Goal: Task Accomplishment & Management: Use online tool/utility

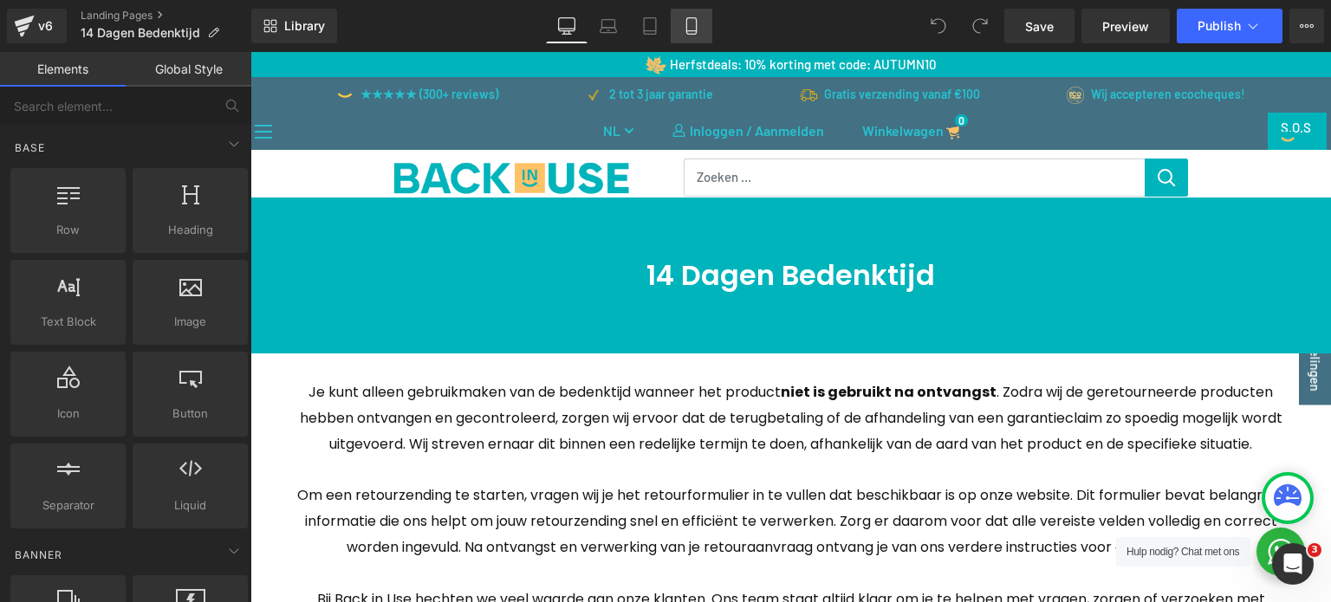
click at [696, 17] on icon at bounding box center [691, 25] width 17 height 17
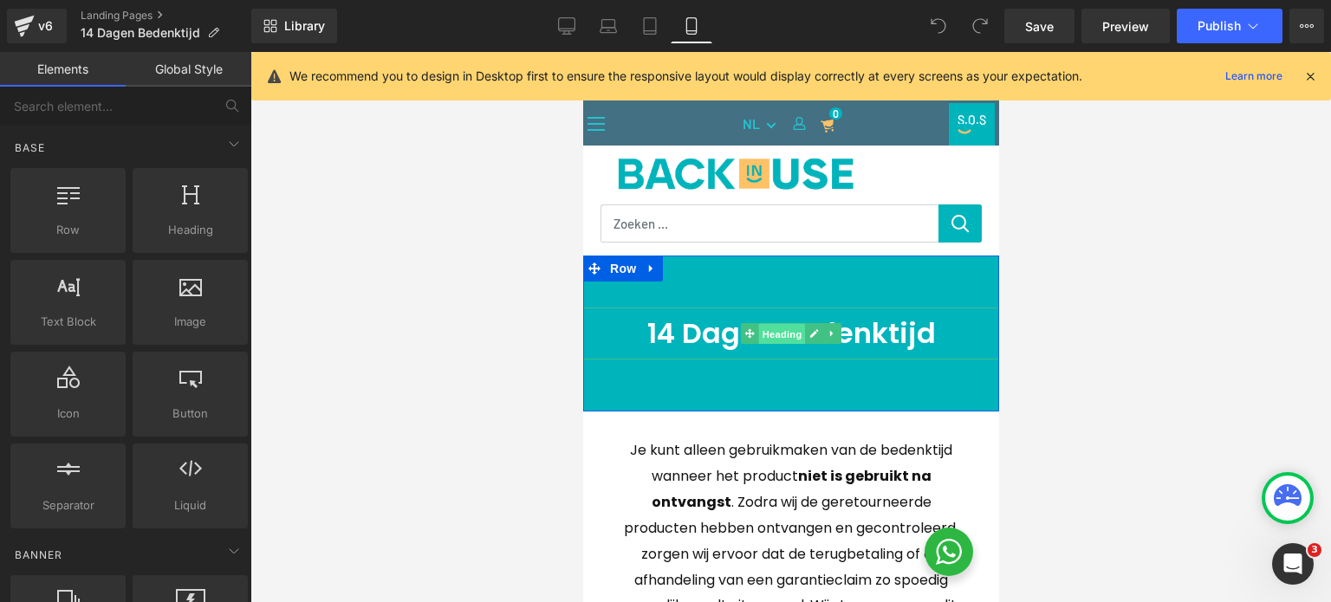
click at [777, 330] on span "Heading" at bounding box center [781, 334] width 47 height 21
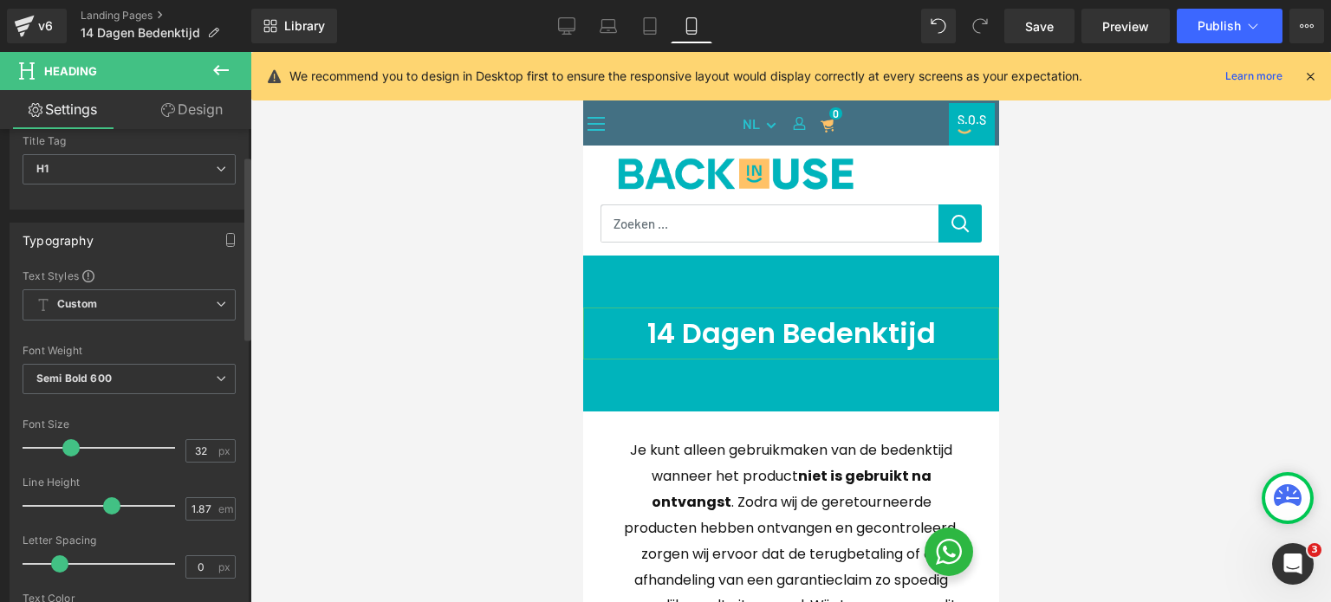
scroll to position [87, 0]
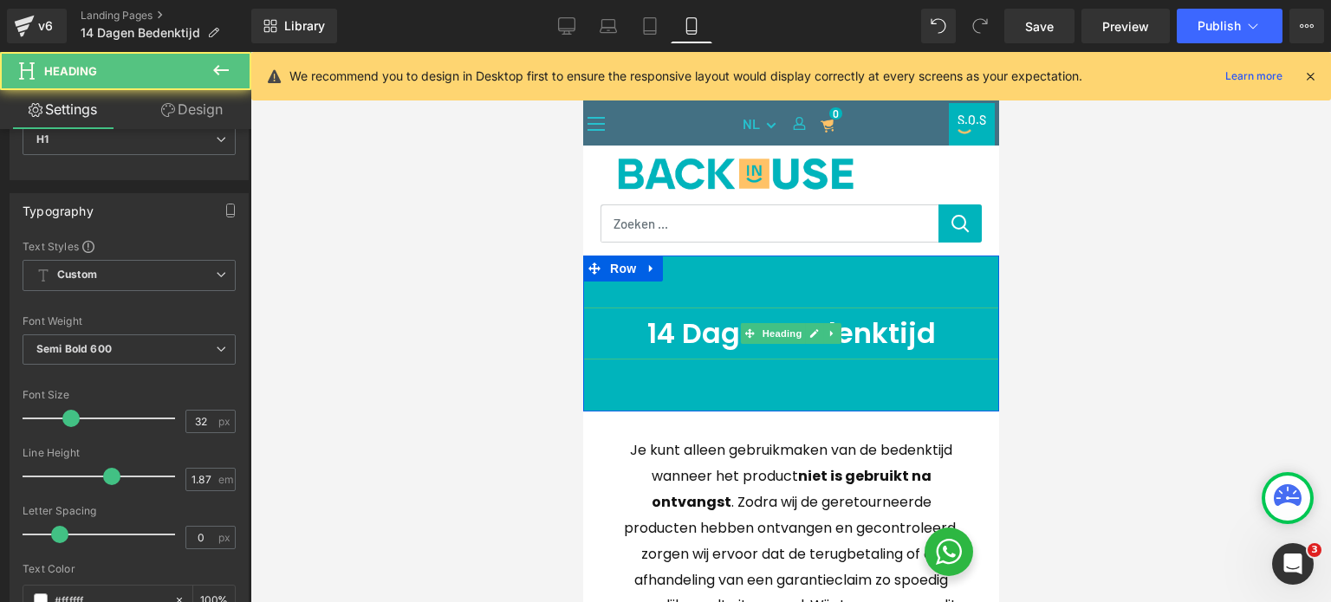
click at [840, 342] on h1 "14 Dagen Bedenktijd" at bounding box center [790, 334] width 416 height 52
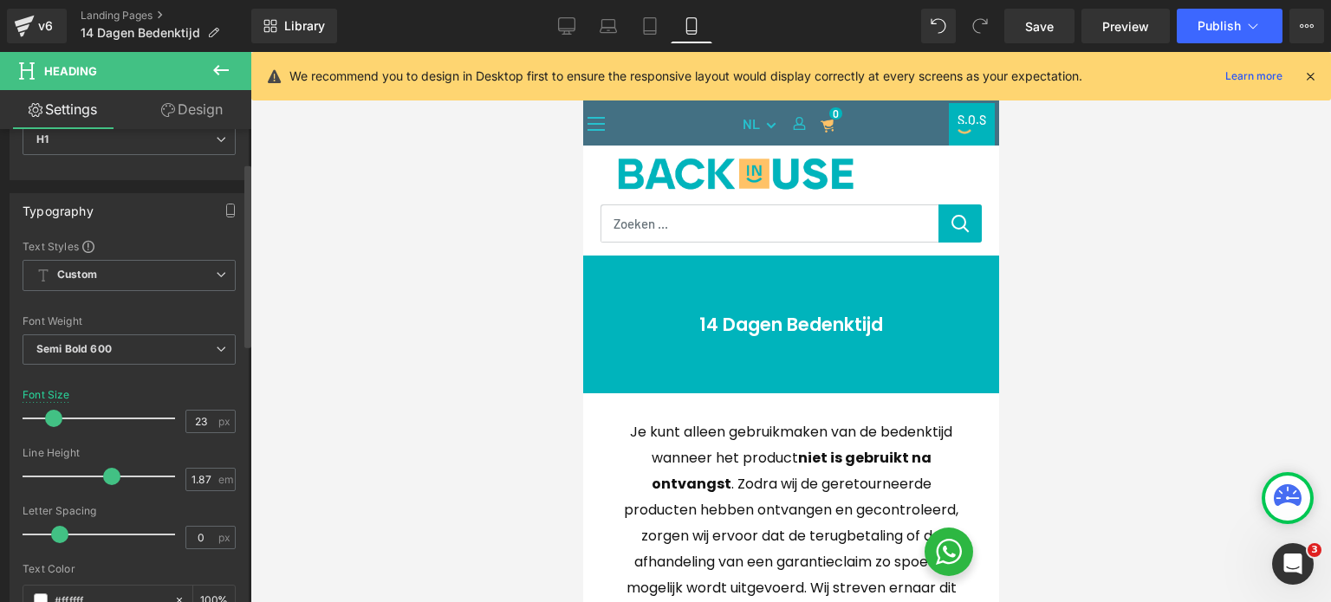
type input "24"
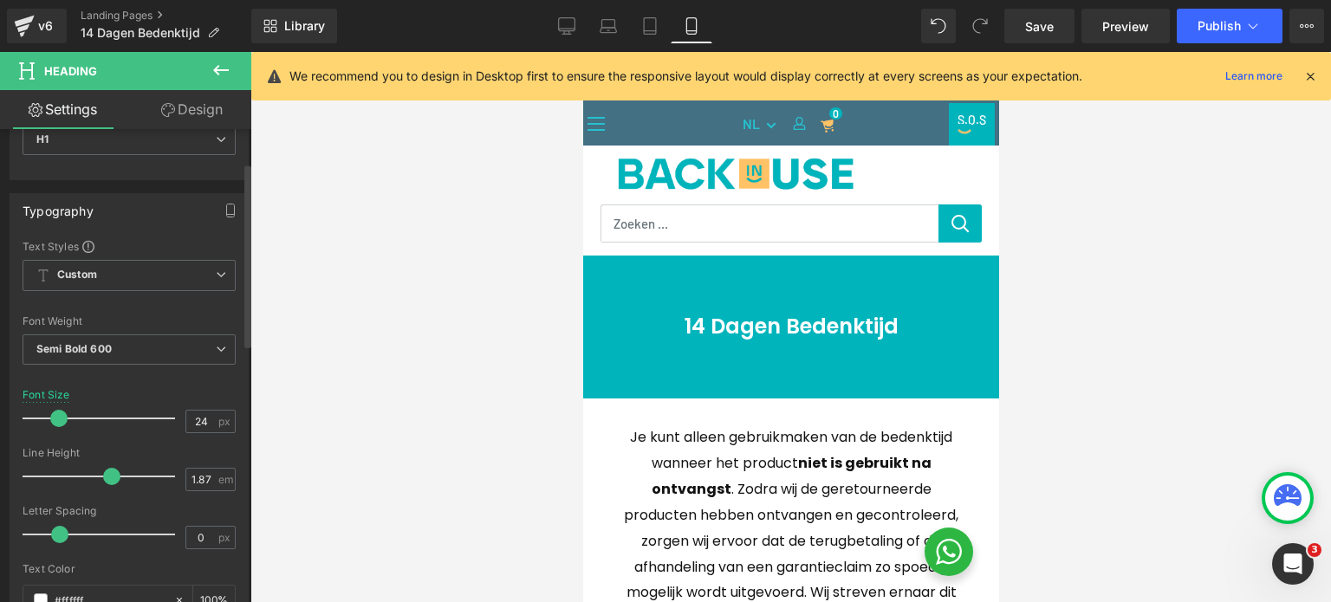
drag, startPoint x: 67, startPoint y: 415, endPoint x: 55, endPoint y: 413, distance: 11.4
click at [55, 413] on span at bounding box center [58, 418] width 17 height 17
click at [615, 269] on span "Row" at bounding box center [622, 269] width 35 height 26
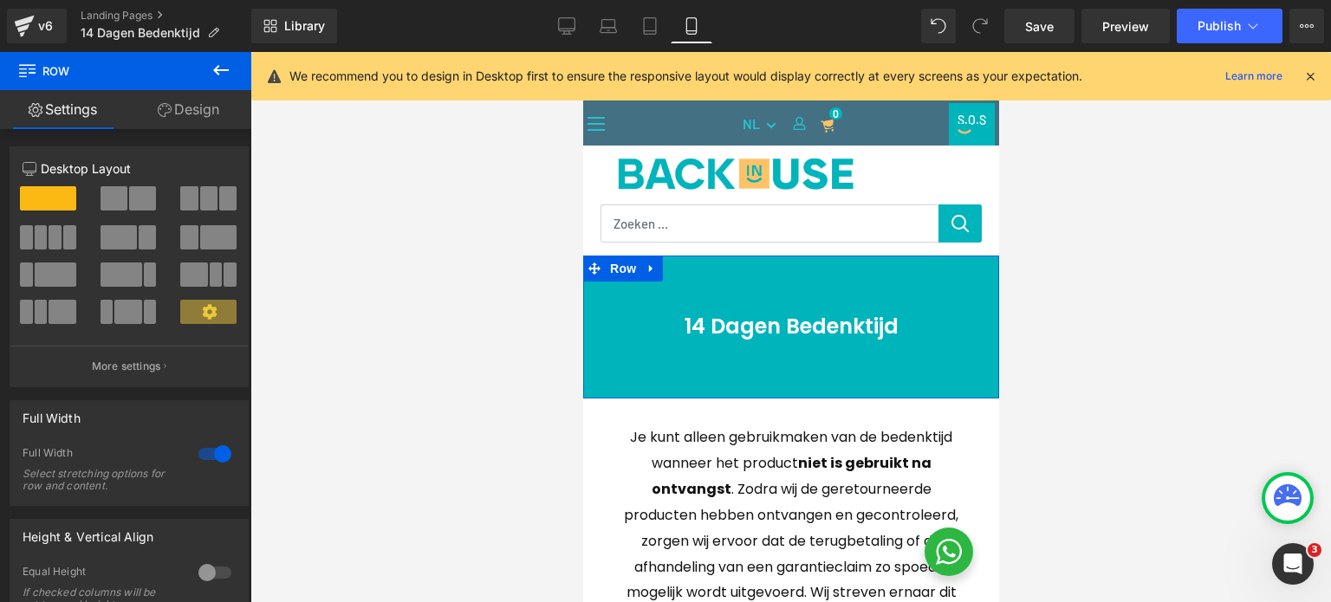
click at [187, 110] on link "Design" at bounding box center [189, 109] width 126 height 39
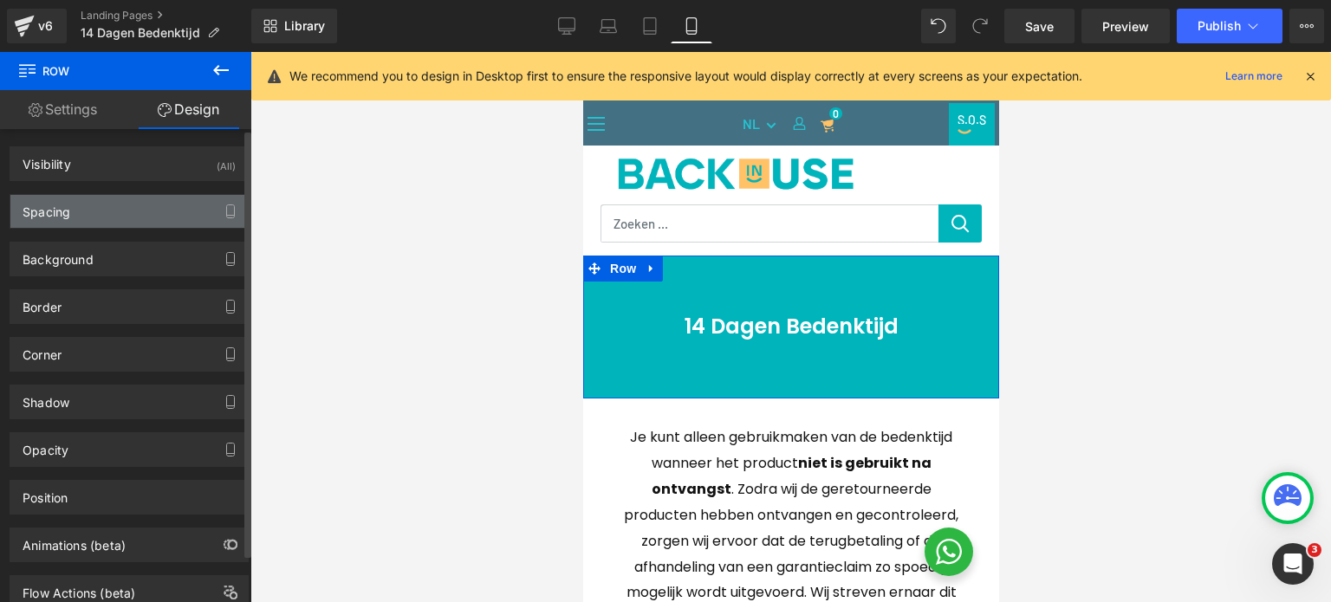
click at [115, 207] on div "Spacing" at bounding box center [128, 211] width 237 height 33
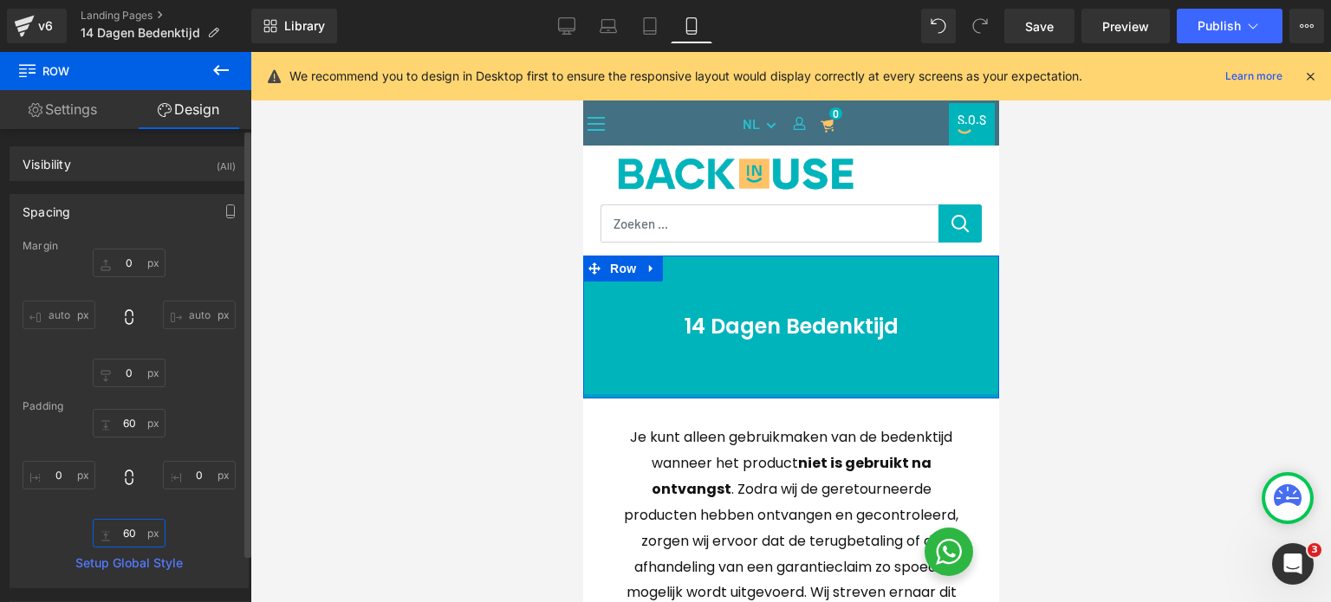
click at [132, 534] on input "60" at bounding box center [129, 533] width 73 height 29
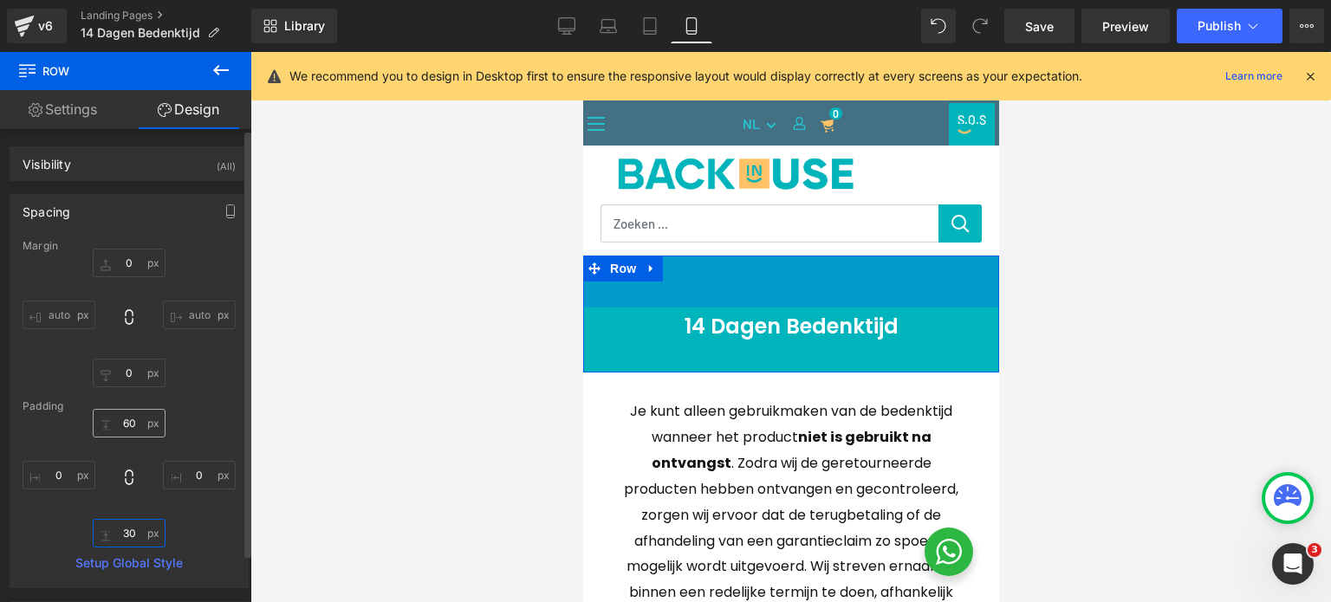
type input "30"
click at [117, 422] on input "60" at bounding box center [129, 423] width 73 height 29
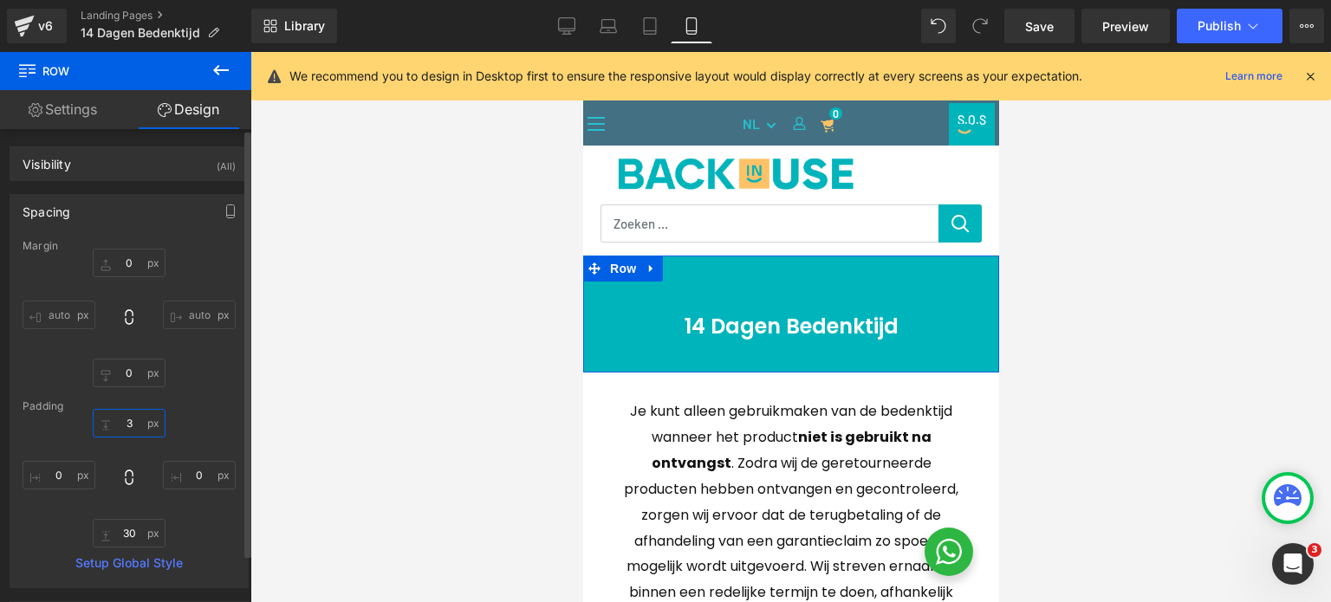
type input "30"
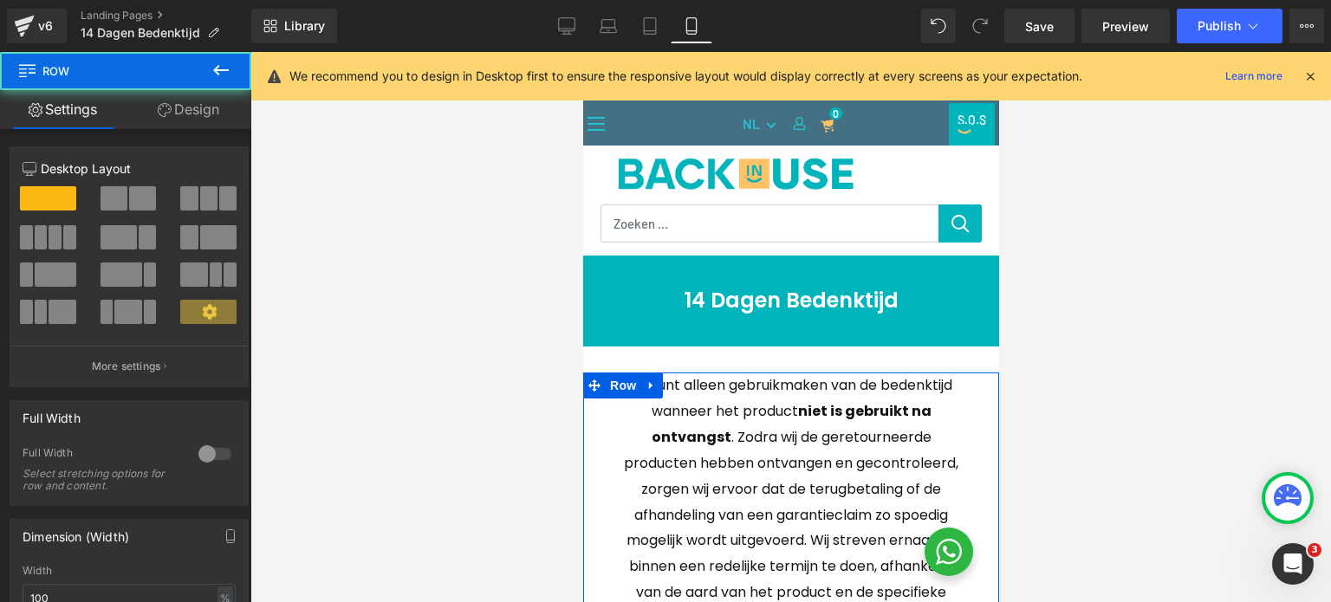
click at [1116, 362] on div at bounding box center [790, 327] width 1081 height 550
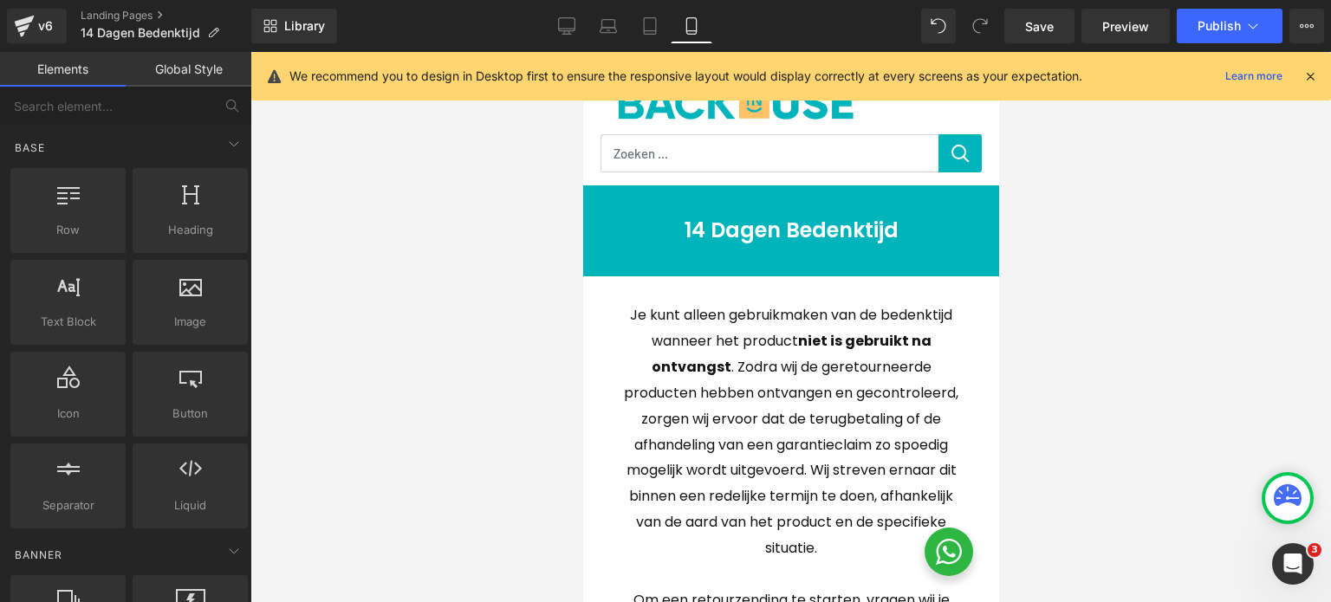
scroll to position [173, 0]
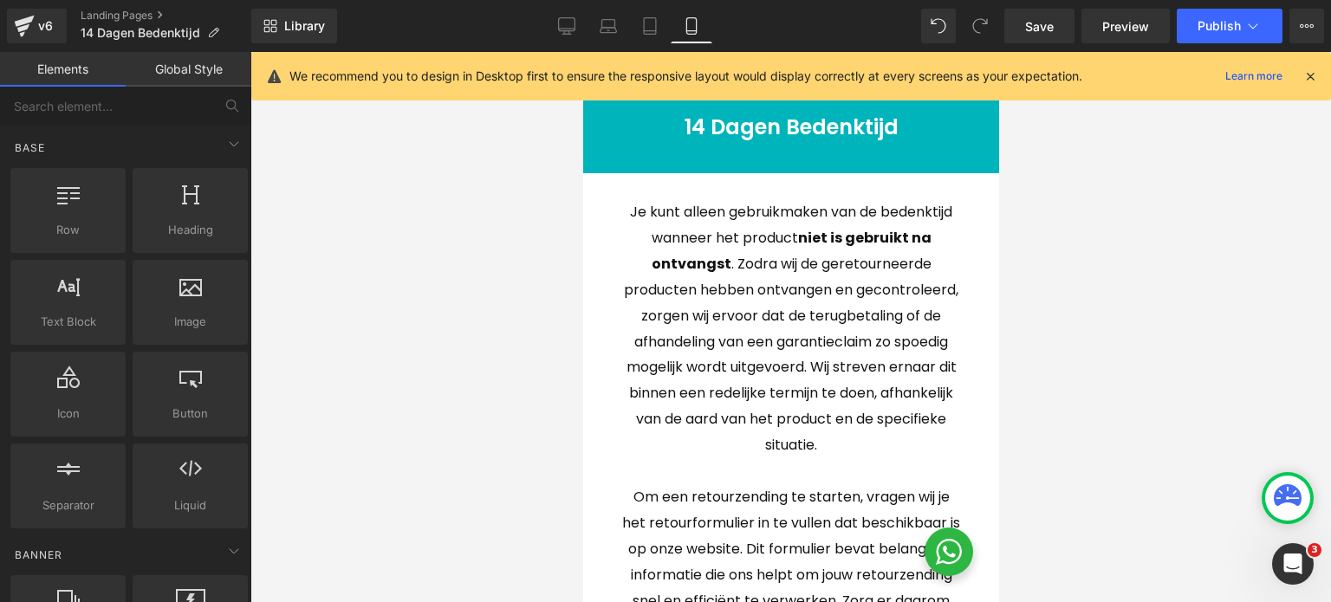
click at [819, 355] on p "Je kunt alleen gebruikmaken van de bedenktijd wanneer het product niet is gebru…" at bounding box center [790, 328] width 338 height 259
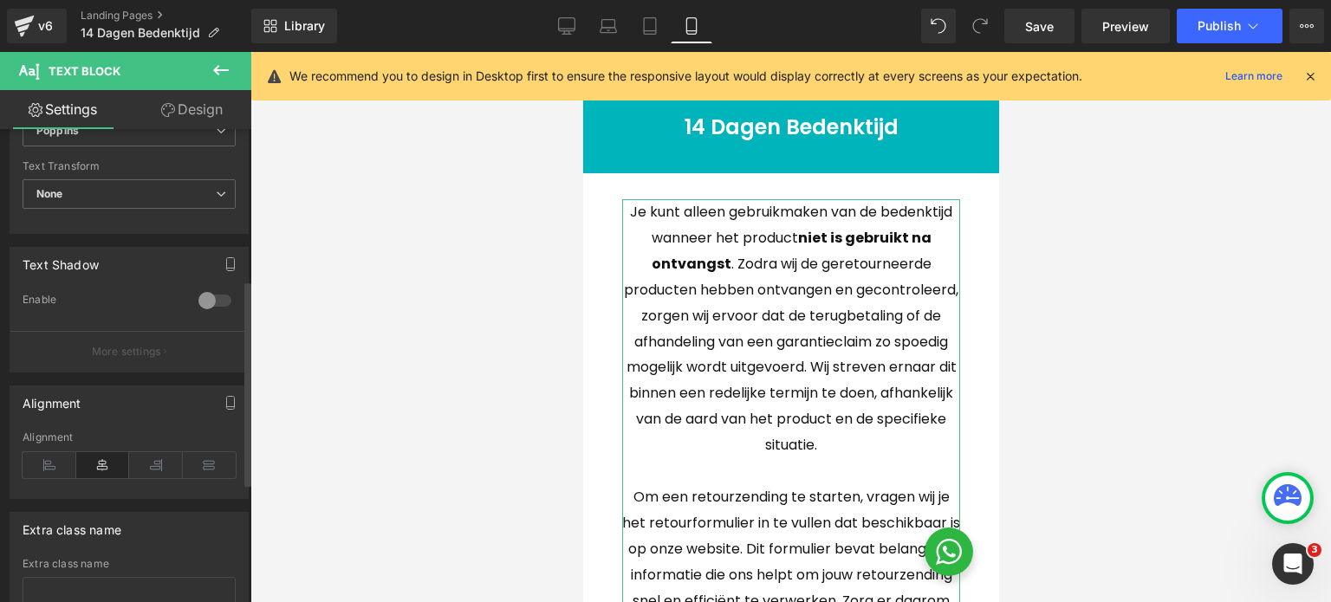
scroll to position [620, 0]
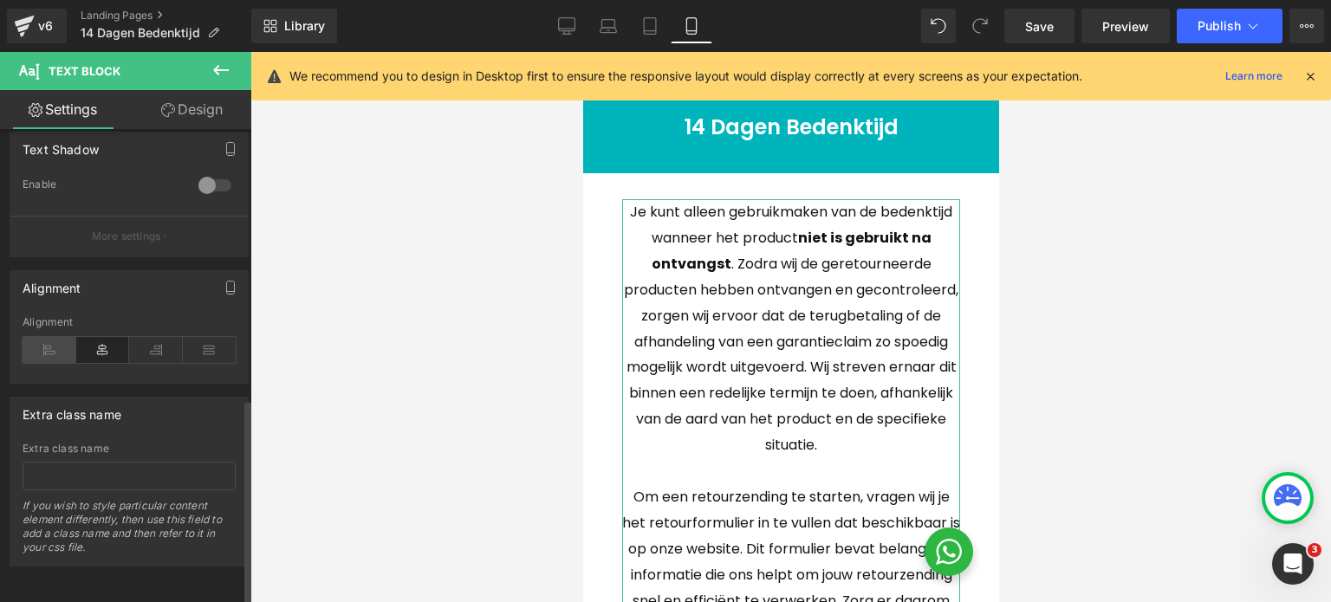
click at [38, 338] on icon at bounding box center [50, 350] width 54 height 26
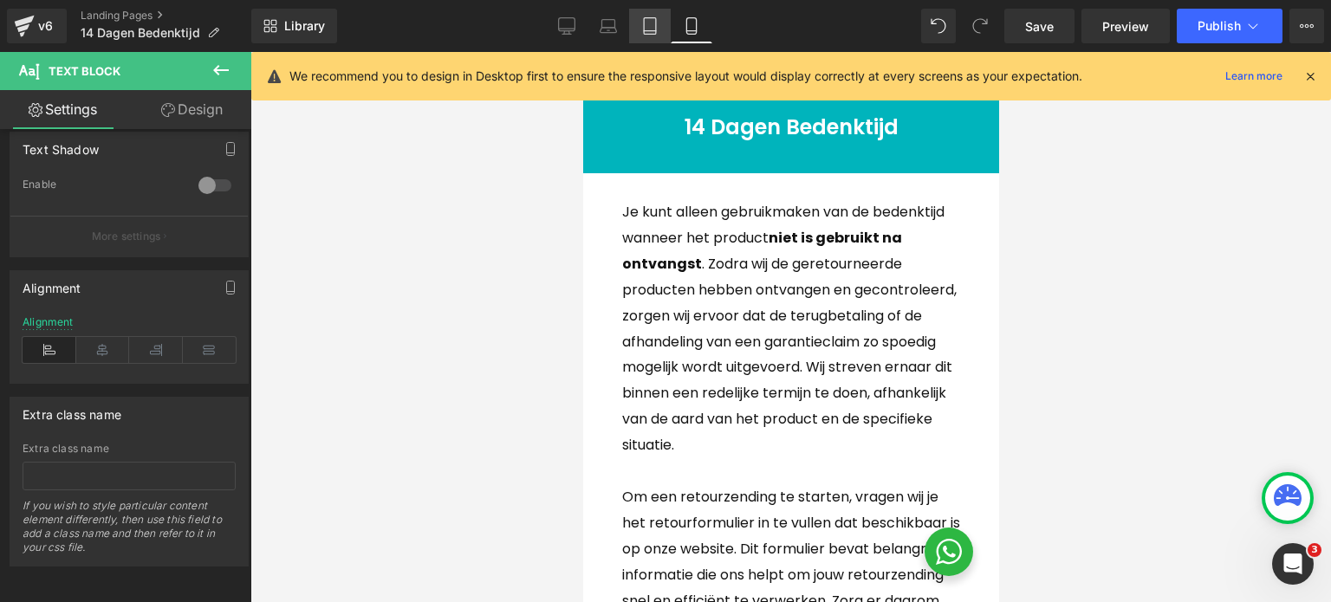
click at [654, 32] on icon at bounding box center [649, 25] width 17 height 17
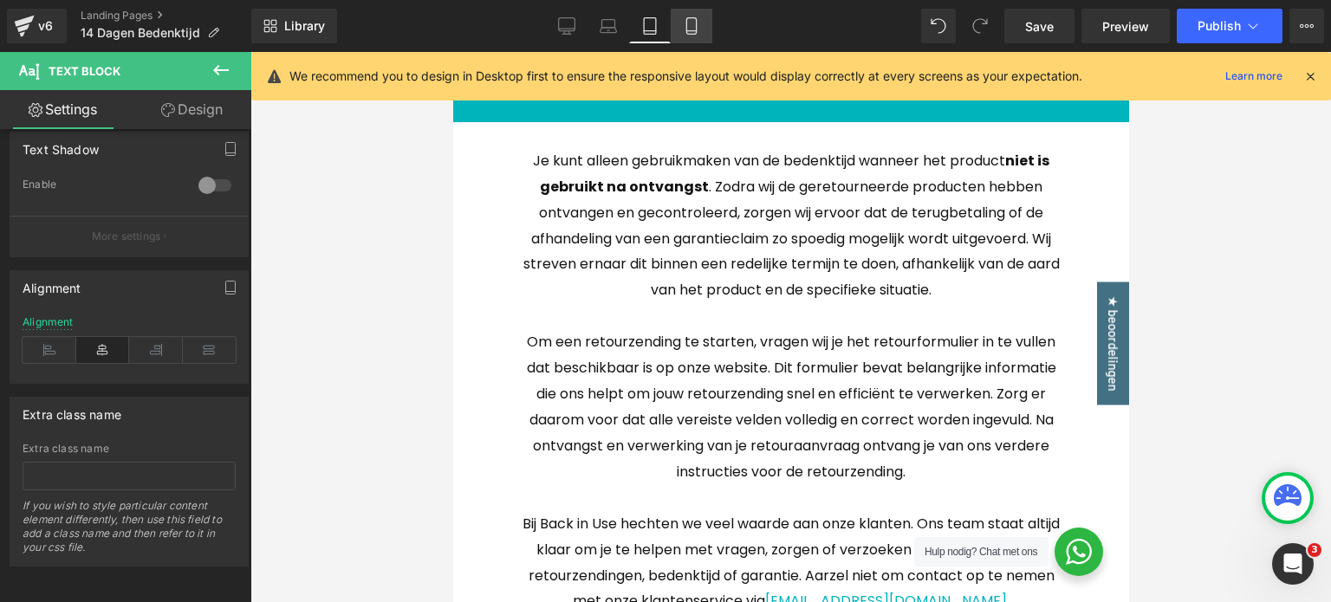
click at [689, 27] on icon at bounding box center [691, 25] width 17 height 17
type input "100"
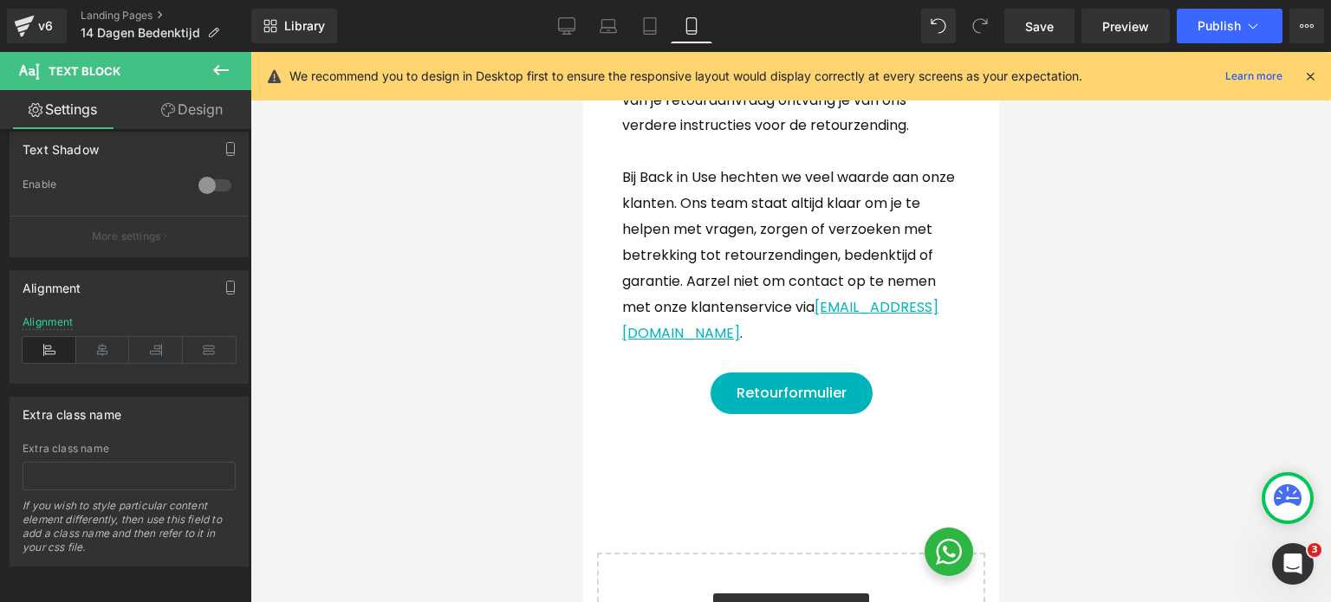
scroll to position [780, 0]
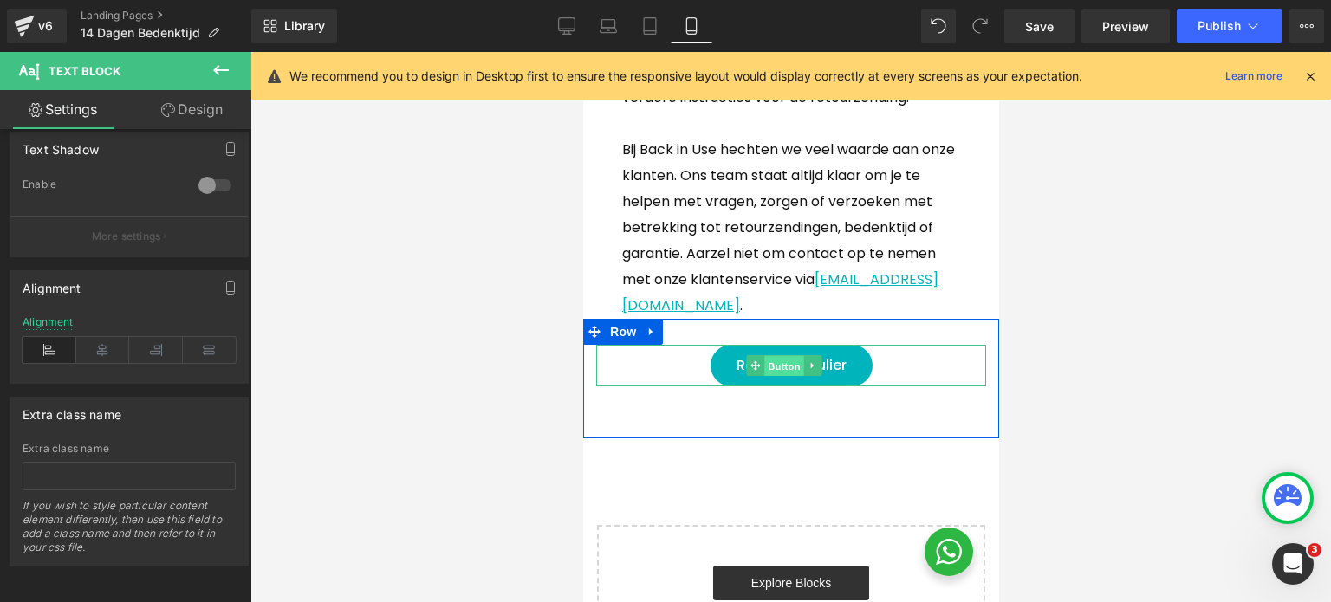
click at [791, 377] on span "Button" at bounding box center [784, 366] width 40 height 21
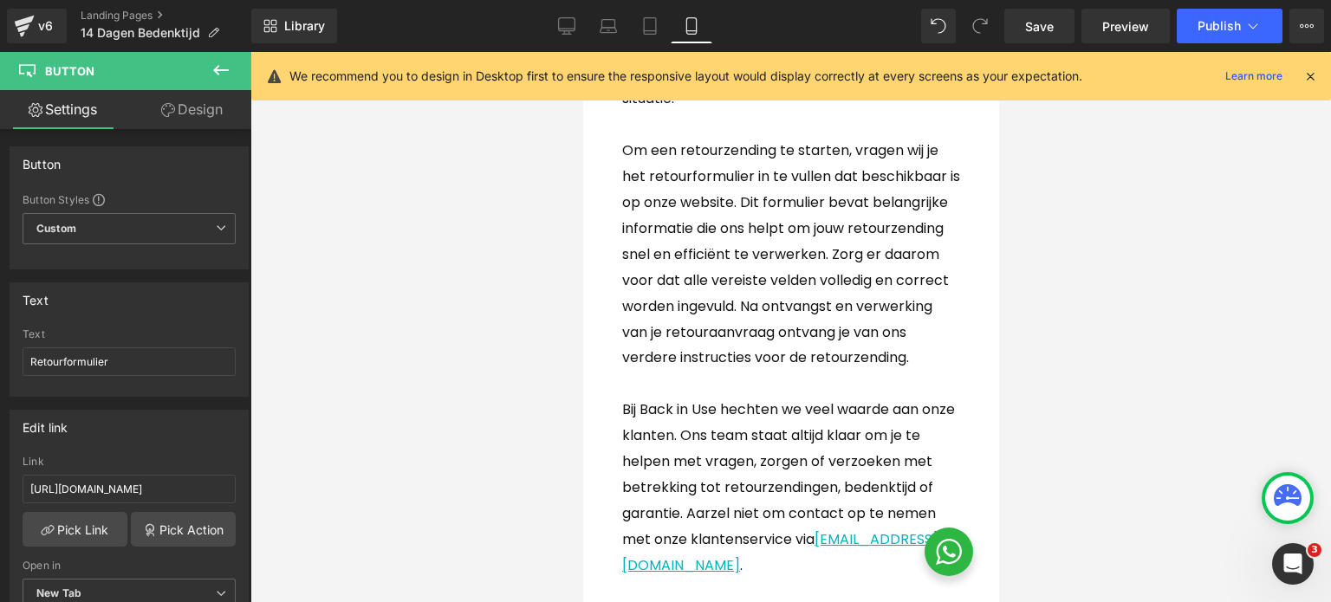
click at [846, 263] on span "Om een retourzending te starten, vragen wij je het retourformulier in te vullen…" at bounding box center [790, 253] width 338 height 227
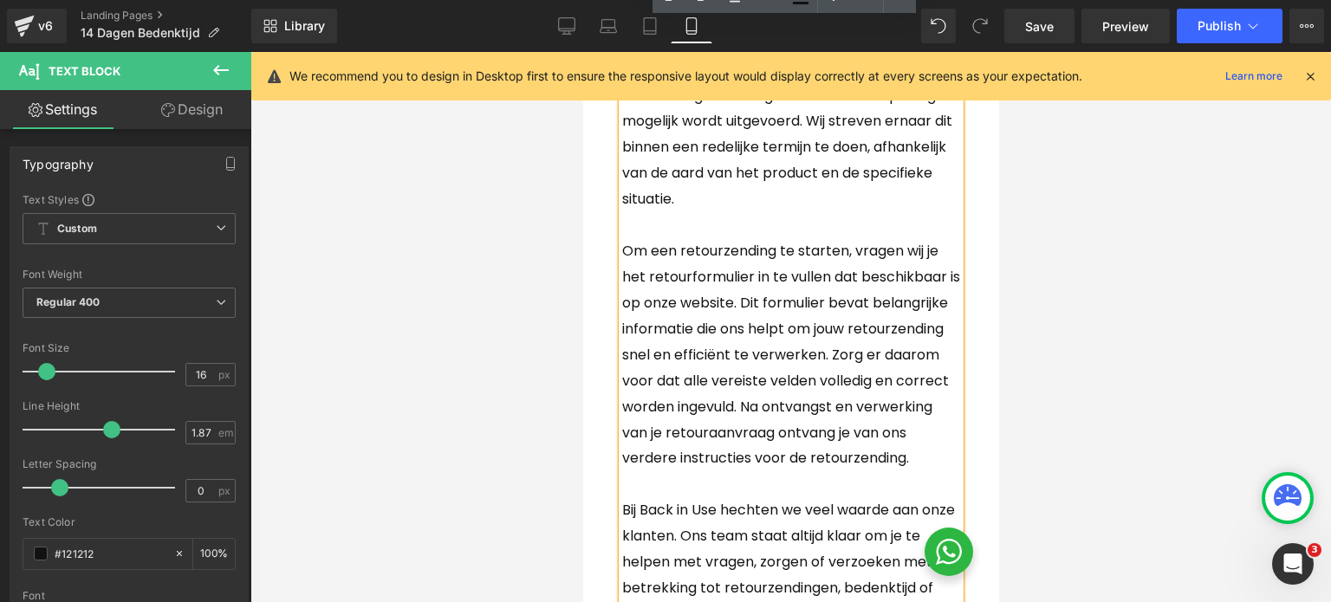
scroll to position [520, 0]
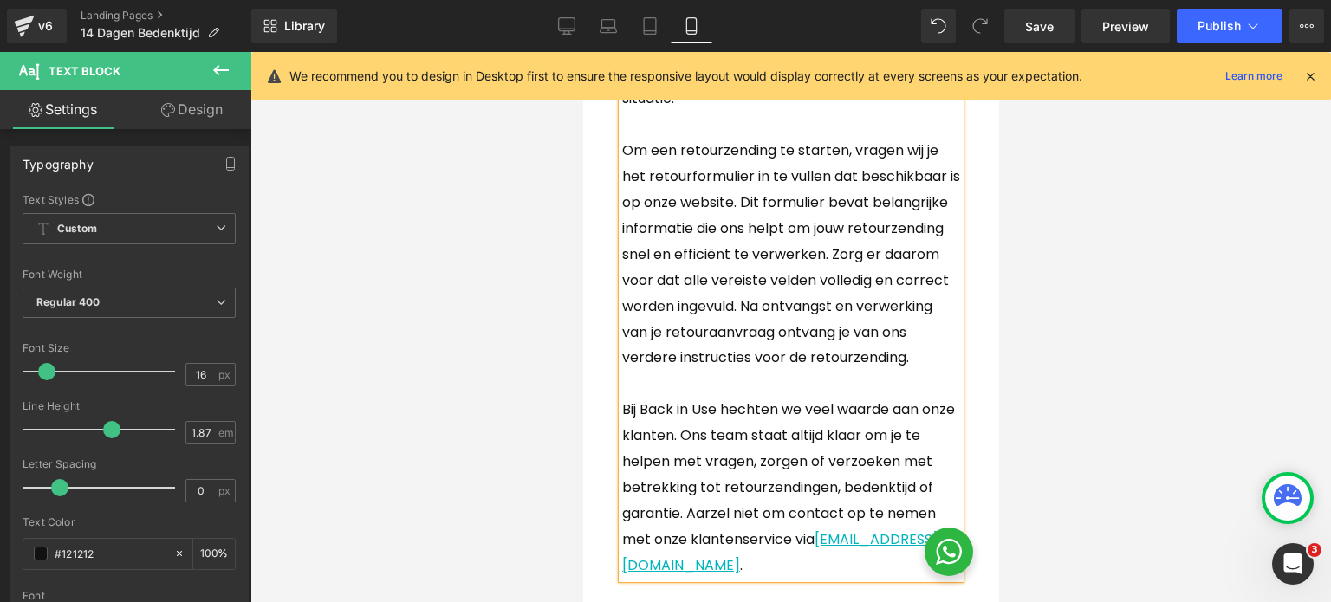
click at [624, 432] on span "Bij Back in Use hechten we veel waarde aan onze klanten. Ons team staat altijd …" at bounding box center [787, 475] width 333 height 150
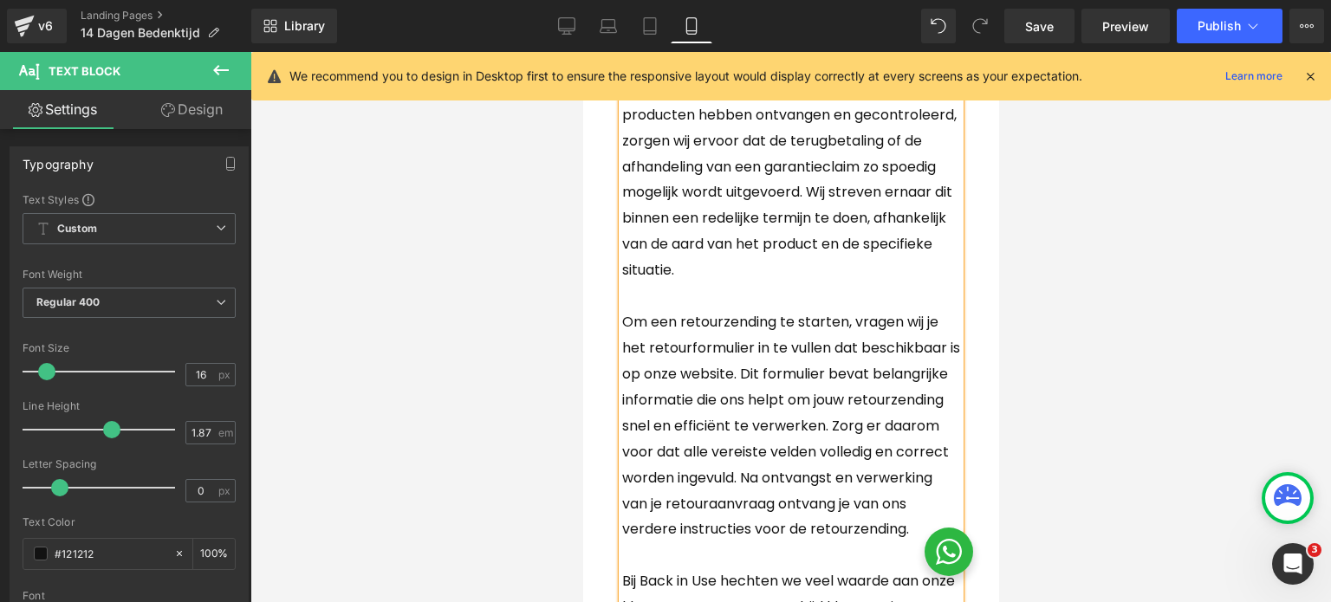
scroll to position [347, 0]
click at [625, 322] on span "Om een retourzending te starten, vragen wij je het retourformulier in te vullen…" at bounding box center [790, 427] width 338 height 227
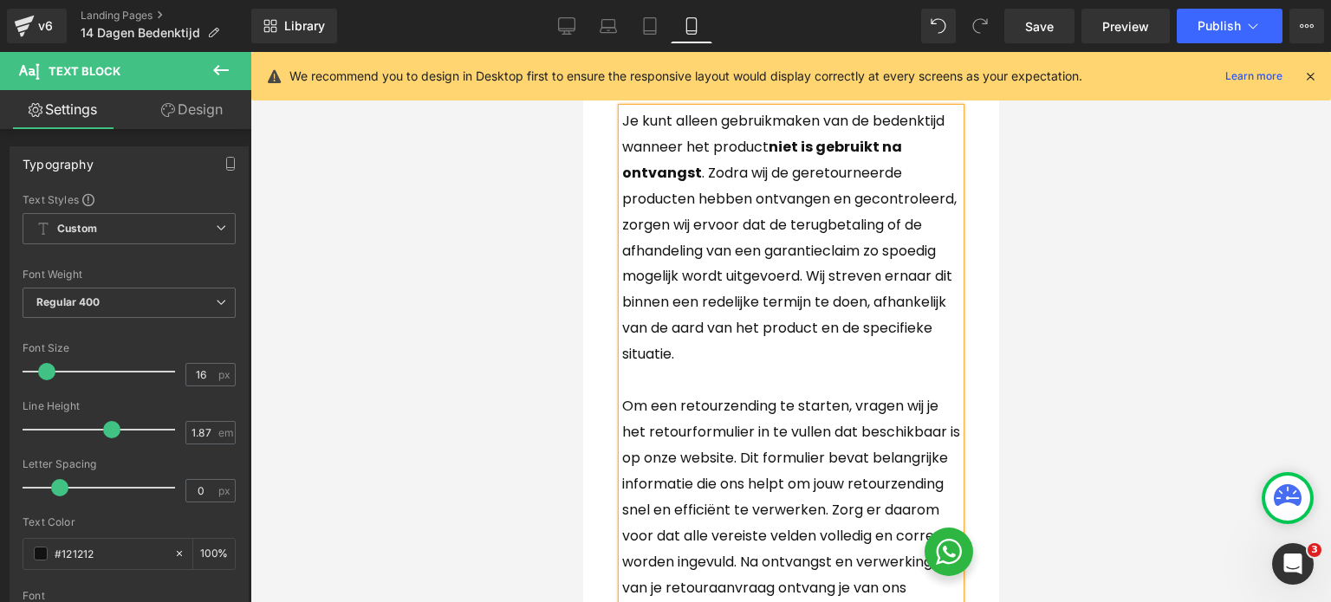
scroll to position [173, 0]
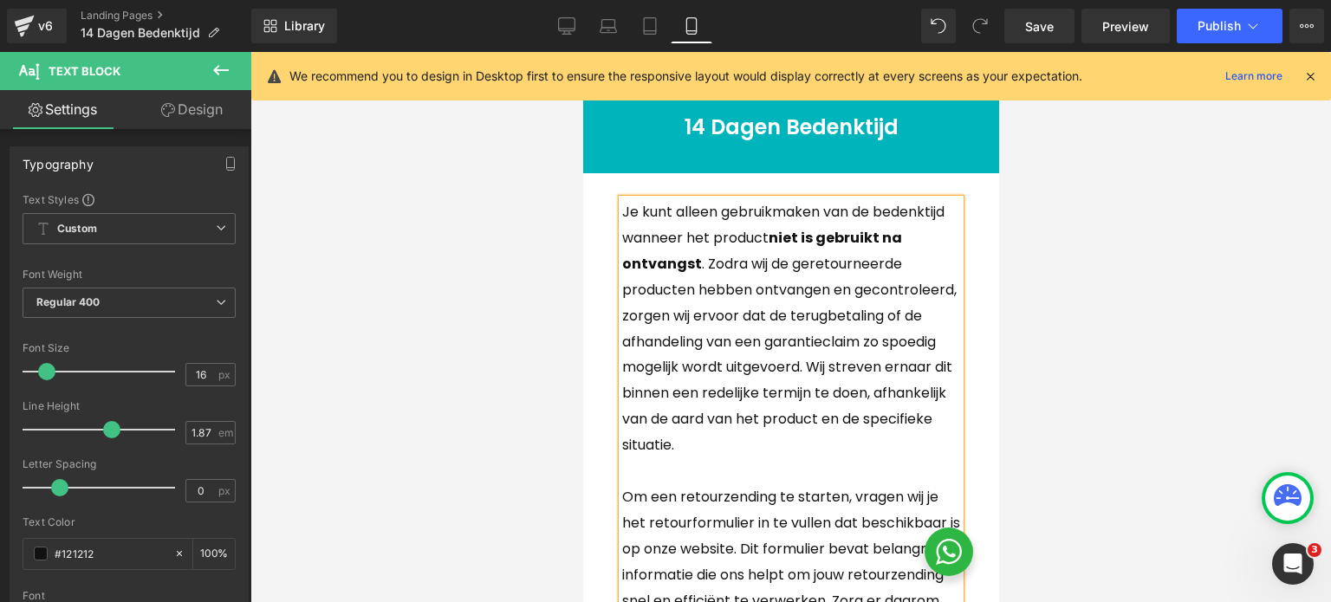
click at [1311, 75] on icon at bounding box center [1311, 76] width 16 height 16
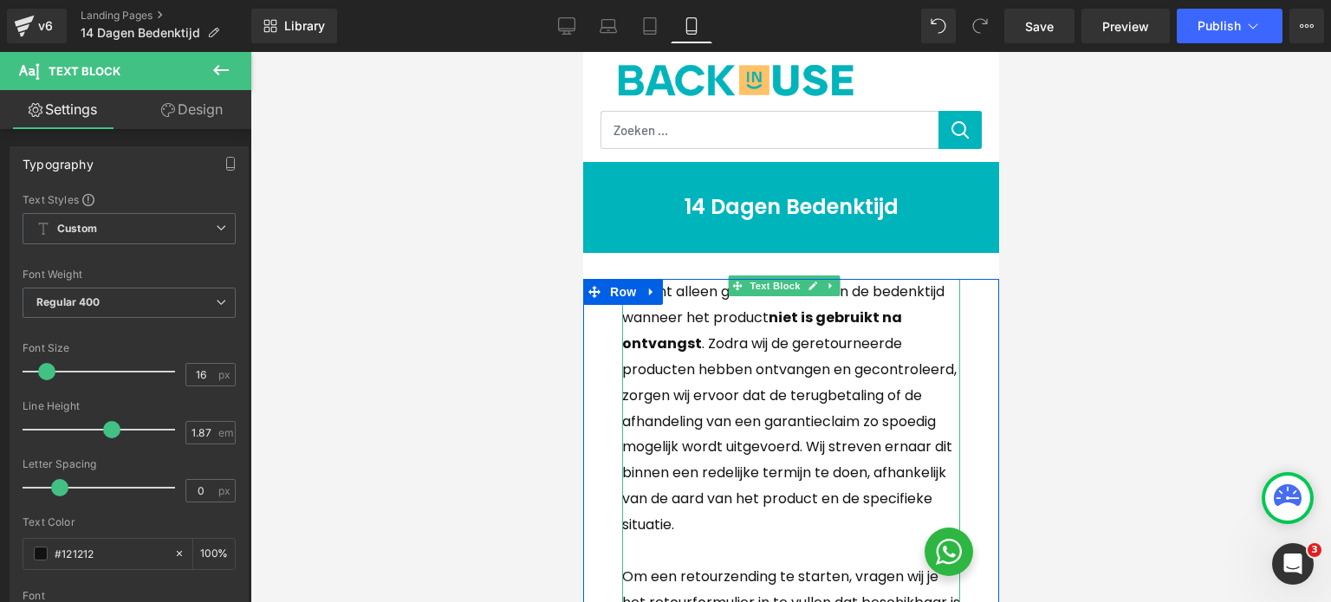
scroll to position [0, 0]
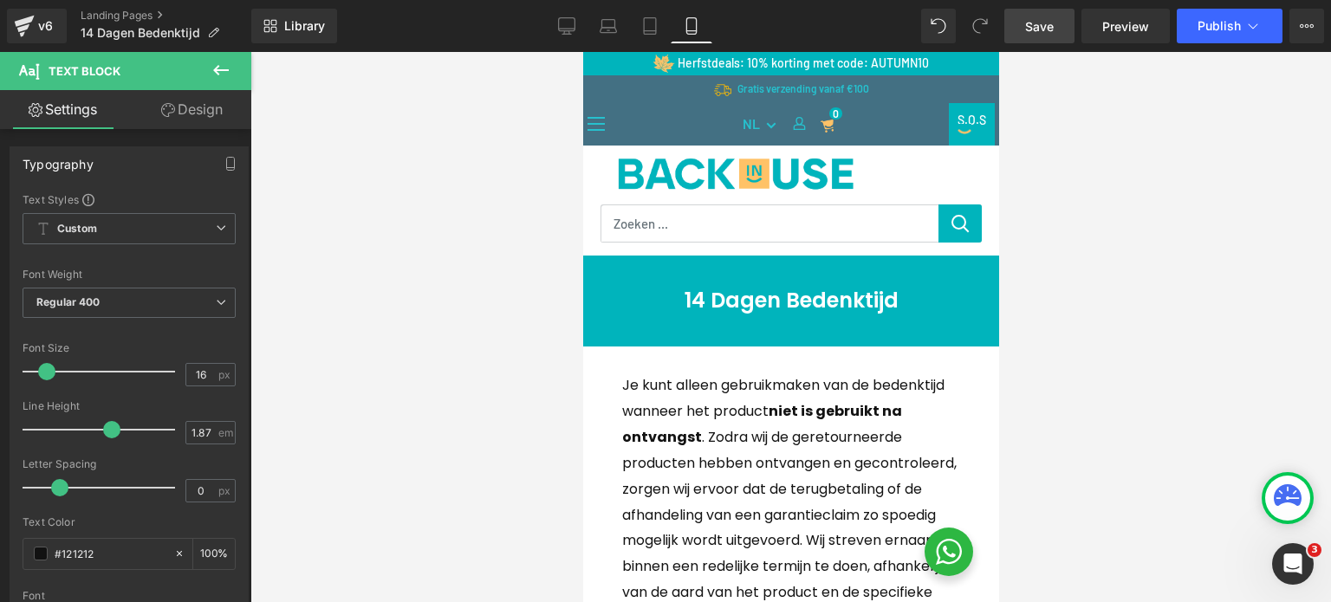
click at [1049, 29] on span "Save" at bounding box center [1039, 26] width 29 height 18
click at [1204, 34] on button "Publish" at bounding box center [1230, 26] width 106 height 35
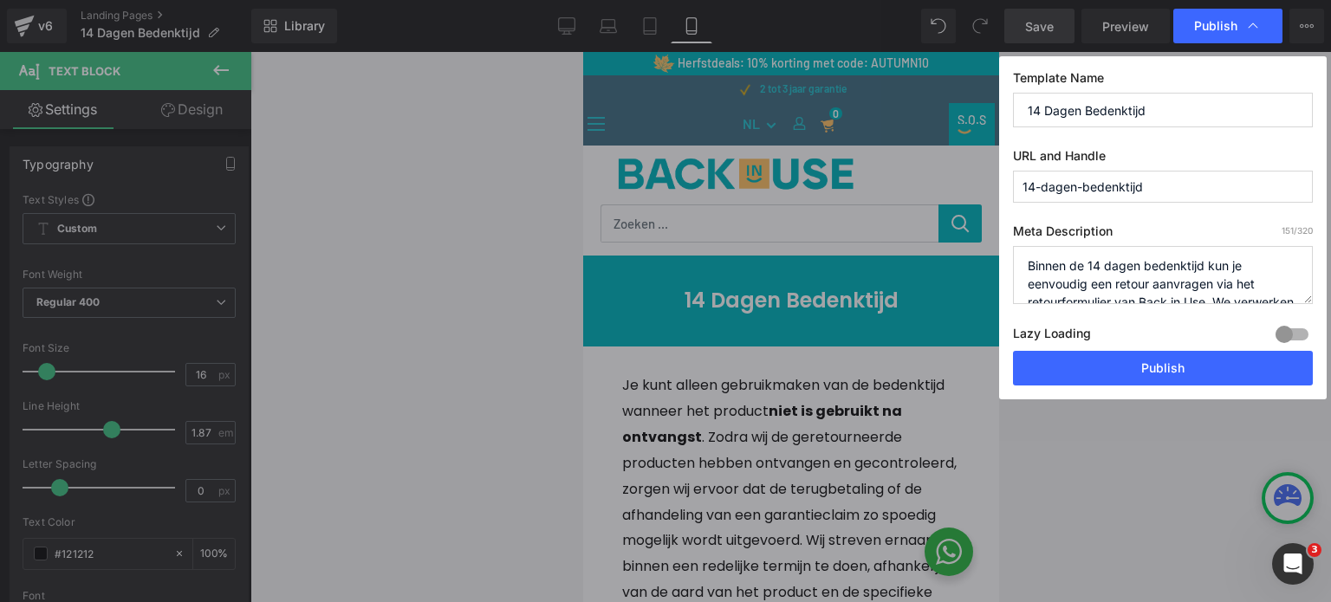
click at [1165, 374] on button "Publish" at bounding box center [1163, 368] width 300 height 35
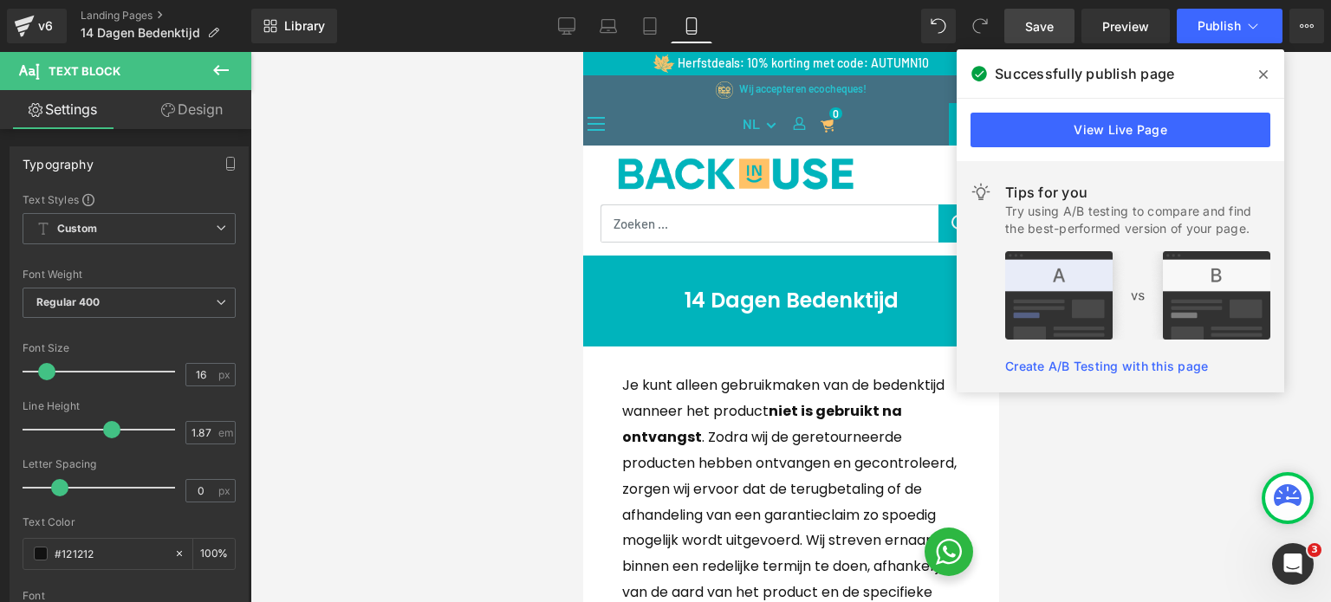
click at [1263, 76] on icon at bounding box center [1263, 75] width 9 height 14
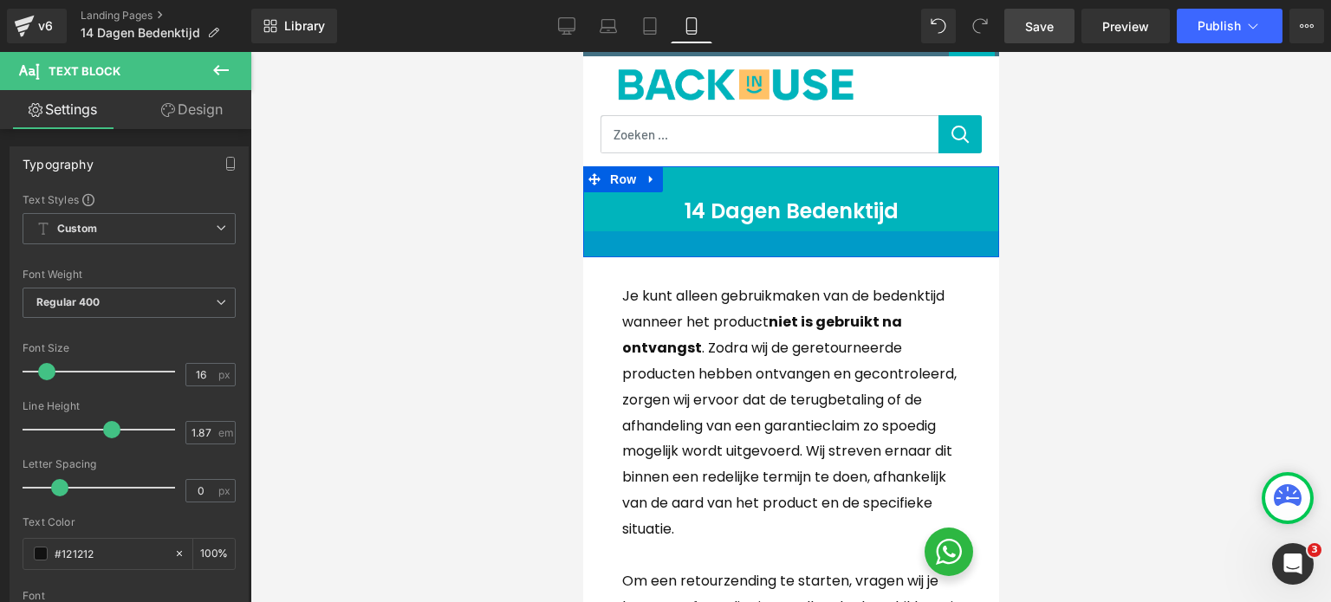
scroll to position [173, 0]
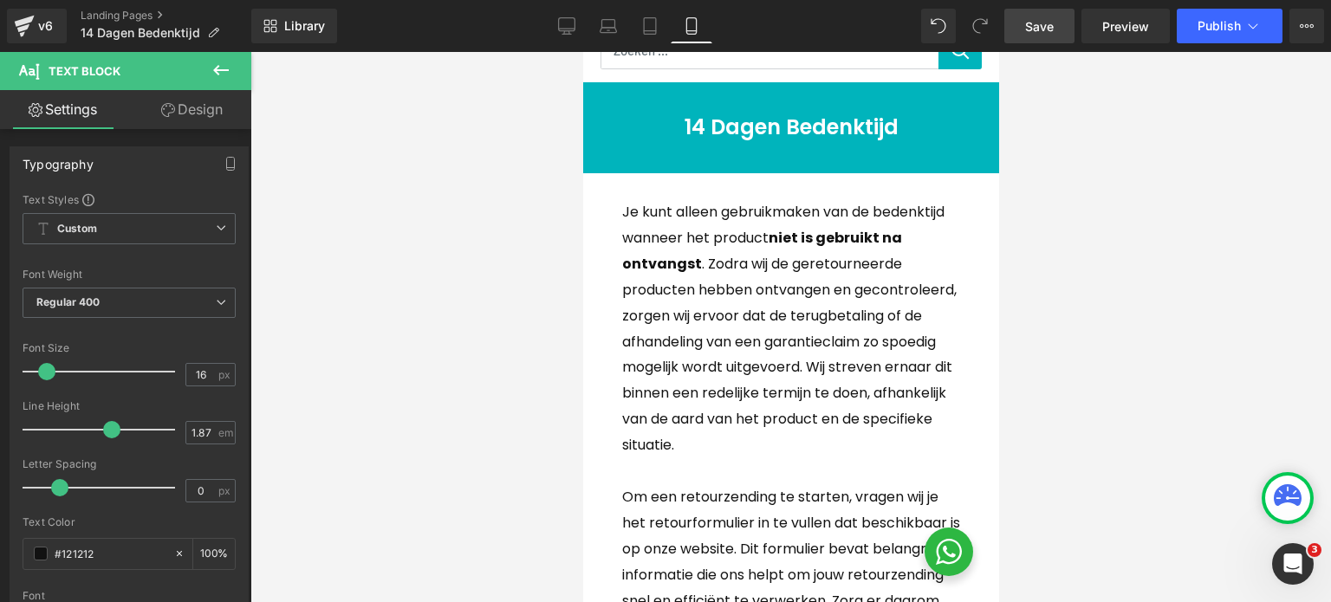
click at [818, 328] on p "Je kunt alleen gebruikmaken van de bedenktijd wanneer het product niet is gebru…" at bounding box center [790, 328] width 338 height 259
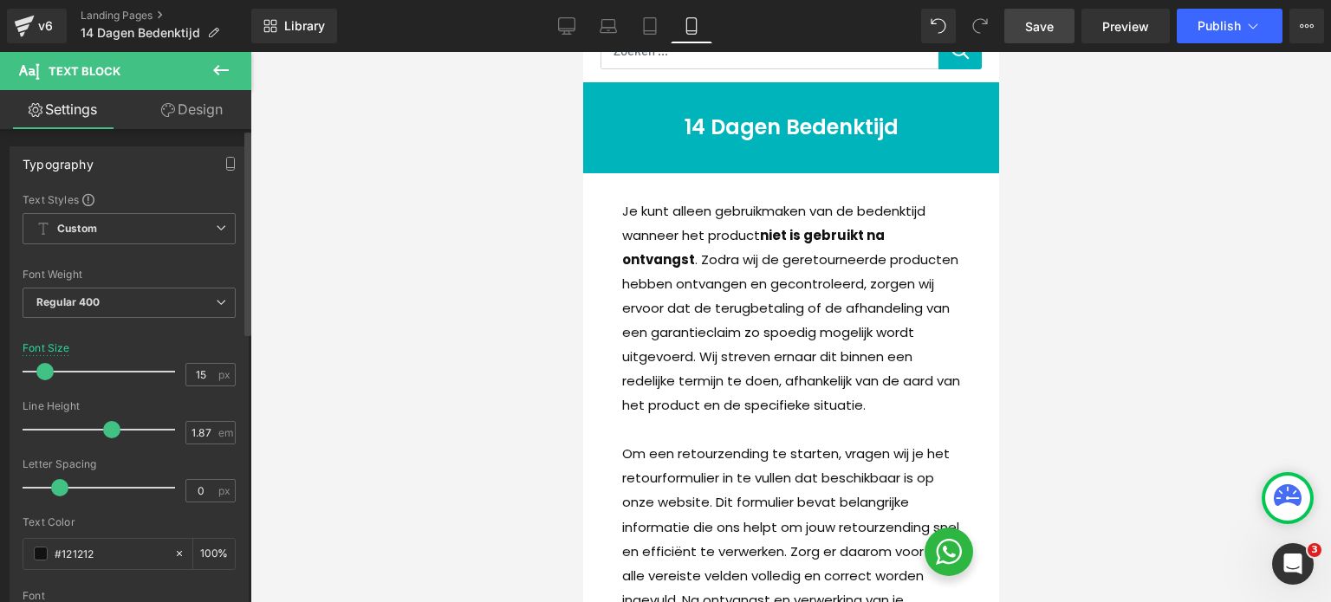
click at [46, 373] on span at bounding box center [44, 371] width 17 height 17
type input "16"
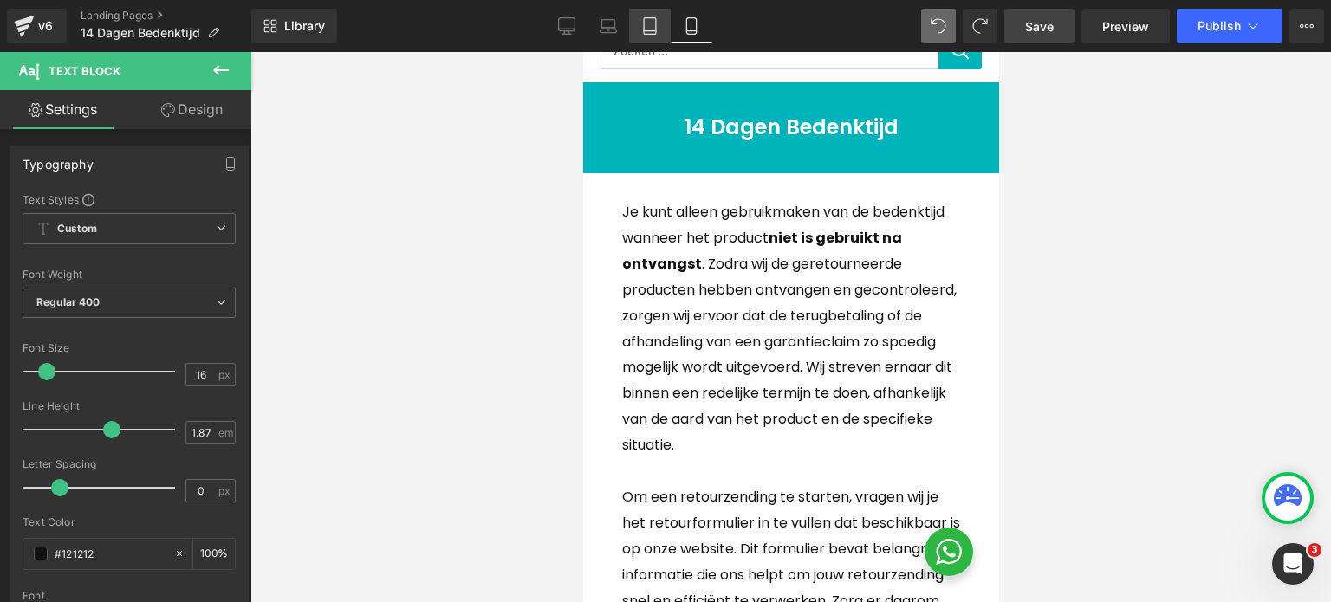
click at [652, 23] on icon at bounding box center [649, 25] width 17 height 17
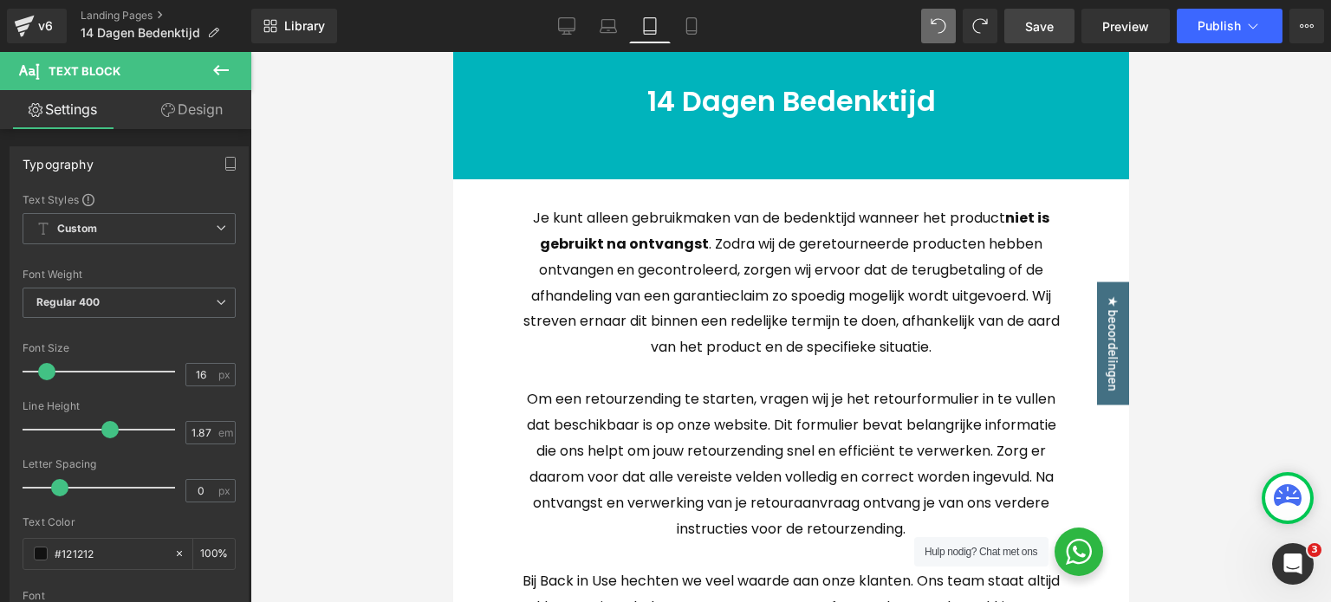
scroll to position [162, 0]
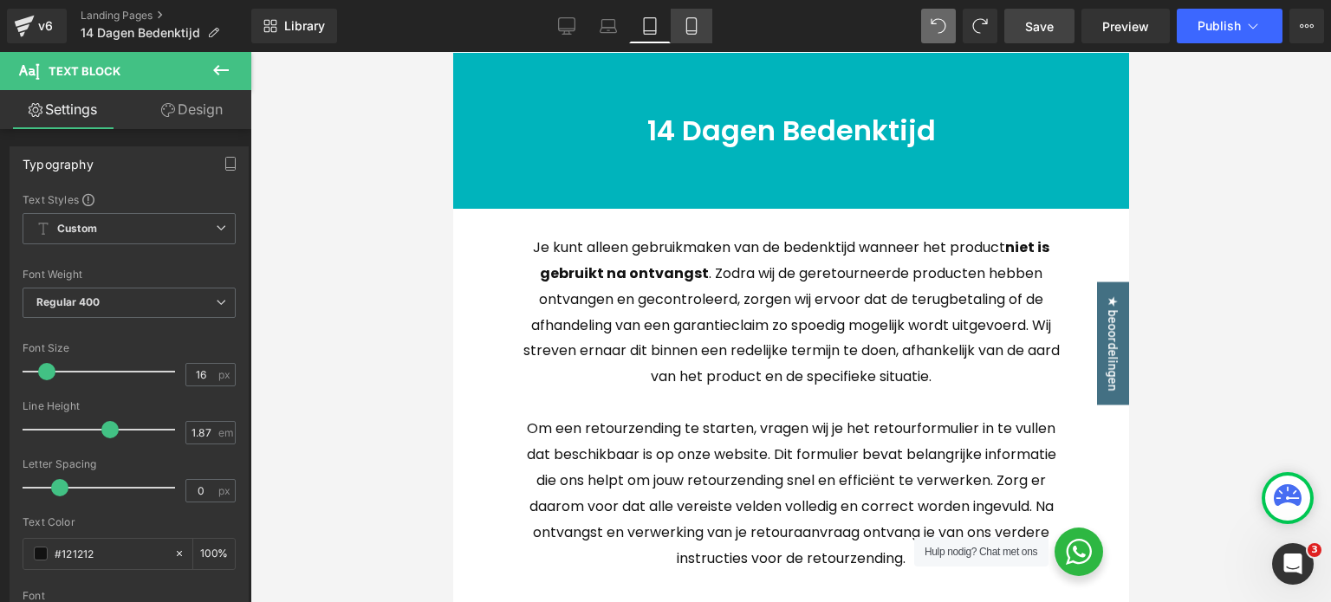
click at [692, 22] on icon at bounding box center [691, 25] width 17 height 17
type input "100"
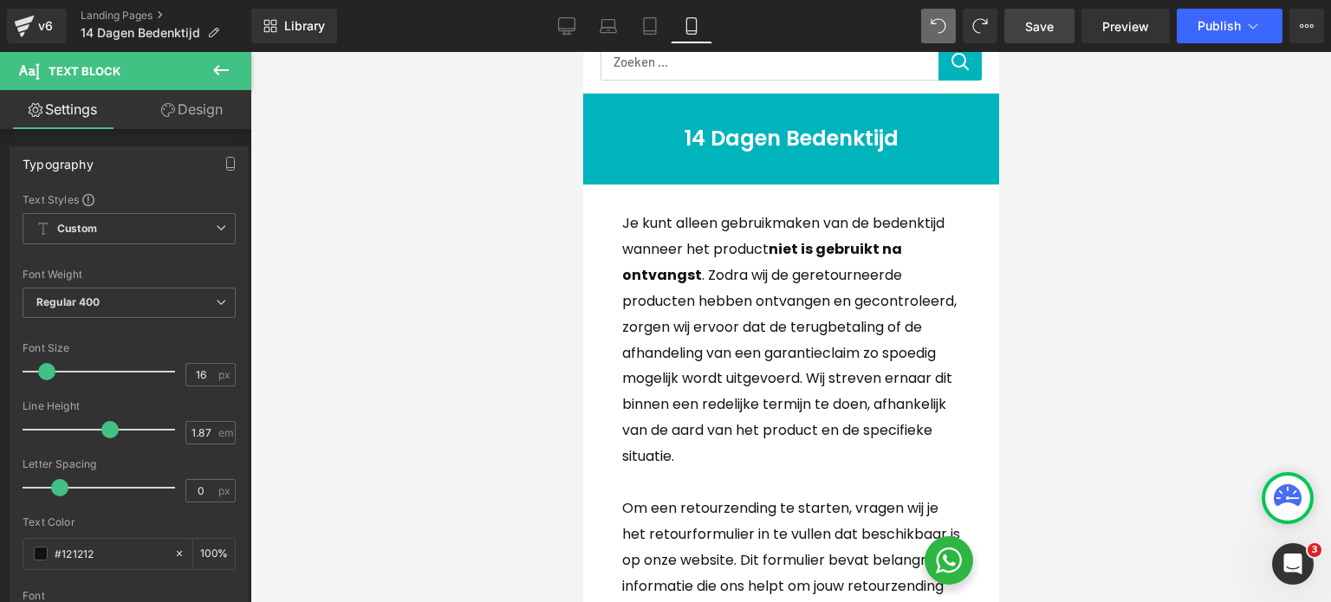
scroll to position [87, 0]
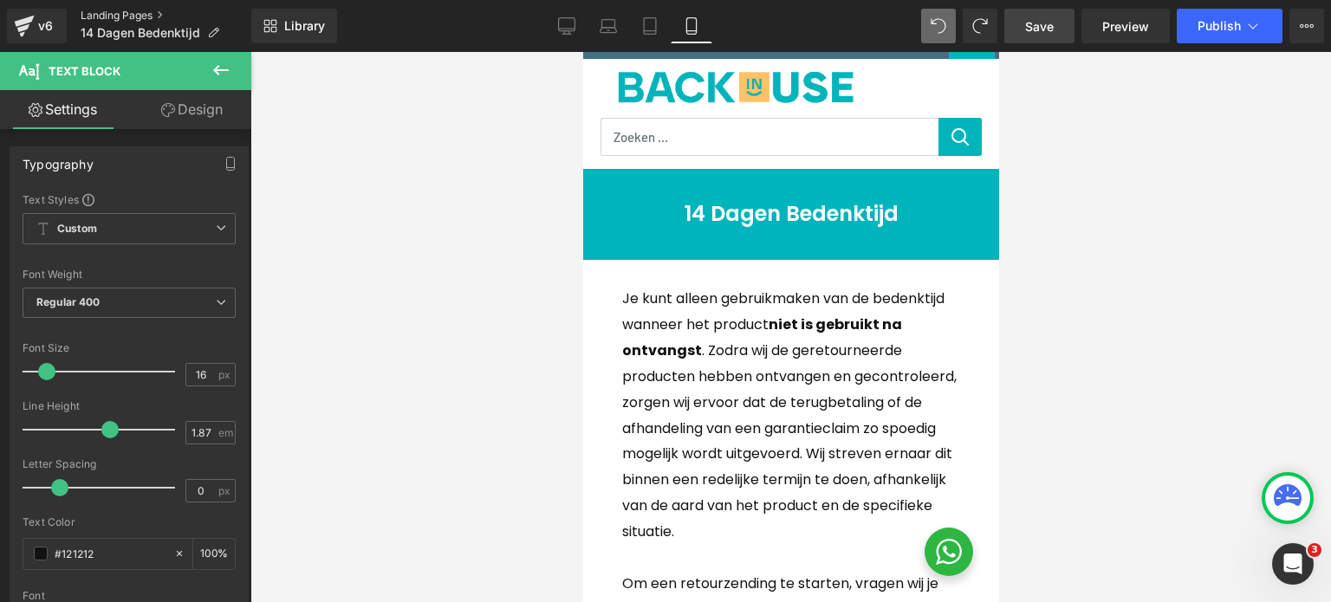
click at [116, 18] on link "Landing Pages" at bounding box center [166, 16] width 171 height 14
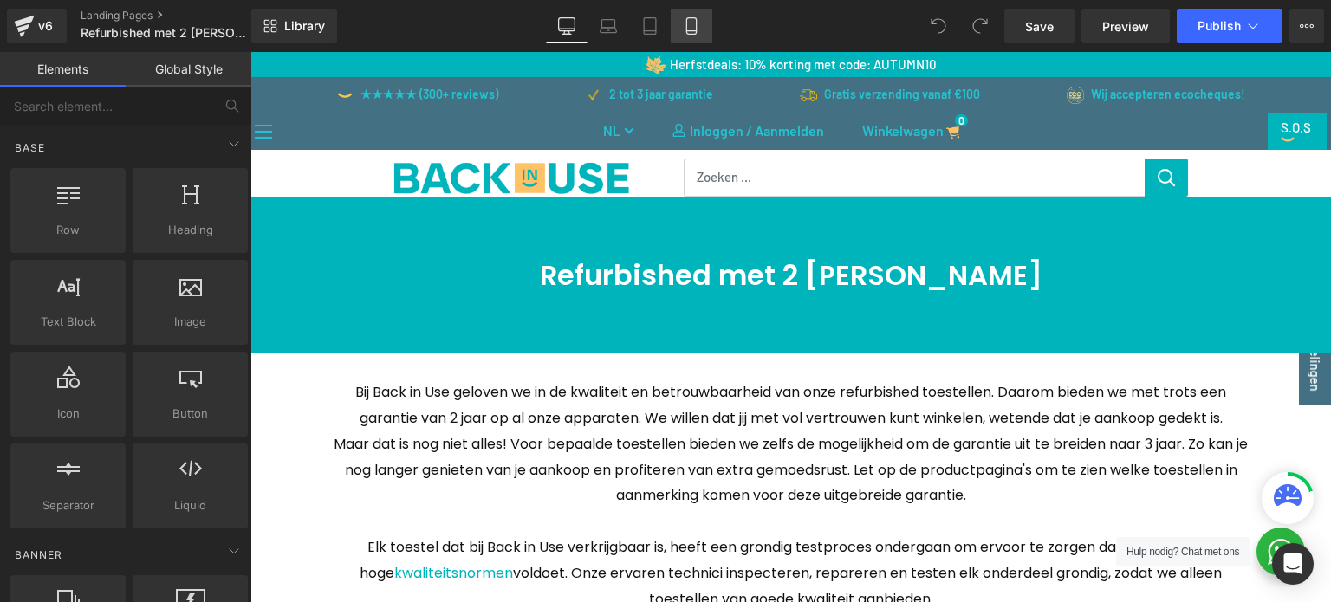
click at [685, 34] on icon at bounding box center [691, 25] width 17 height 17
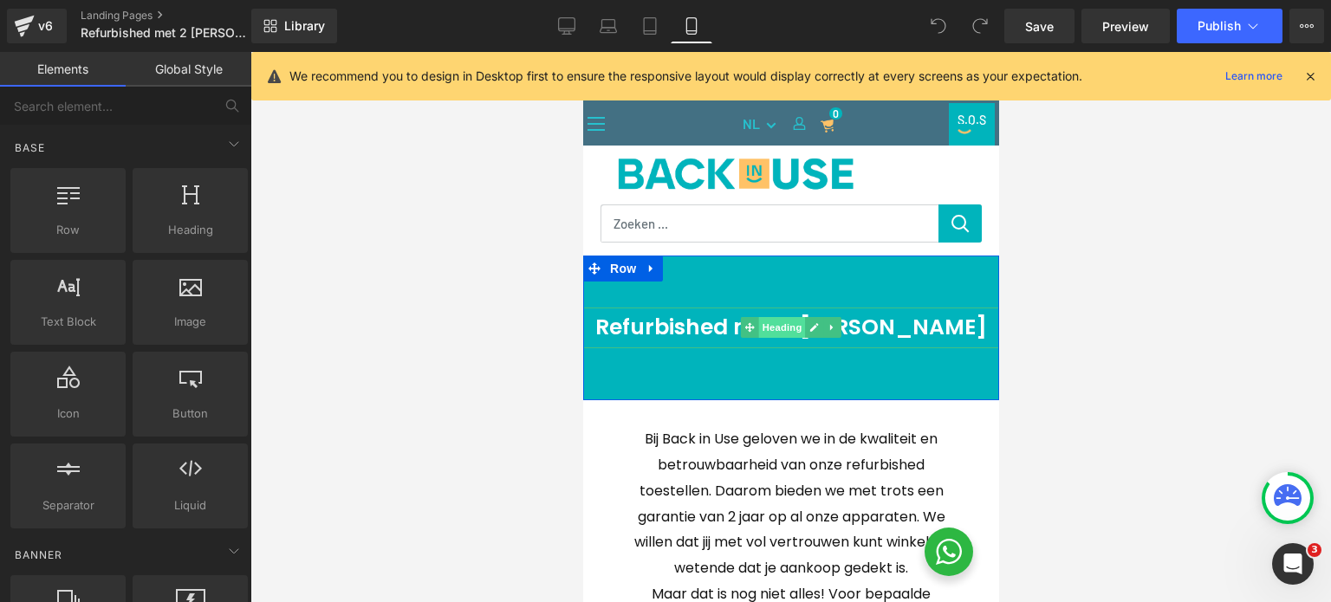
click at [789, 325] on span "Heading" at bounding box center [781, 327] width 47 height 21
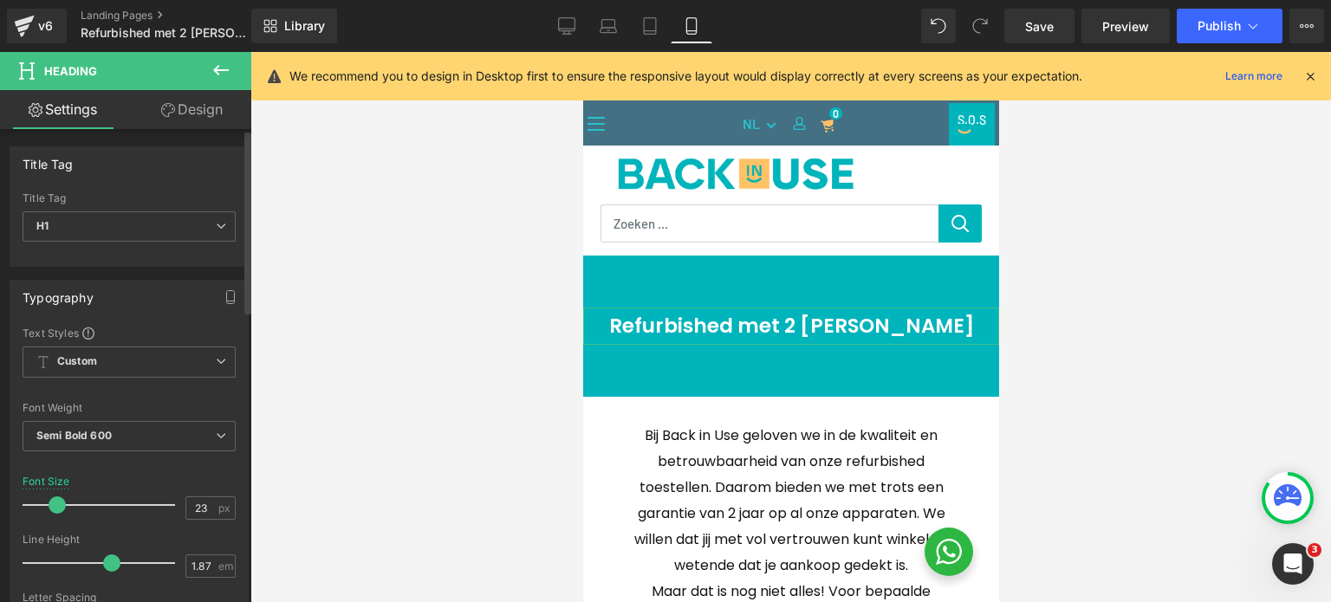
type input "24"
click at [59, 505] on span at bounding box center [58, 505] width 17 height 17
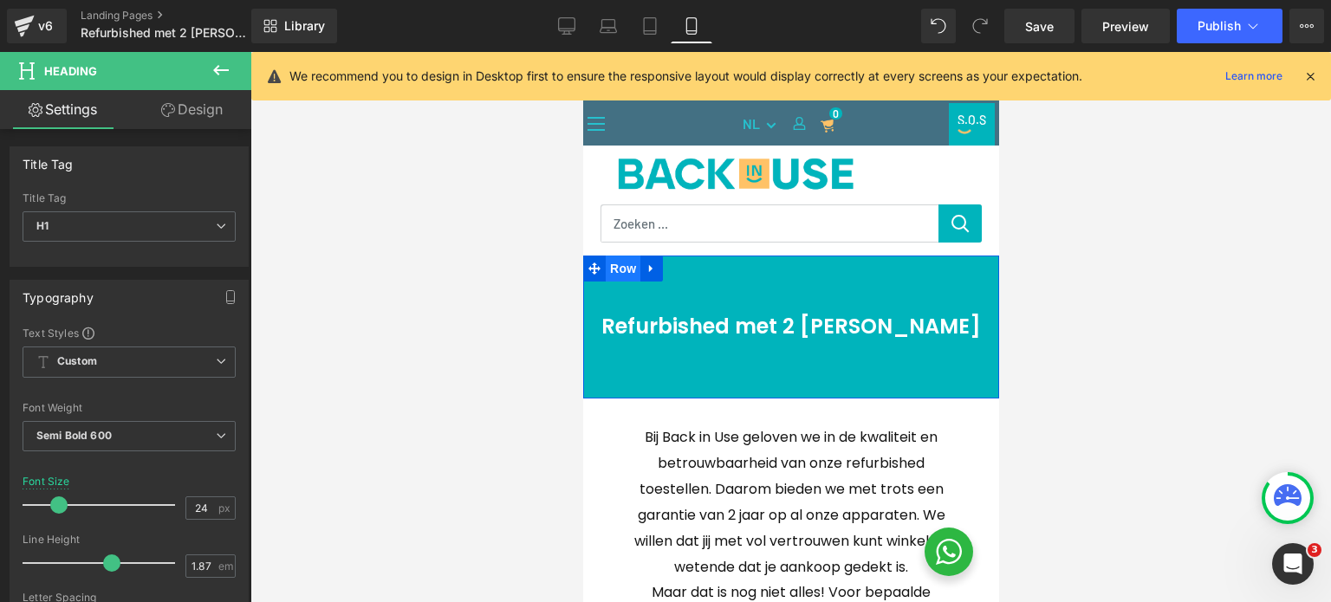
click at [605, 266] on span "Row" at bounding box center [622, 269] width 35 height 26
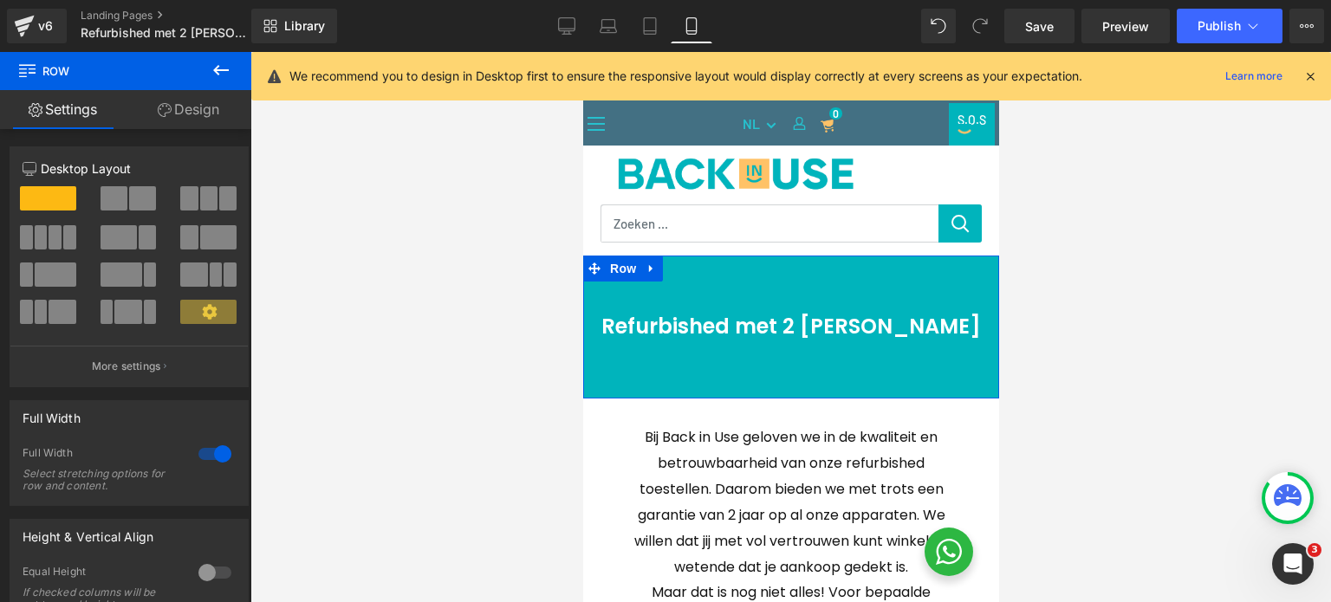
click at [170, 112] on link "Design" at bounding box center [189, 109] width 126 height 39
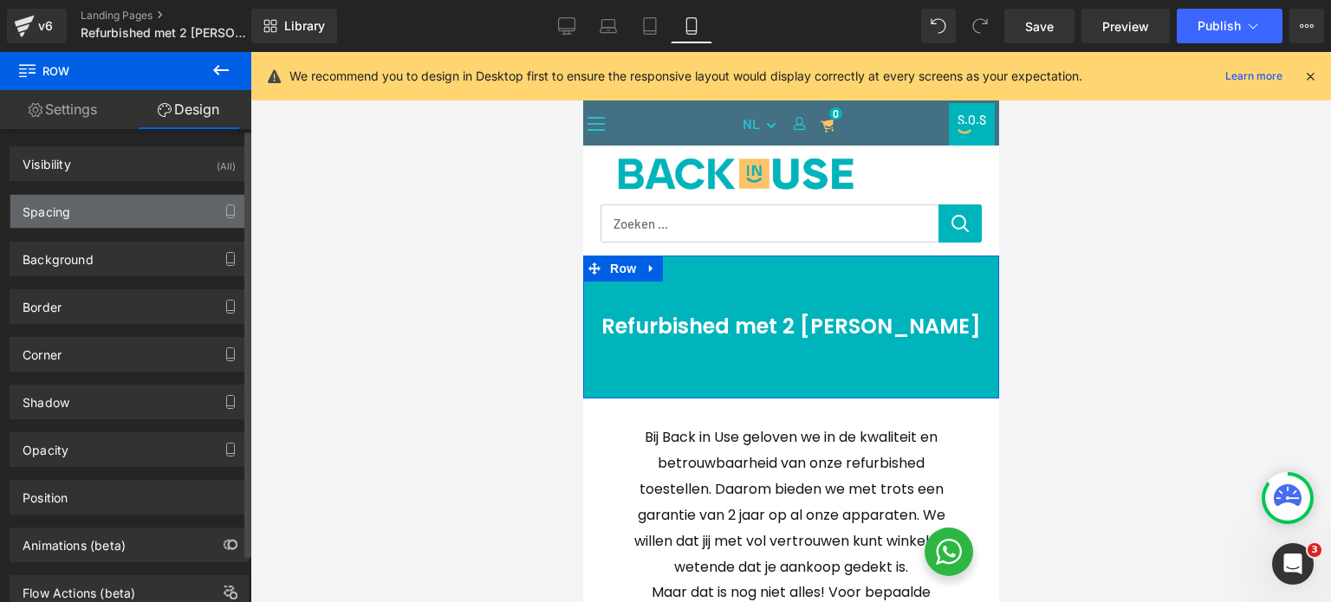
type input "0"
type input "60"
type input "0"
type input "60"
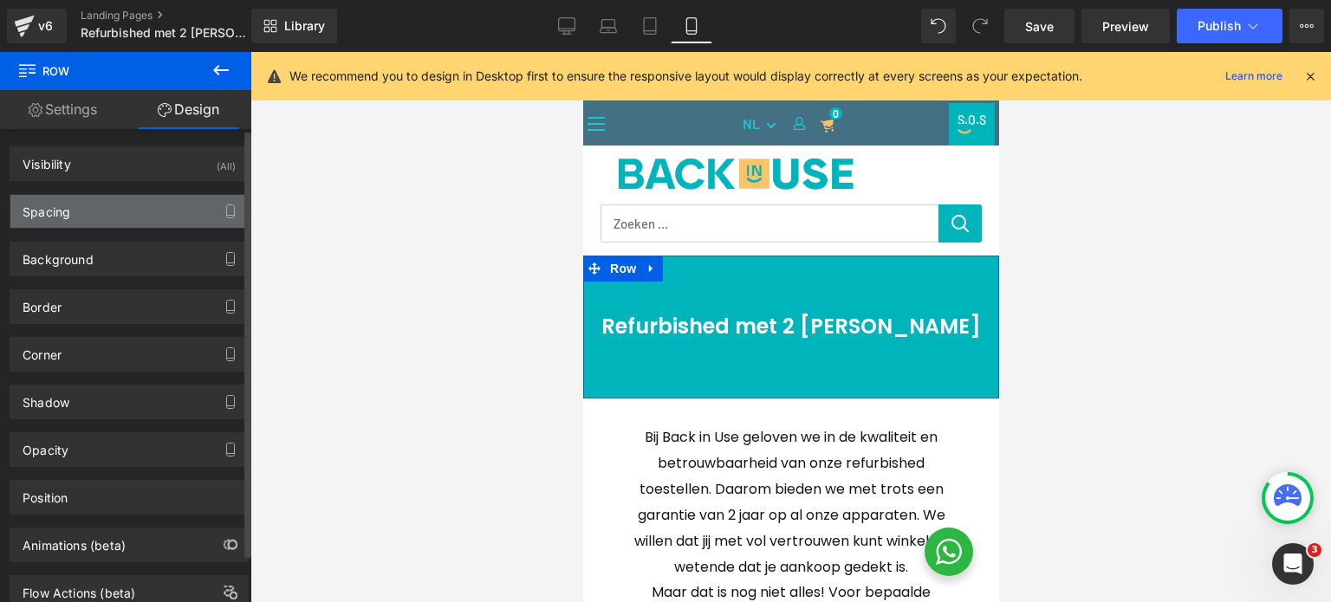
type input "0"
click at [116, 204] on div "Spacing" at bounding box center [128, 211] width 237 height 33
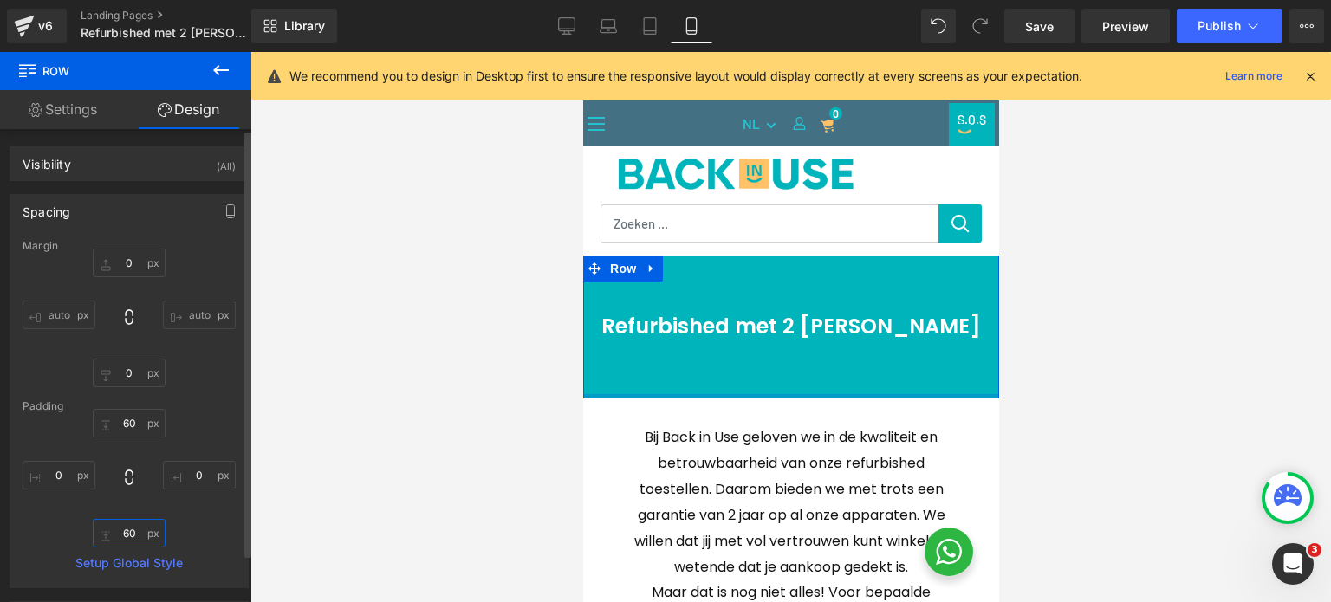
click at [126, 524] on input "60" at bounding box center [129, 533] width 73 height 29
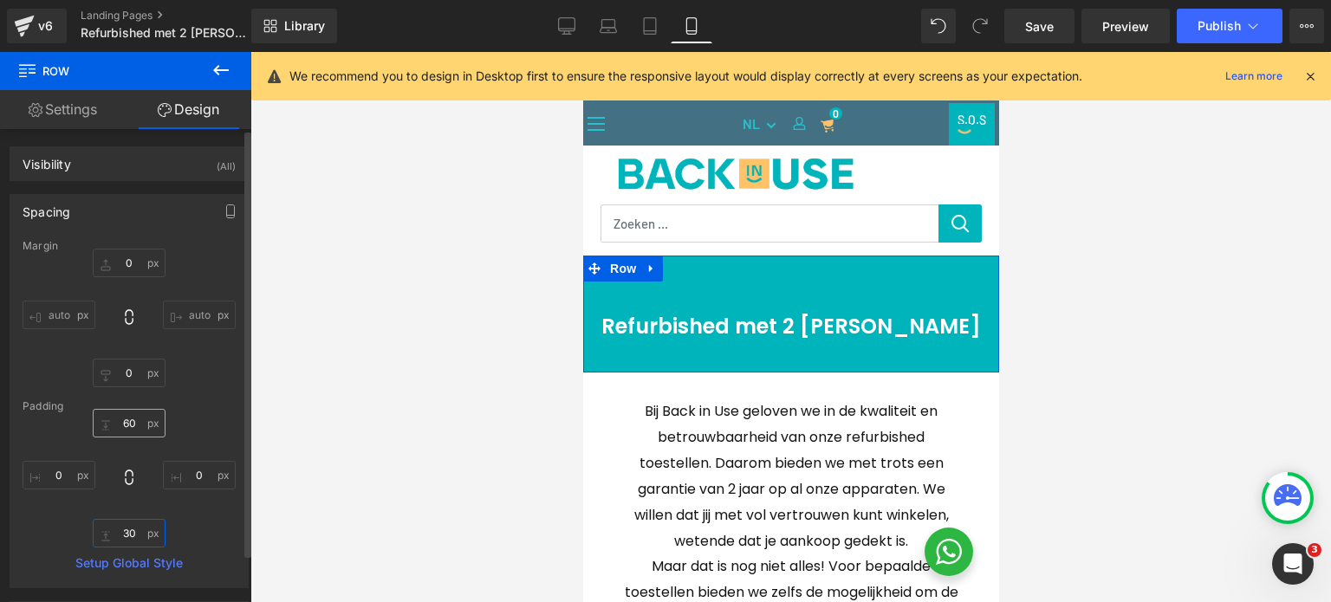
type input "30"
click at [125, 415] on input "60" at bounding box center [129, 423] width 73 height 29
type input "30"
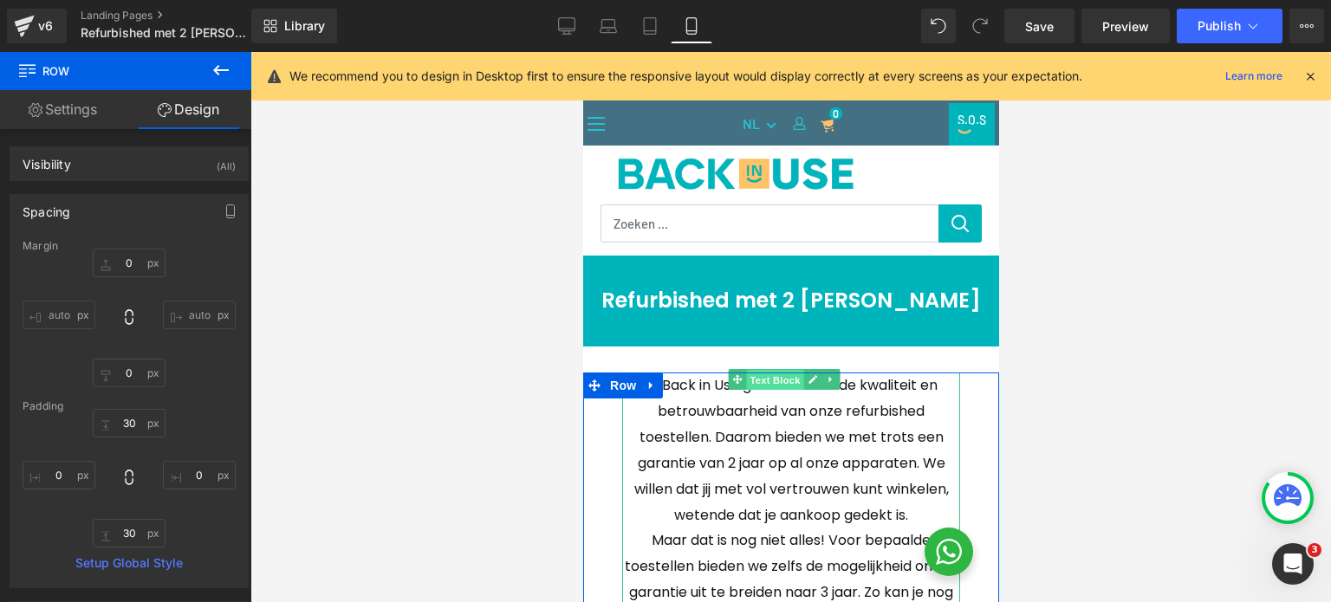
click at [767, 383] on span "Text Block" at bounding box center [774, 380] width 57 height 21
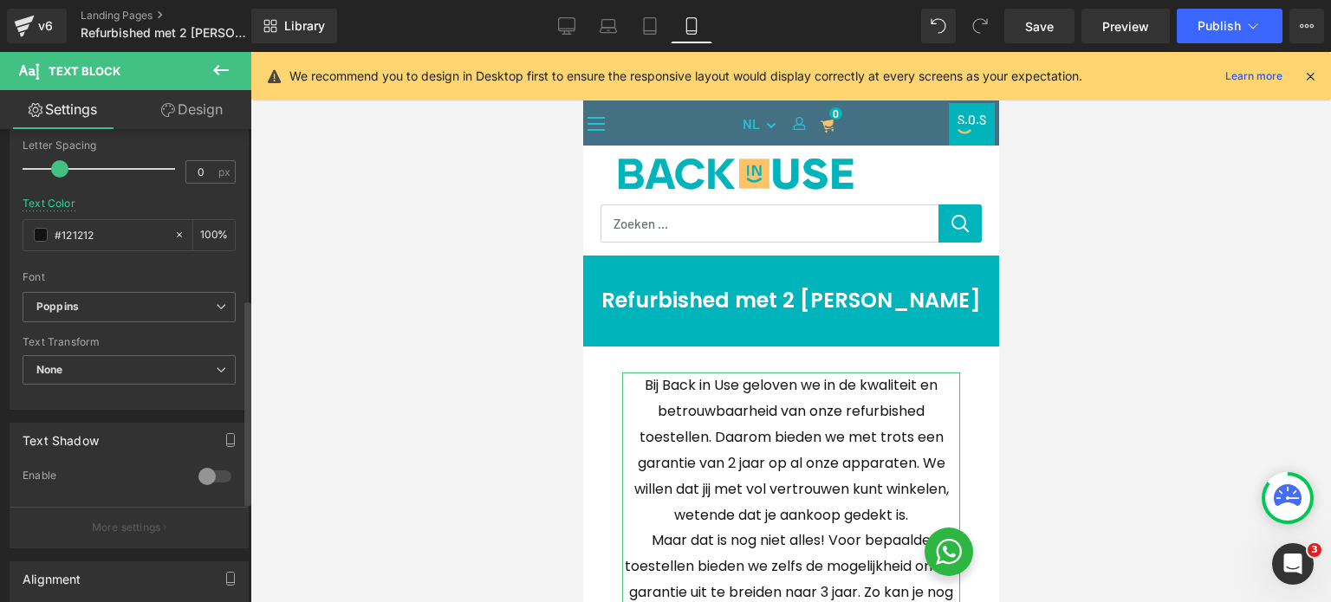
scroll to position [433, 0]
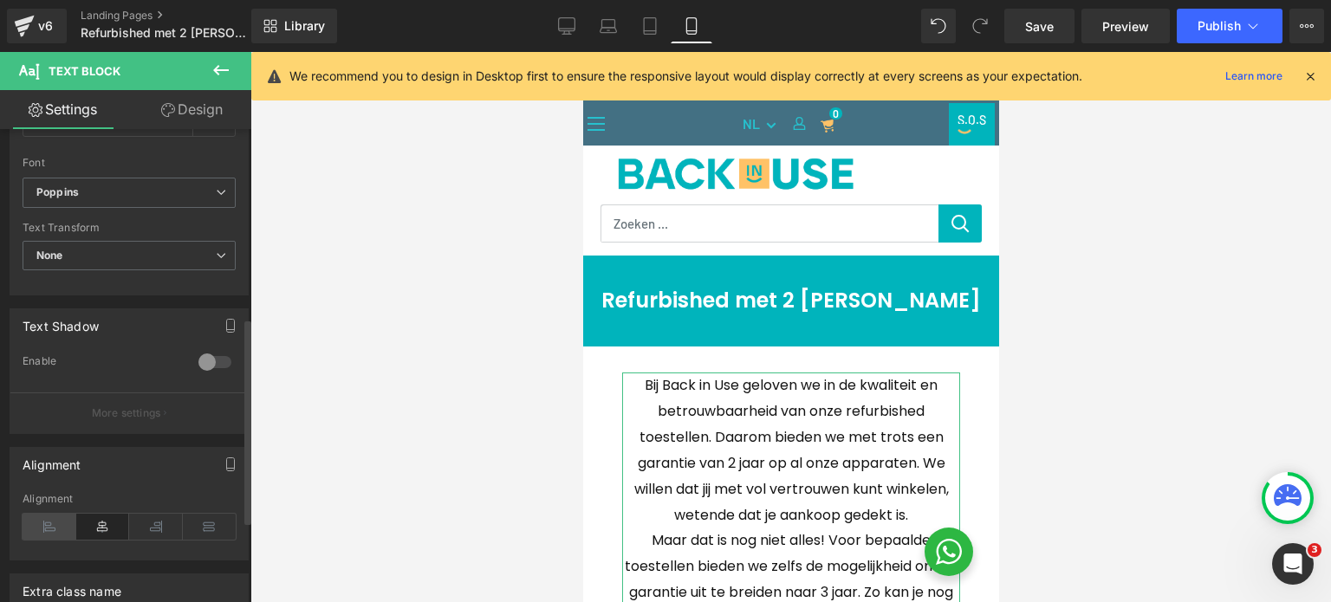
click at [42, 528] on icon at bounding box center [50, 527] width 54 height 26
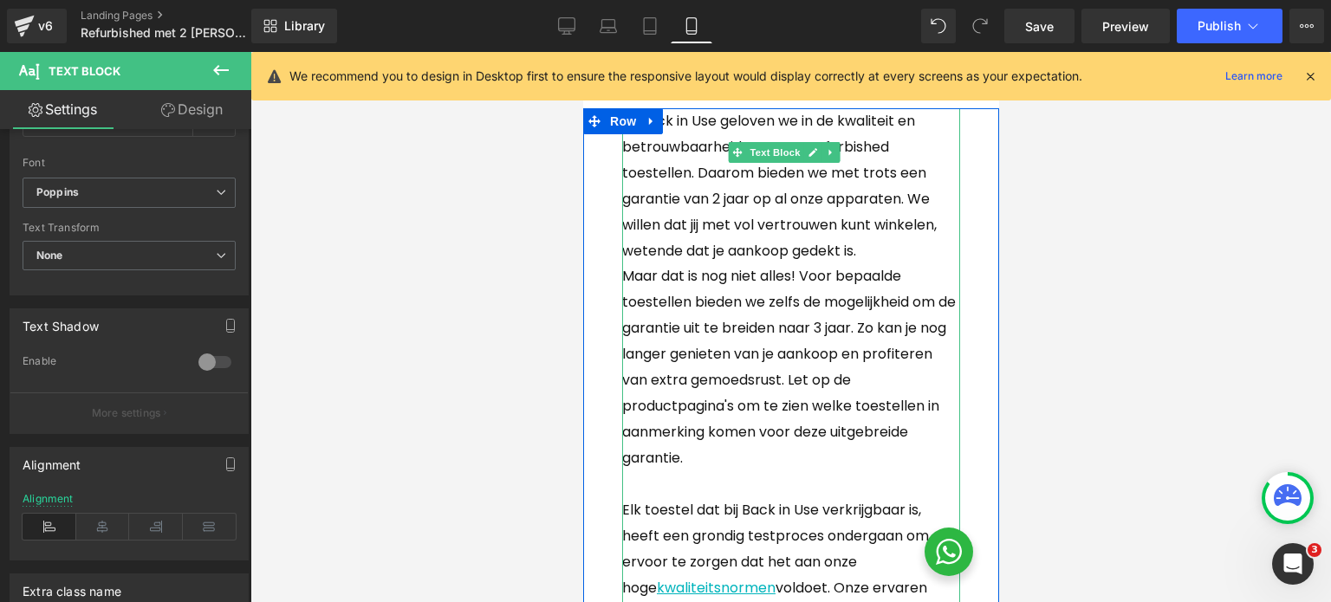
scroll to position [173, 0]
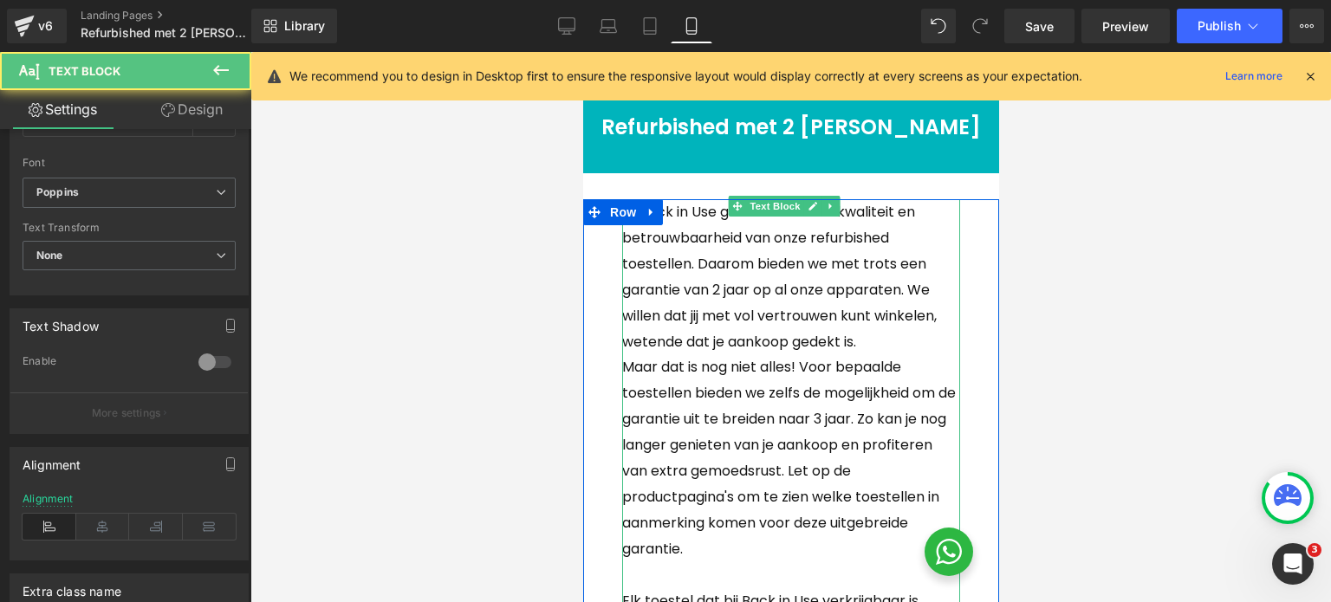
click at [627, 365] on p "Maar dat is nog niet alles! Voor bepaalde toestellen bieden we zelfs de mogelij…" at bounding box center [790, 458] width 338 height 207
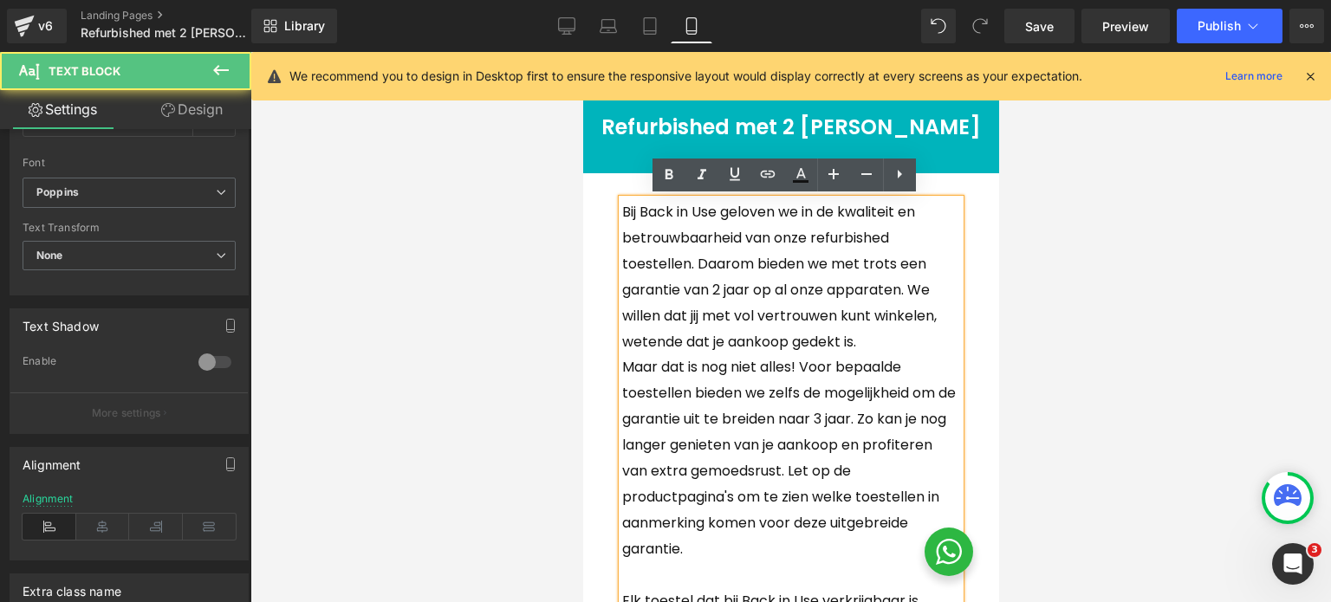
click at [635, 368] on p "Maar dat is nog niet alles! Voor bepaalde toestellen bieden we zelfs de mogelij…" at bounding box center [790, 458] width 338 height 207
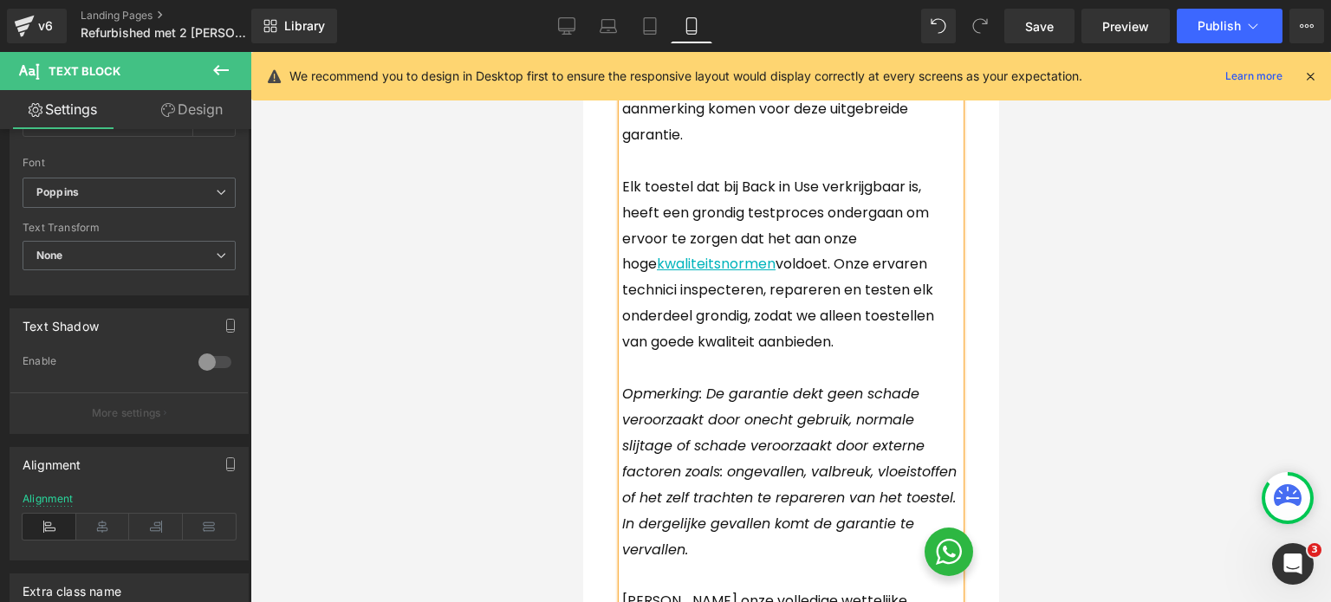
scroll to position [433, 0]
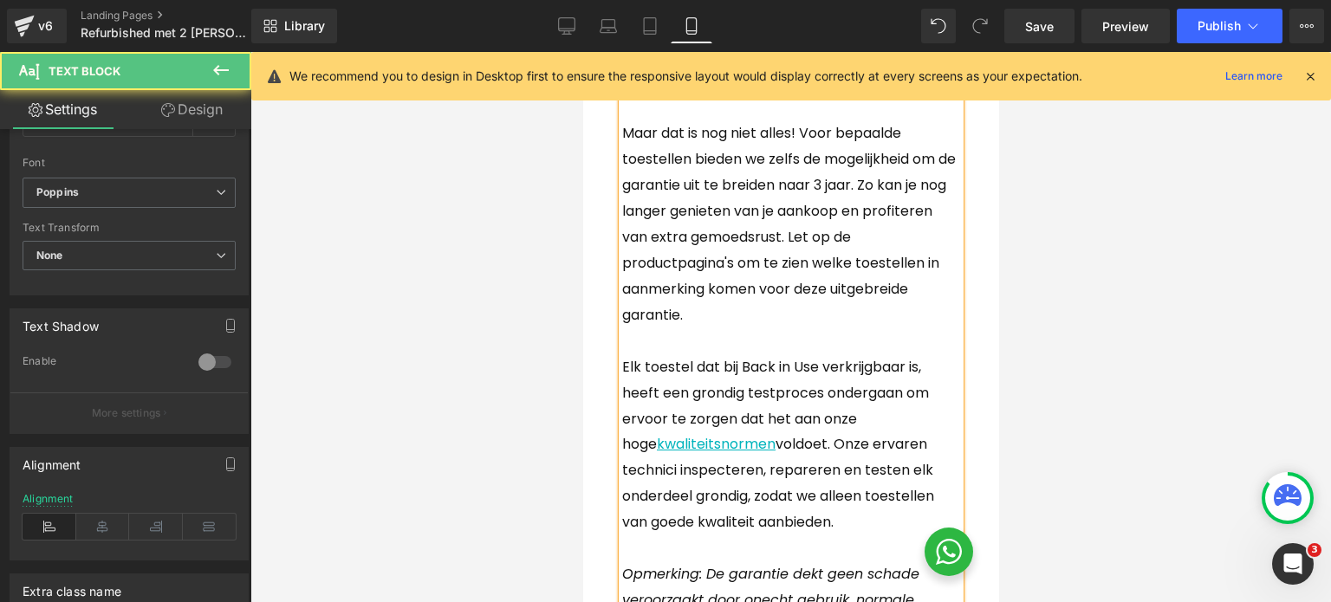
click at [705, 265] on span "Maar dat is nog niet alles! Voor bepaalde toestellen bieden we zelfs de mogelij…" at bounding box center [788, 223] width 334 height 201
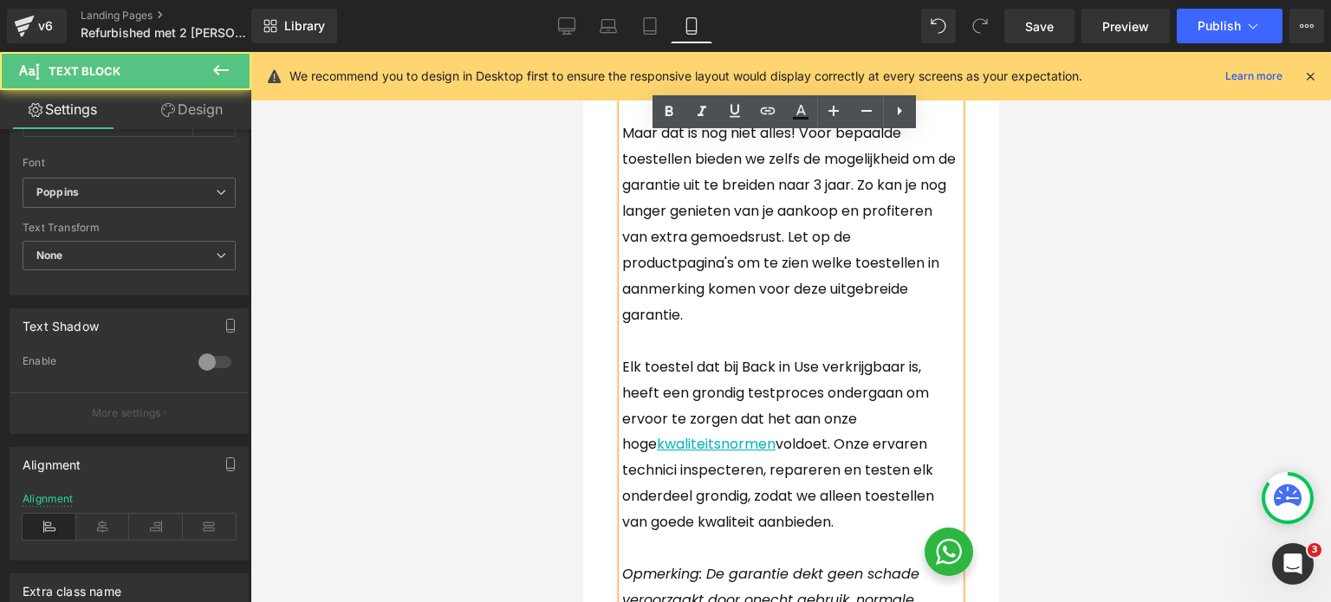
drag, startPoint x: 856, startPoint y: 386, endPoint x: 1445, endPoint y: 394, distance: 589.5
click at [856, 386] on p "Elk toestel dat bij Back in Use verkrijgbaar is, heeft een grondig testproces o…" at bounding box center [790, 445] width 338 height 181
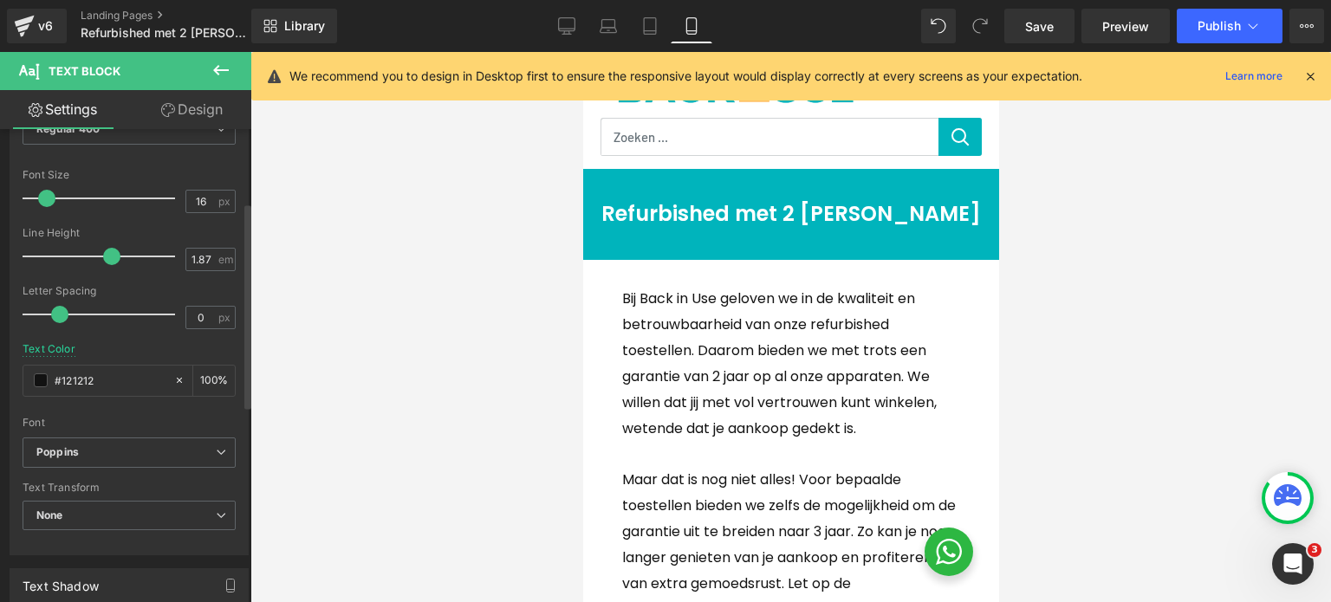
scroll to position [87, 0]
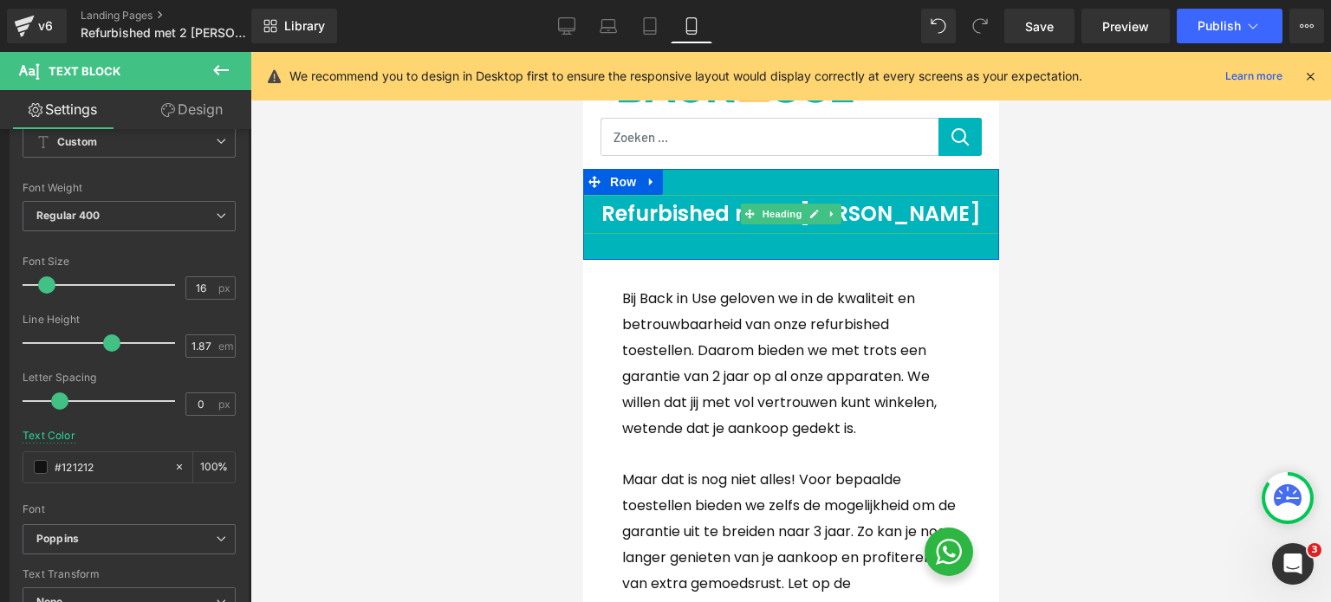
click at [887, 218] on h1 "Refurbished met 2 Jaar Garantie" at bounding box center [790, 214] width 416 height 39
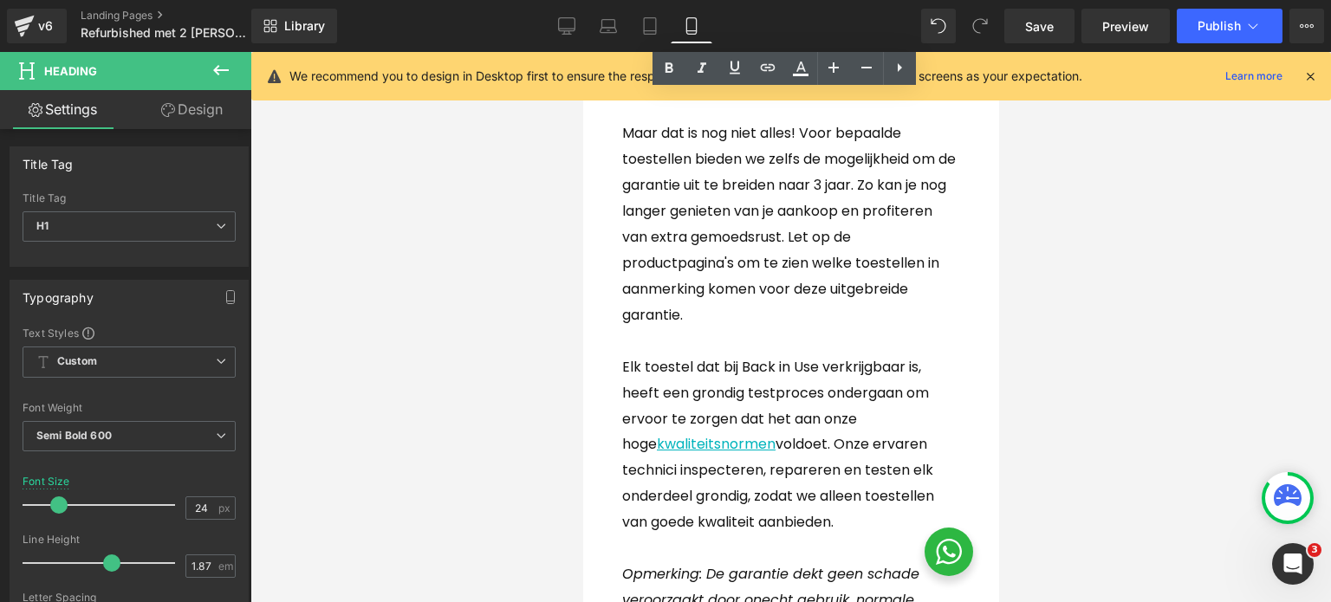
scroll to position [0, 0]
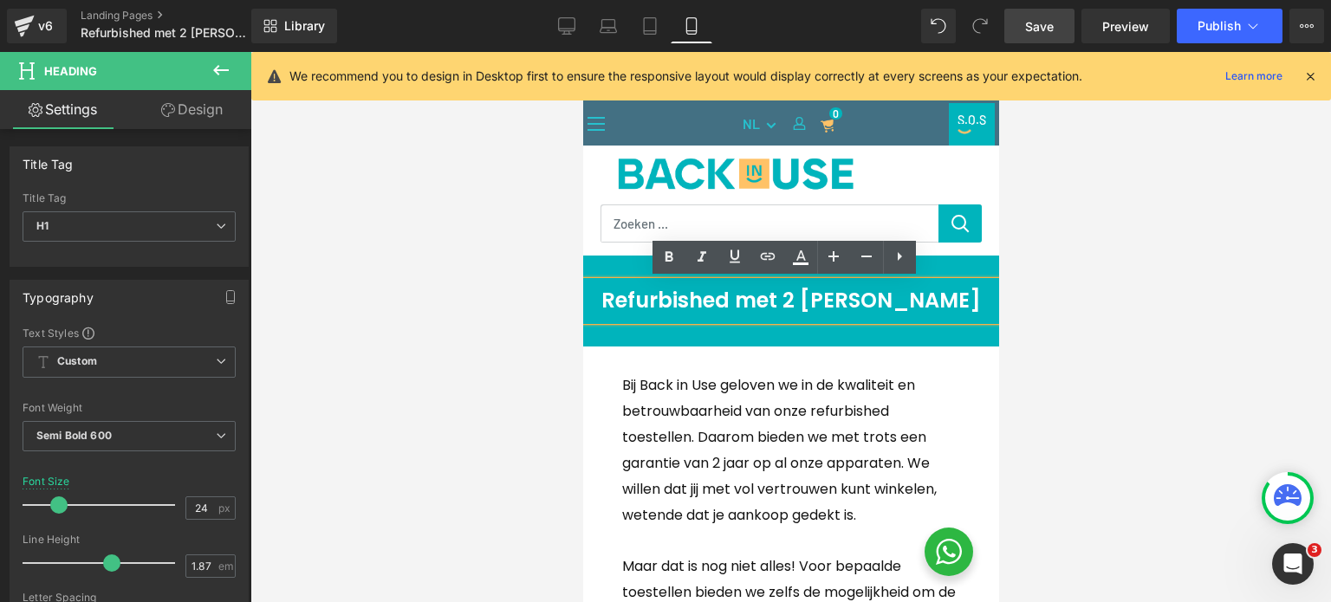
click at [1028, 16] on link "Save" at bounding box center [1040, 26] width 70 height 35
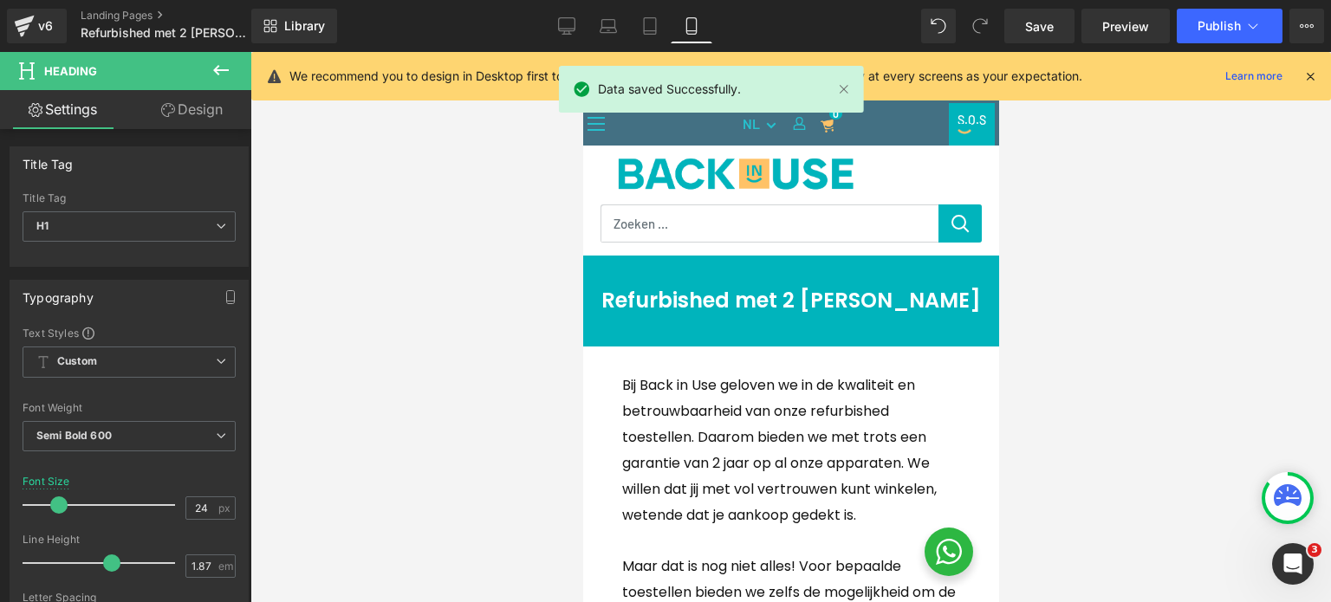
click at [1311, 79] on icon at bounding box center [1311, 76] width 16 height 16
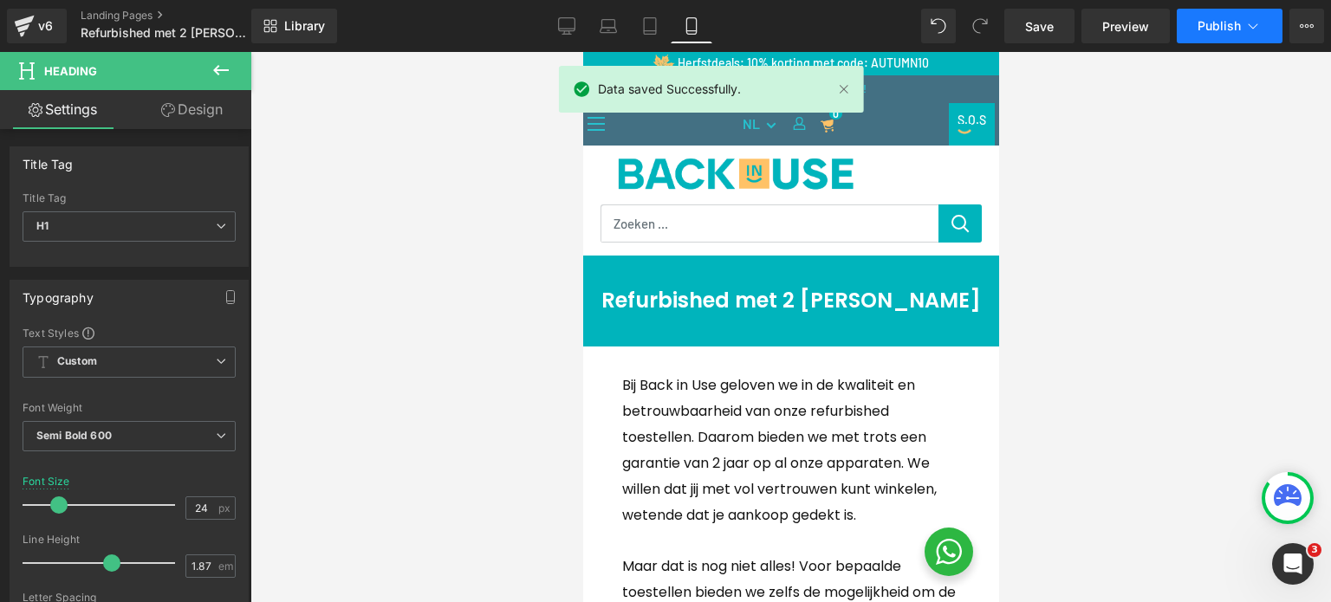
click at [1231, 30] on span "Publish" at bounding box center [1219, 26] width 43 height 14
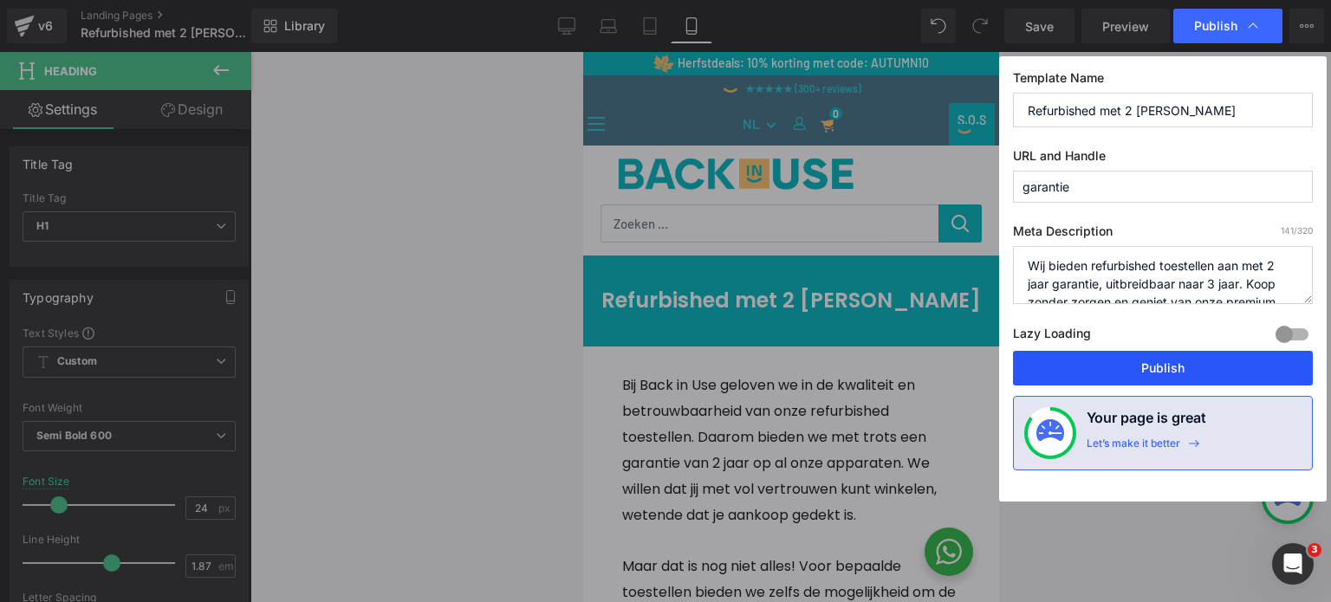
click at [1226, 367] on button "Publish" at bounding box center [1163, 368] width 300 height 35
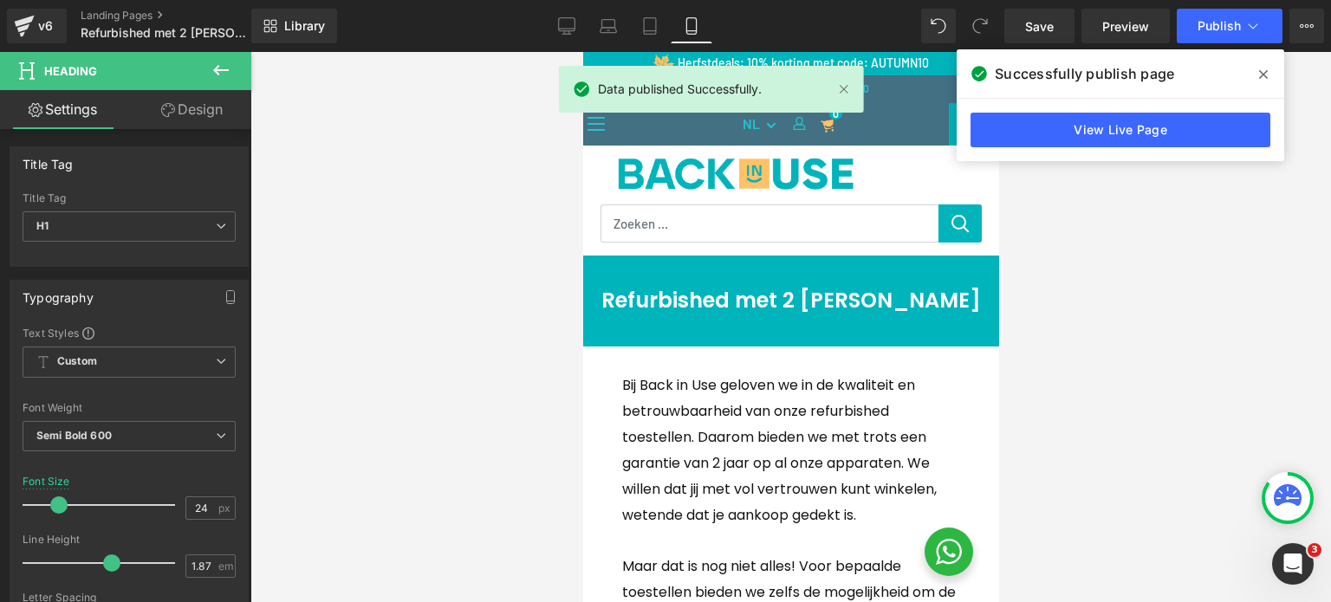
click at [1262, 68] on icon at bounding box center [1263, 75] width 9 height 14
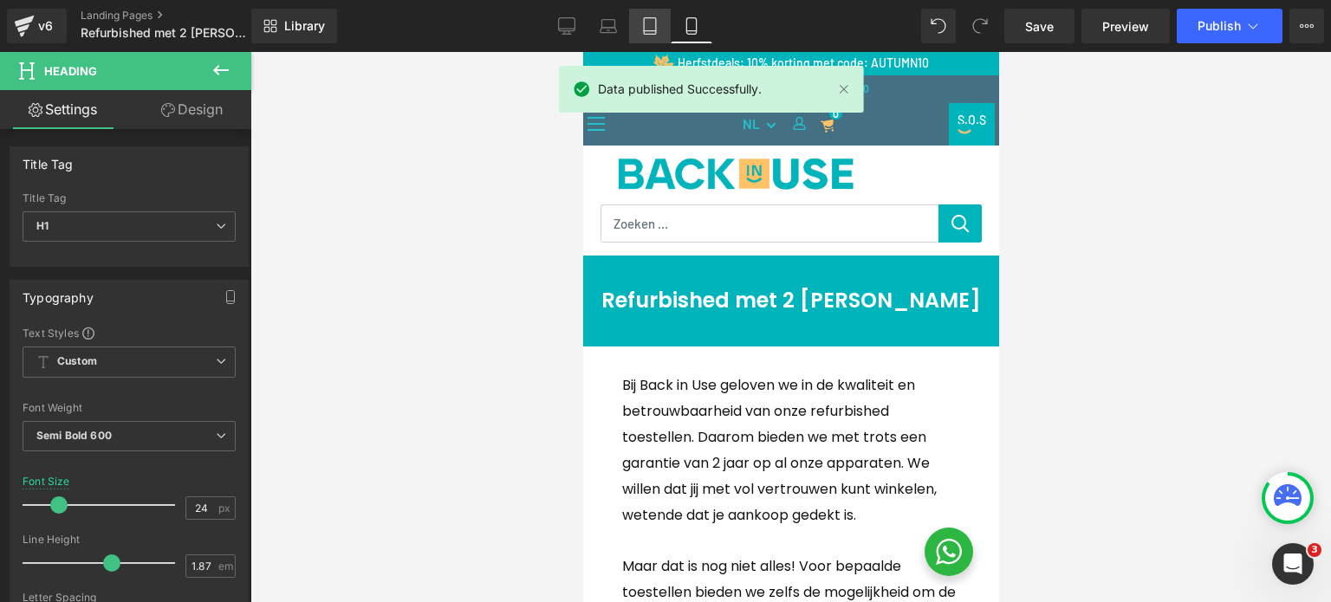
click at [645, 40] on link "Tablet" at bounding box center [650, 26] width 42 height 35
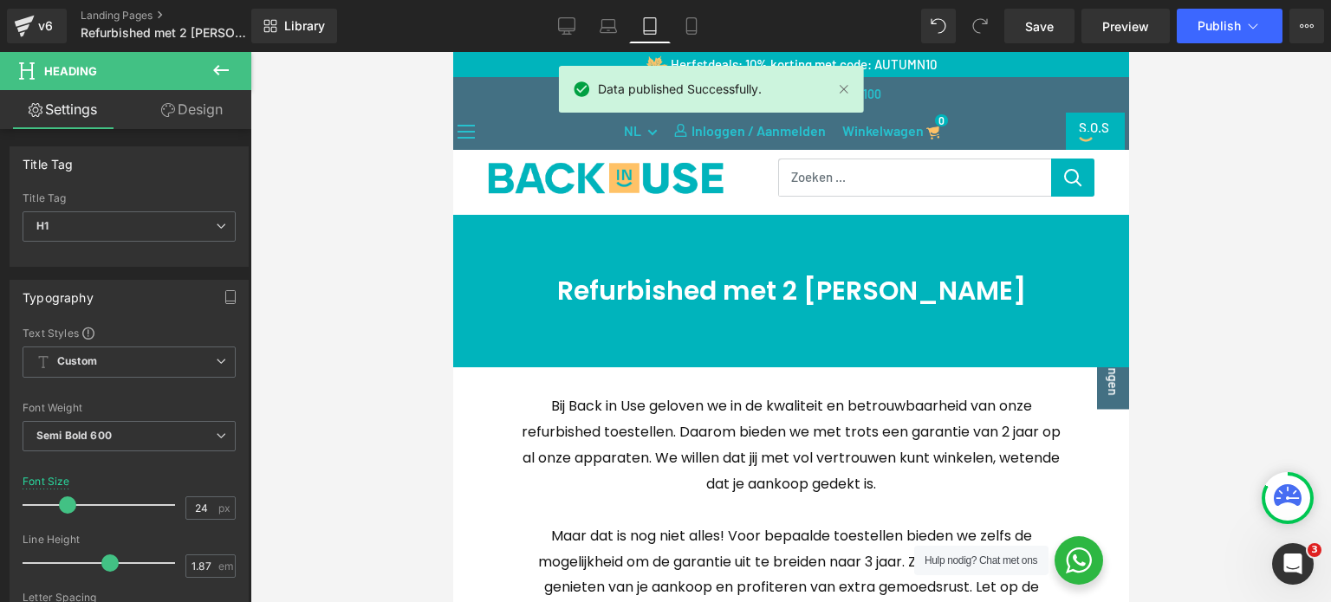
type input "30"
type input "100"
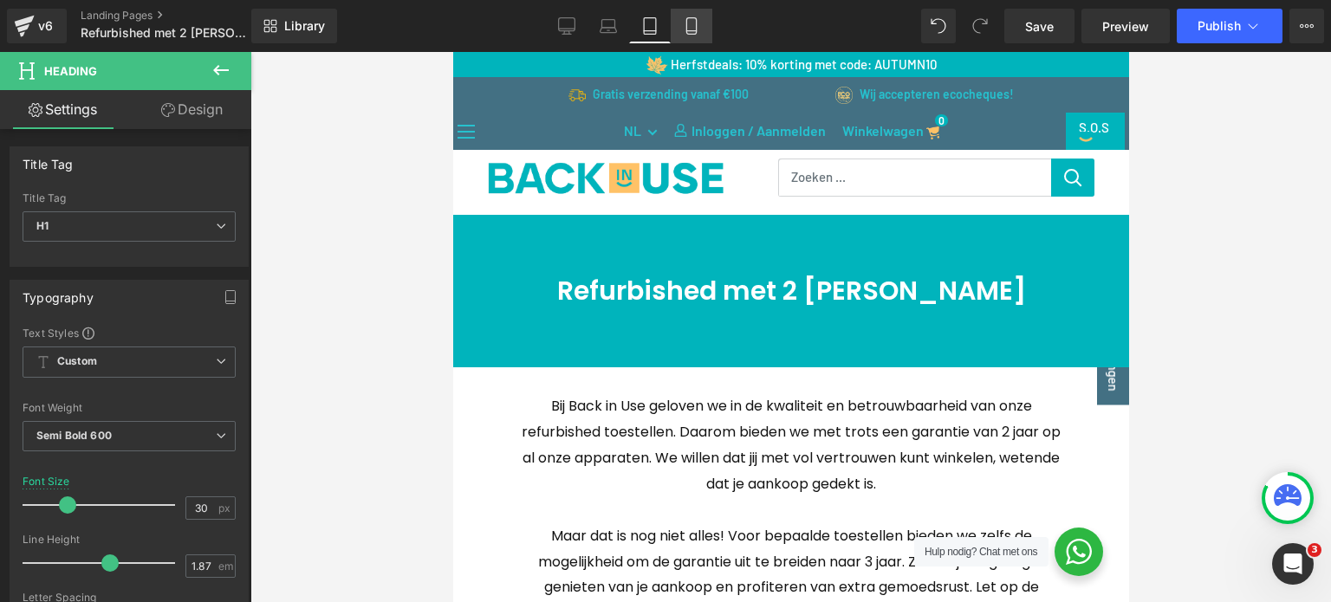
click at [686, 27] on icon at bounding box center [691, 26] width 10 height 16
type input "24"
type input "100"
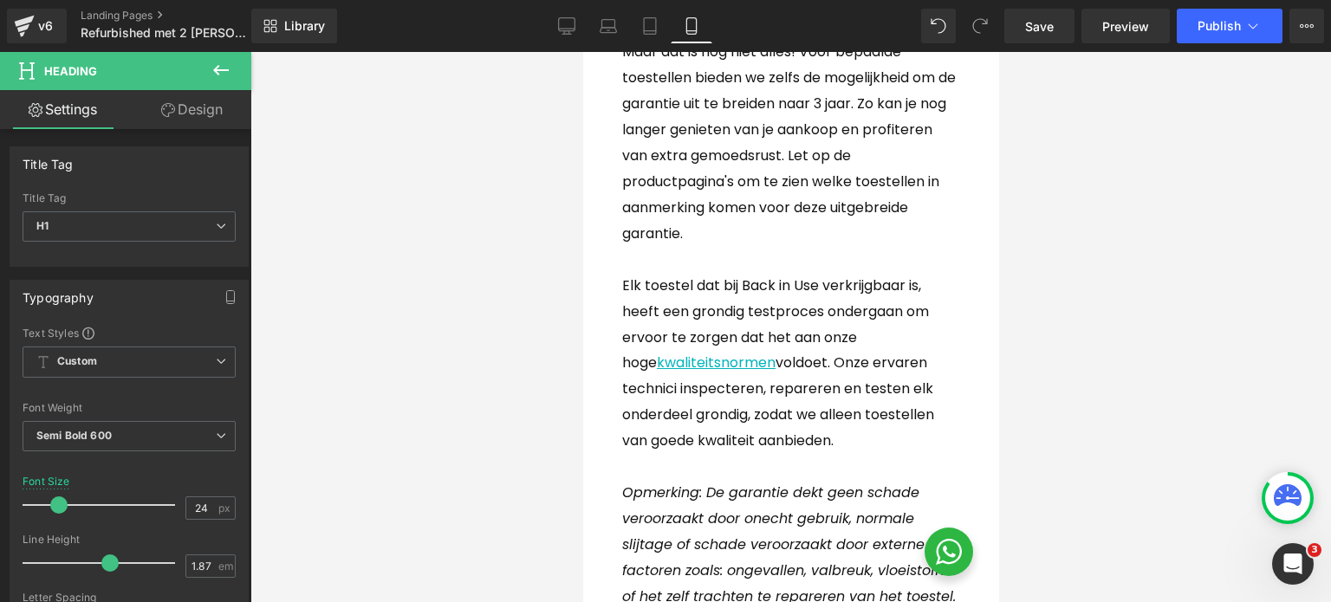
scroll to position [260, 0]
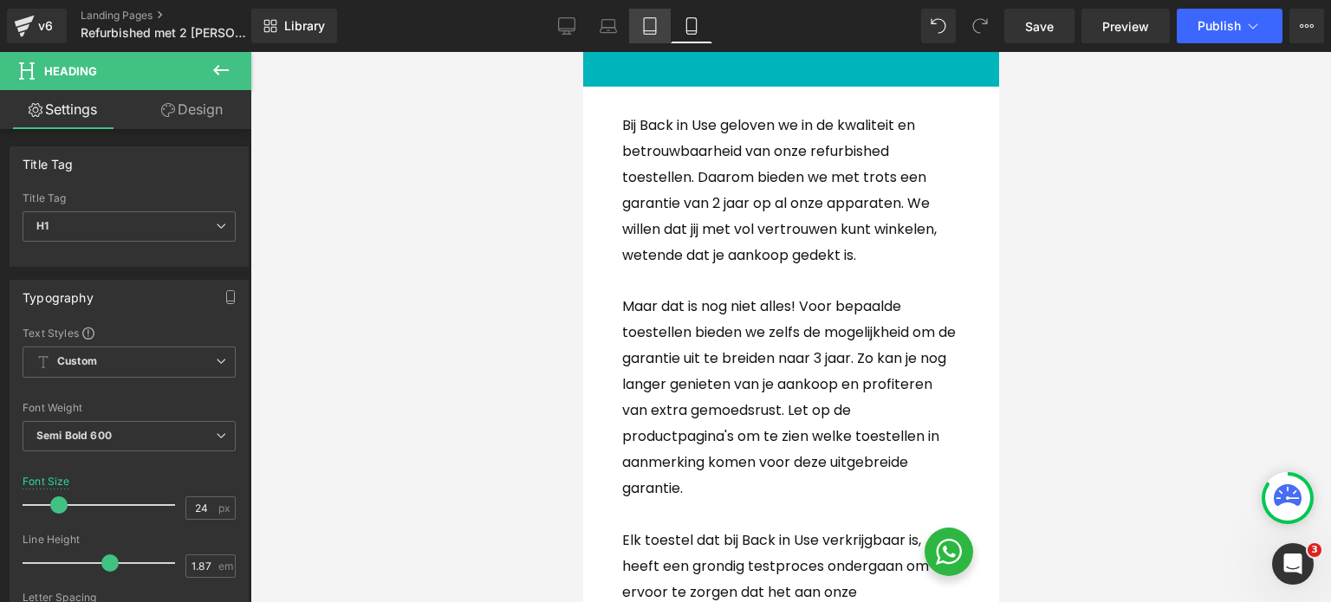
click at [647, 27] on icon at bounding box center [649, 25] width 17 height 17
type input "30"
type input "100"
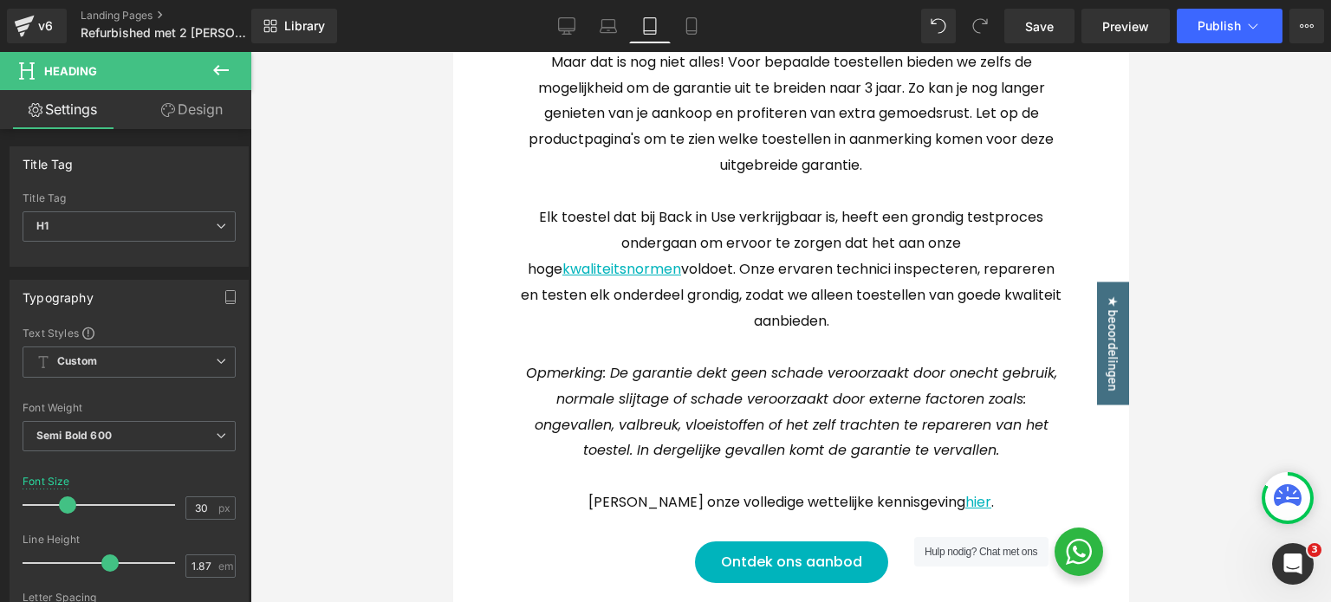
scroll to position [512, 0]
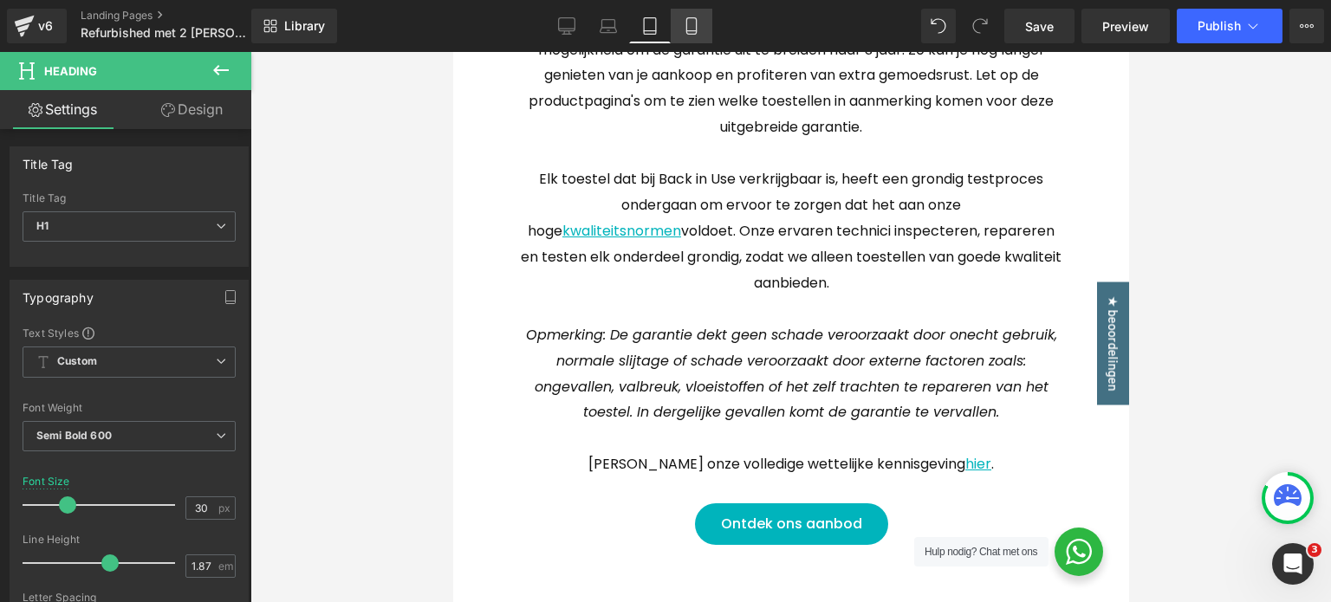
click at [699, 28] on icon at bounding box center [691, 25] width 17 height 17
type input "24"
type input "100"
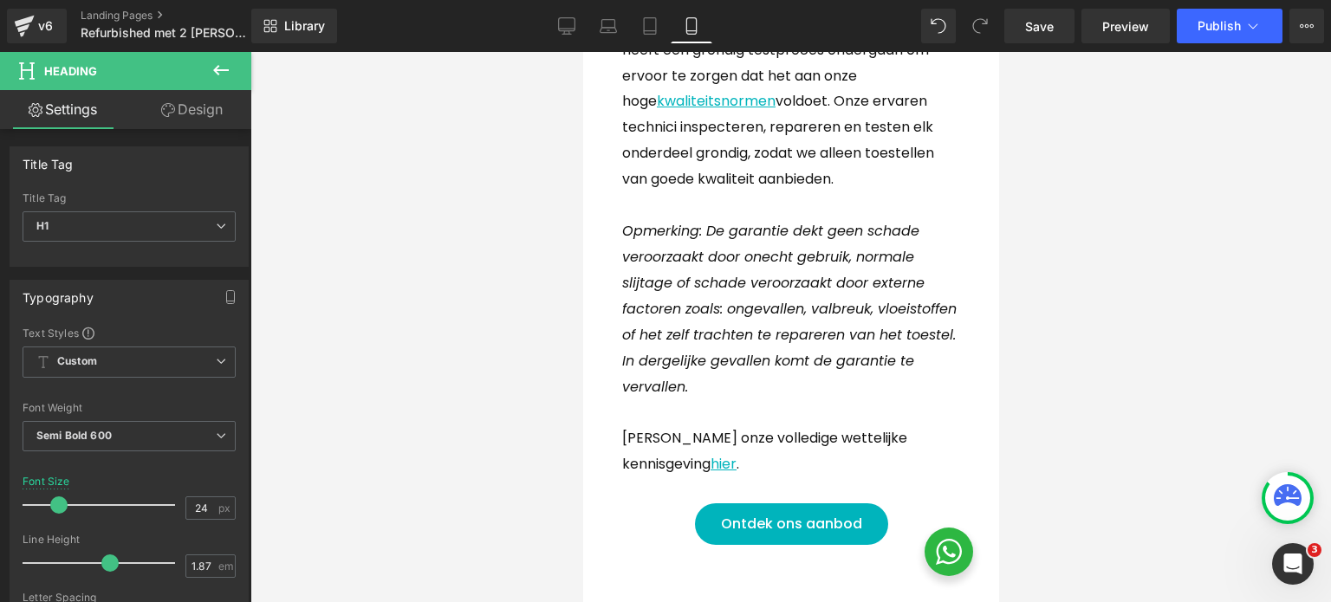
scroll to position [780, 0]
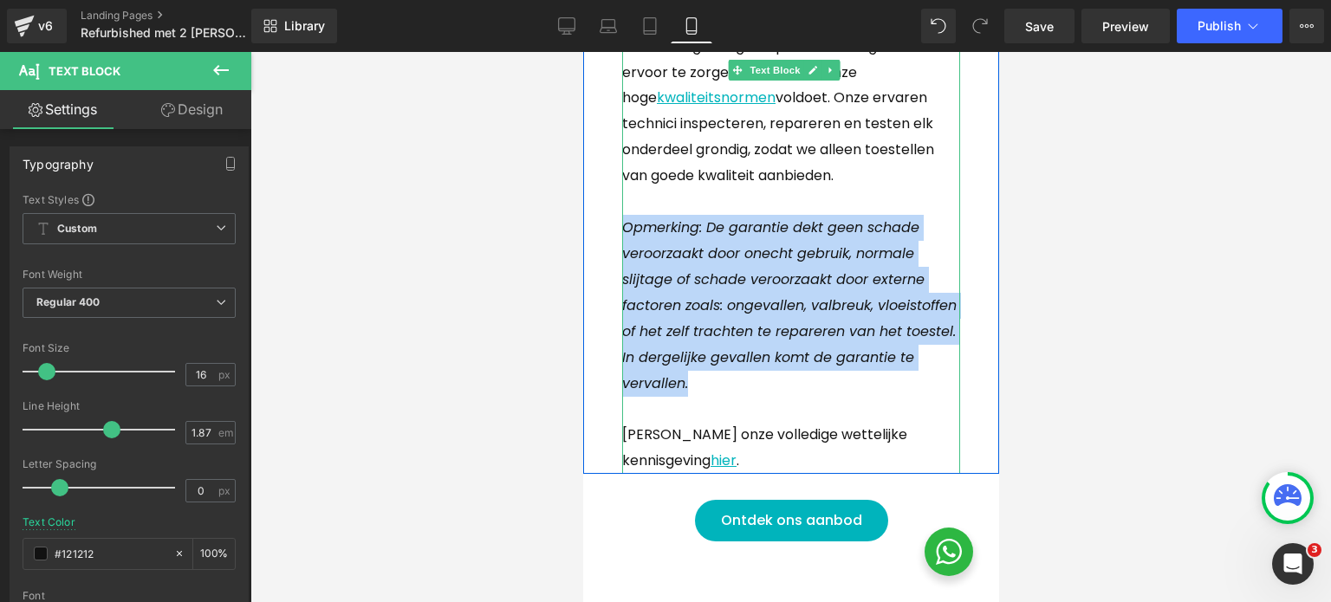
drag, startPoint x: 775, startPoint y: 390, endPoint x: 626, endPoint y: 220, distance: 226.0
click at [626, 220] on p "Opmerking: De garantie dekt geen schade veroorzaakt door onecht gebruik, normal…" at bounding box center [790, 305] width 338 height 181
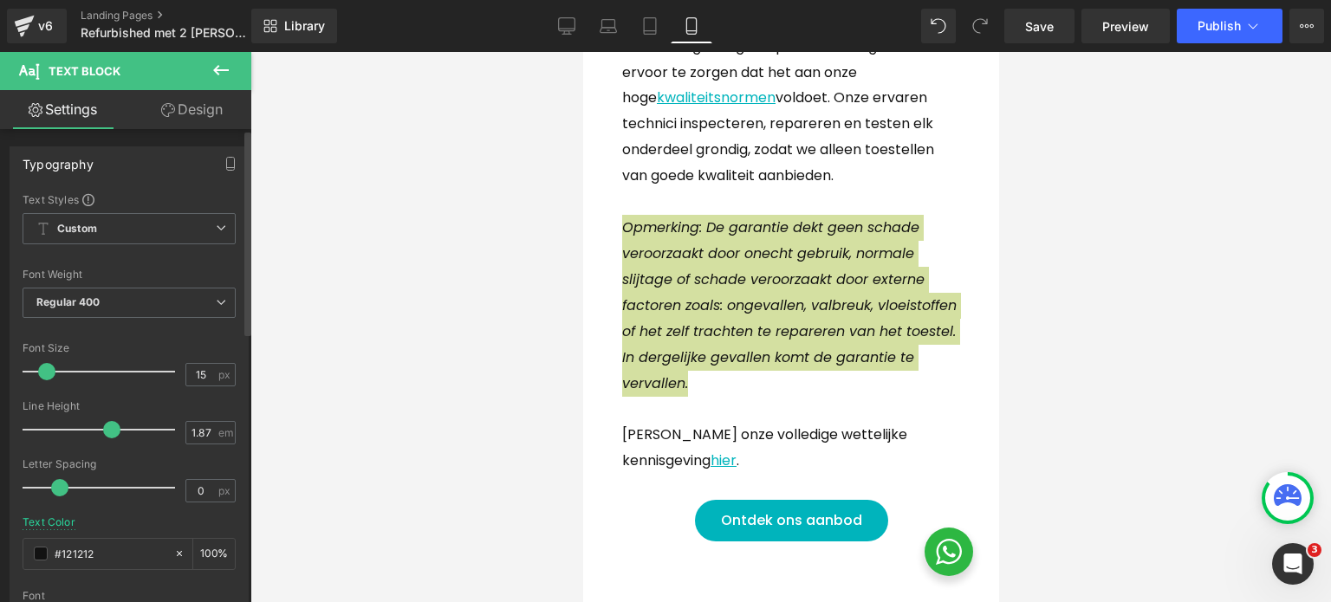
scroll to position [705, 0]
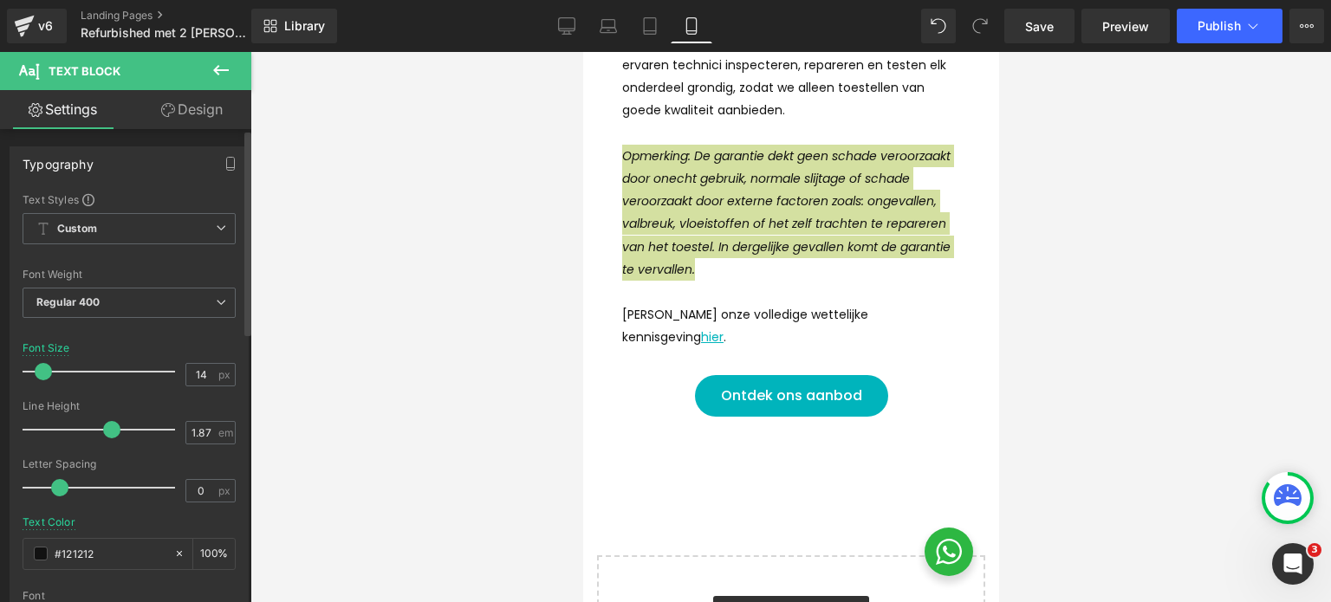
click at [42, 370] on span at bounding box center [43, 371] width 17 height 17
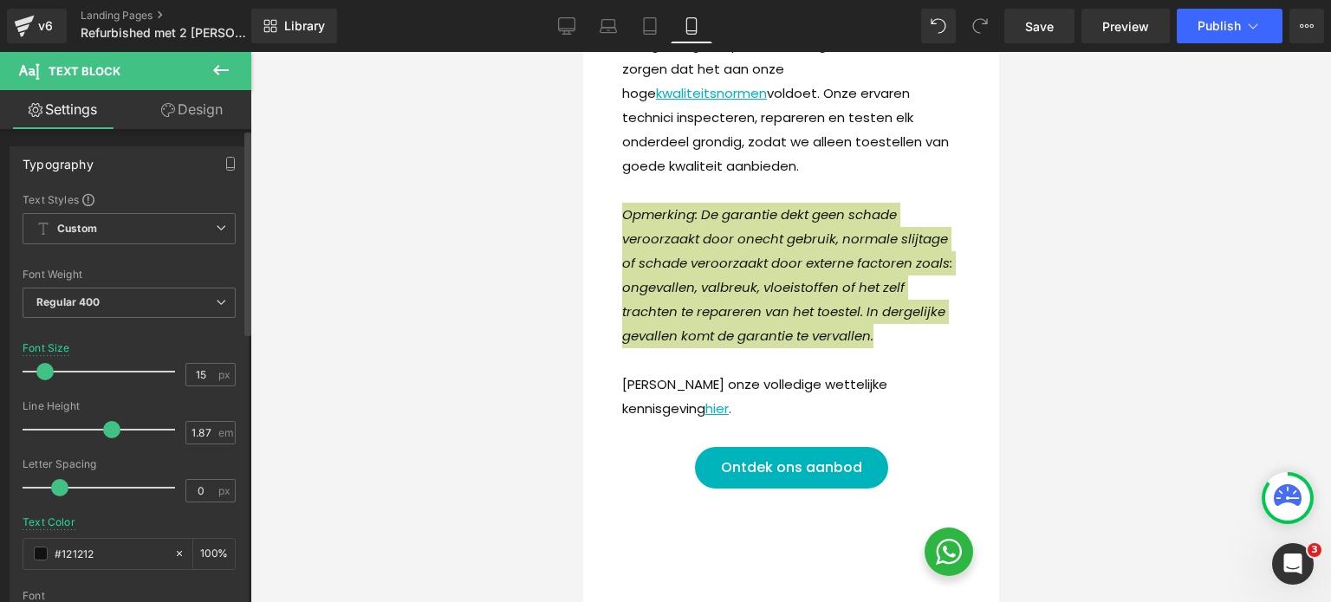
type input "16"
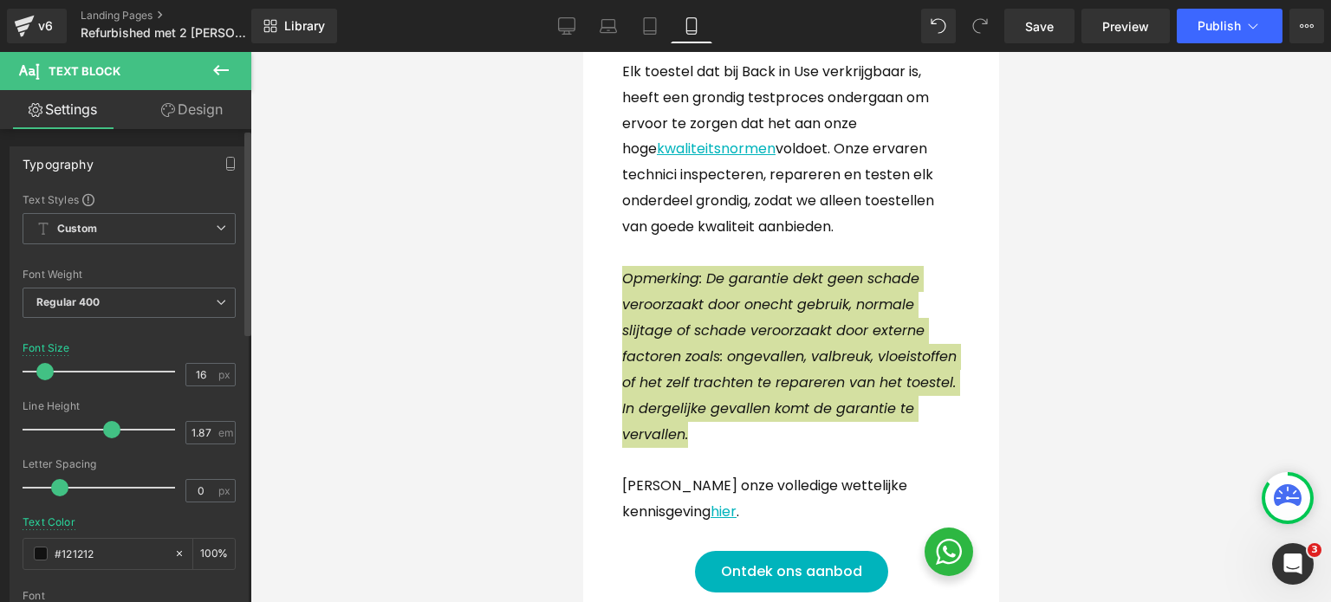
scroll to position [780, 0]
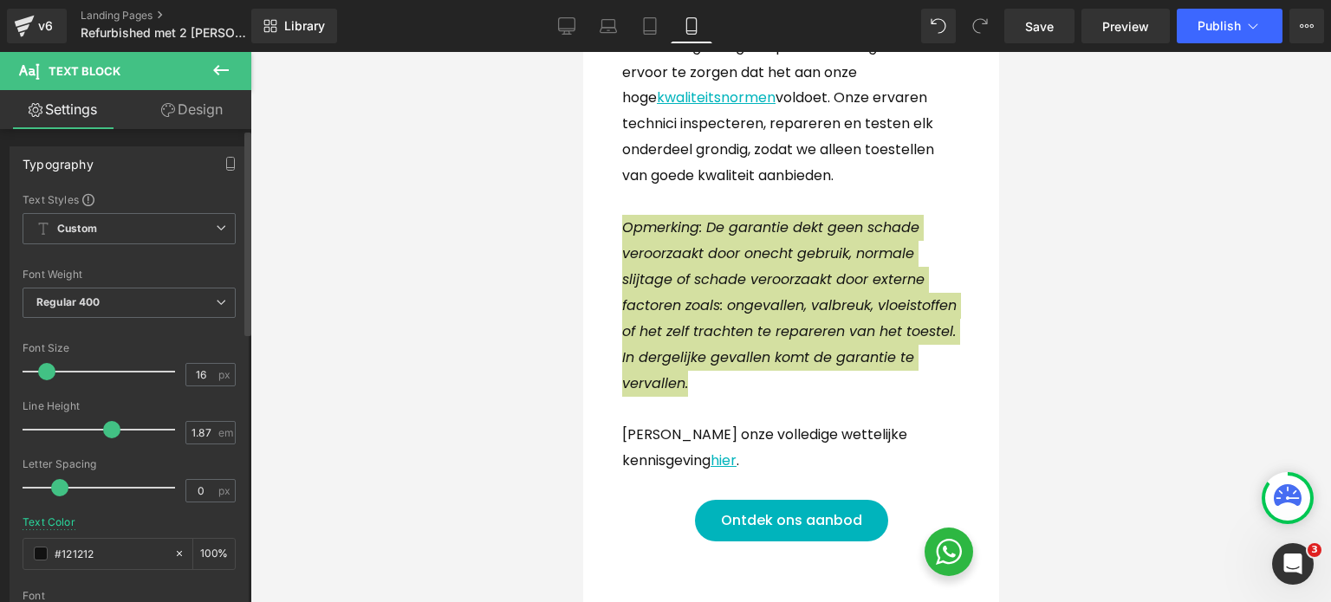
click at [49, 371] on span at bounding box center [46, 371] width 17 height 17
click at [1127, 349] on div at bounding box center [790, 327] width 1081 height 550
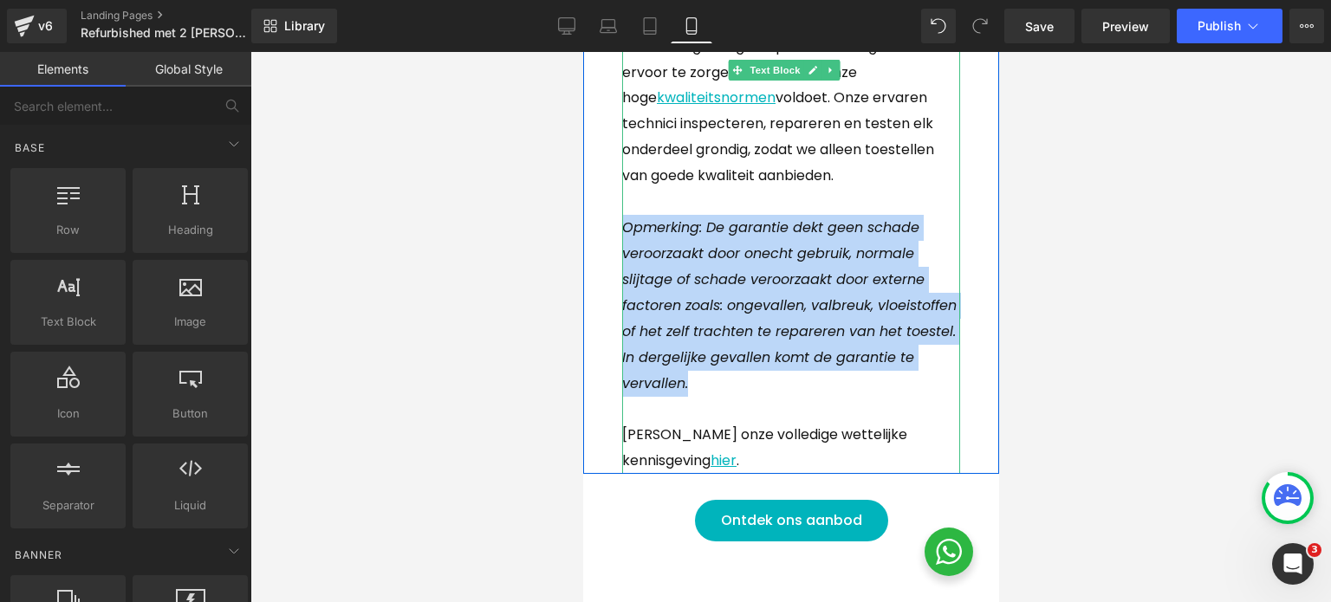
click at [743, 332] on em "Opmerking: De garantie dekt geen schade veroorzaakt door onecht gebruik, normal…" at bounding box center [788, 306] width 335 height 176
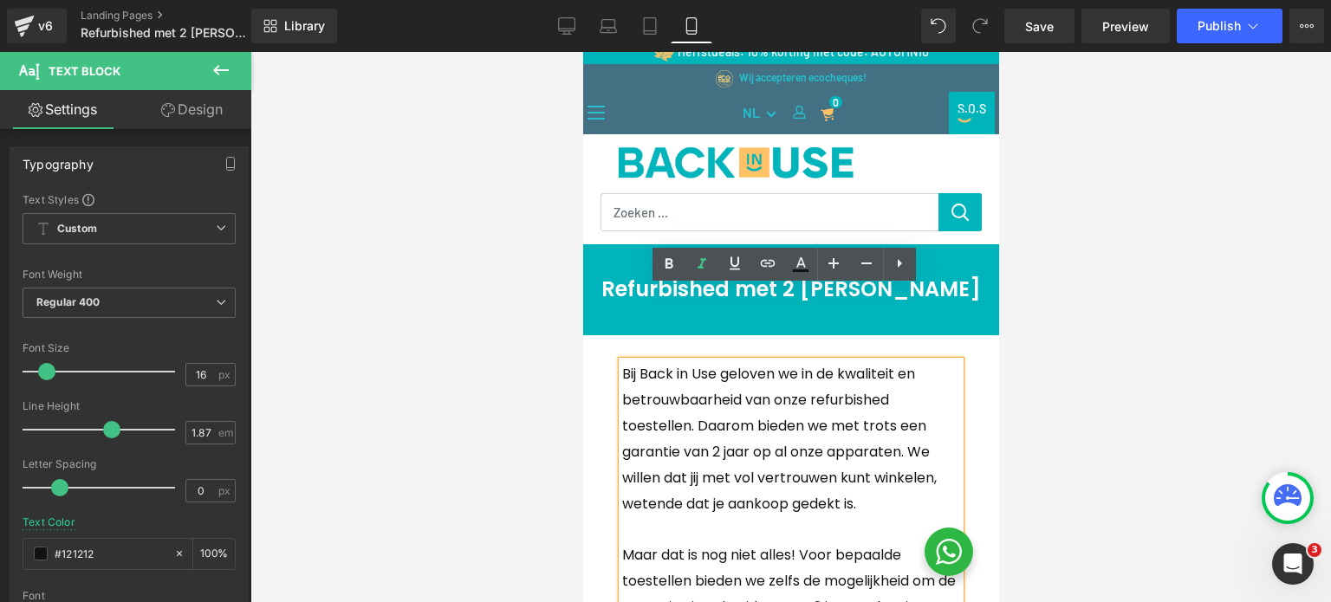
scroll to position [0, 0]
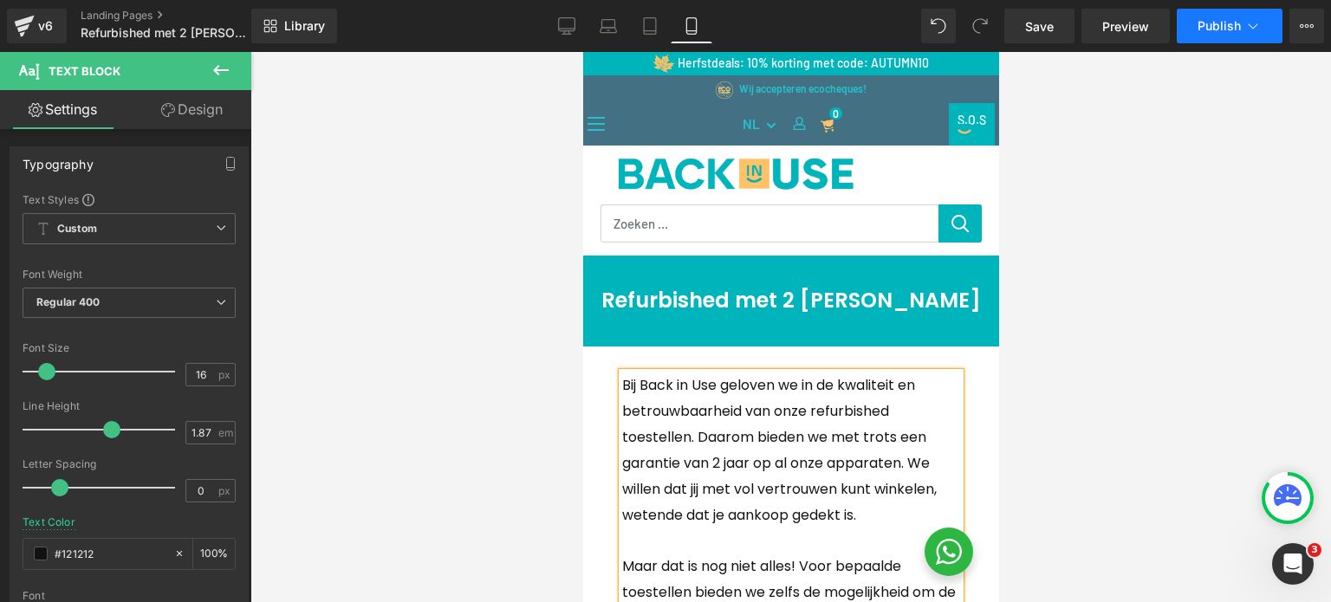
click at [1238, 38] on button "Publish" at bounding box center [1230, 26] width 106 height 35
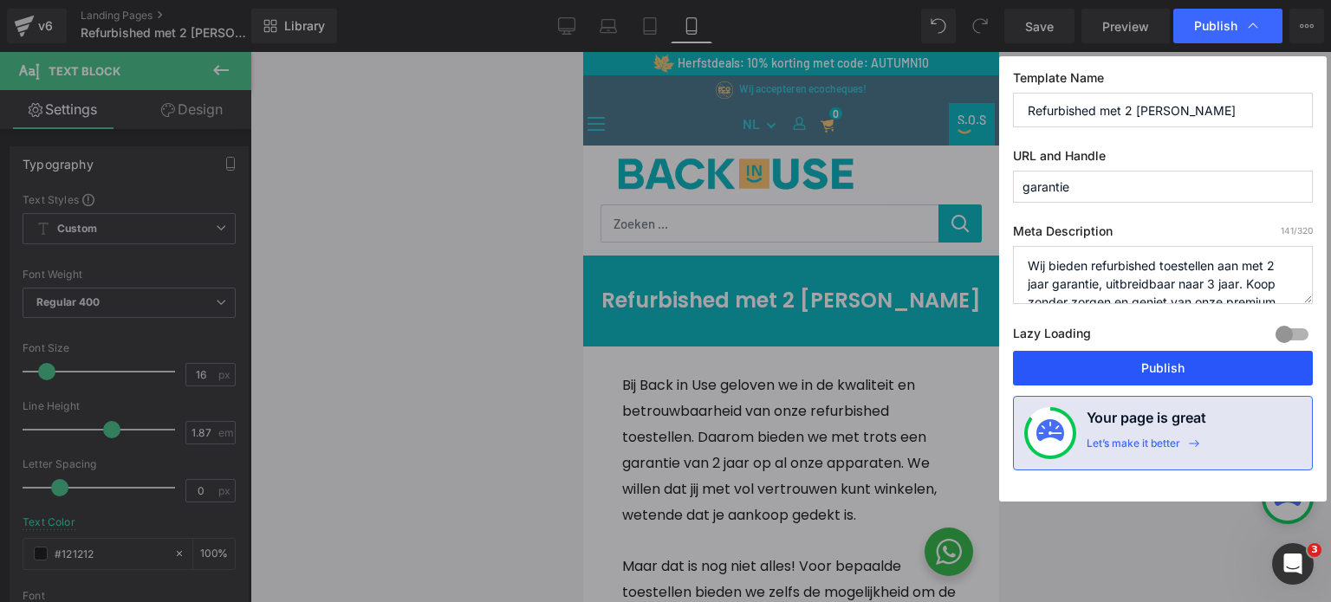
click at [1149, 363] on button "Publish" at bounding box center [1163, 368] width 300 height 35
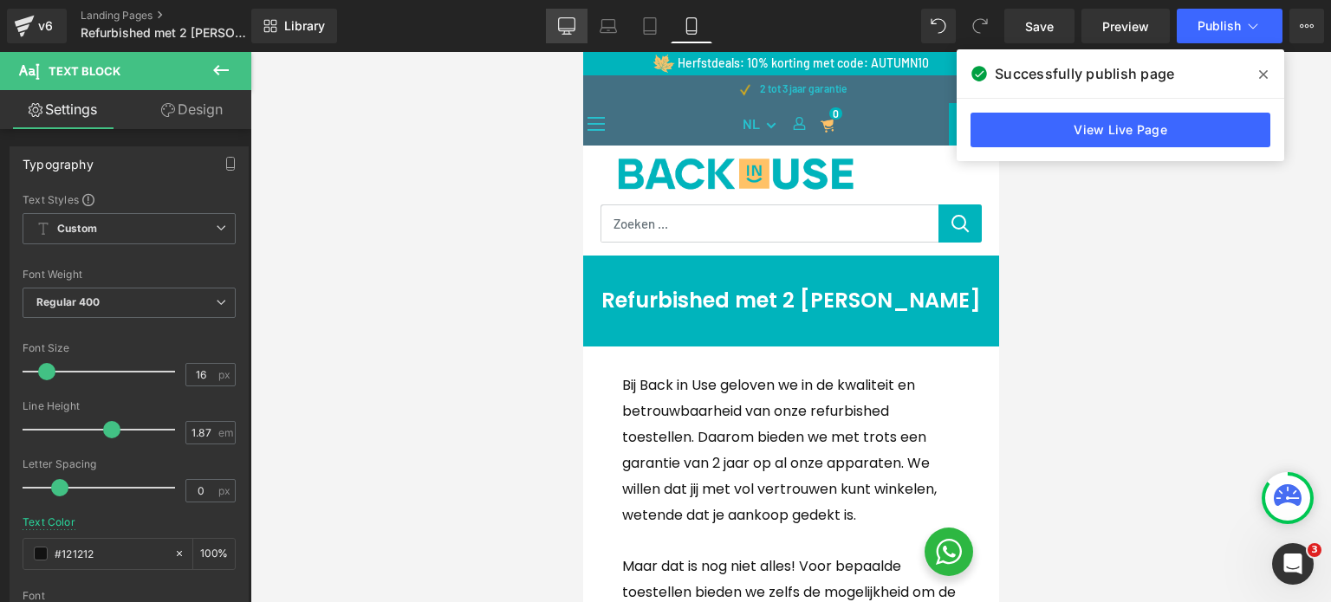
click at [585, 27] on link "Desktop" at bounding box center [567, 26] width 42 height 35
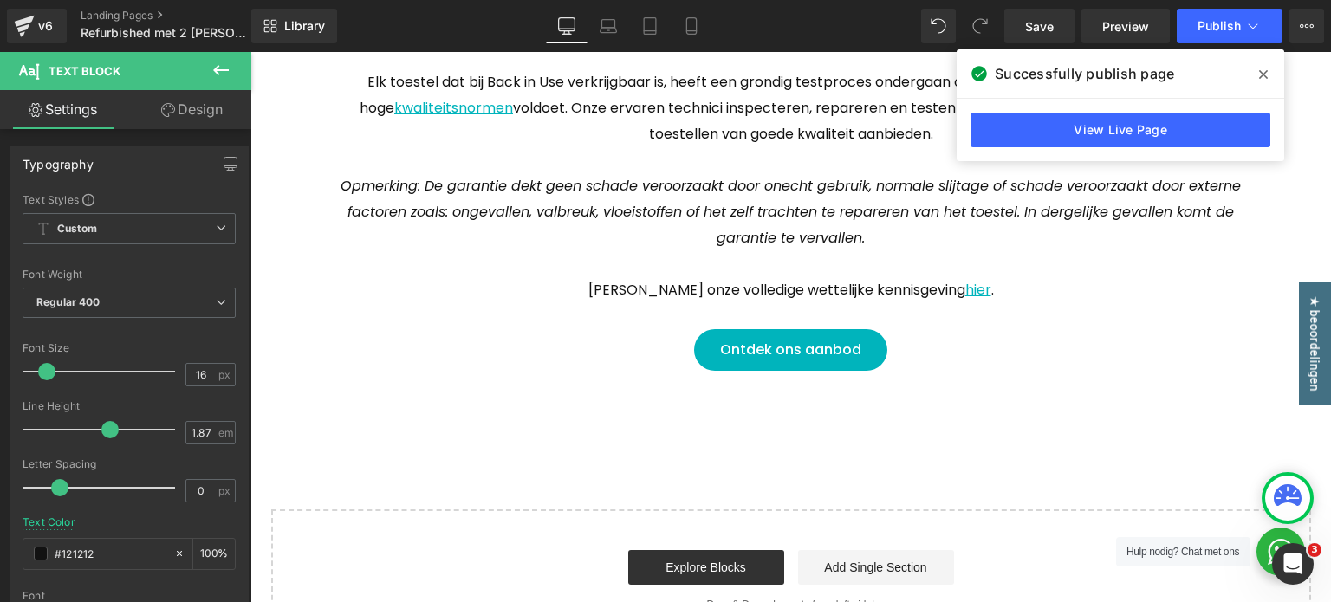
scroll to position [231, 0]
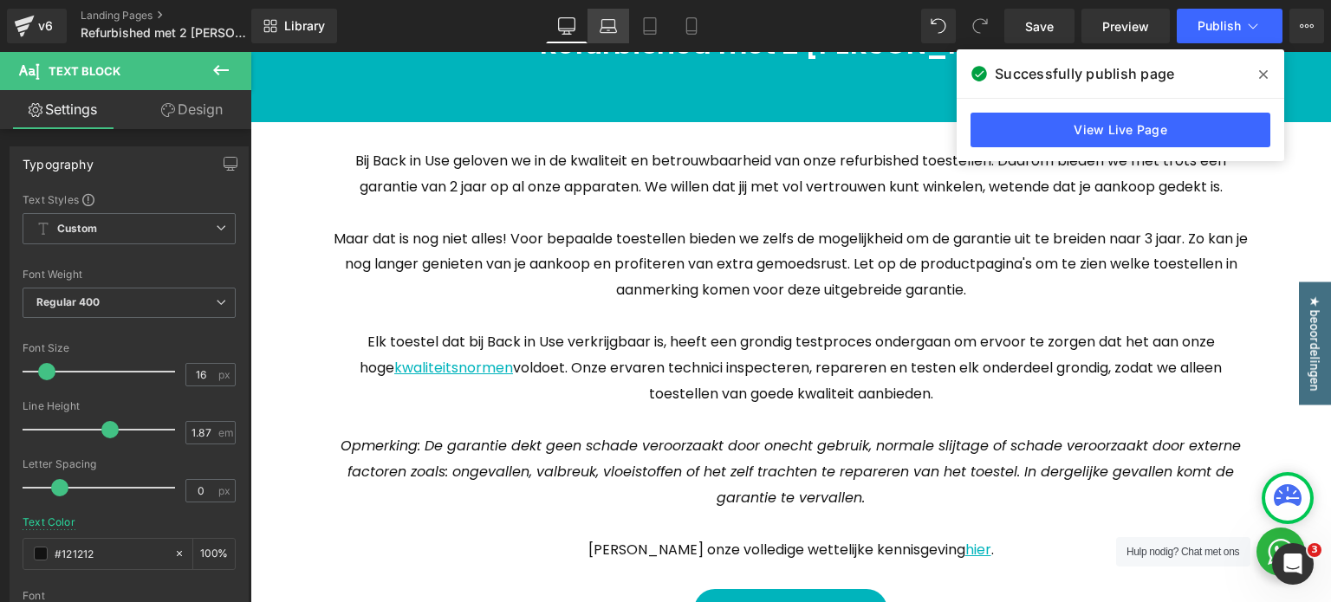
click at [617, 36] on link "Laptop" at bounding box center [609, 26] width 42 height 35
type input "100"
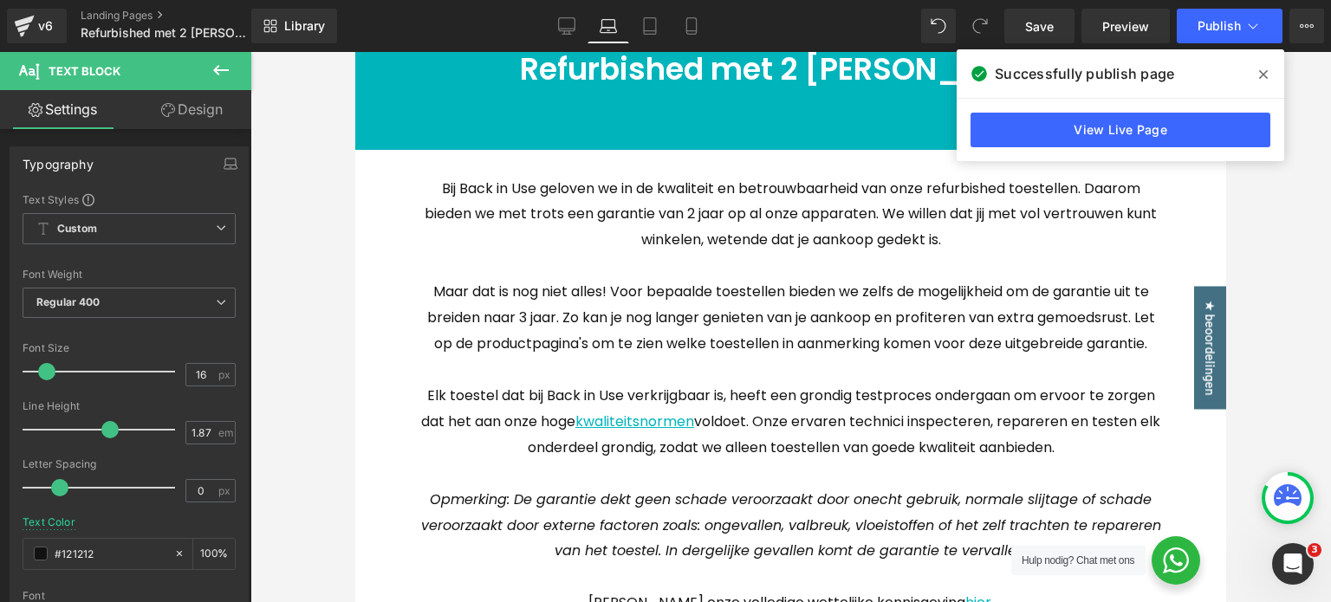
scroll to position [236, 0]
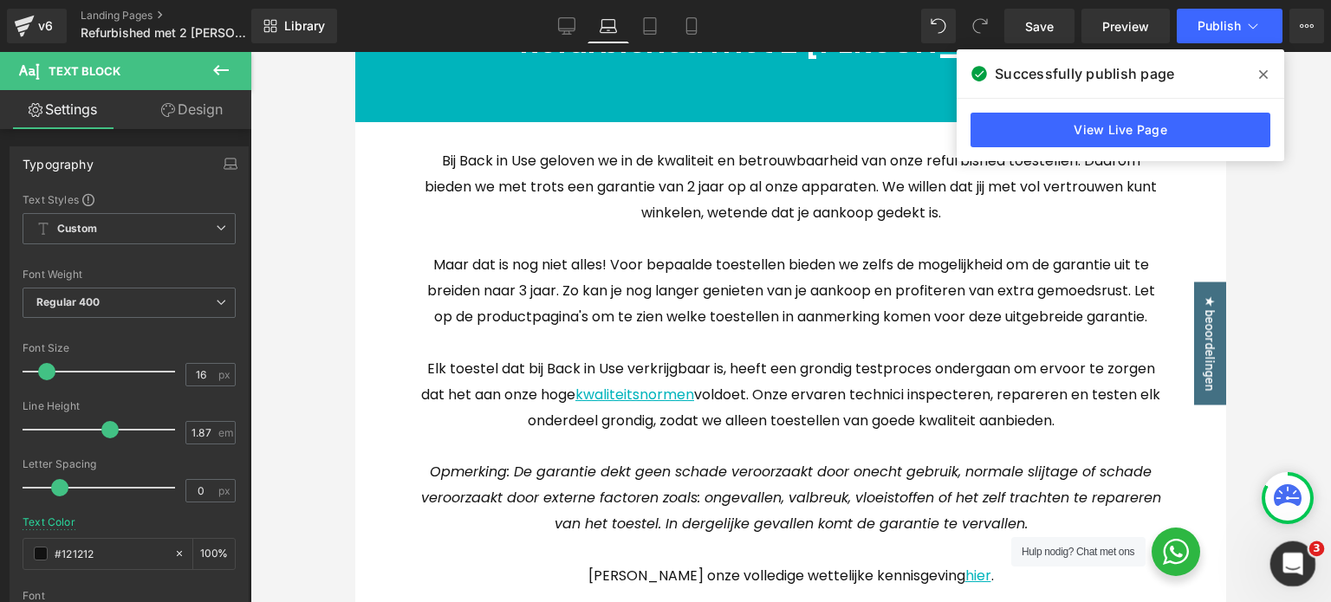
click at [1302, 559] on icon "Open Intercom Messenger" at bounding box center [1291, 562] width 29 height 29
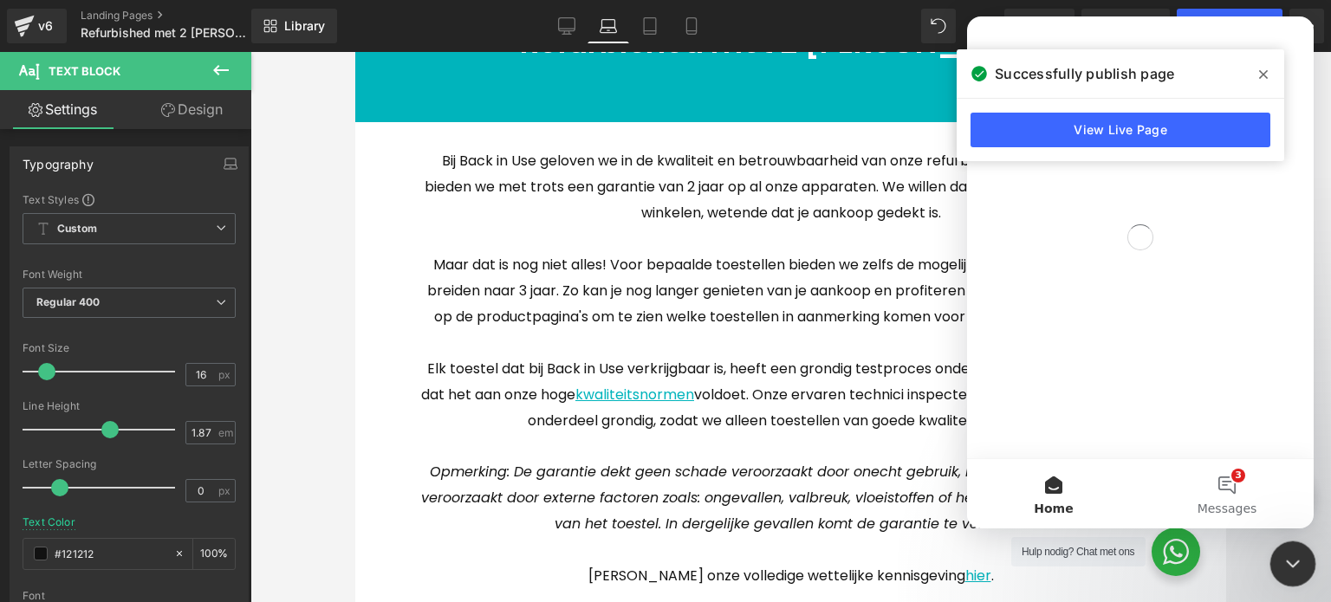
scroll to position [0, 0]
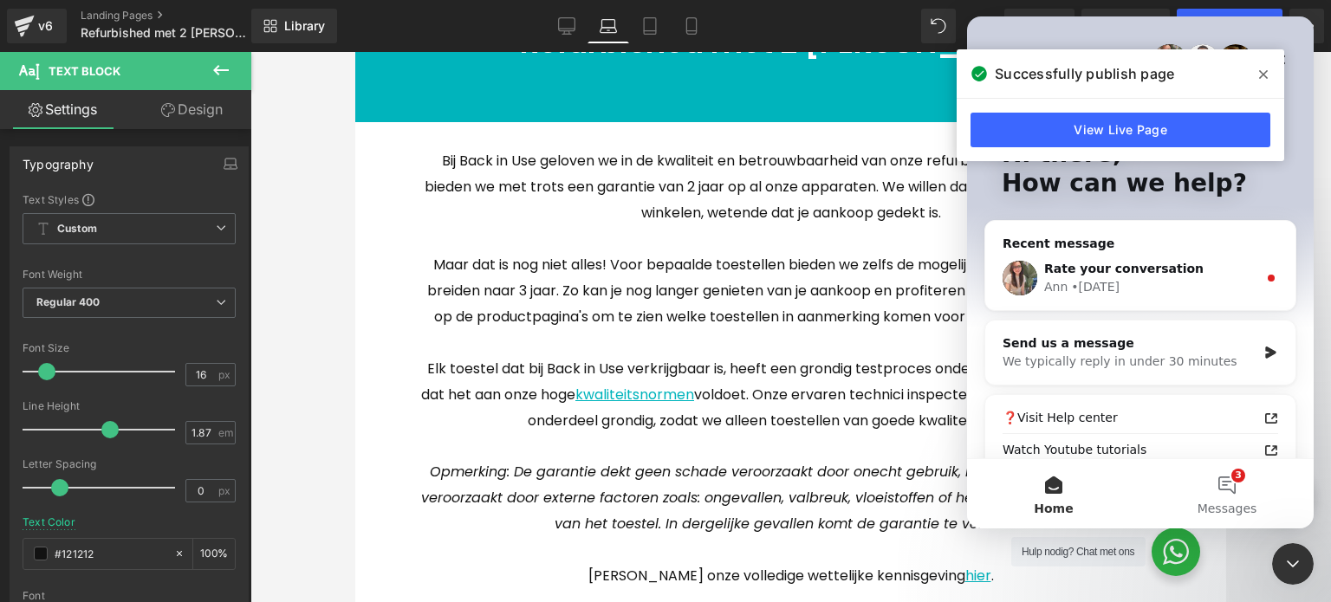
click at [1262, 79] on icon at bounding box center [1263, 75] width 9 height 14
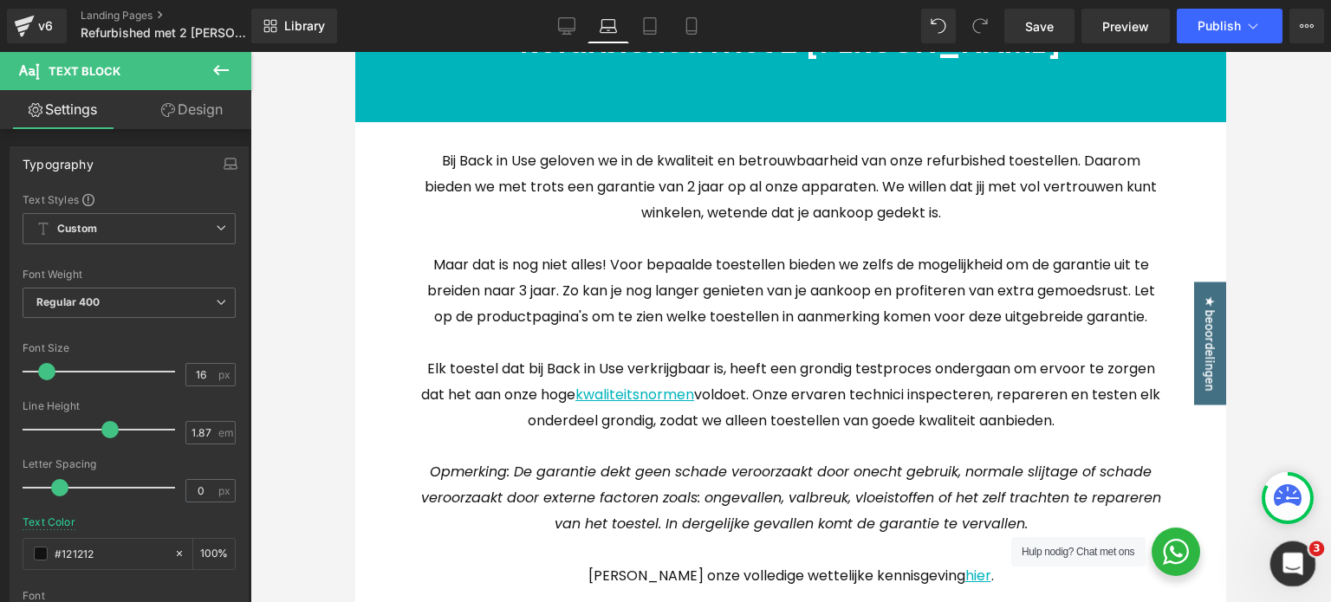
click at [1295, 568] on icon "Open Intercom Messenger" at bounding box center [1291, 562] width 29 height 29
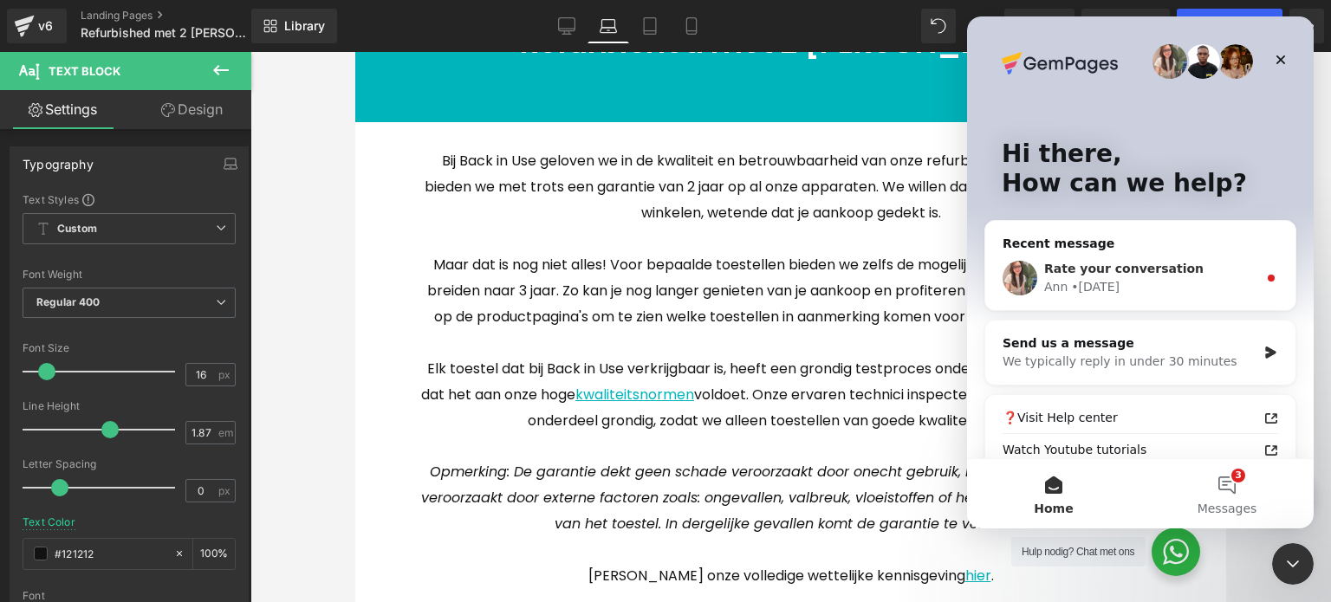
click at [1134, 271] on span "Rate your conversation" at bounding box center [1123, 269] width 159 height 14
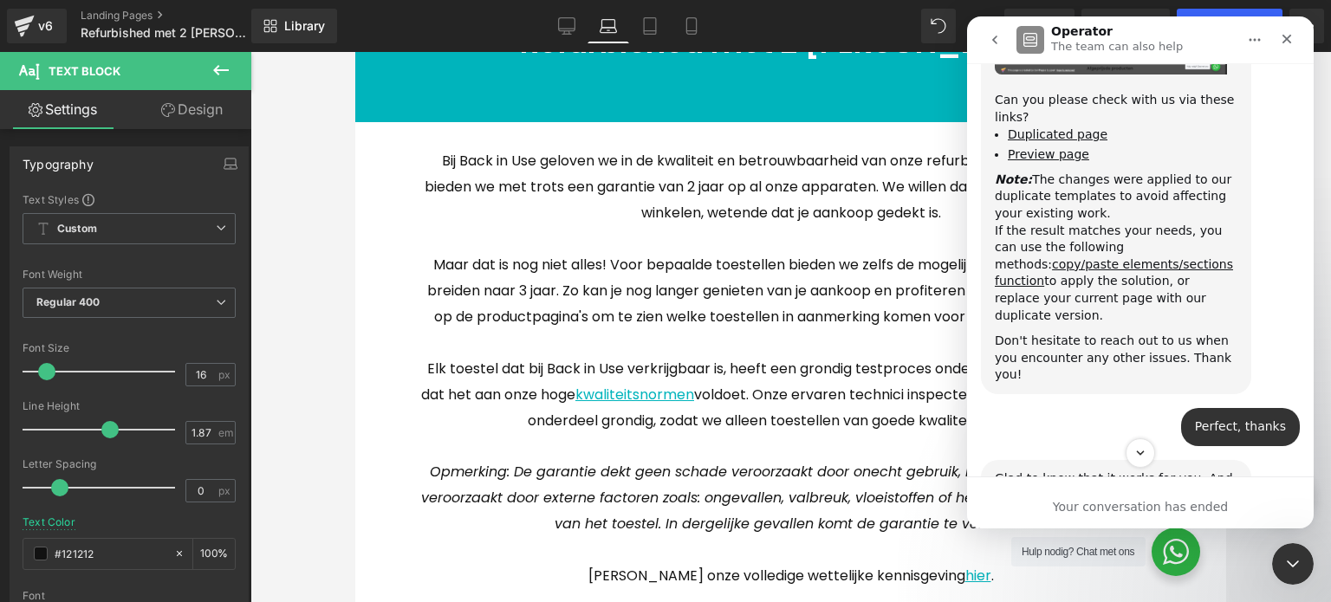
scroll to position [2053, 0]
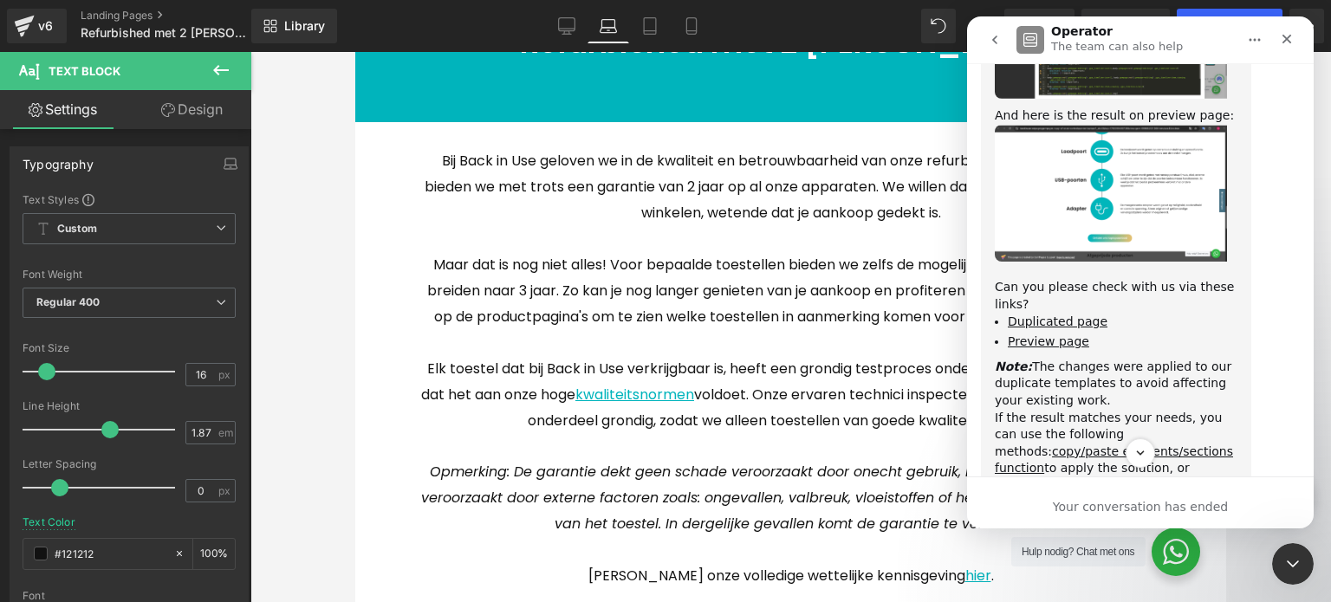
click at [987, 38] on button "go back" at bounding box center [995, 39] width 33 height 33
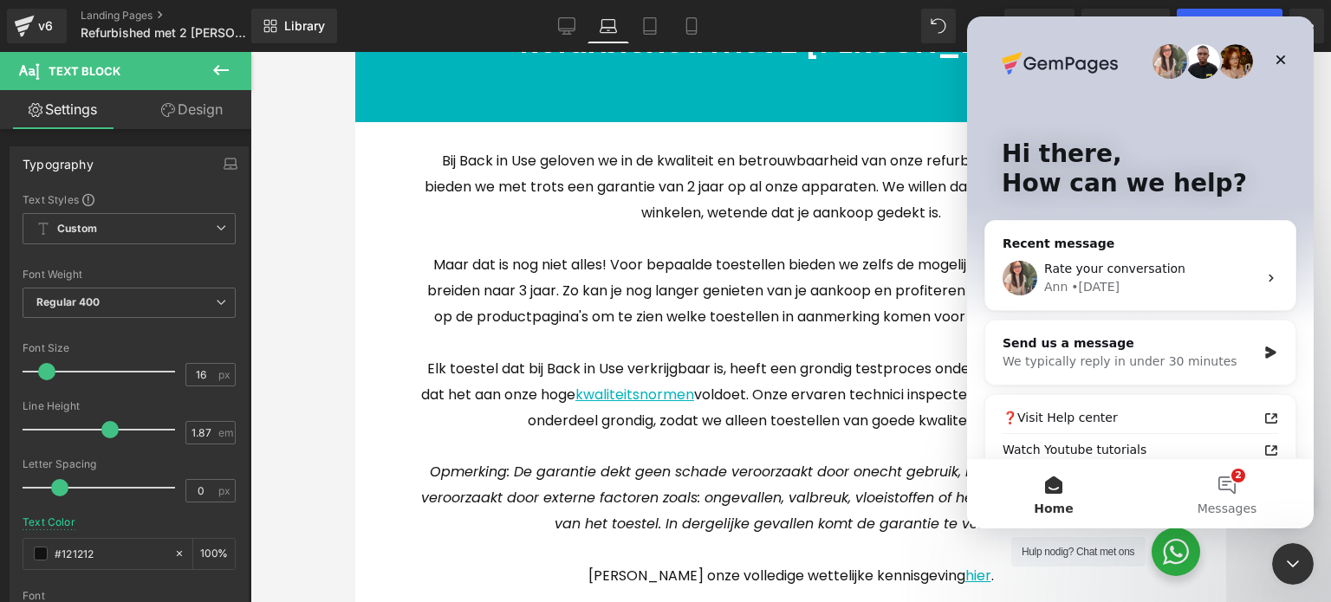
scroll to position [0, 0]
click at [138, 15] on div at bounding box center [665, 275] width 1331 height 550
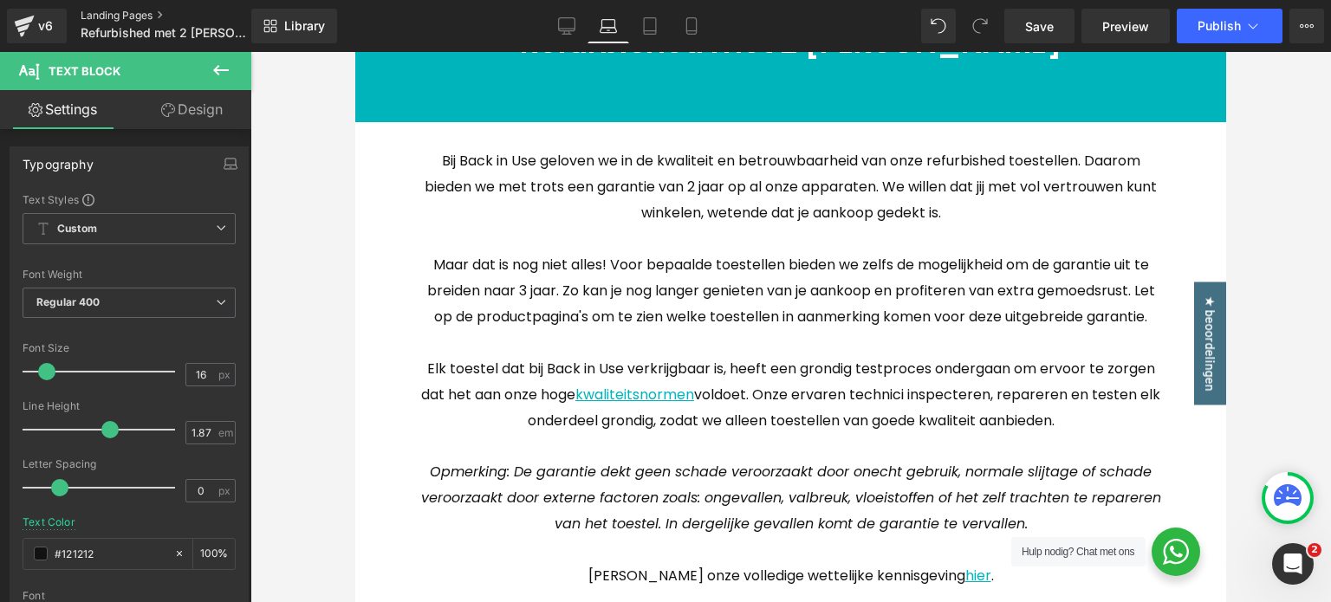
click at [137, 15] on link "Landing Pages" at bounding box center [180, 16] width 199 height 14
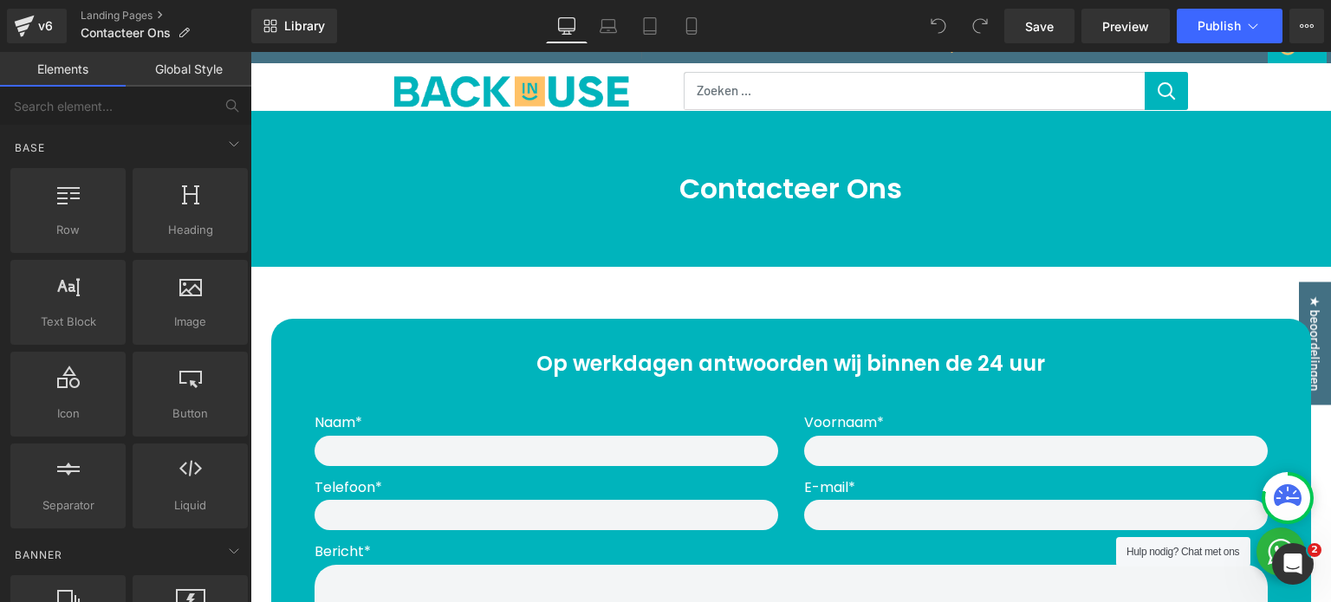
click at [681, 365] on div "Op werkdagen antwoorden wij binnen de 24 uur" at bounding box center [791, 364] width 988 height 39
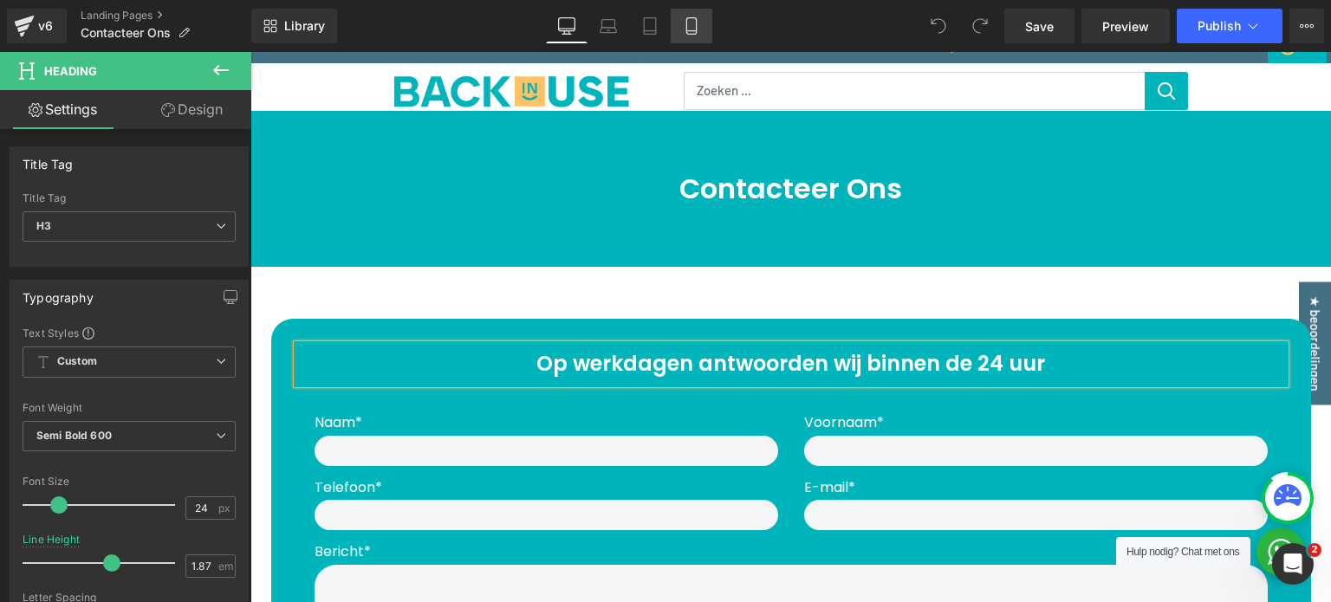
click at [690, 38] on link "Mobile" at bounding box center [692, 26] width 42 height 35
type input "1.5"
type input "100"
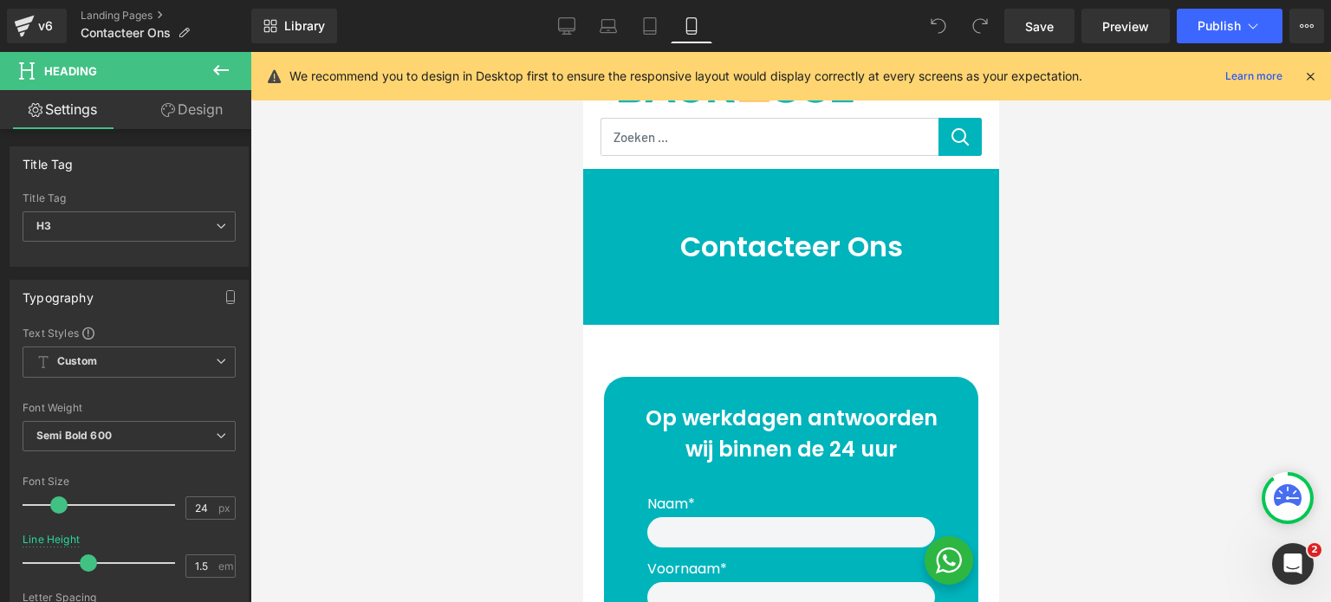
scroll to position [199, 0]
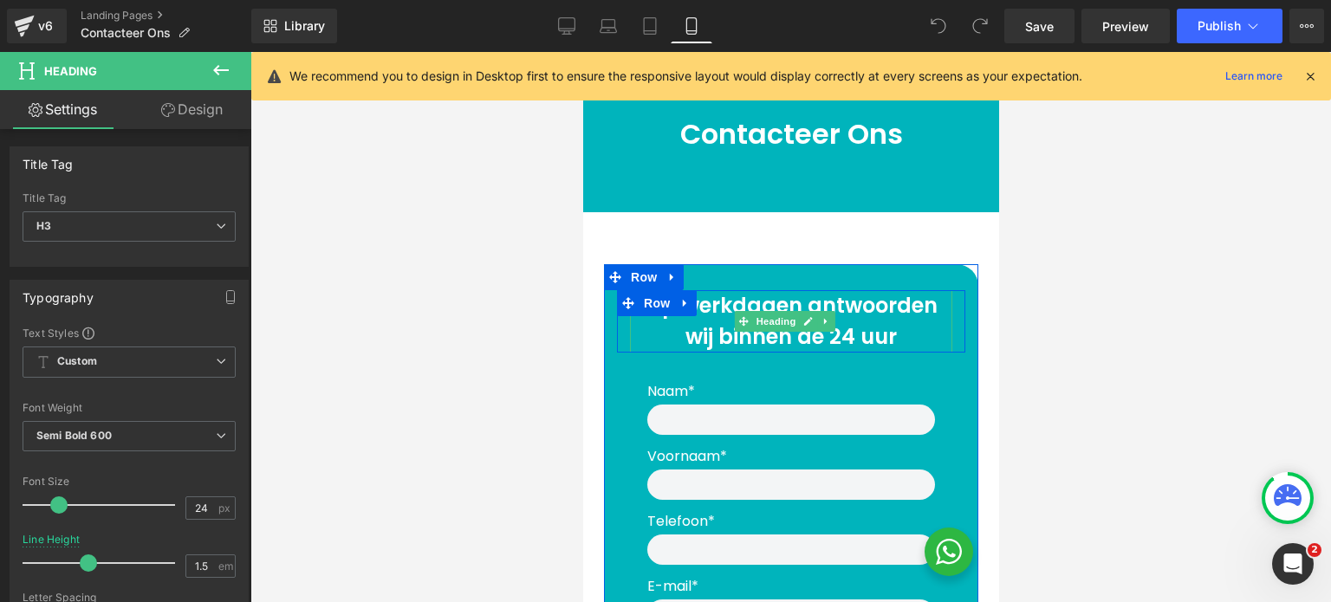
click at [764, 305] on div "Op werkdagen antwoorden wij binnen de 24 uur" at bounding box center [790, 321] width 322 height 62
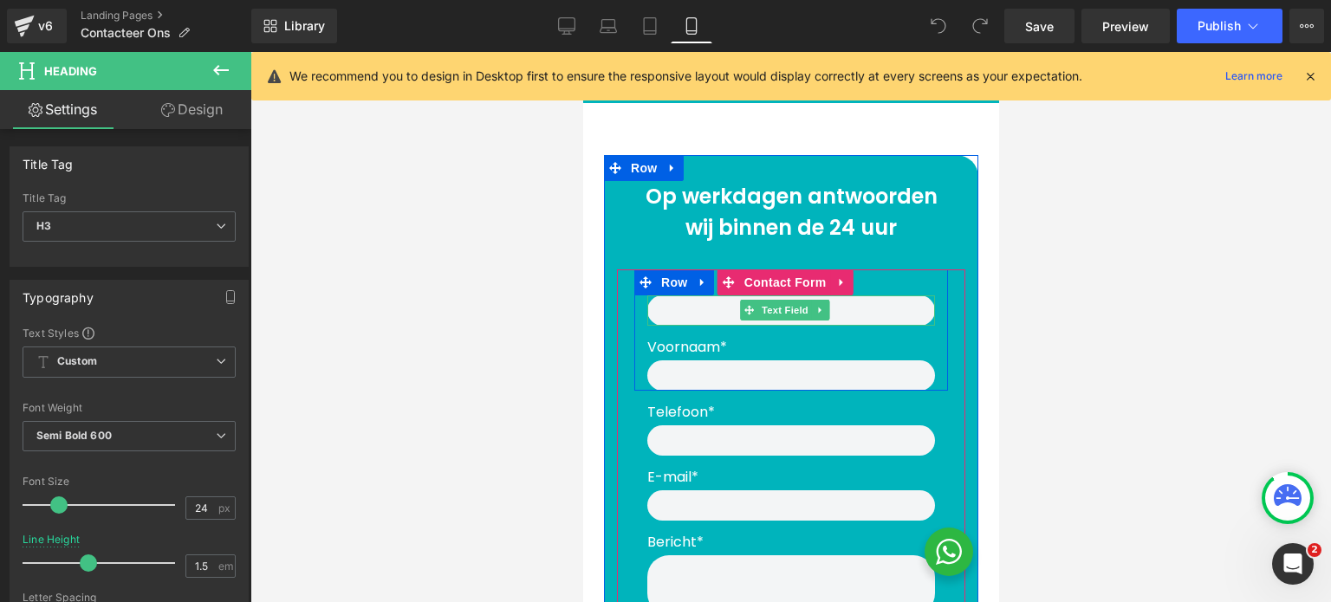
scroll to position [87, 0]
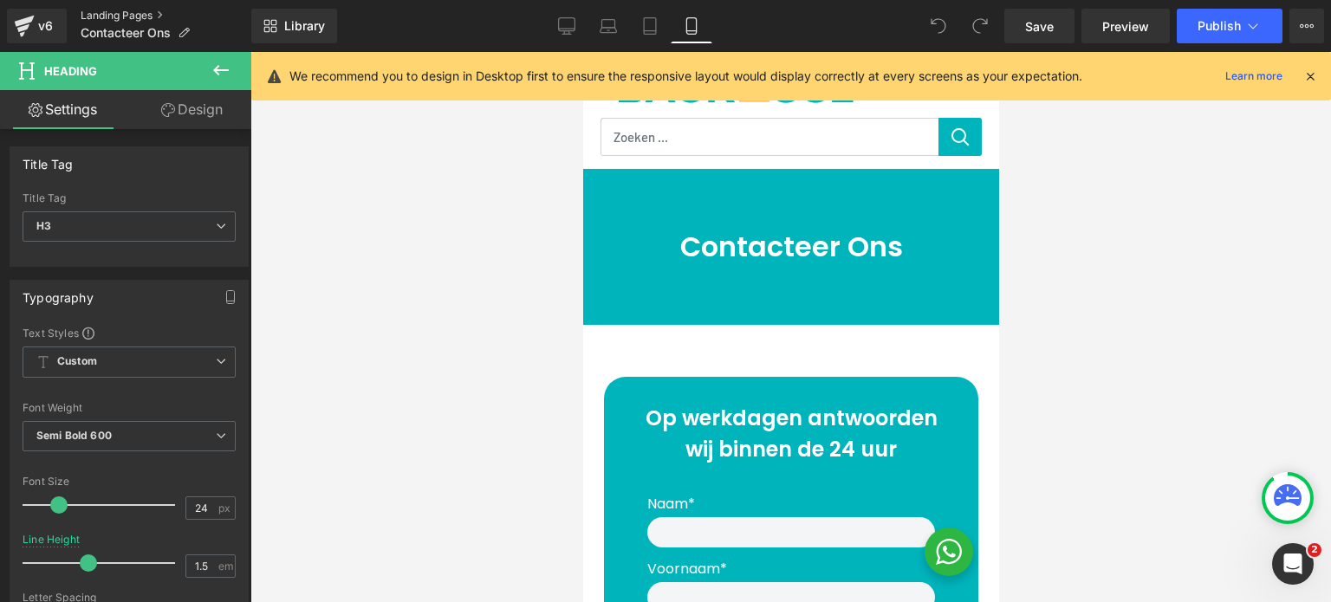
click at [145, 20] on link "Landing Pages" at bounding box center [166, 16] width 171 height 14
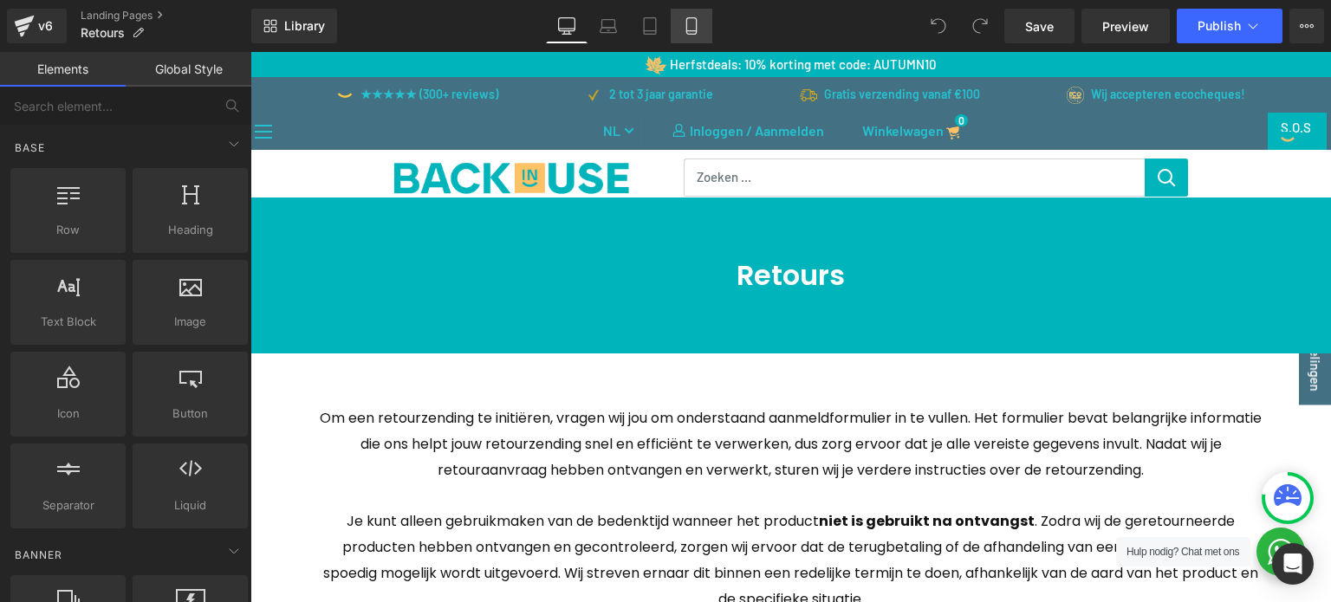
click at [681, 16] on link "Mobile" at bounding box center [692, 26] width 42 height 35
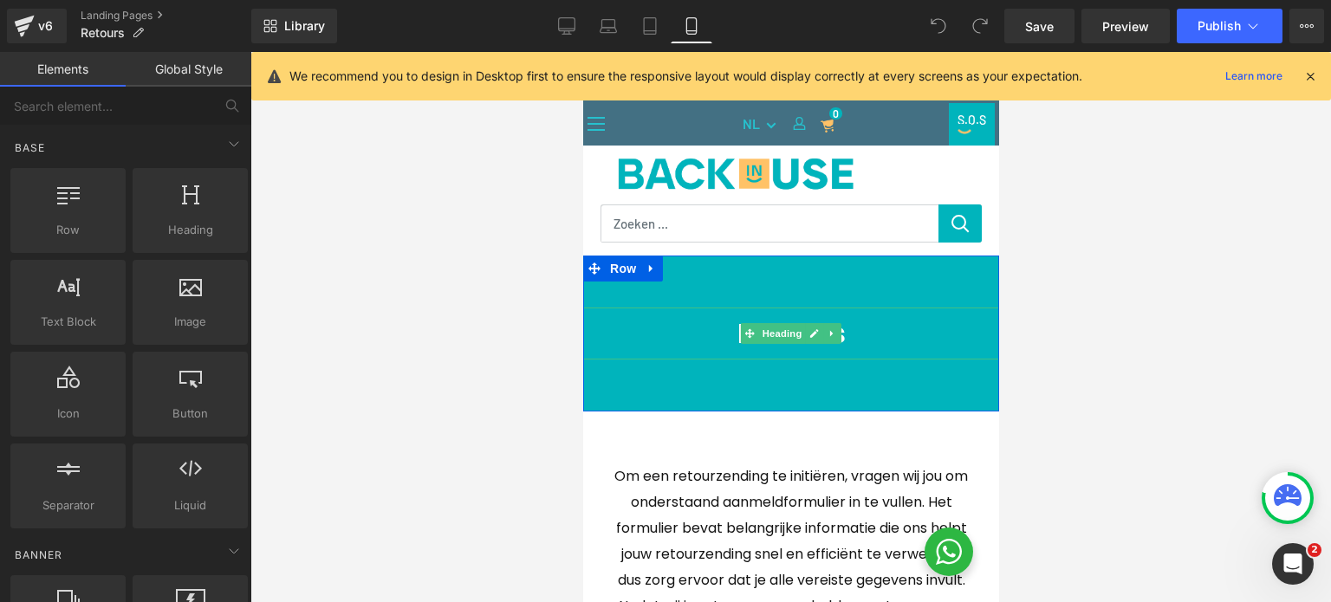
click at [790, 349] on h1 "Retours" at bounding box center [790, 334] width 416 height 52
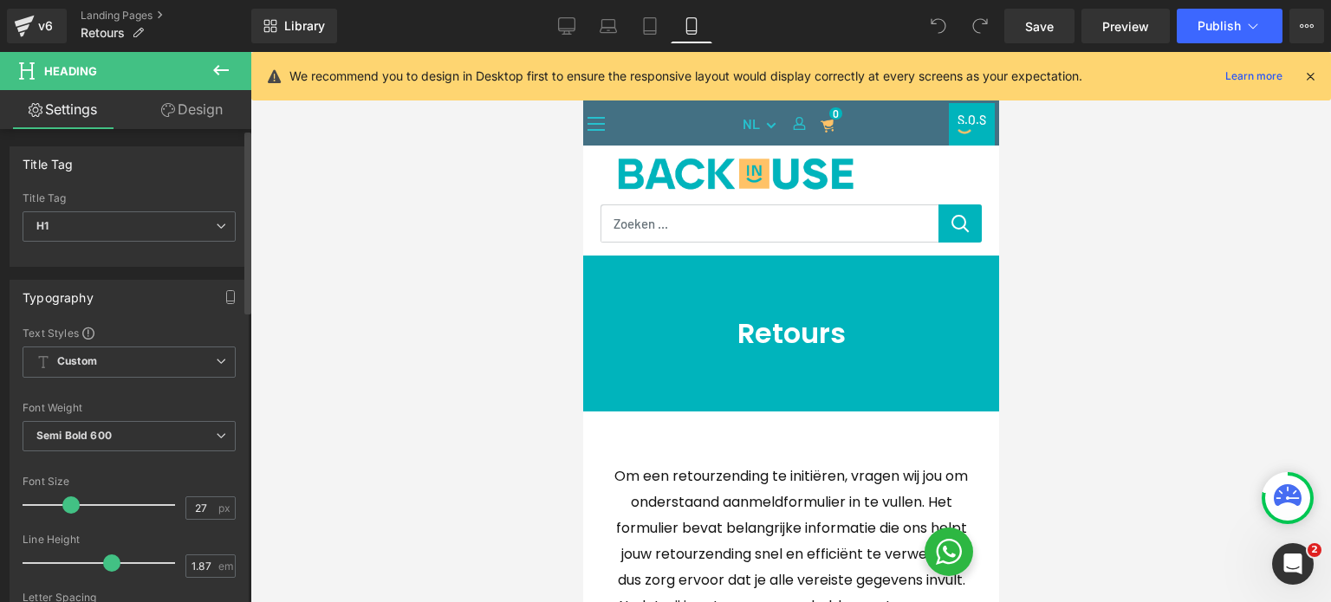
type input "24"
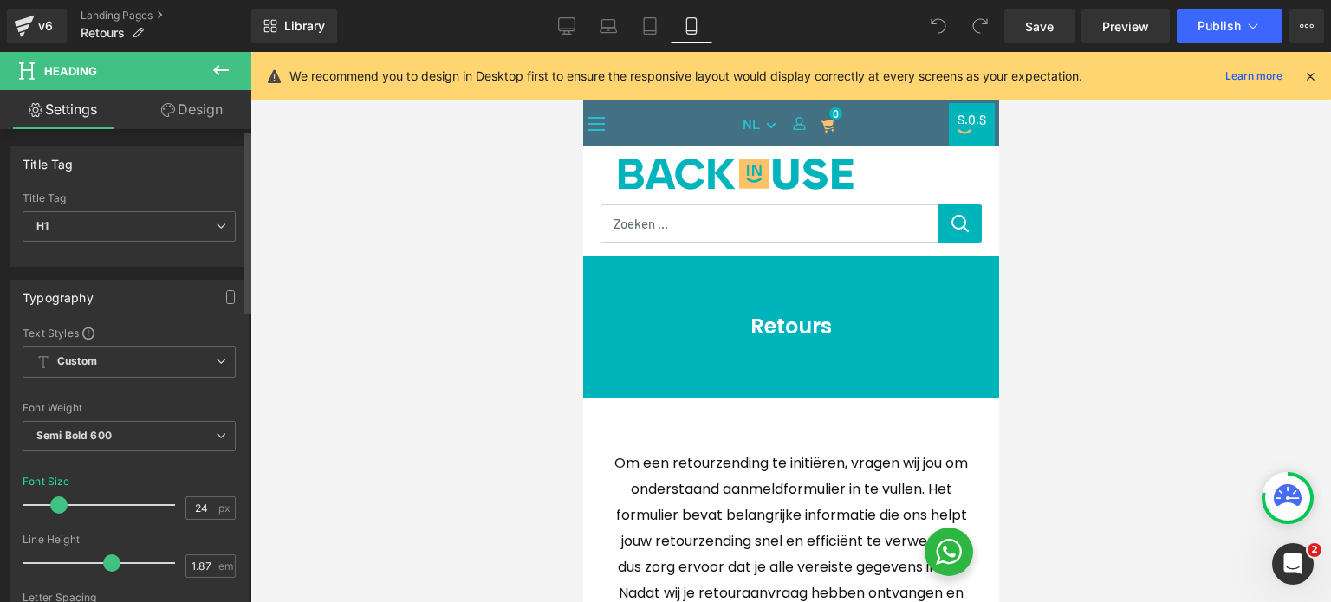
drag, startPoint x: 66, startPoint y: 503, endPoint x: 55, endPoint y: 499, distance: 11.8
click at [55, 499] on span at bounding box center [58, 505] width 17 height 17
click at [628, 277] on span "Row" at bounding box center [622, 270] width 35 height 26
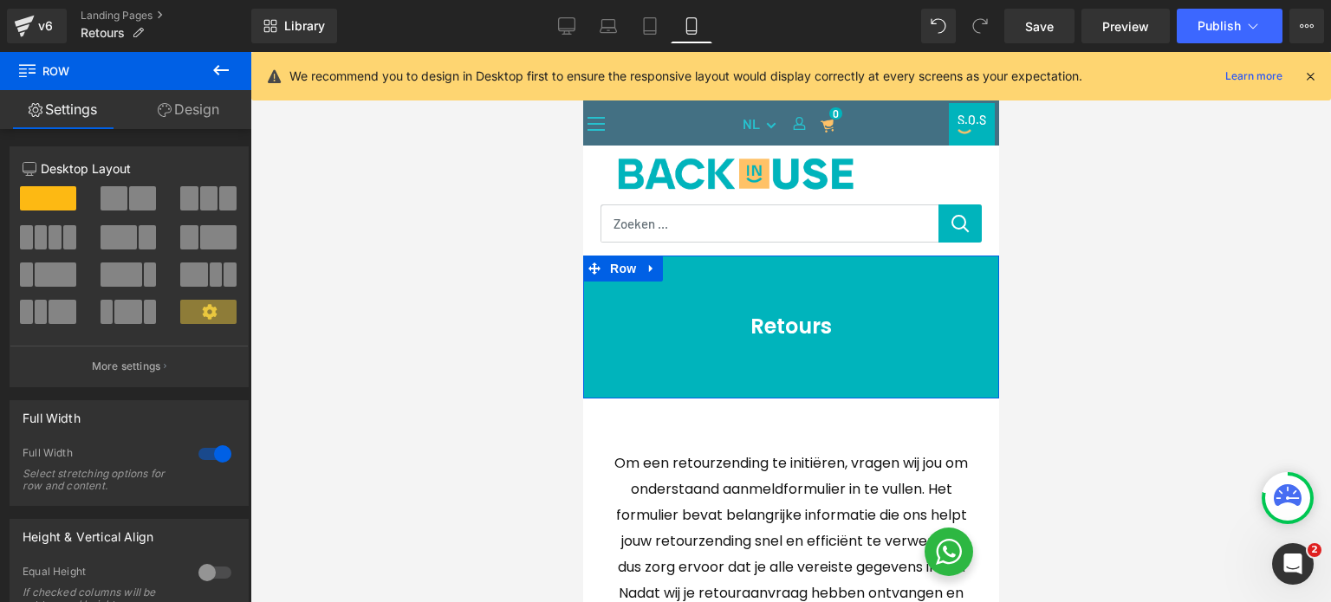
click at [225, 104] on link "Design" at bounding box center [189, 109] width 126 height 39
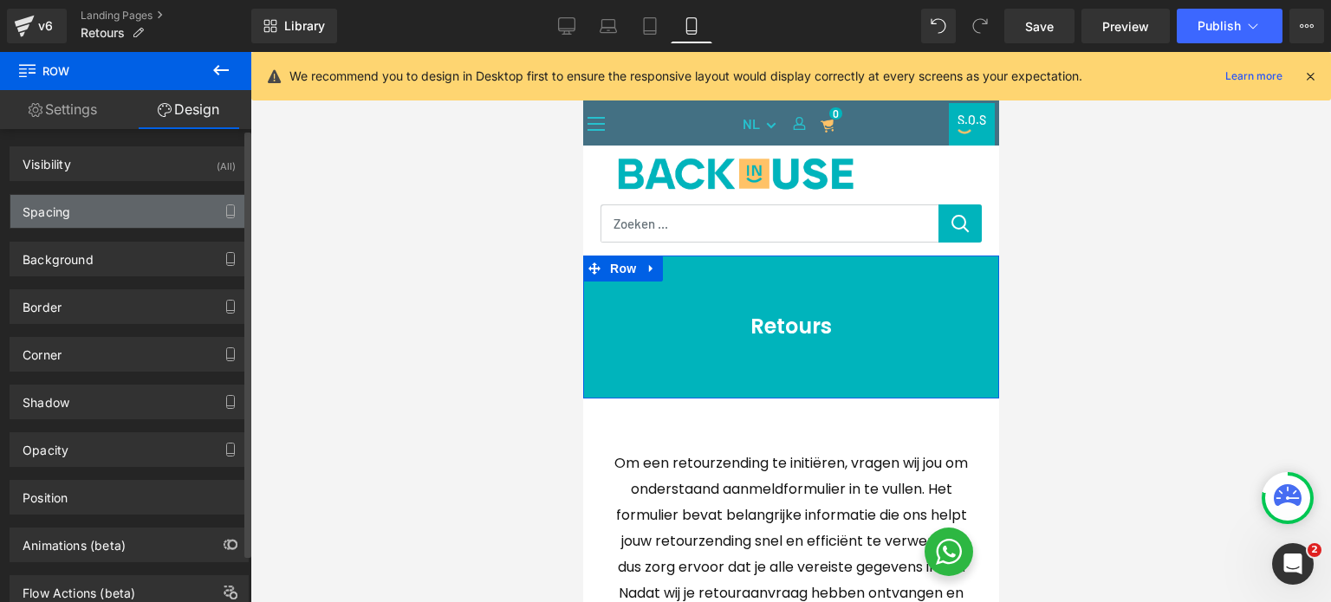
click at [94, 223] on div "Spacing" at bounding box center [128, 211] width 237 height 33
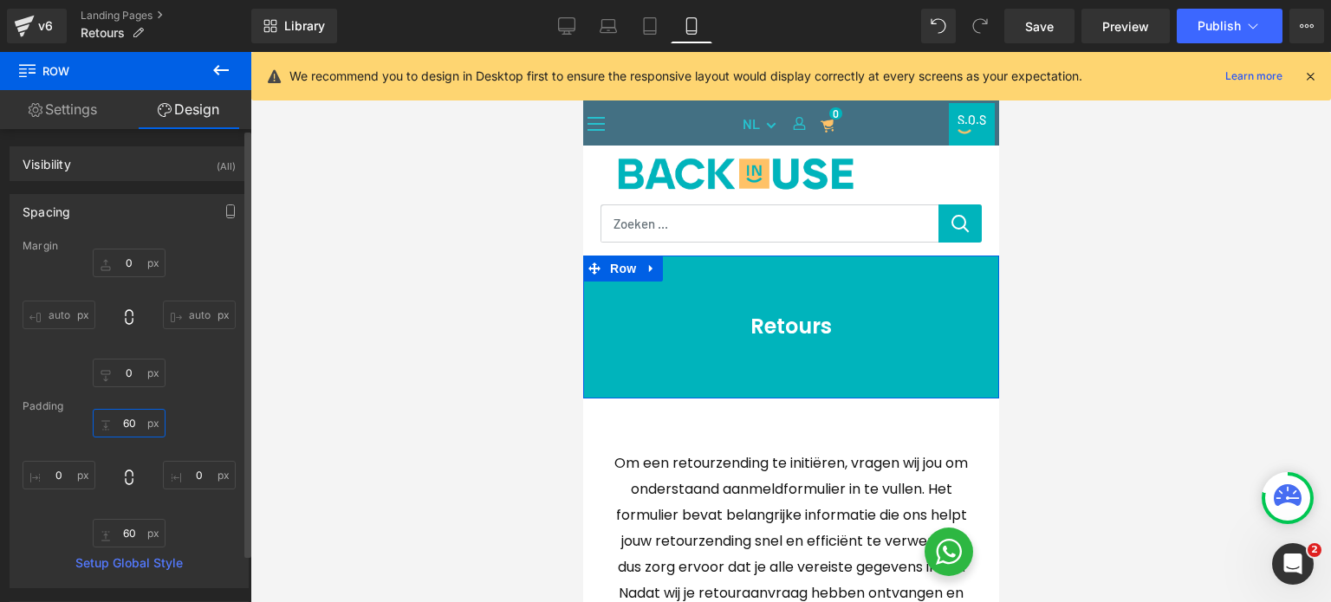
click at [129, 428] on input "60" at bounding box center [129, 423] width 73 height 29
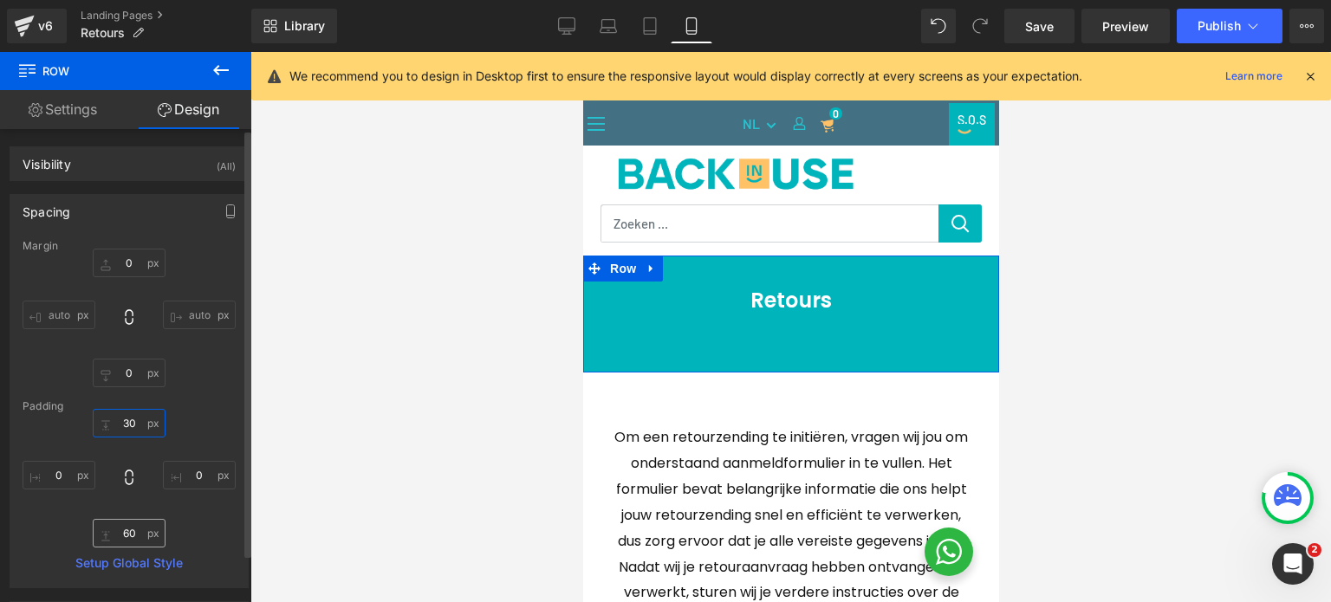
type input "30"
click at [133, 533] on input "60" at bounding box center [129, 533] width 73 height 29
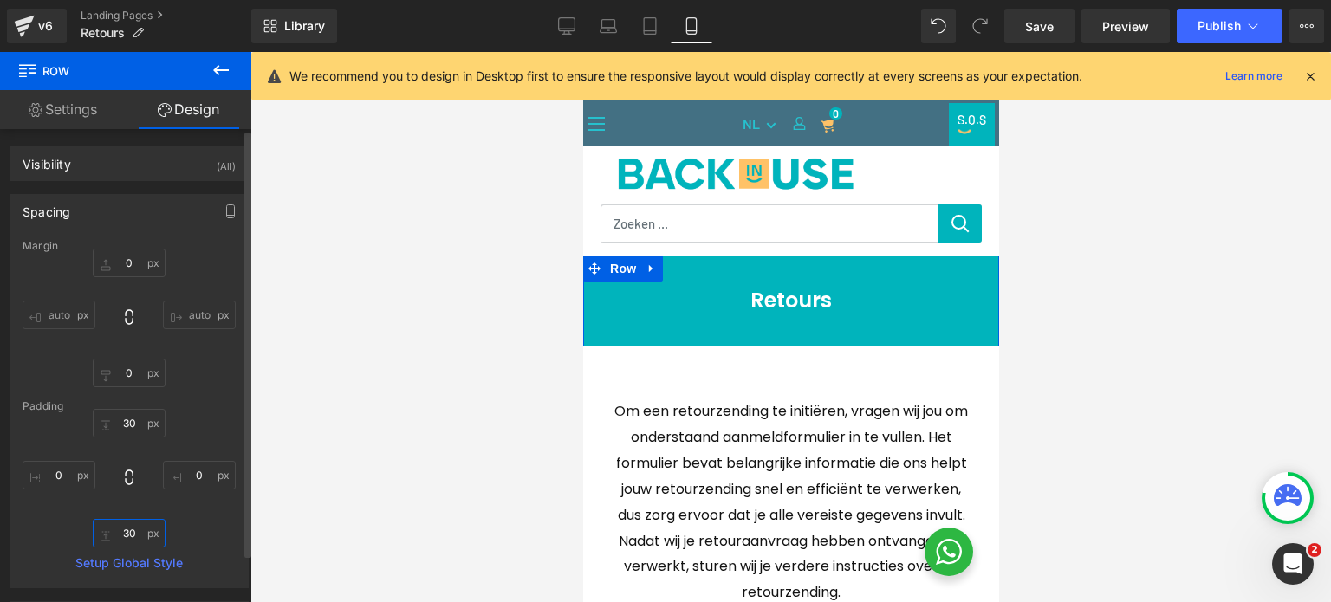
type input "30"
click at [179, 420] on div "30 30 0px 0 30 30 0px 0" at bounding box center [129, 478] width 213 height 139
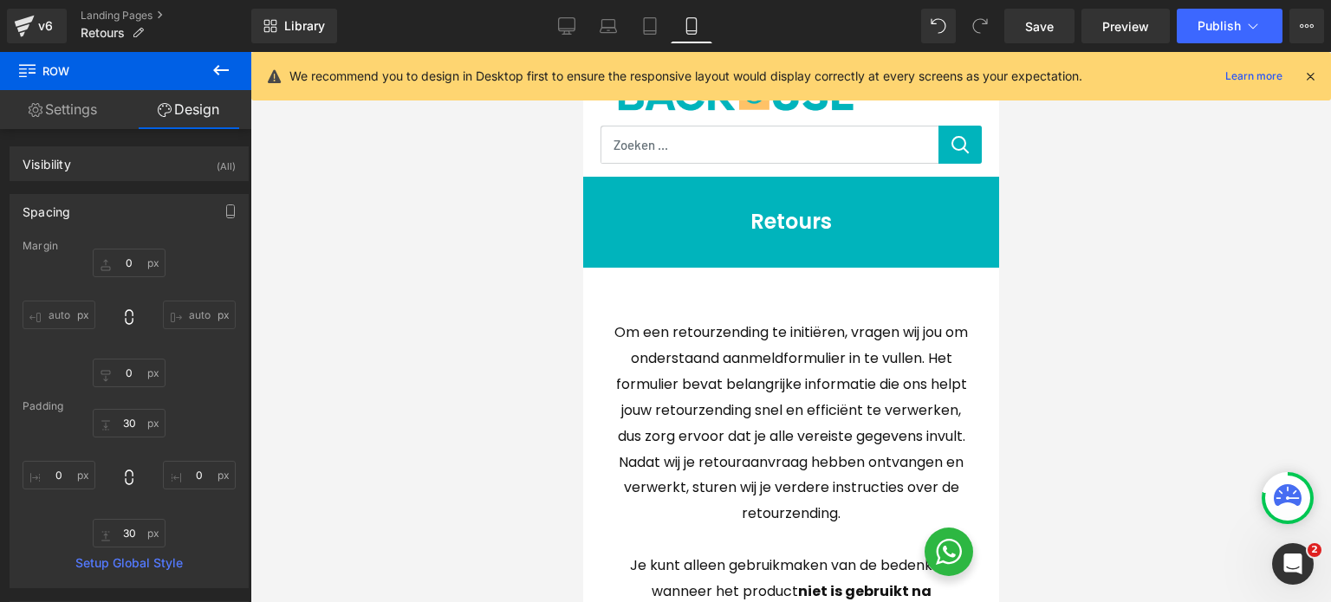
scroll to position [173, 0]
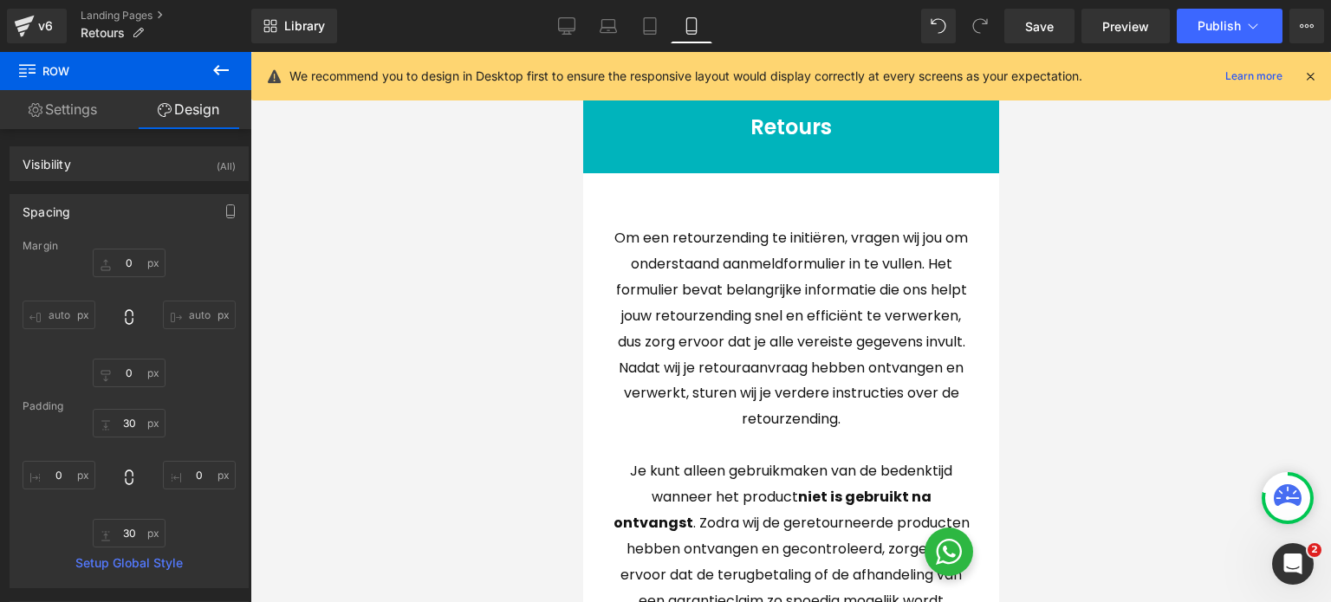
click at [839, 297] on p "Om een retourzending te initiëren, vragen wij jou om onderstaand aanmeldformuli…" at bounding box center [790, 328] width 364 height 207
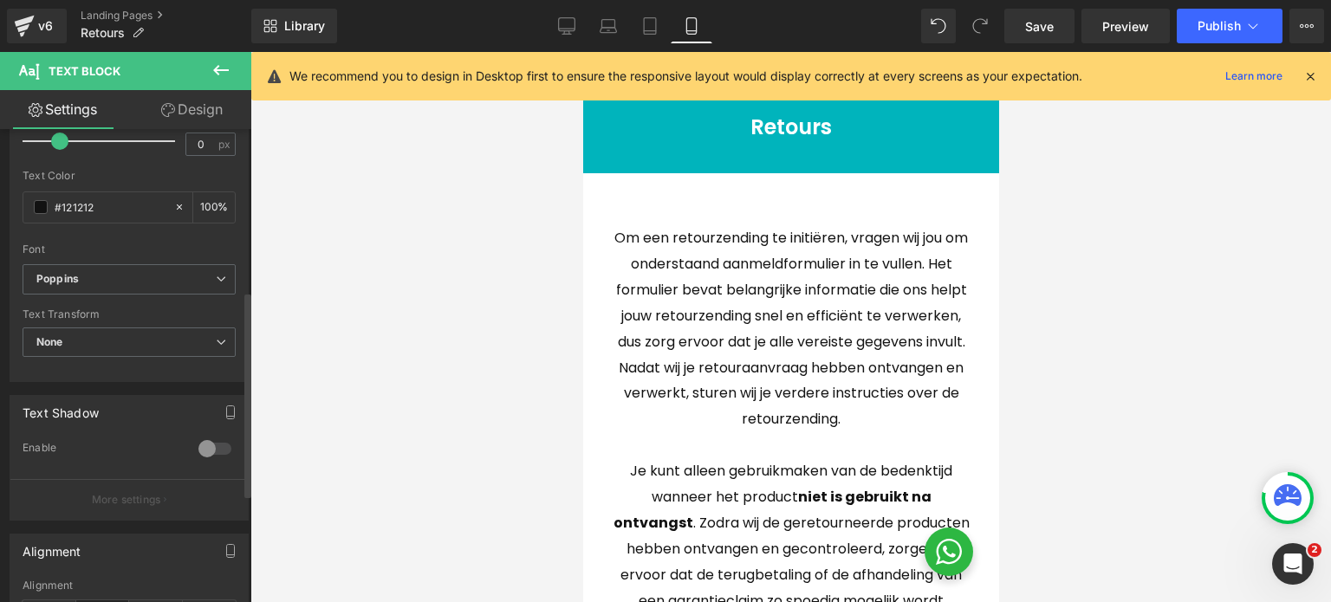
scroll to position [520, 0]
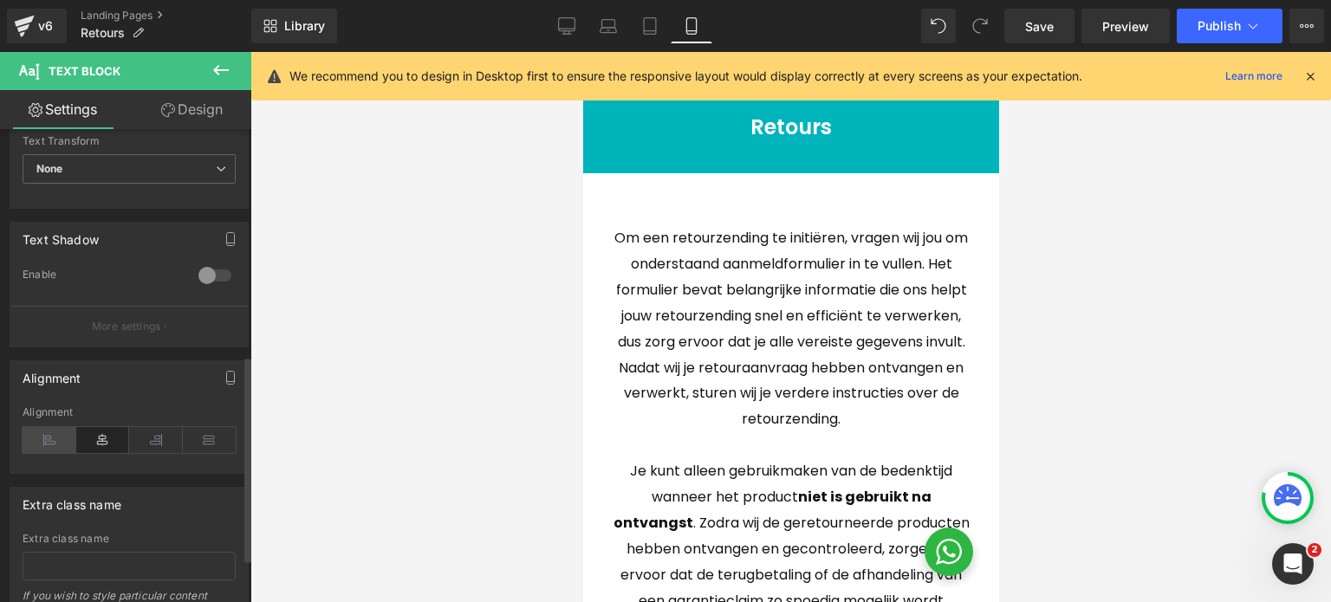
click at [62, 440] on icon at bounding box center [50, 440] width 54 height 26
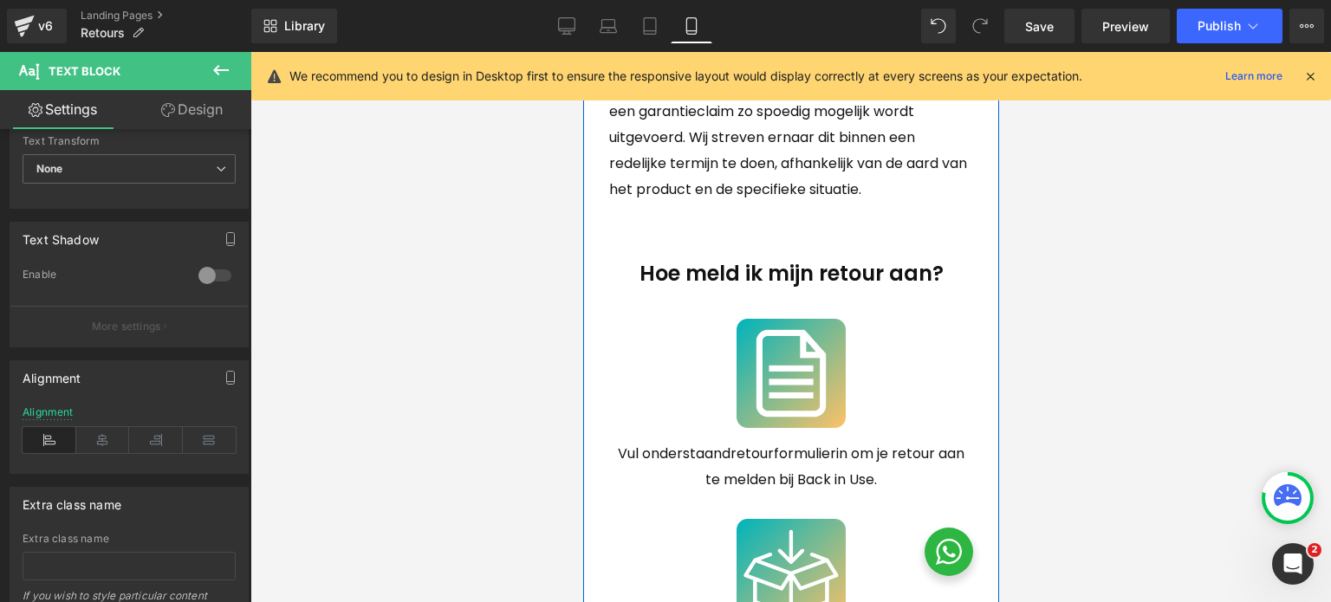
scroll to position [693, 0]
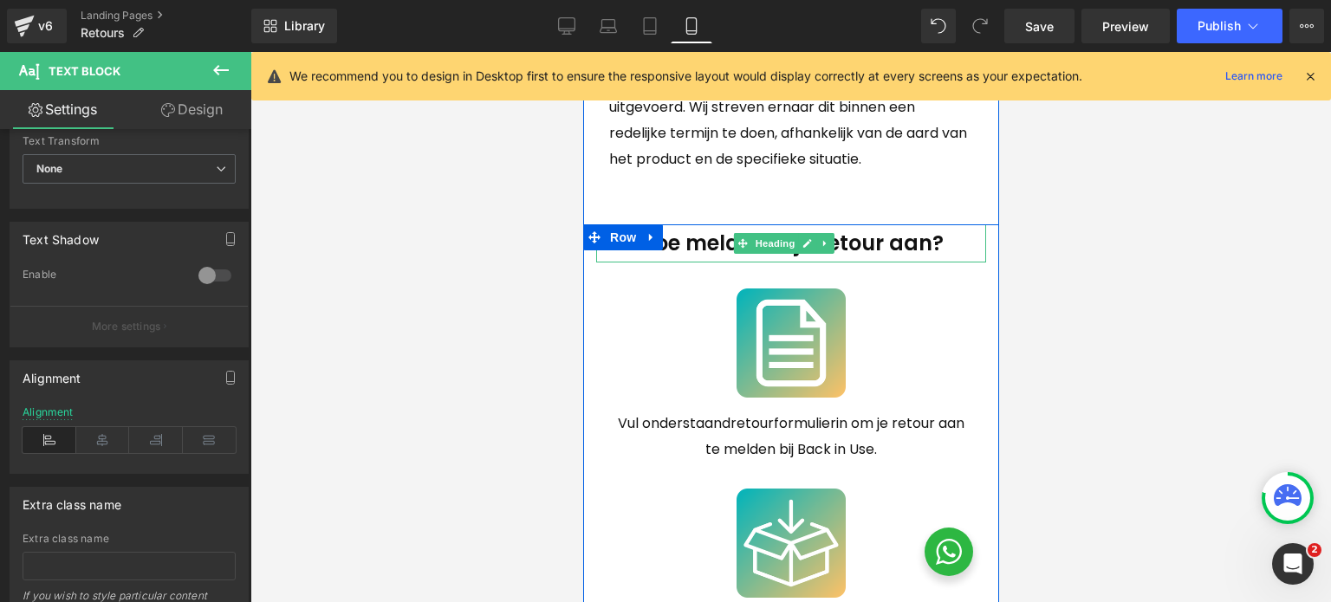
click at [854, 264] on h2 "Hoe meld ik mijn retour aan?" at bounding box center [790, 243] width 390 height 39
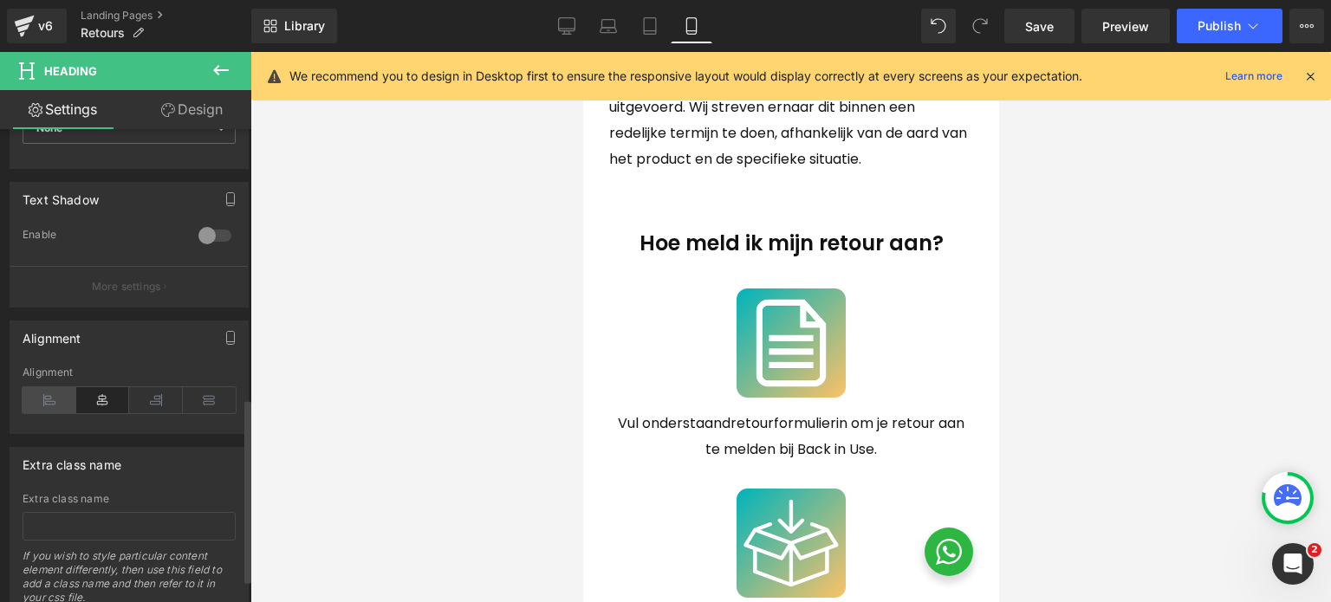
click at [61, 389] on icon at bounding box center [50, 400] width 54 height 26
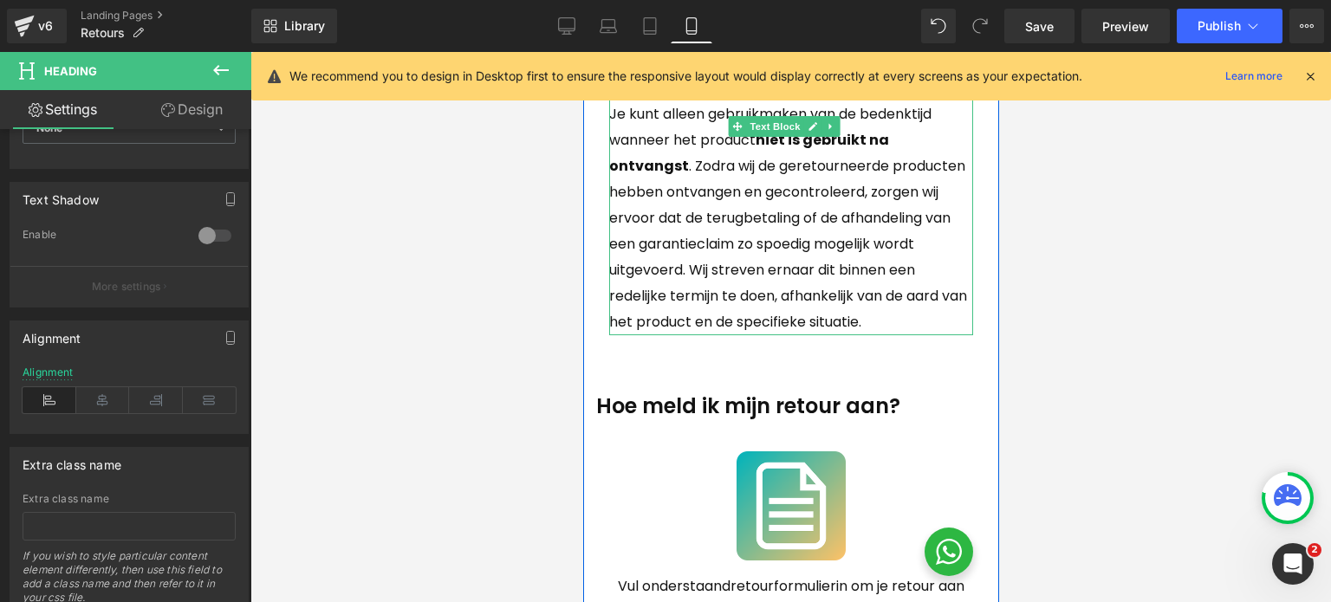
scroll to position [520, 0]
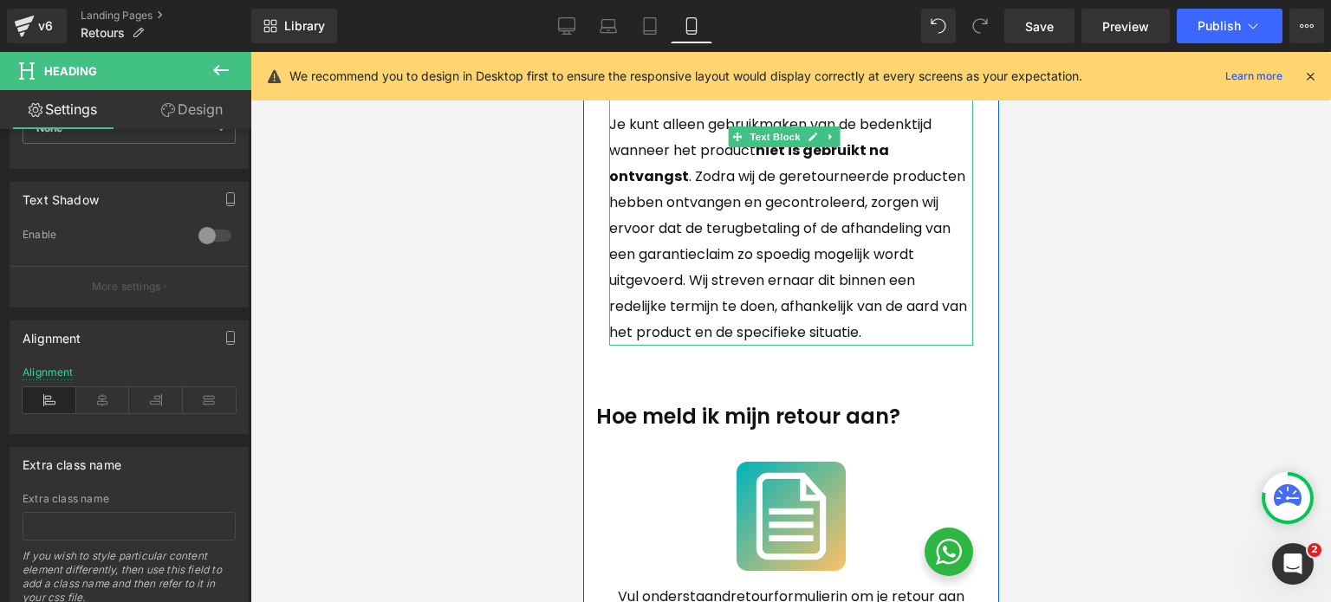
click at [716, 211] on p "Je kunt alleen gebruikmaken van de bedenktijd wanneer het product niet is gebru…" at bounding box center [790, 228] width 364 height 233
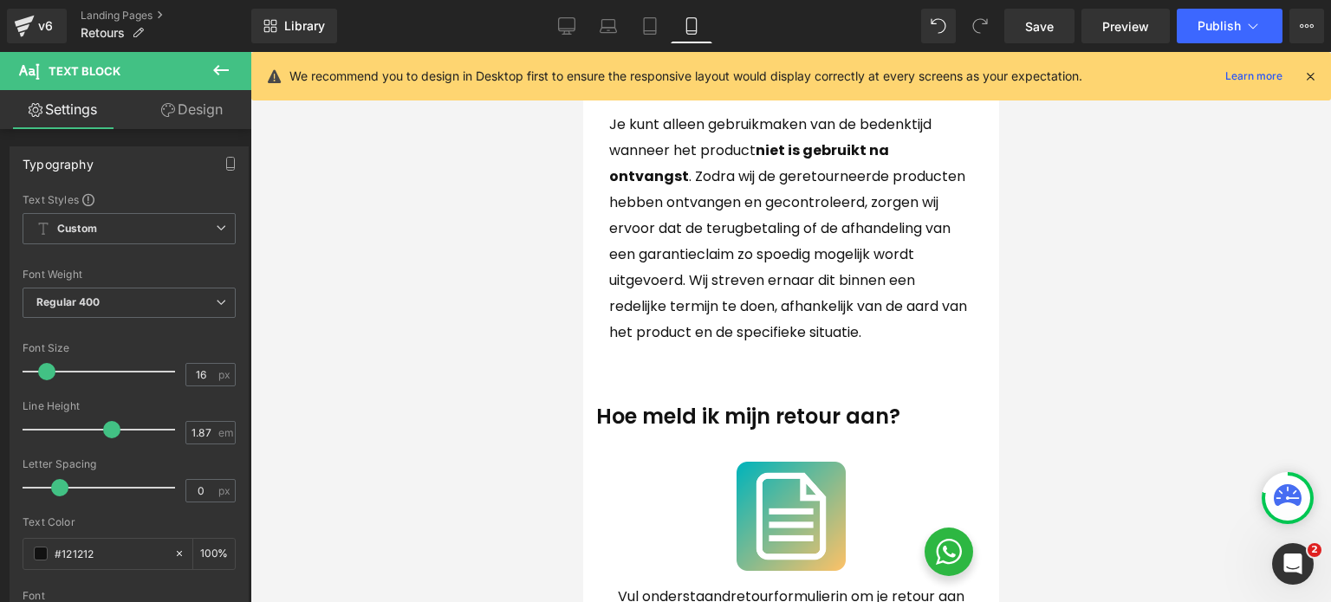
click at [194, 125] on link "Design" at bounding box center [192, 109] width 126 height 39
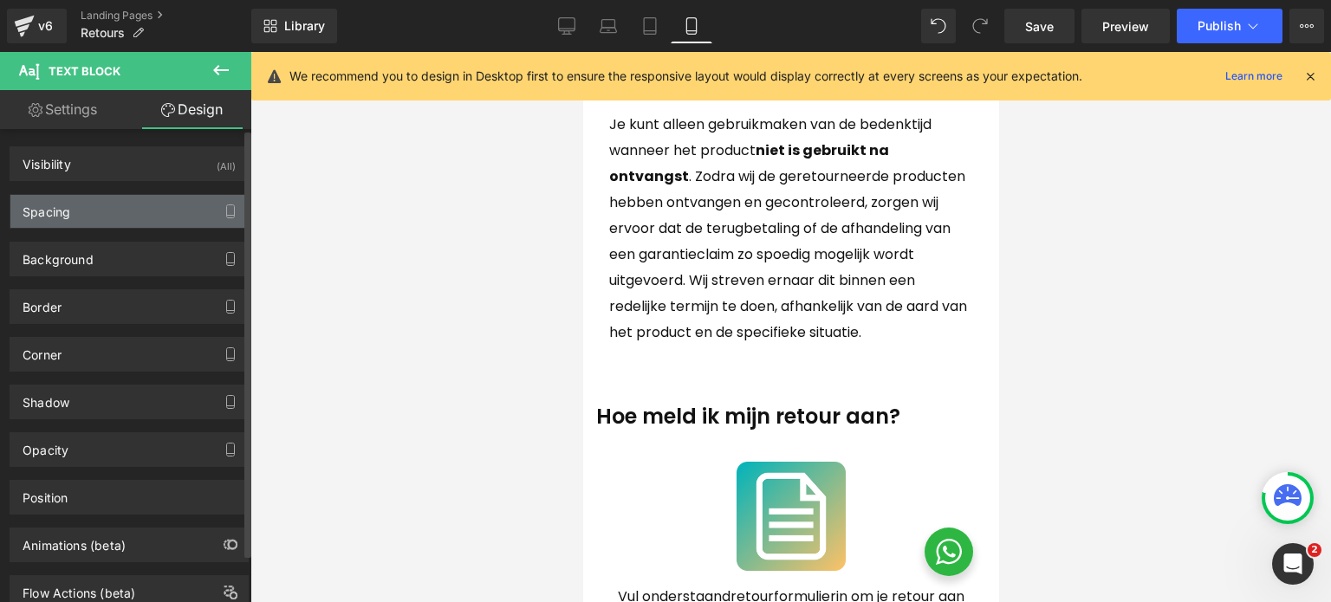
click at [105, 217] on div "Spacing" at bounding box center [128, 211] width 237 height 33
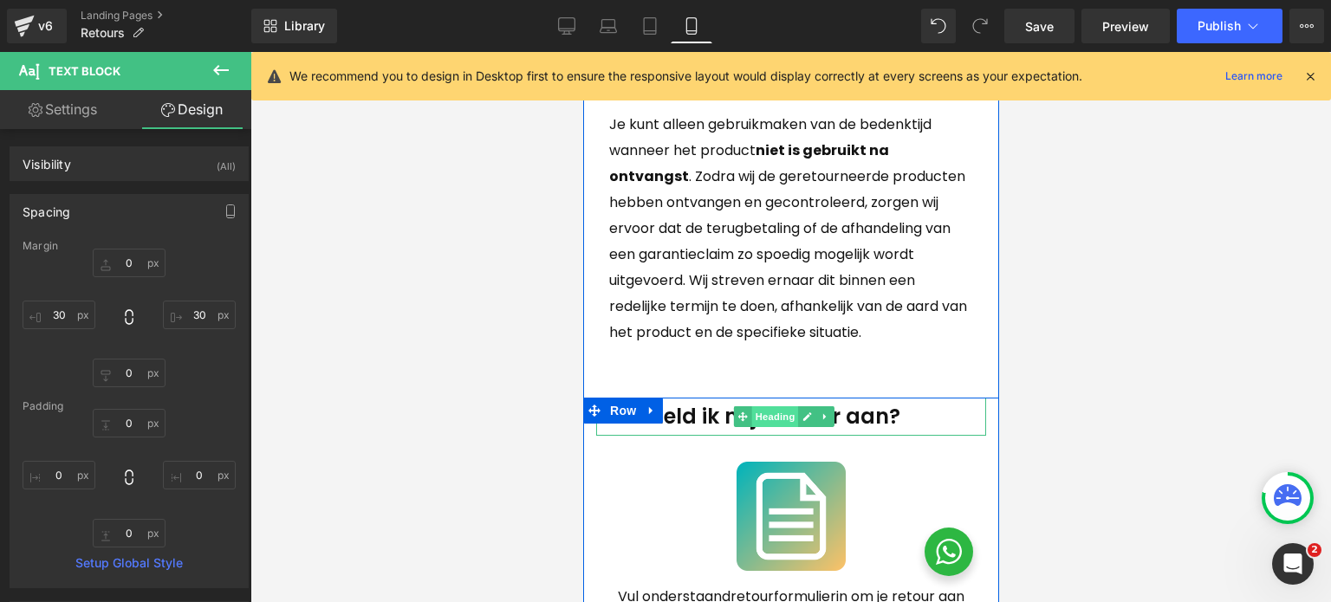
click at [774, 427] on span "Heading" at bounding box center [774, 417] width 47 height 21
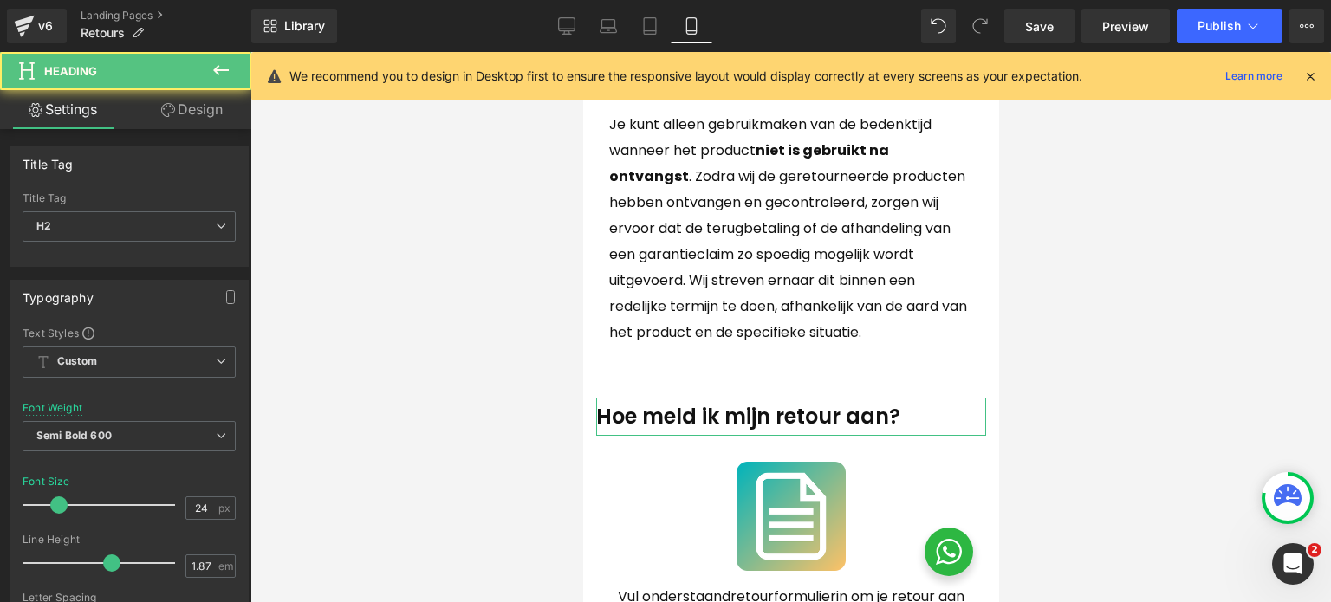
click at [218, 120] on link "Design" at bounding box center [192, 109] width 126 height 39
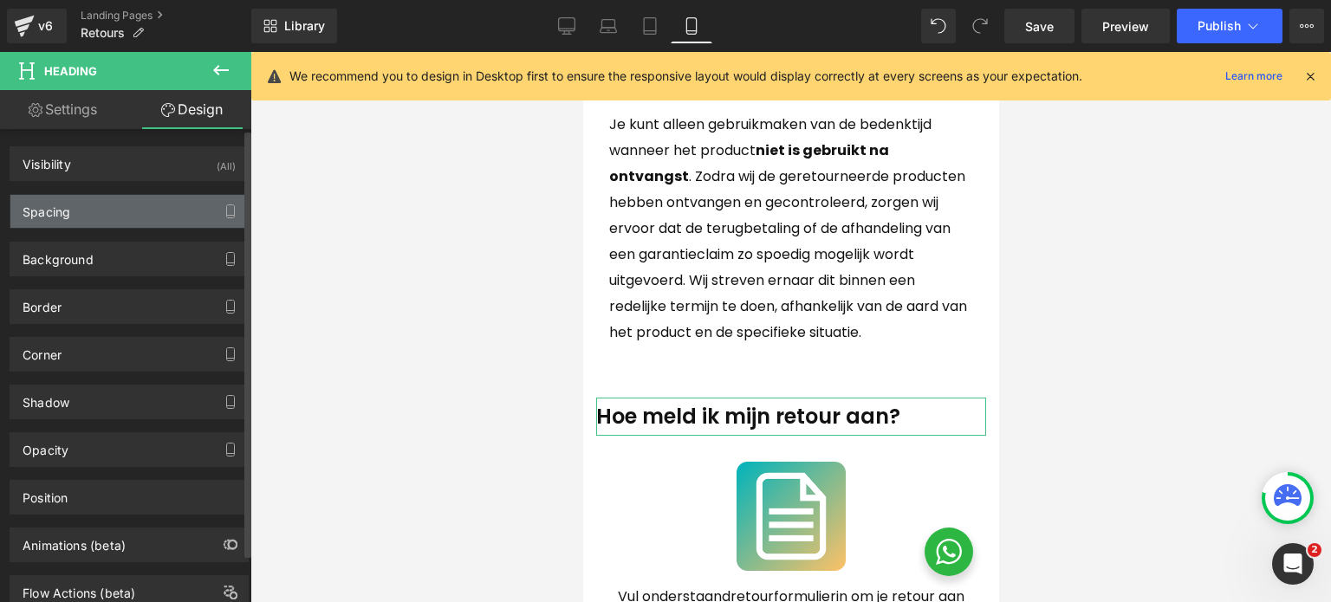
click at [119, 206] on div "Spacing" at bounding box center [128, 211] width 237 height 33
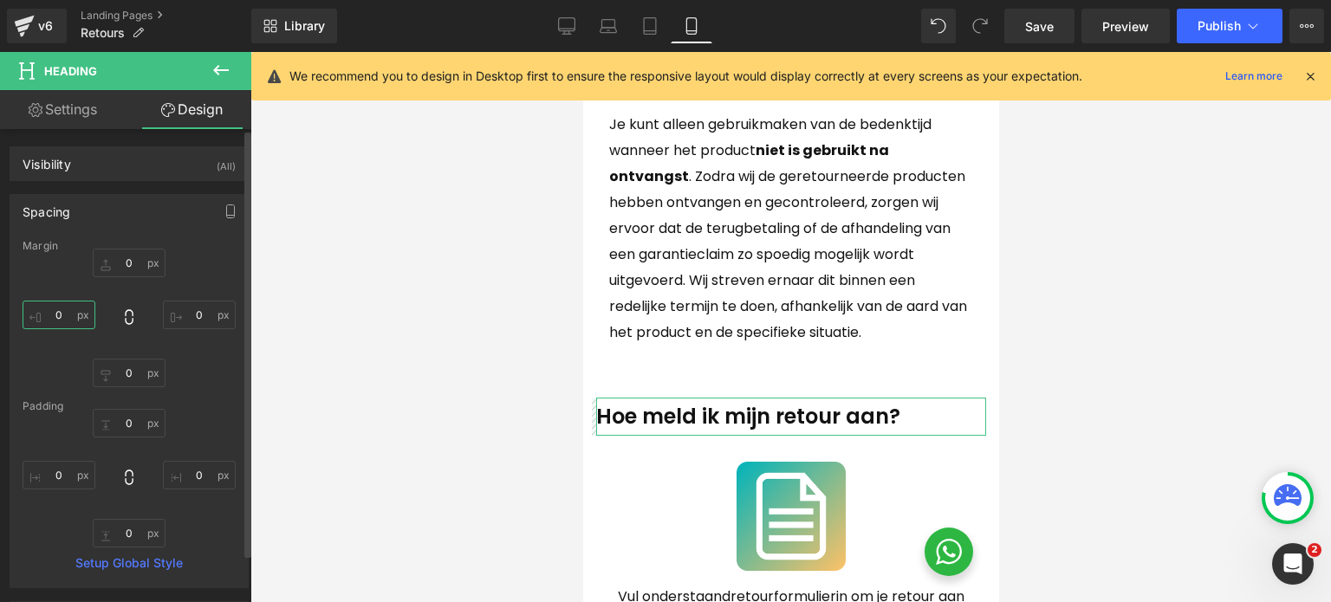
click at [50, 312] on input "0" at bounding box center [59, 315] width 73 height 29
type input "30"
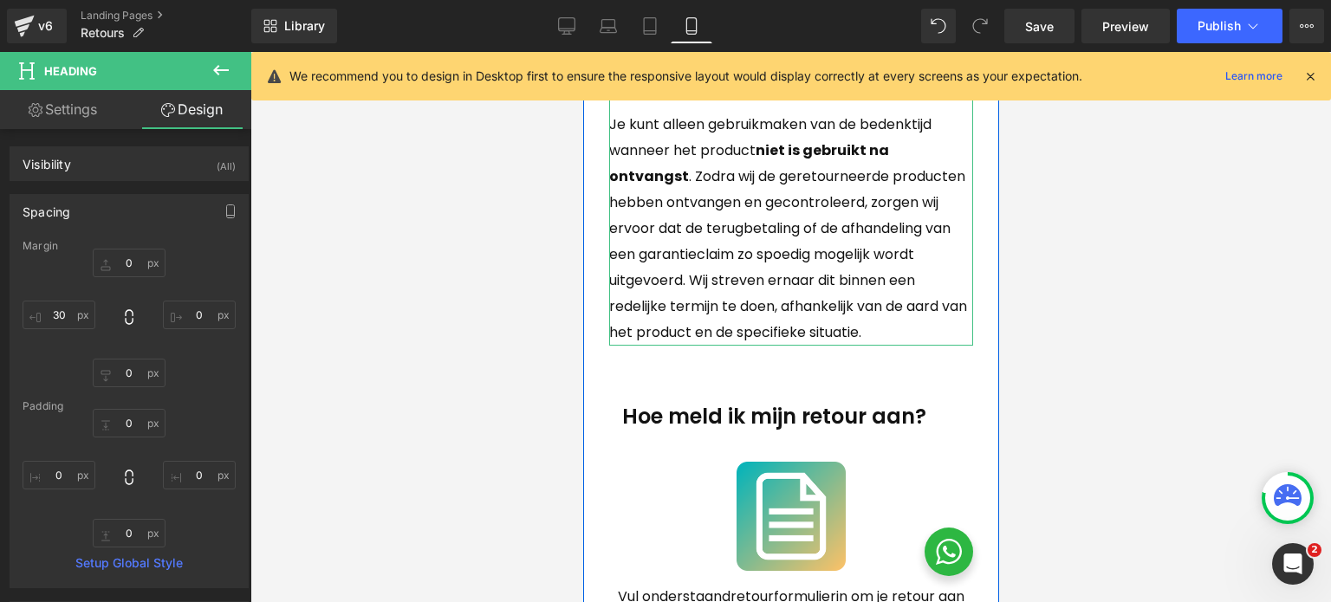
click at [751, 270] on p "Je kunt alleen gebruikmaken van de bedenktijd wanneer het product niet is gebru…" at bounding box center [790, 228] width 364 height 233
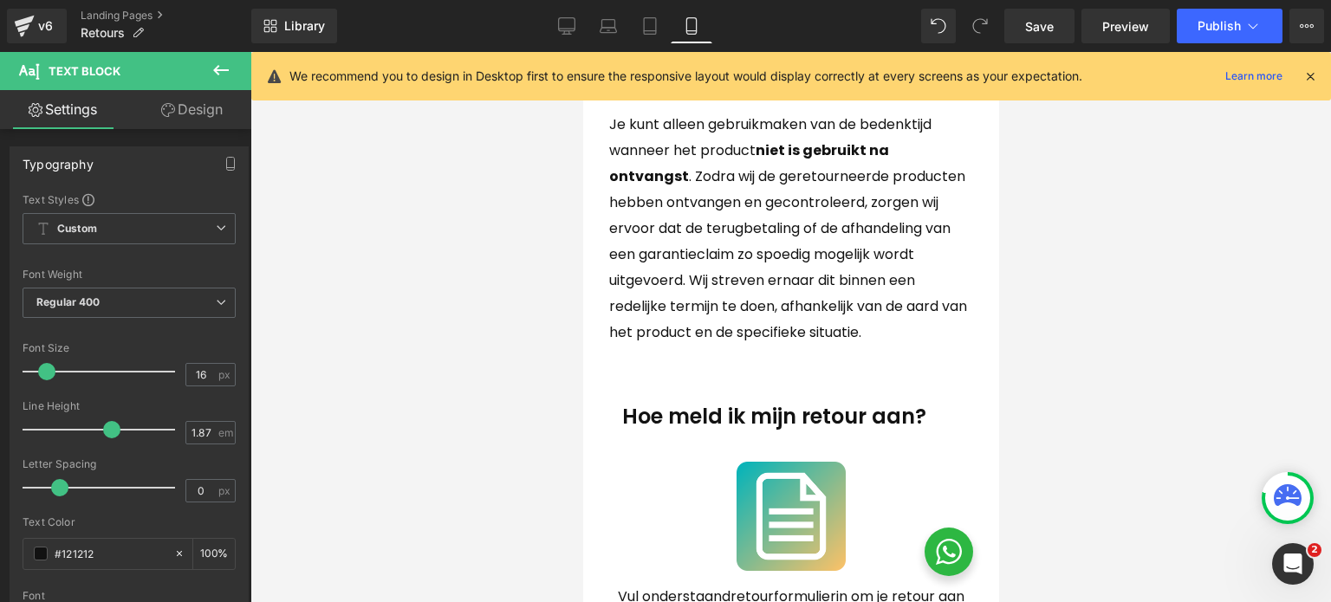
click at [151, 114] on link "Design" at bounding box center [192, 109] width 126 height 39
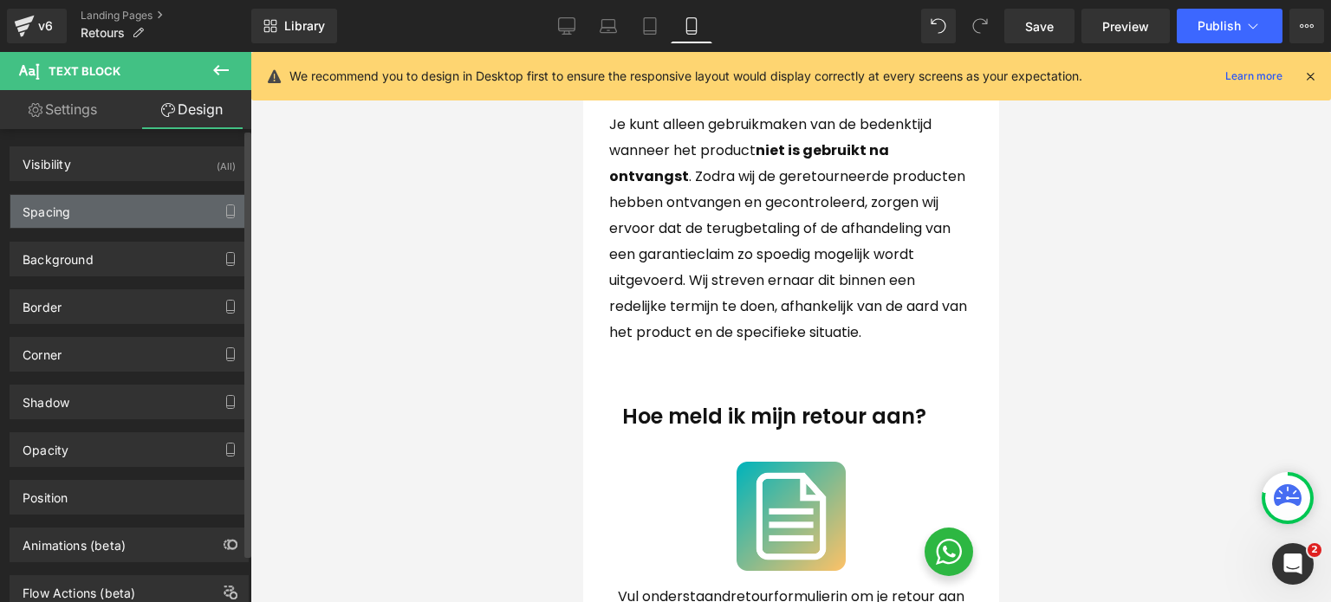
type input "0"
type input "30"
type input "0"
type input "30"
type input "0"
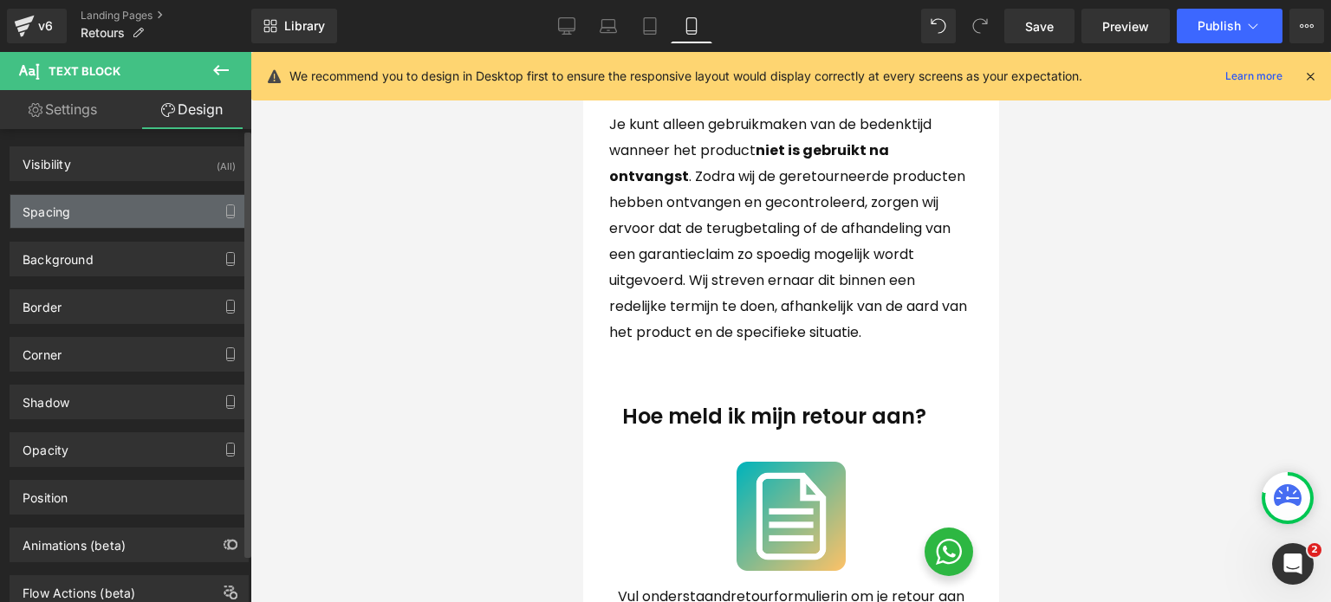
type input "0"
click at [96, 208] on div "Spacing" at bounding box center [128, 211] width 237 height 33
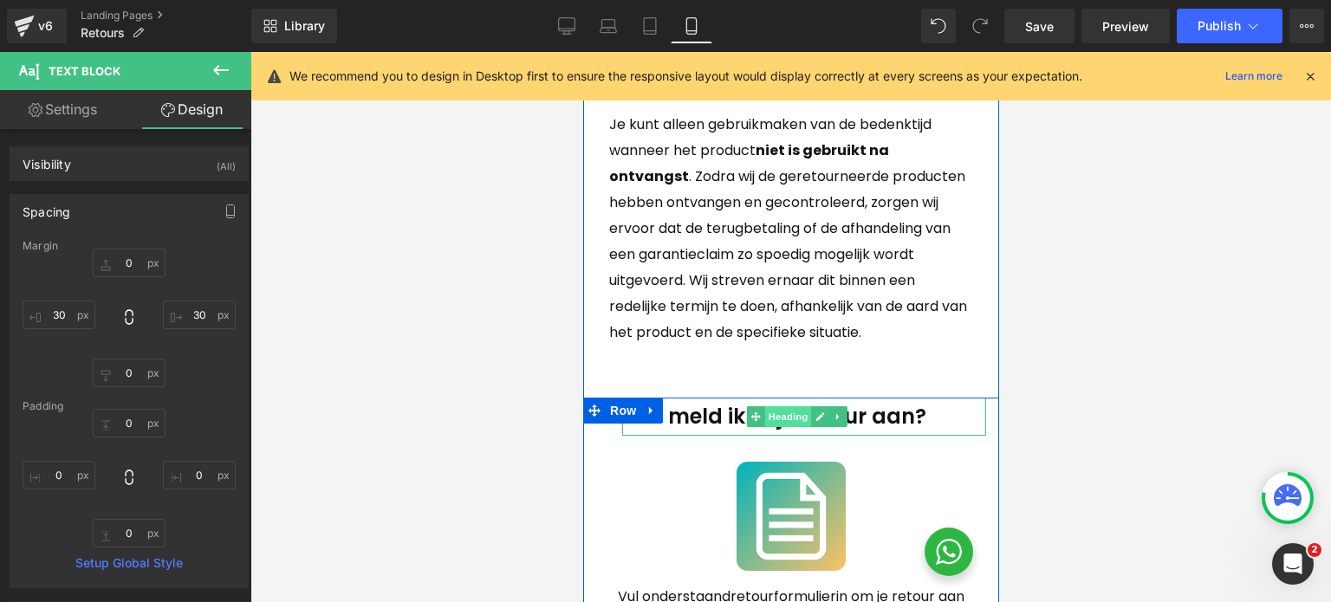
click at [781, 427] on span "Heading" at bounding box center [787, 417] width 47 height 21
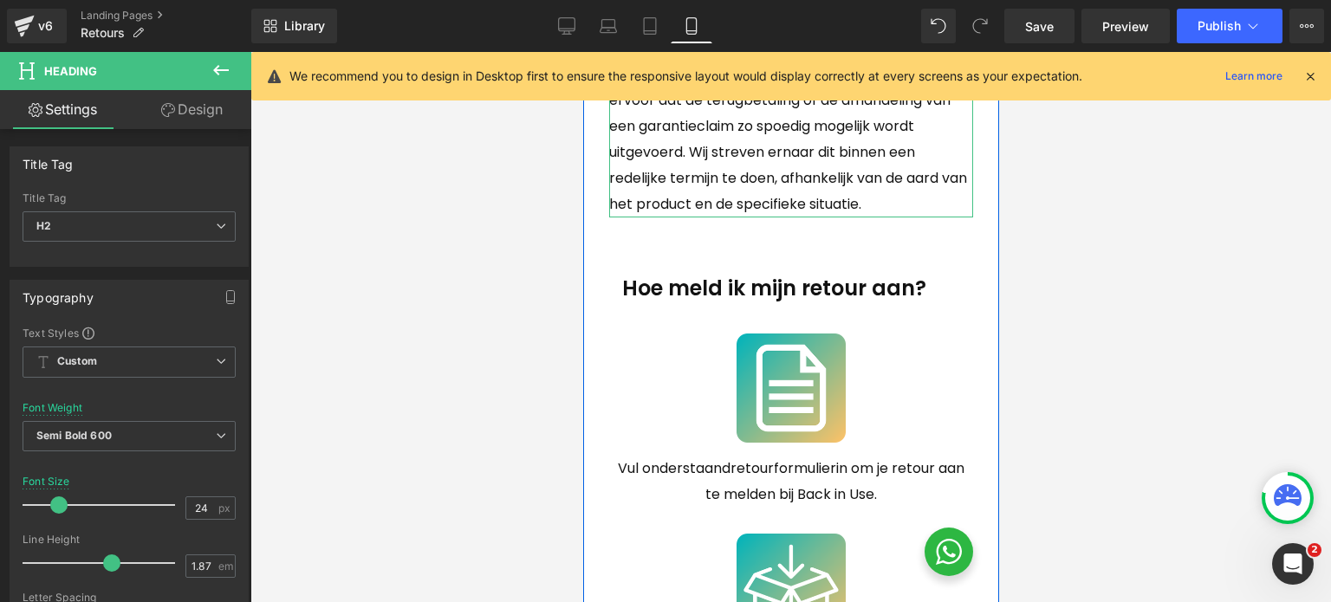
scroll to position [780, 0]
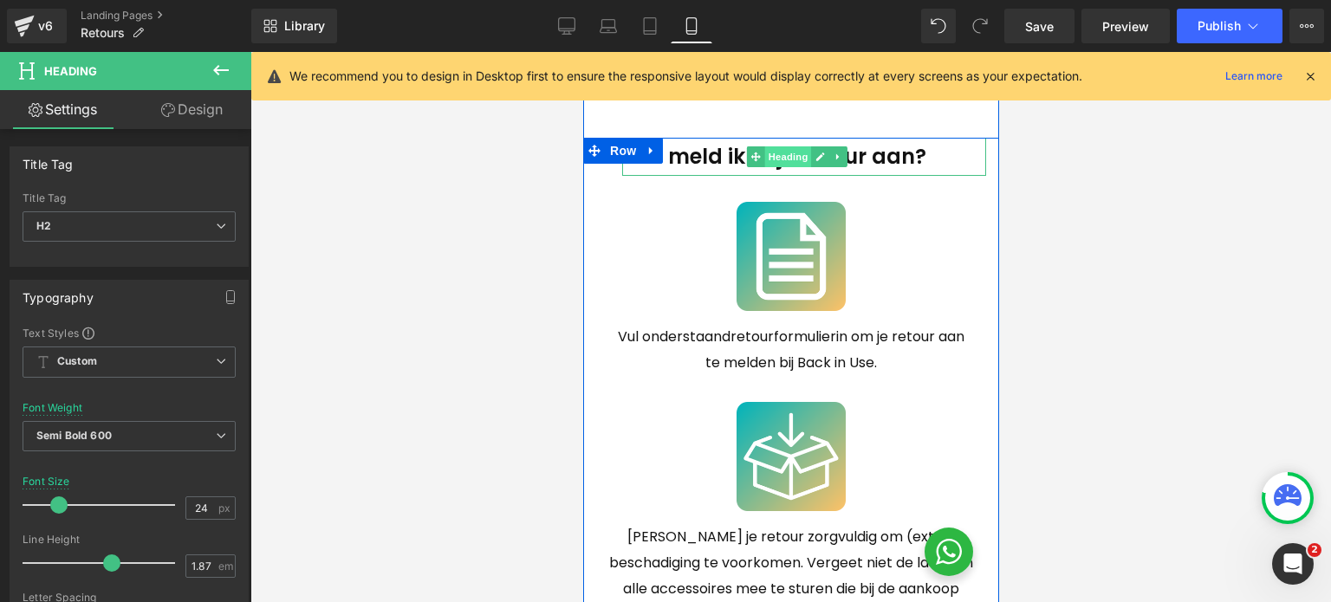
click at [789, 167] on span "Heading" at bounding box center [787, 156] width 47 height 21
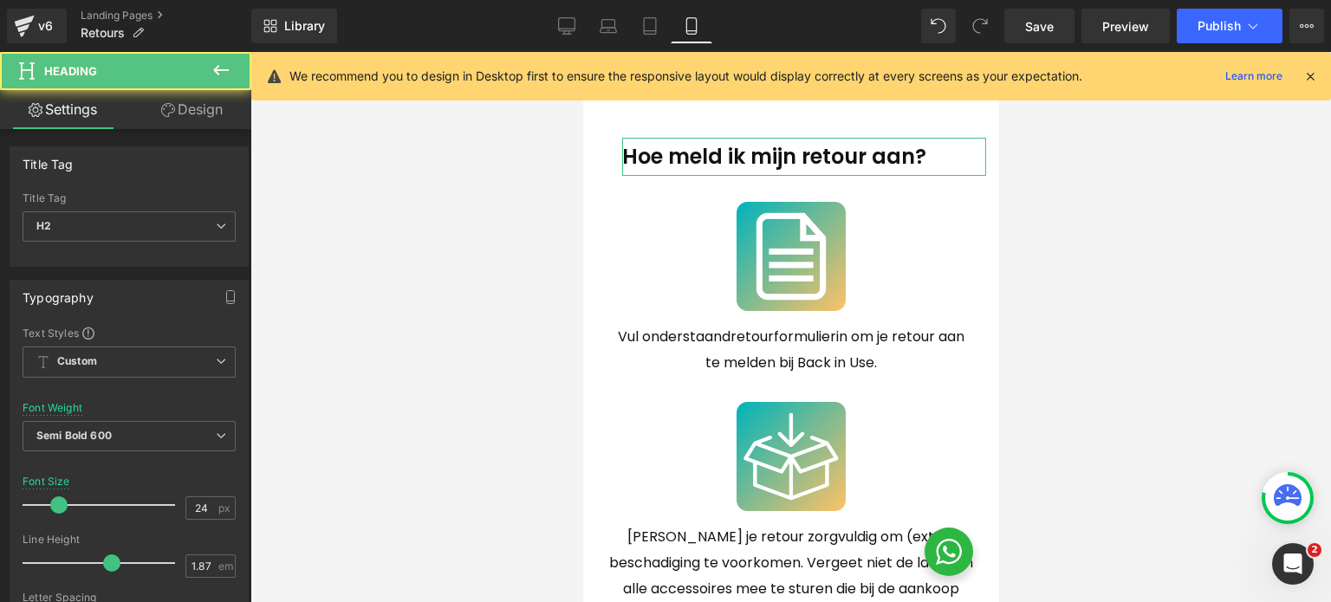
drag, startPoint x: 187, startPoint y: 106, endPoint x: 148, endPoint y: 253, distance: 152.4
click at [187, 106] on link "Design" at bounding box center [192, 109] width 126 height 39
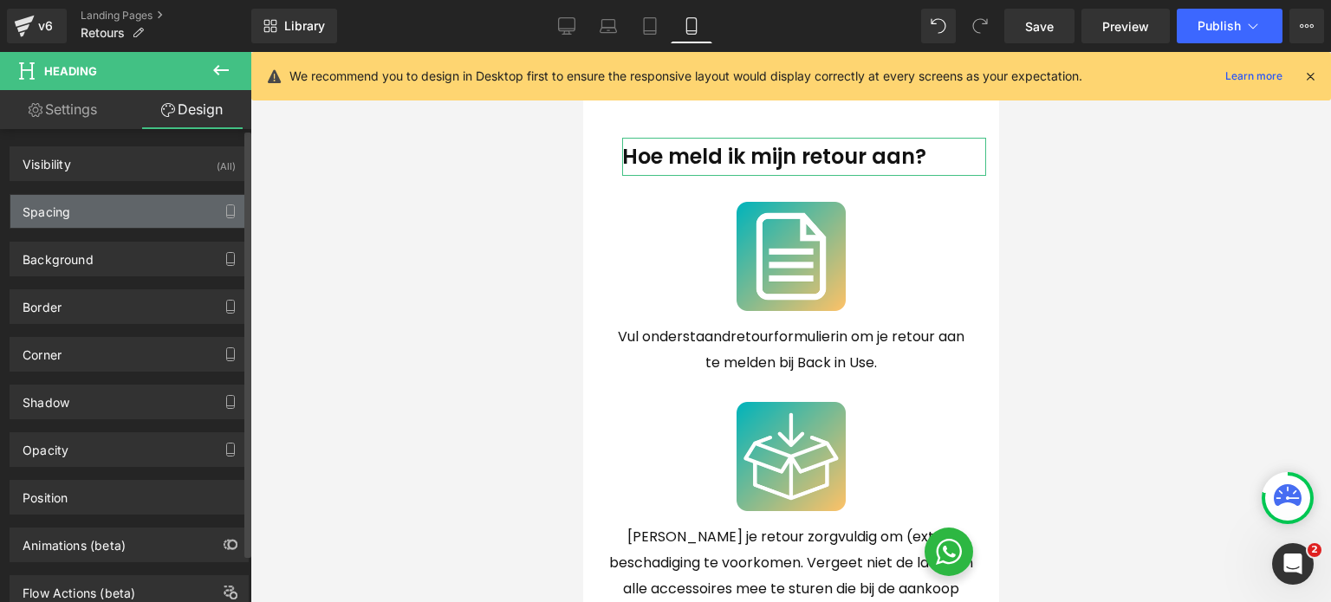
click at [129, 214] on div "Spacing" at bounding box center [128, 211] width 237 height 33
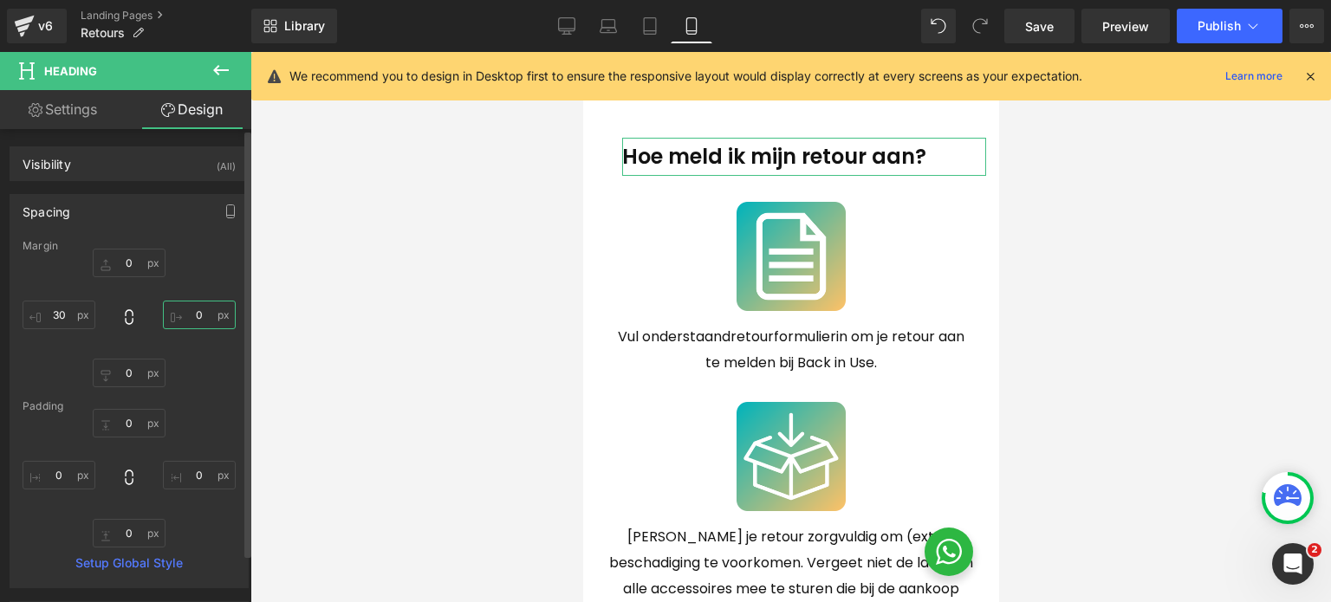
click at [199, 307] on input "0" at bounding box center [199, 315] width 73 height 29
type input "30"
click at [102, 111] on link "Settings" at bounding box center [63, 109] width 126 height 39
type input "100"
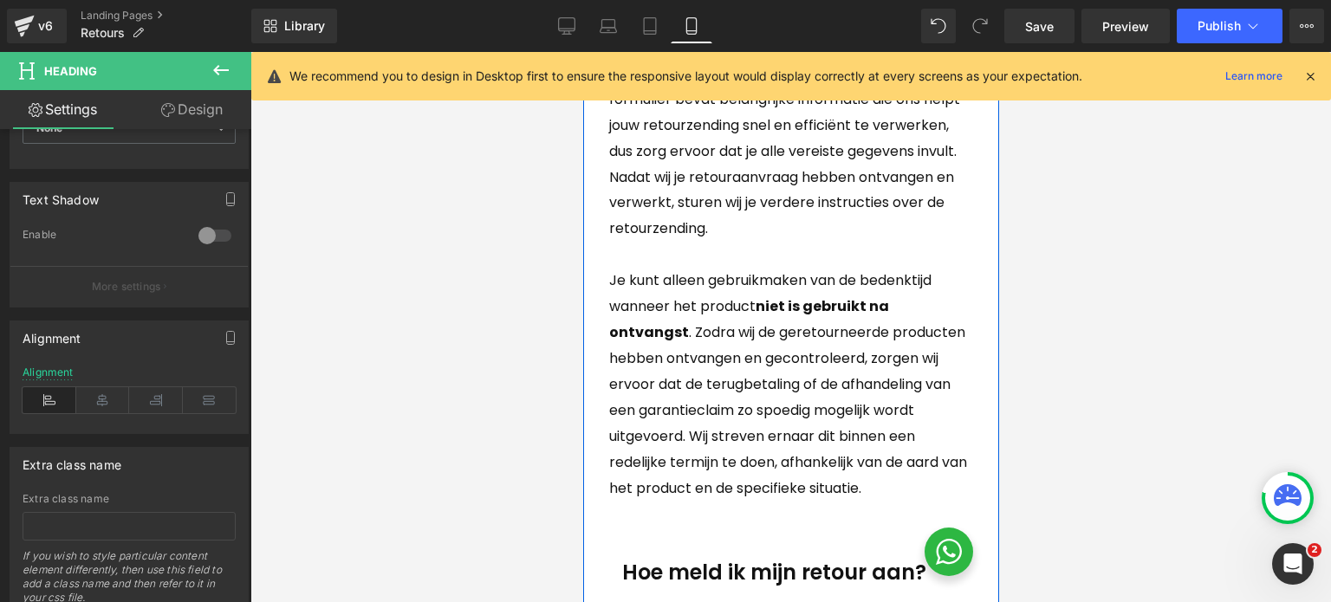
scroll to position [607, 0]
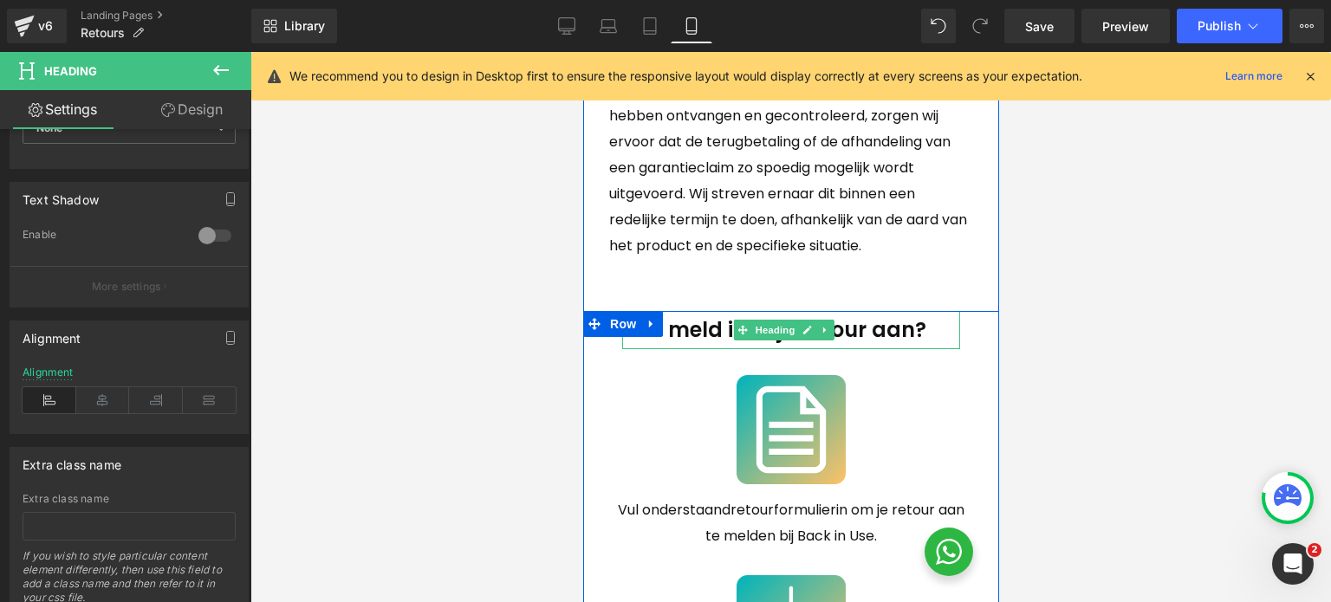
click at [802, 341] on link at bounding box center [807, 330] width 18 height 21
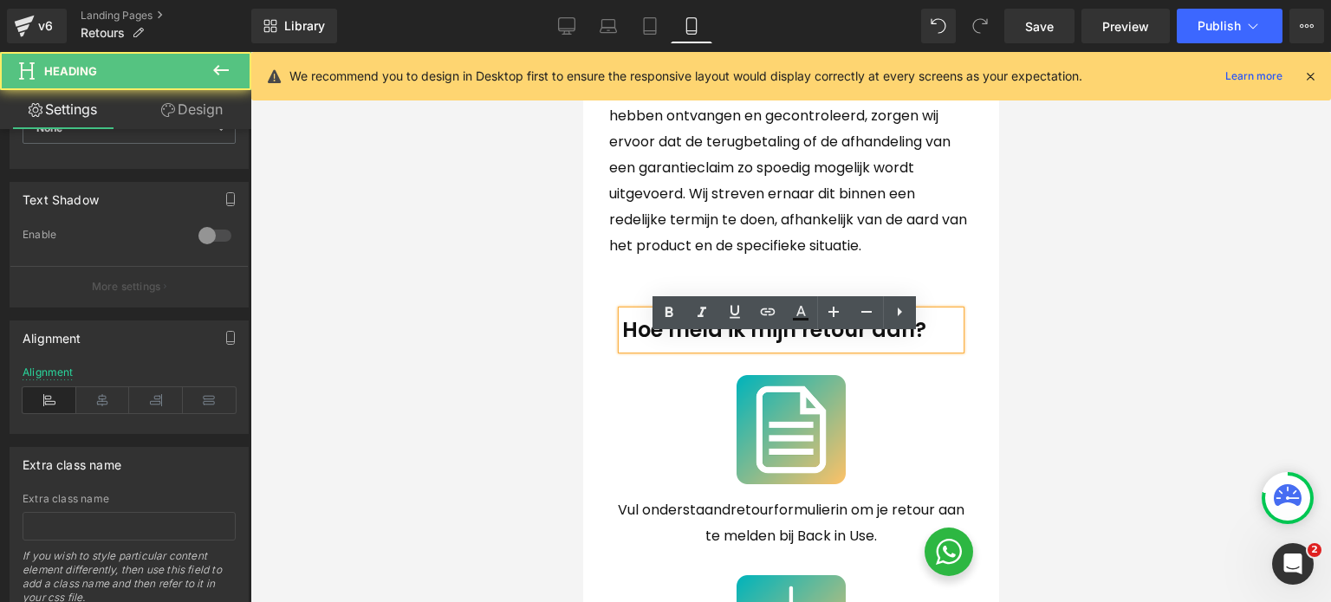
click at [832, 350] on h2 "Hoe meld ik mijn retour aan?" at bounding box center [790, 330] width 338 height 39
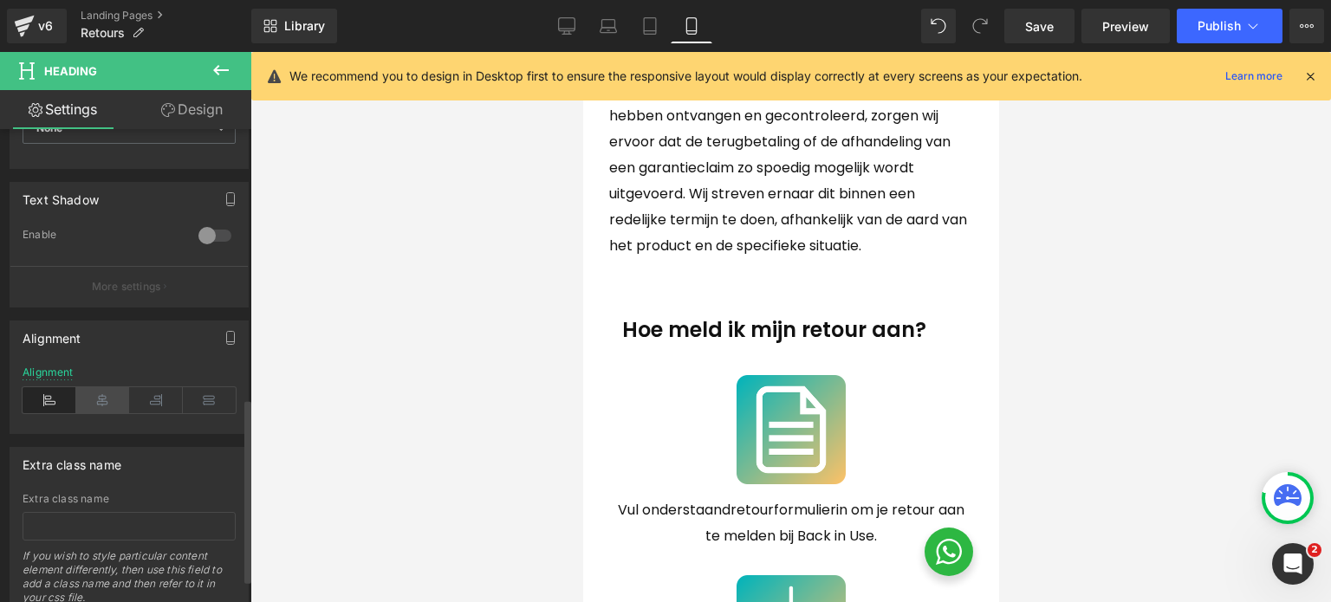
click at [96, 406] on icon at bounding box center [103, 400] width 54 height 26
click at [172, 103] on icon at bounding box center [168, 110] width 14 height 14
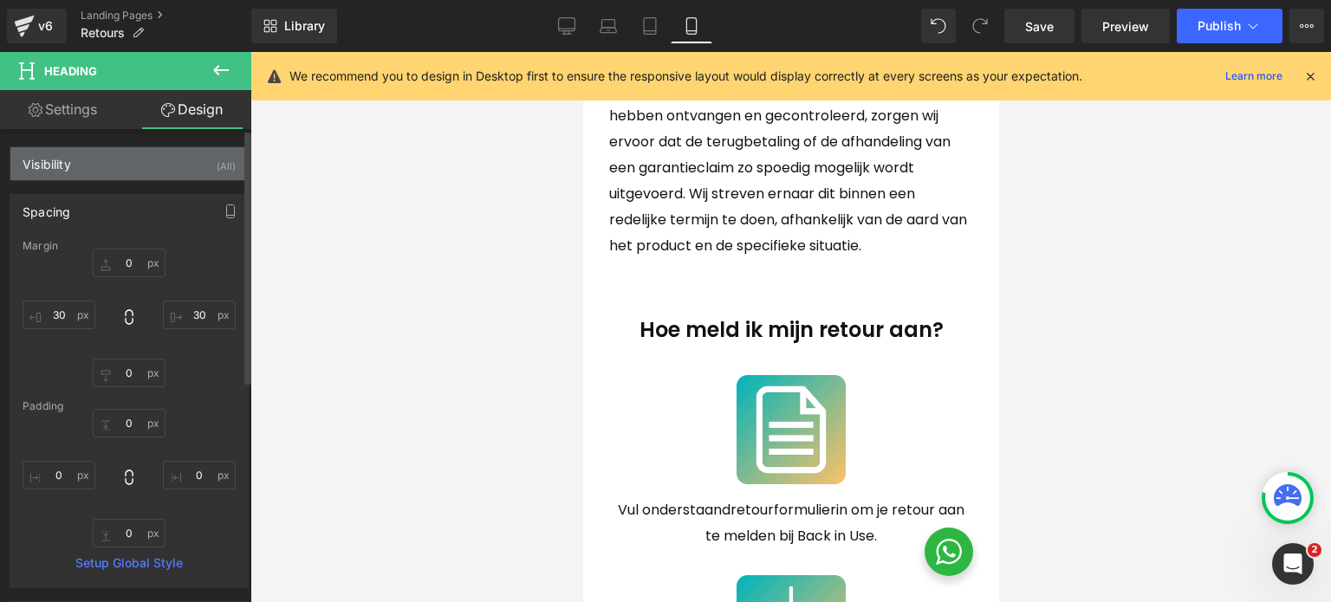
type input "0"
type input "30"
type input "0"
type input "30"
type input "0"
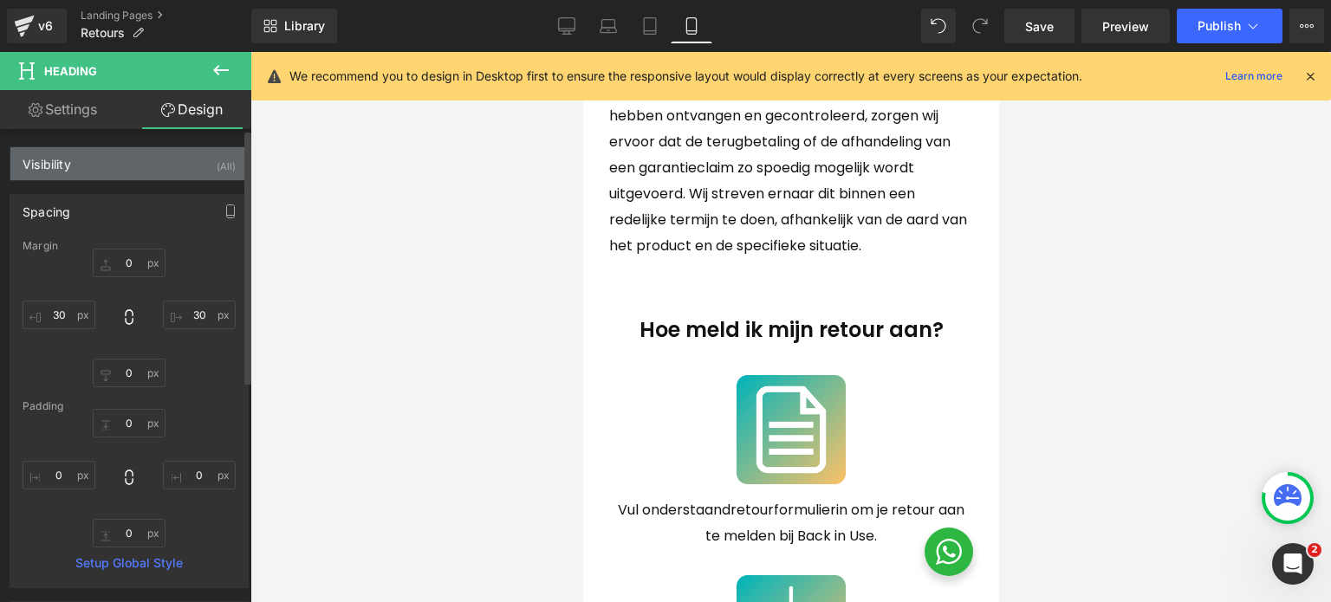
type input "0"
click at [63, 306] on input "30" at bounding box center [59, 315] width 73 height 29
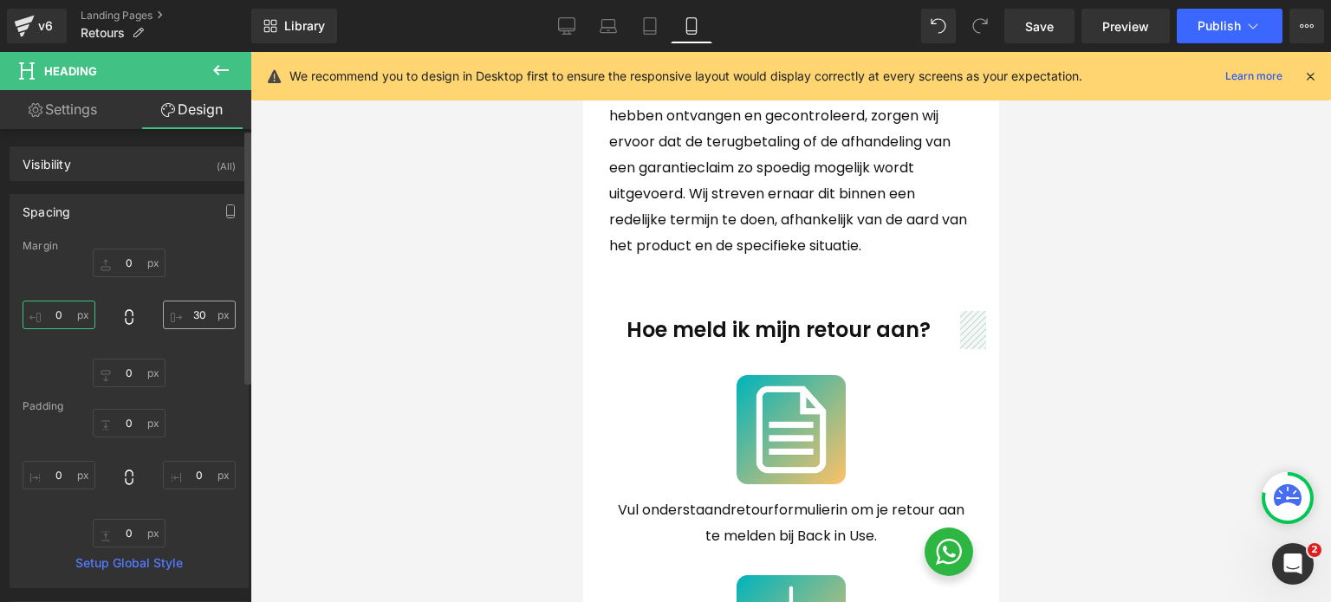
type input "0"
click at [198, 316] on input "30" at bounding box center [199, 315] width 73 height 29
type input "0"
click at [205, 286] on div "0px 0 0 0 0px 0 0 0" at bounding box center [129, 318] width 213 height 139
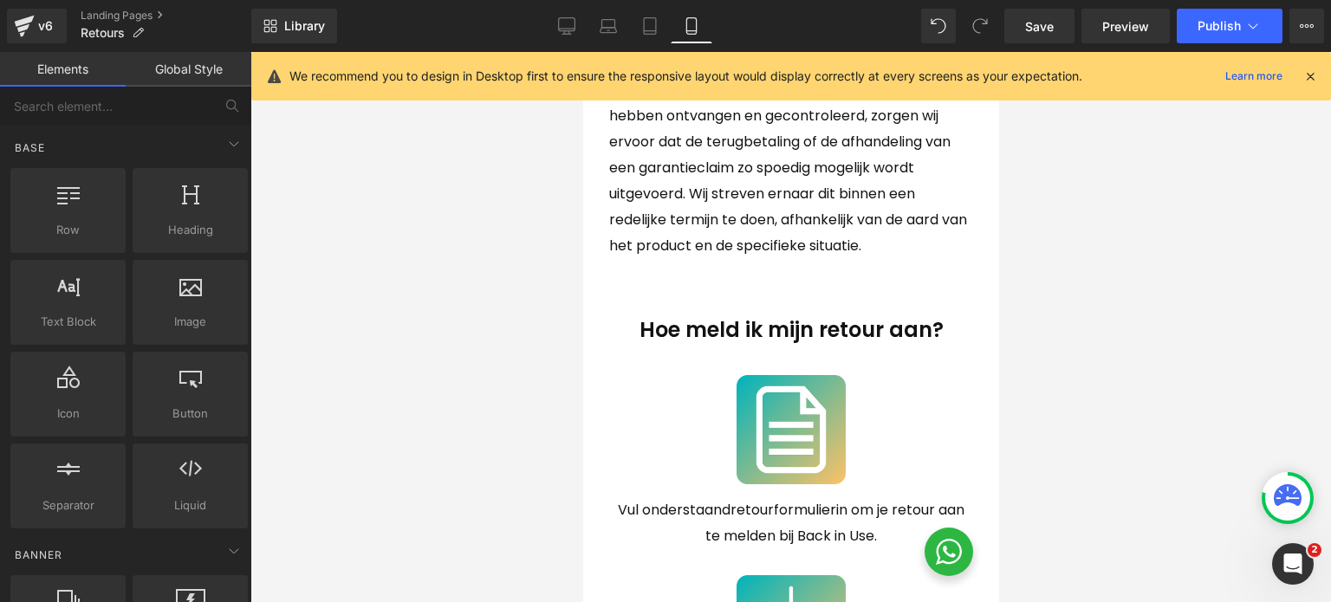
click at [1161, 259] on div at bounding box center [790, 327] width 1081 height 550
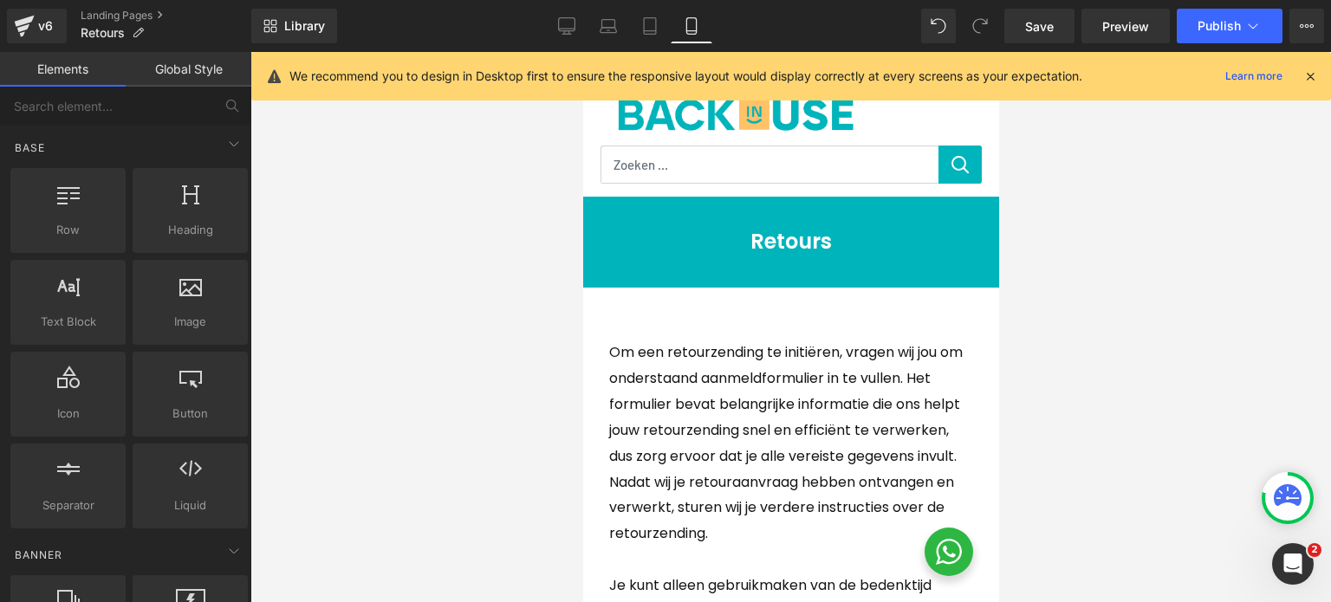
scroll to position [0, 0]
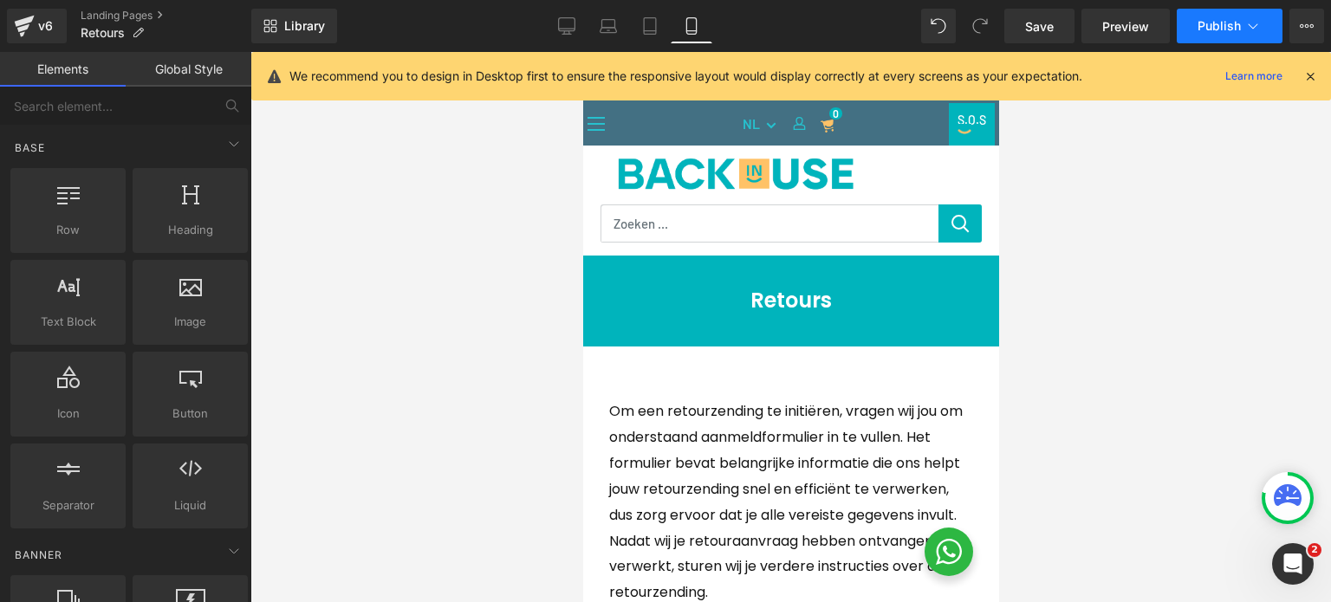
click at [1229, 36] on button "Publish" at bounding box center [1230, 26] width 106 height 35
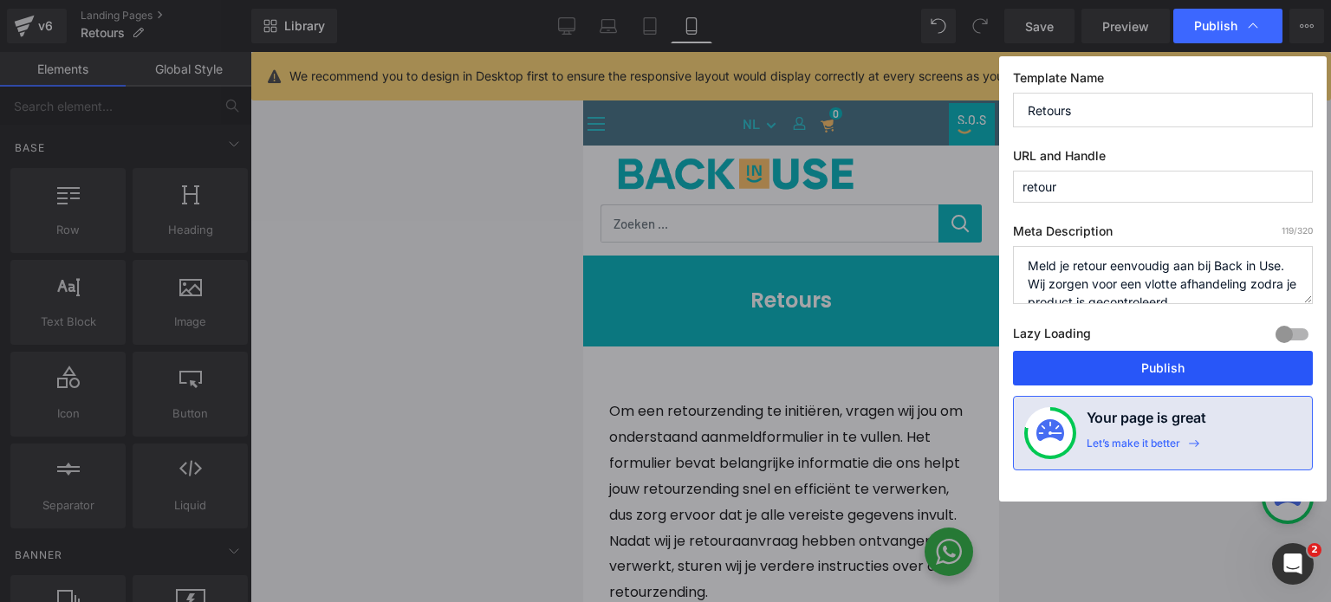
click at [1144, 363] on button "Publish" at bounding box center [1163, 368] width 300 height 35
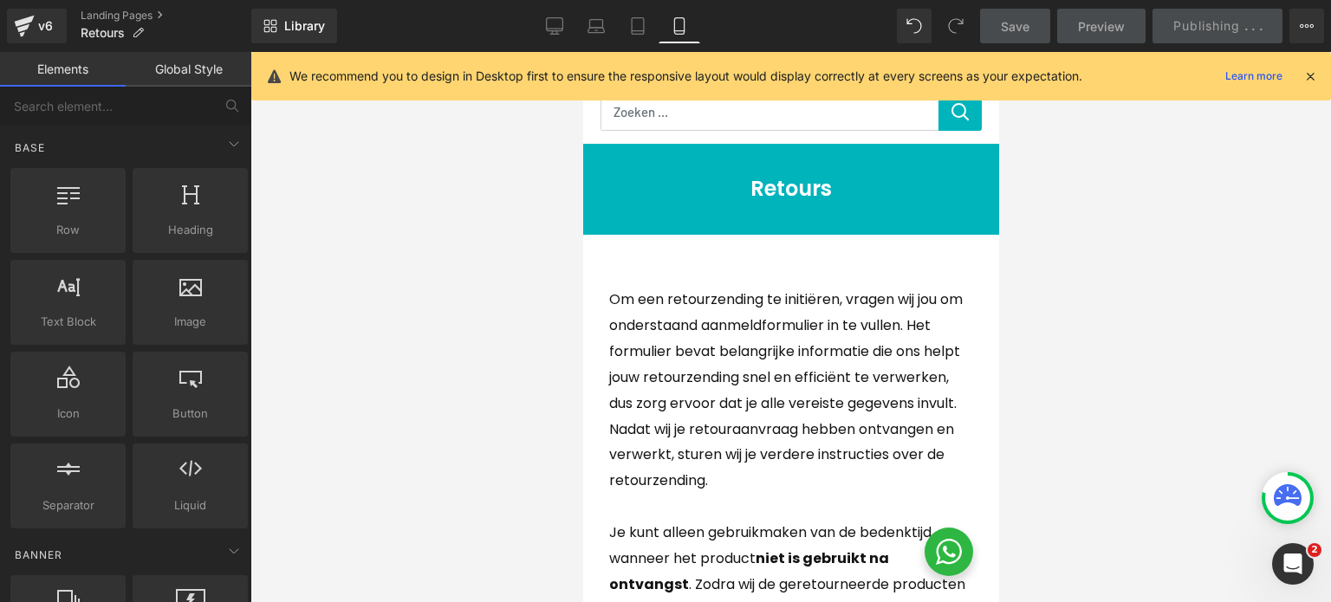
scroll to position [173, 0]
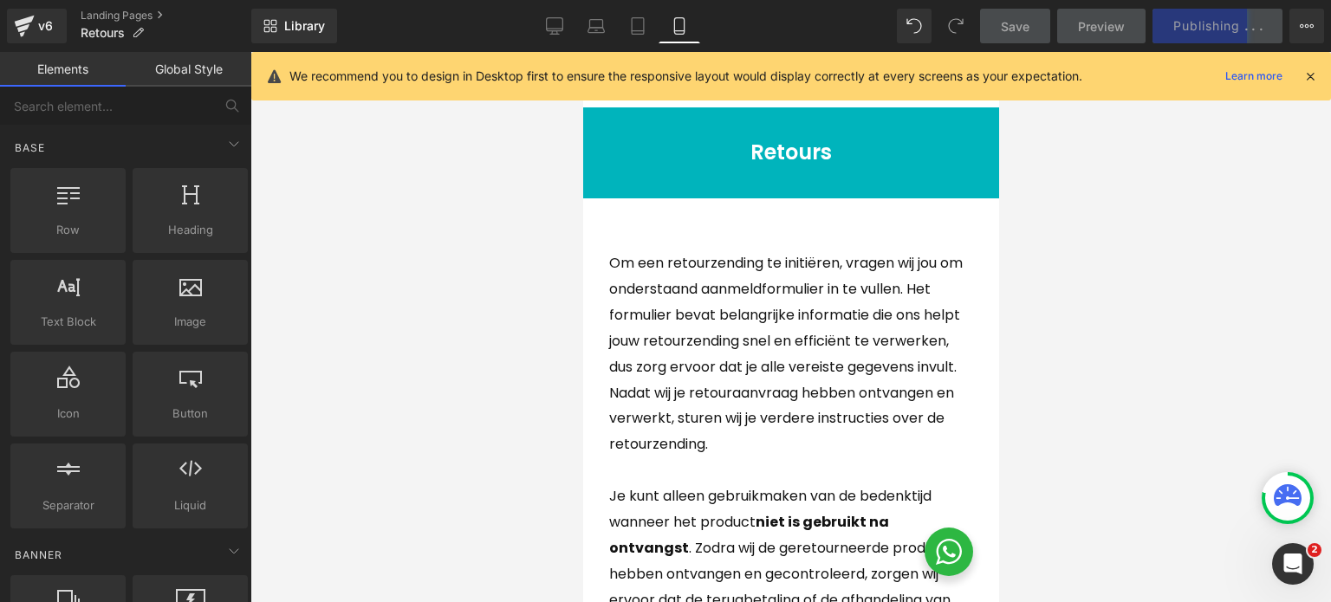
scroll to position [173, 0]
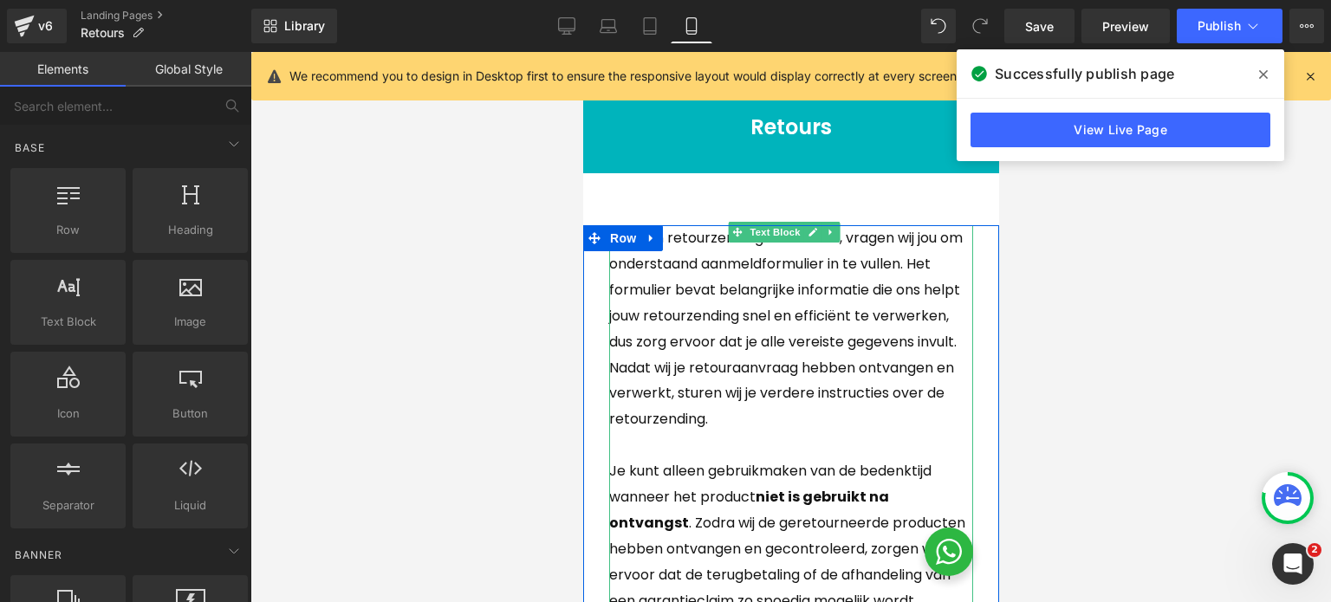
click at [757, 325] on p "Om een retourzending te initiëren, vragen wij jou om onderstaand aanmeldformuli…" at bounding box center [790, 328] width 364 height 207
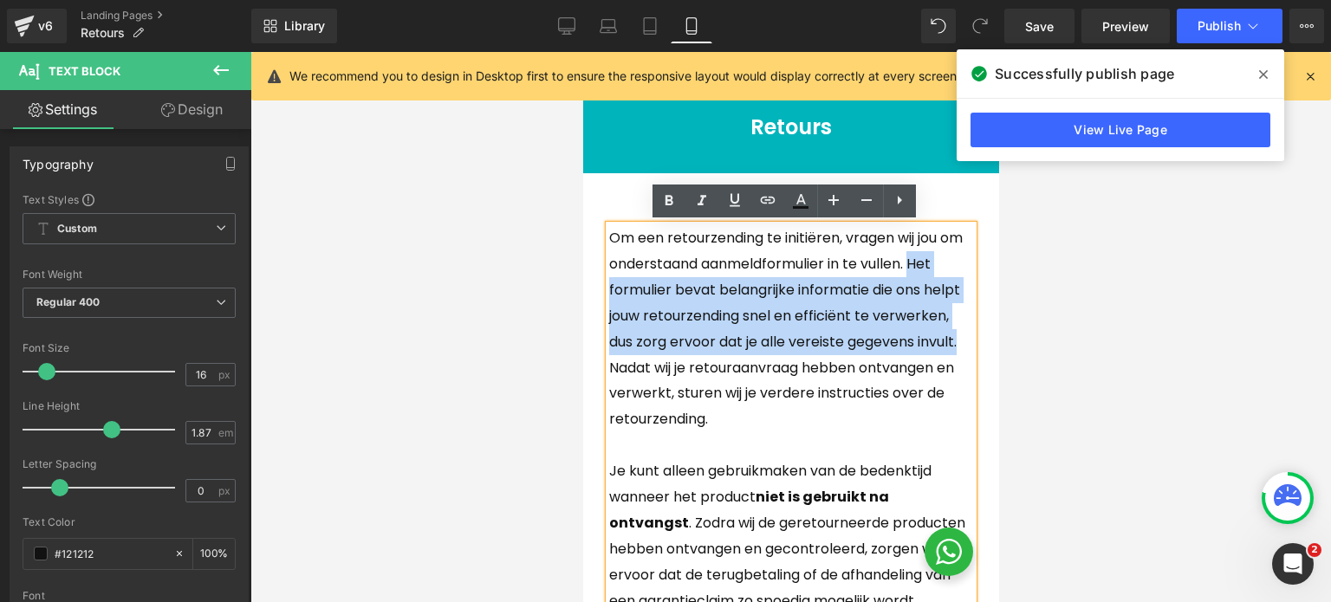
drag, startPoint x: 612, startPoint y: 282, endPoint x: 720, endPoint y: 358, distance: 132.5
click at [720, 358] on p "Om een retourzending te initiëren, vragen wij jou om onderstaand aanmeldformuli…" at bounding box center [790, 328] width 364 height 207
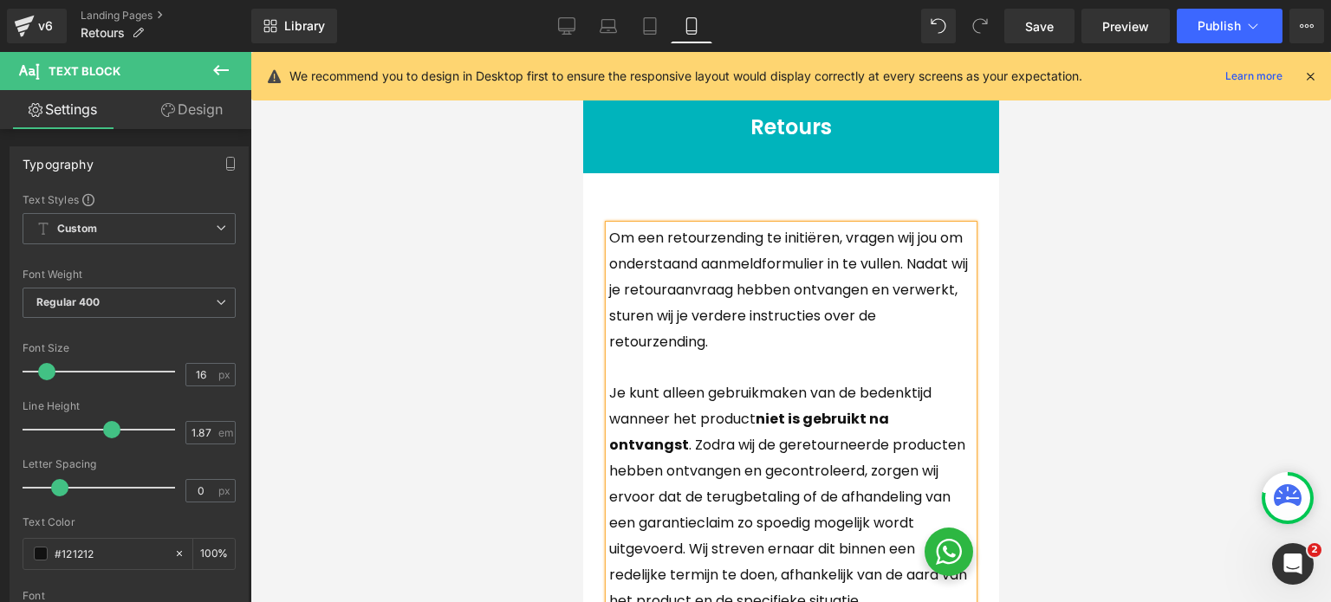
click at [612, 290] on p "Om een retourzending te initiëren, vragen wij jou om onderstaand aanmeldformuli…" at bounding box center [790, 290] width 364 height 130
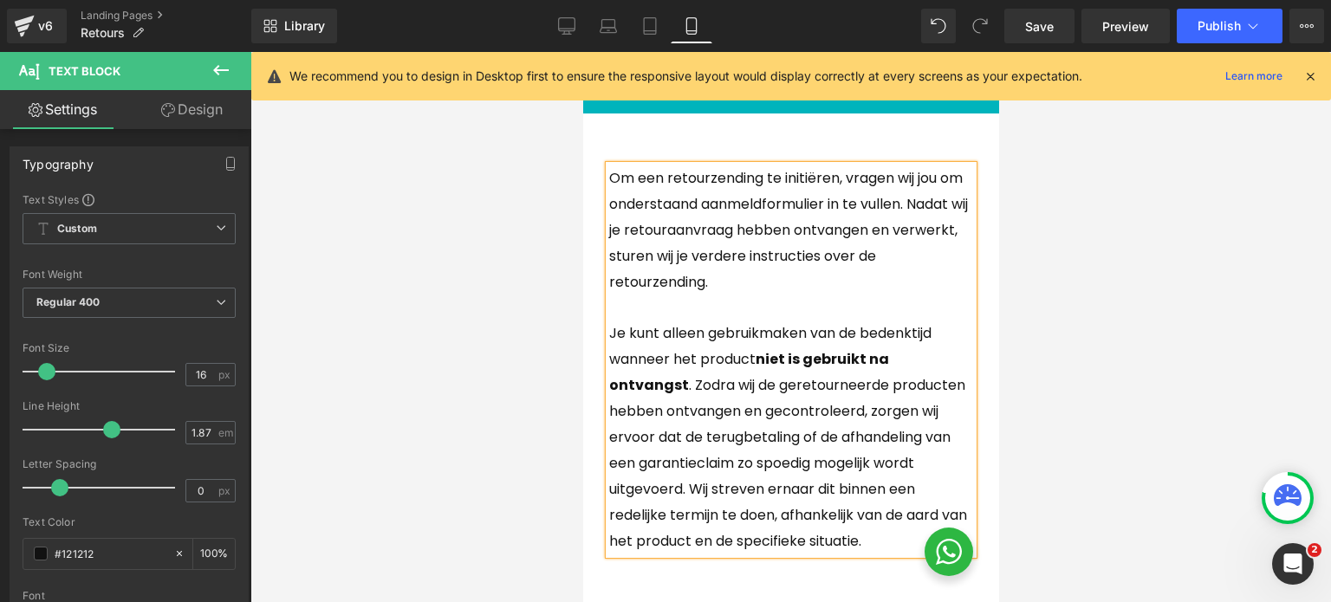
scroll to position [260, 0]
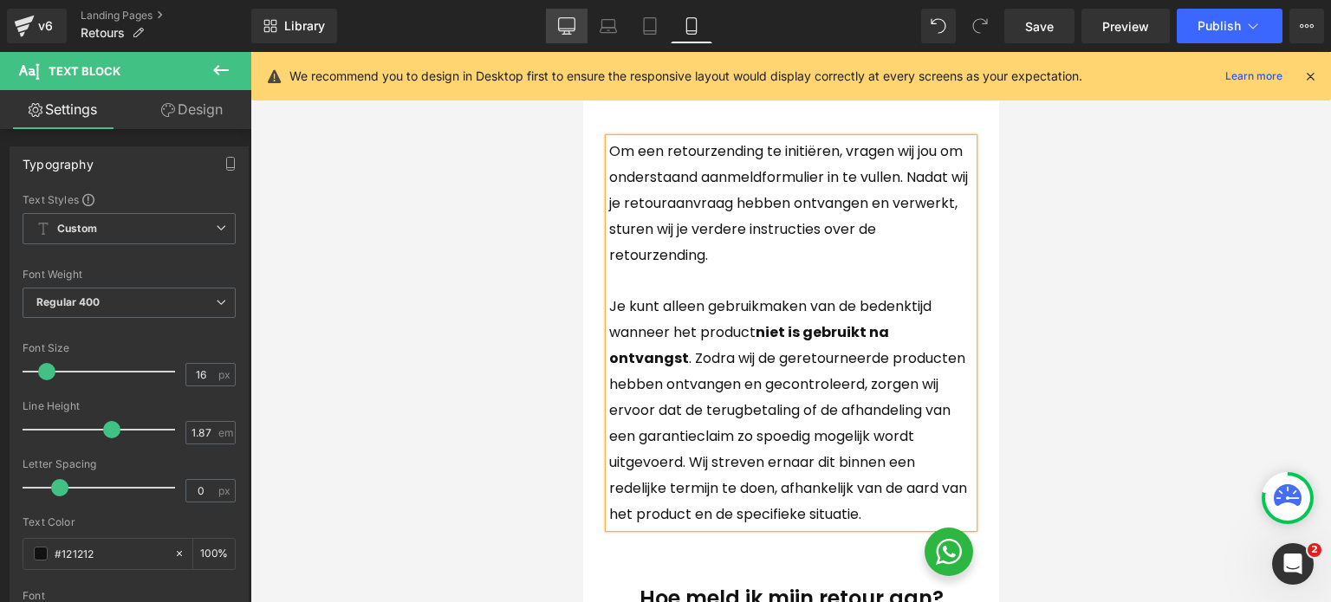
click at [572, 27] on icon at bounding box center [566, 25] width 17 height 17
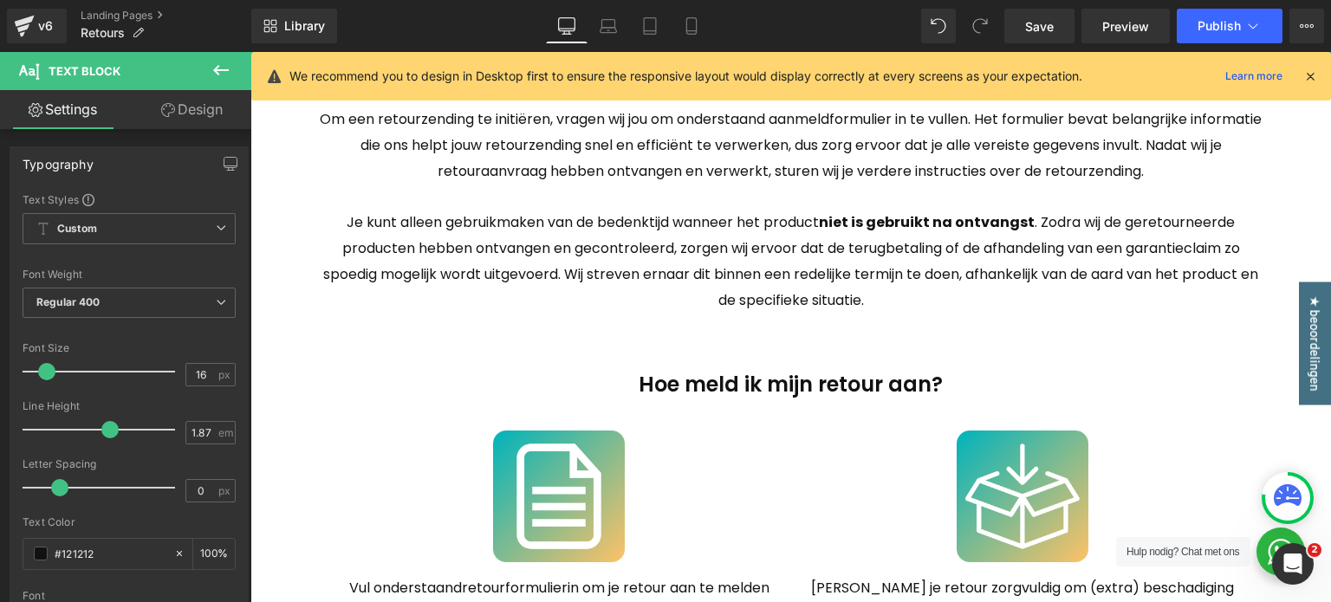
scroll to position [173, 0]
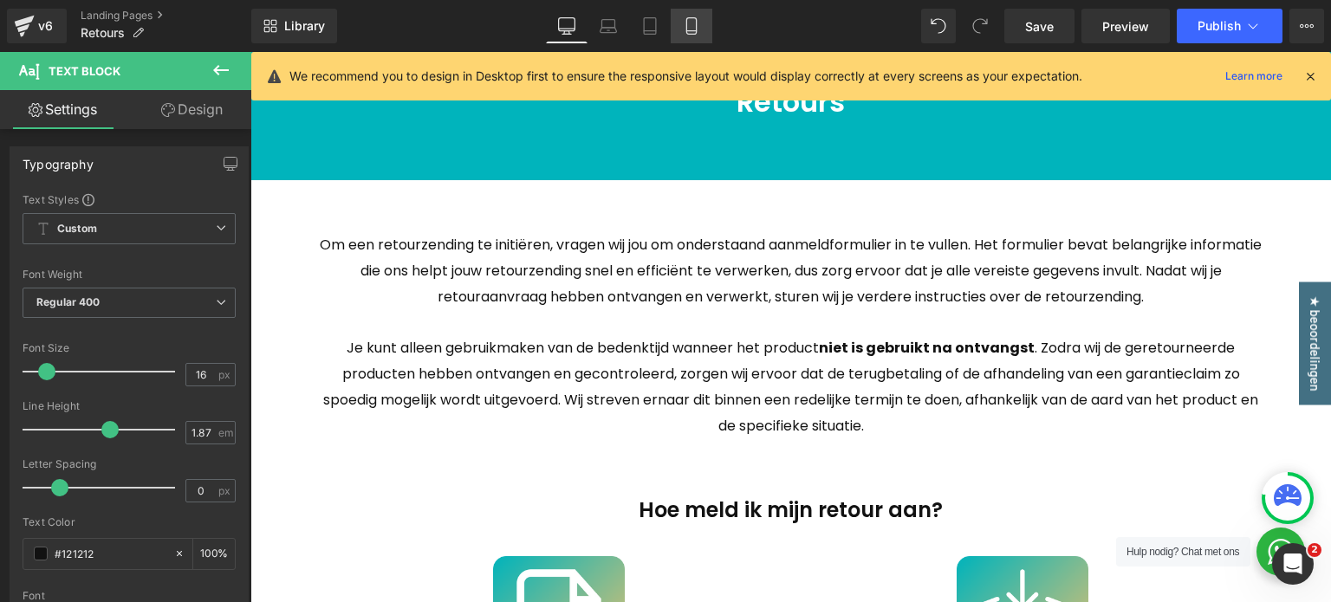
click at [680, 31] on link "Mobile" at bounding box center [692, 26] width 42 height 35
type input "100"
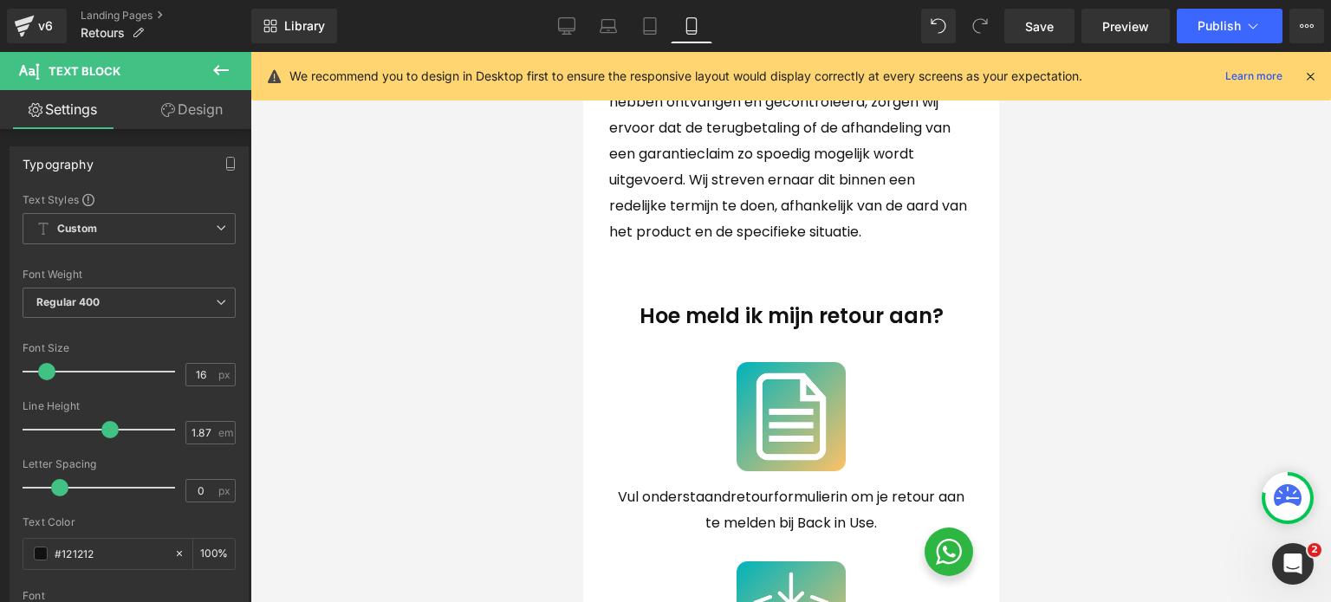
scroll to position [454, 0]
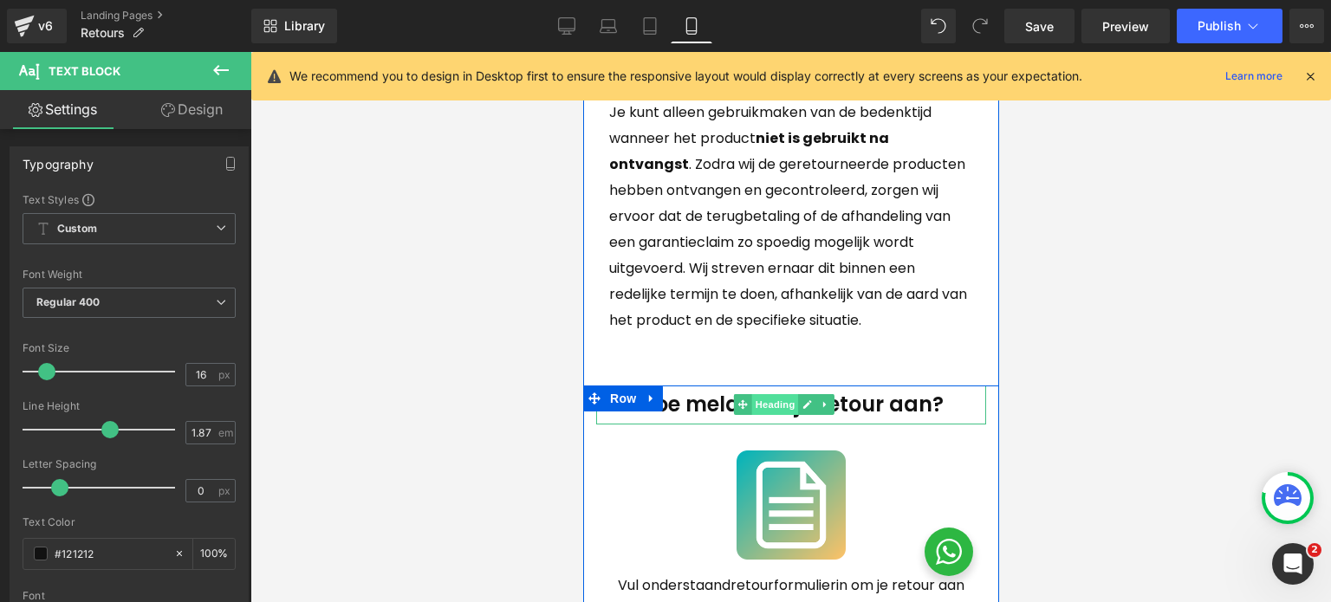
click at [775, 415] on span "Heading" at bounding box center [774, 404] width 47 height 21
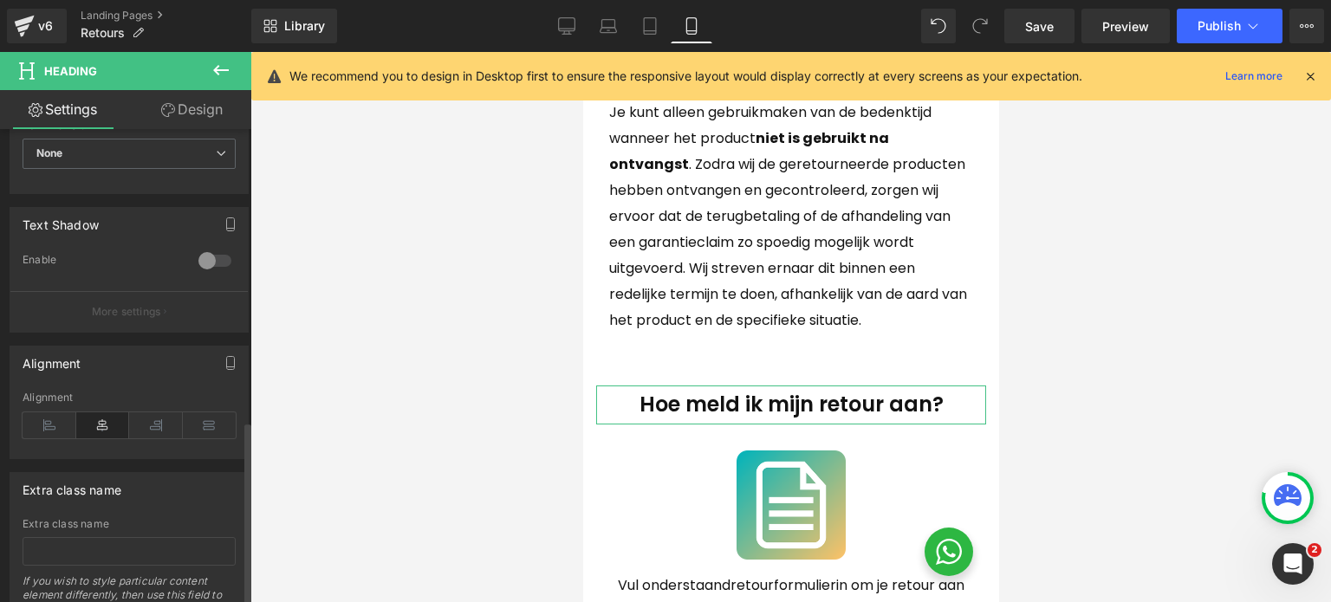
scroll to position [752, 0]
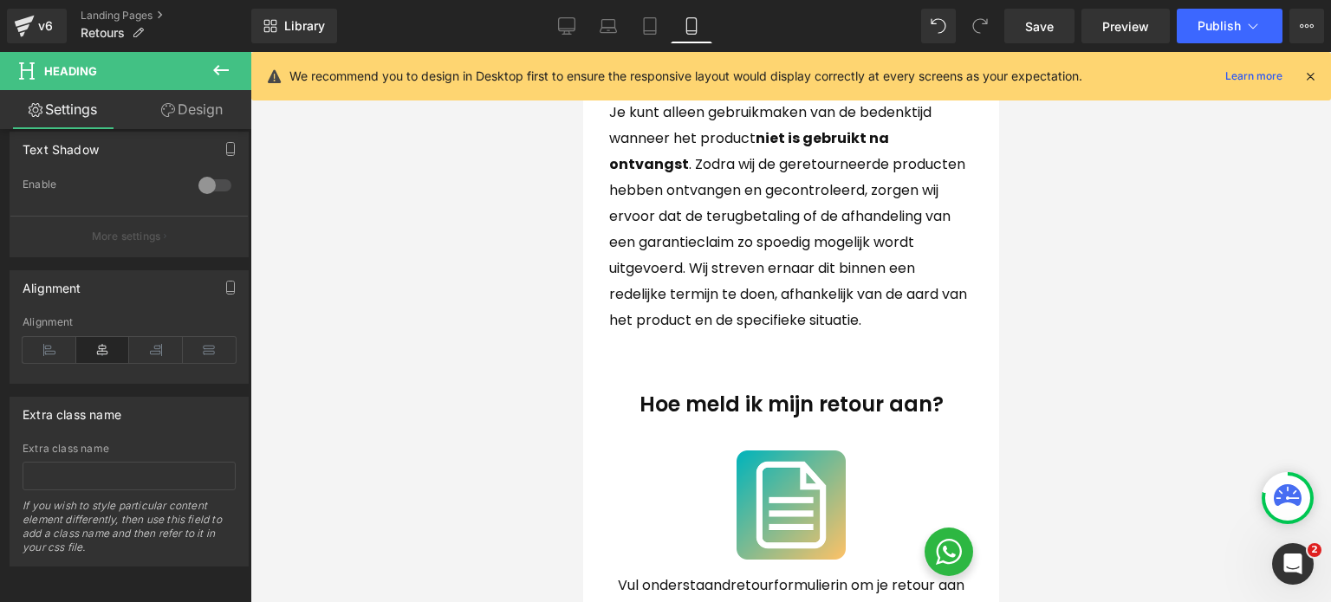
click at [1311, 75] on icon at bounding box center [1311, 76] width 16 height 16
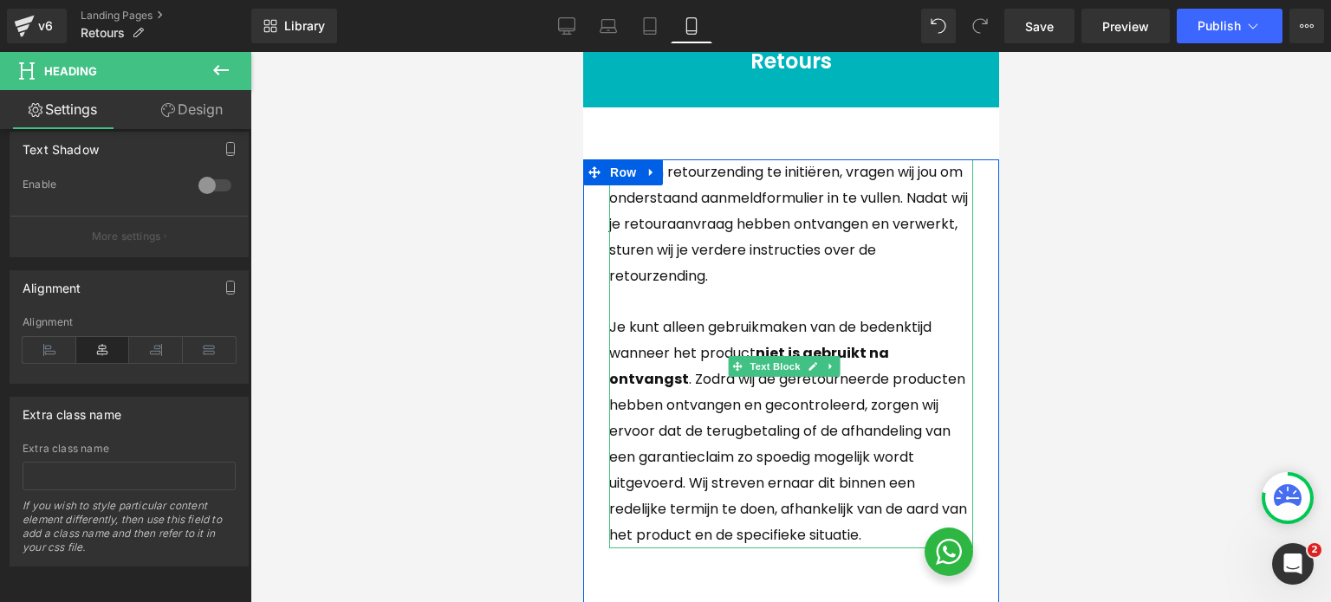
scroll to position [281, 0]
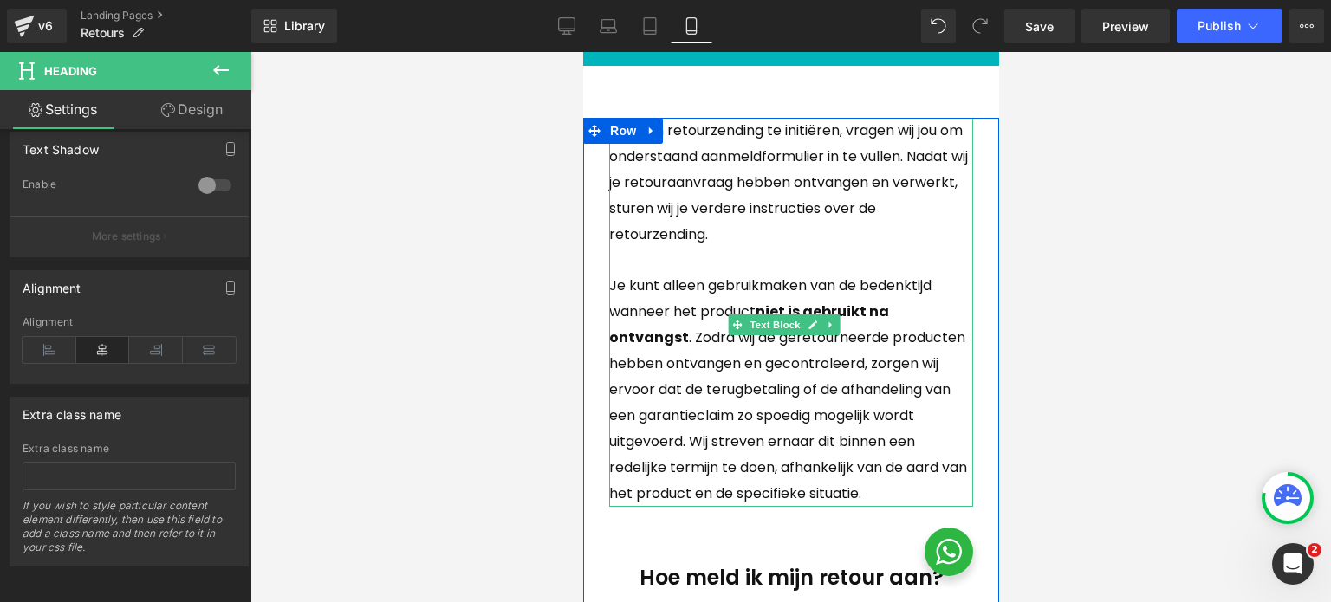
click at [796, 443] on p "Je kunt alleen gebruikmaken van de bedenktijd wanneer het product niet is gebru…" at bounding box center [790, 389] width 364 height 233
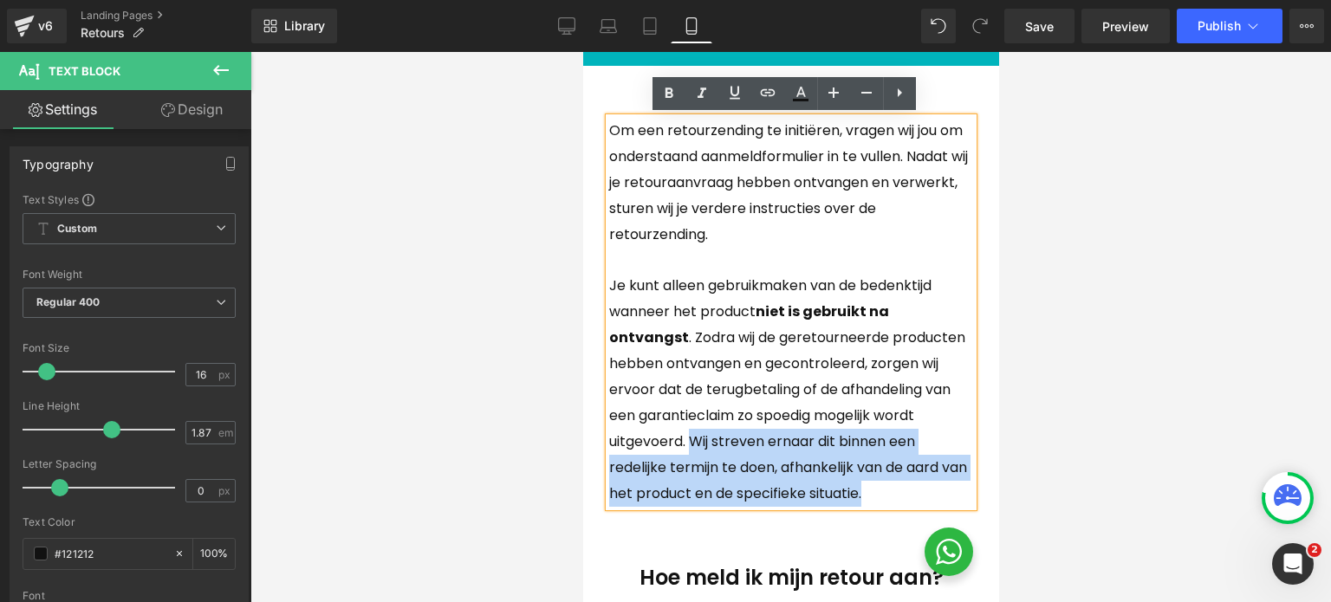
drag, startPoint x: 796, startPoint y: 443, endPoint x: 826, endPoint y: 511, distance: 74.1
click at [826, 506] on p "Je kunt alleen gebruikmaken van de bedenktijd wanneer het product niet is gebru…" at bounding box center [790, 389] width 364 height 233
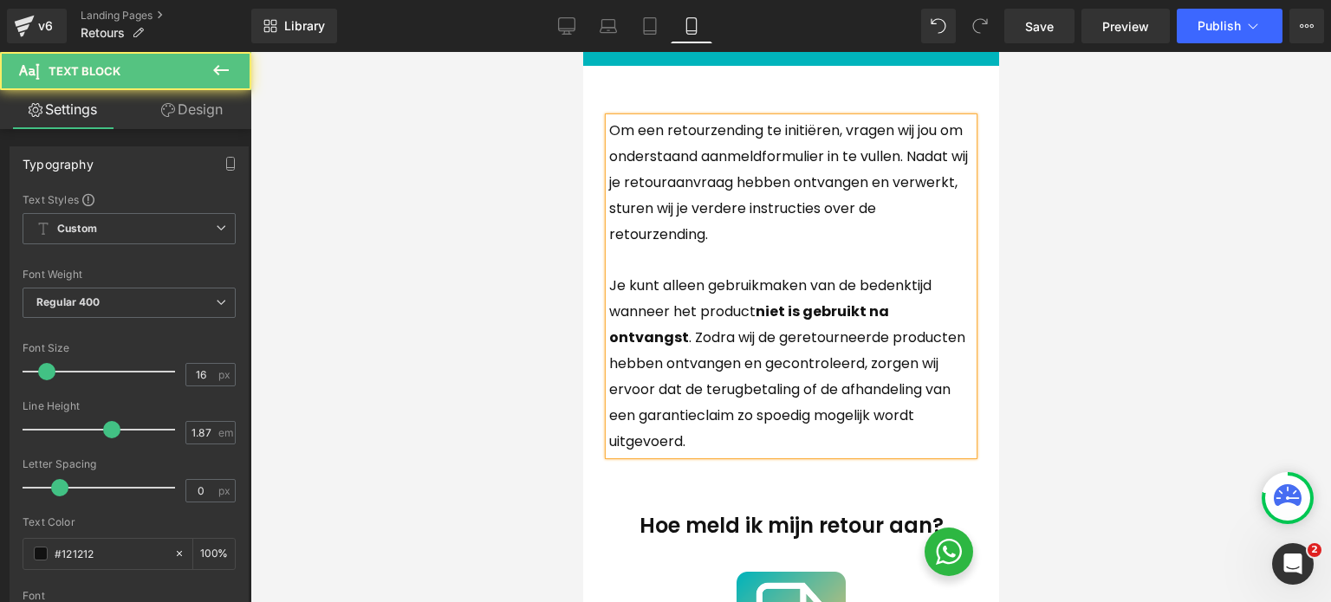
click at [869, 229] on p "Om een retourzending te initiëren, vragen wij jou om onderstaand aanmeldformuli…" at bounding box center [790, 183] width 364 height 130
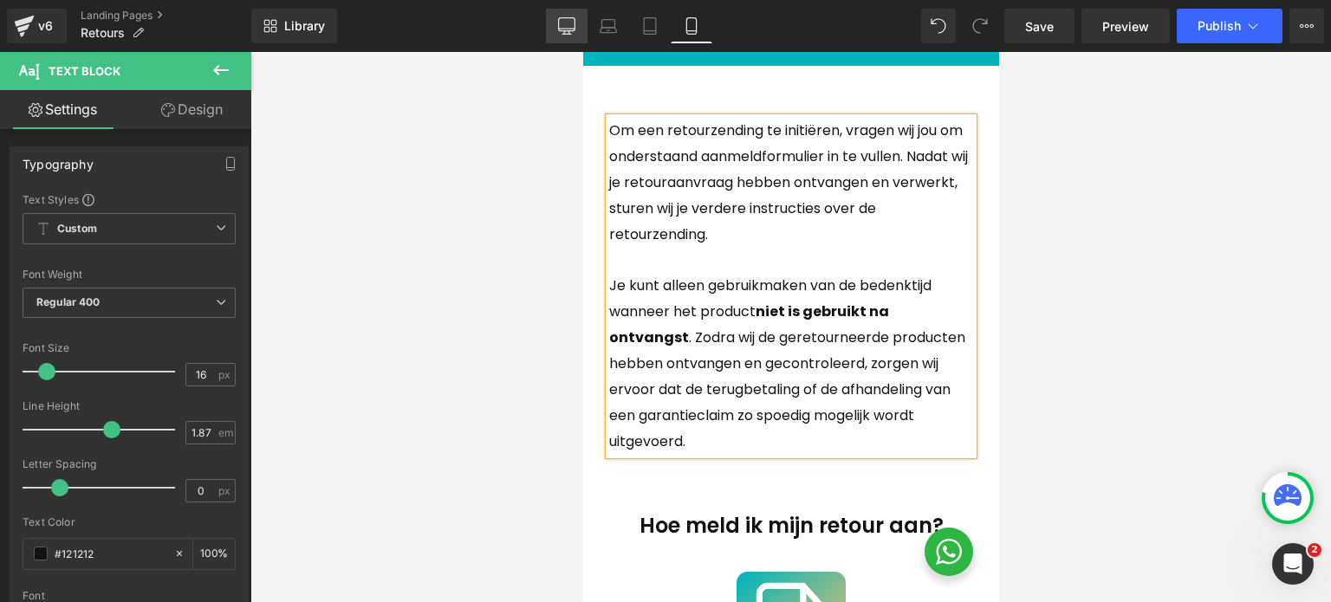
click at [565, 23] on icon at bounding box center [566, 25] width 17 height 17
type input "100"
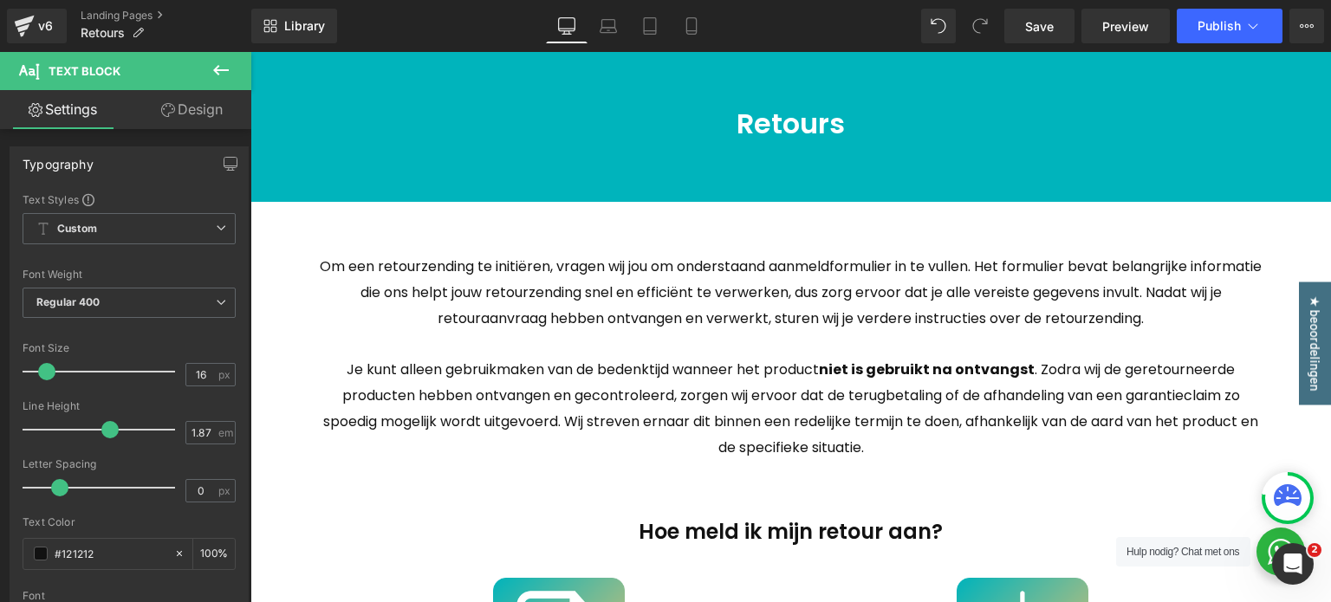
scroll to position [260, 0]
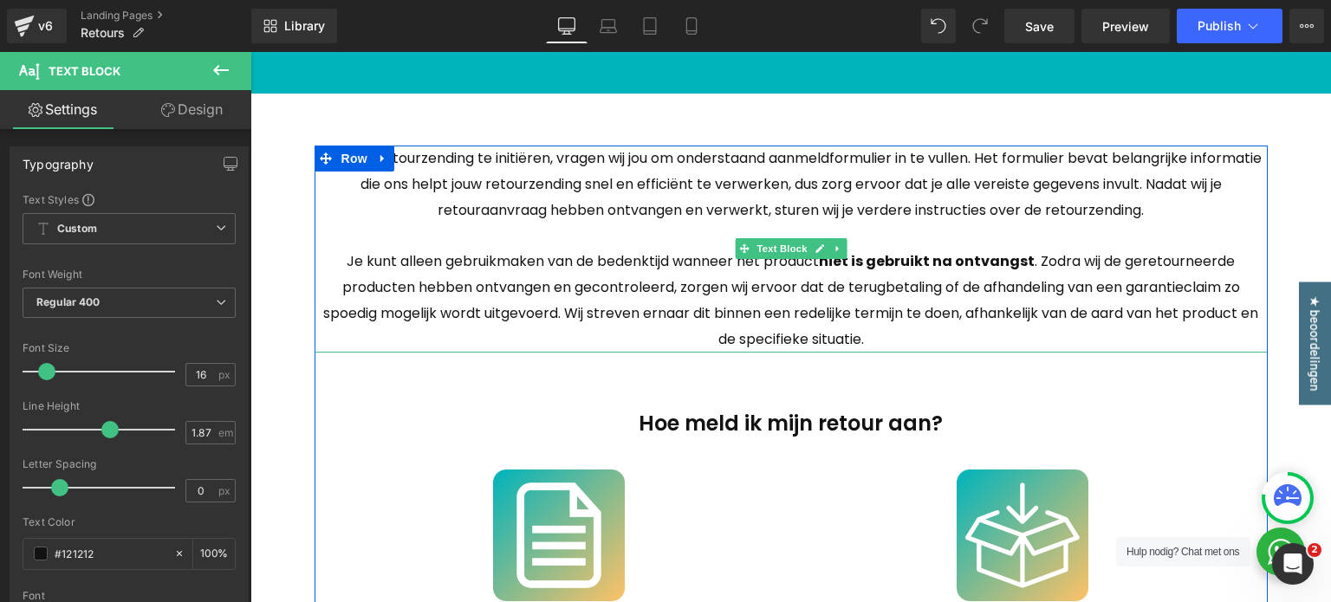
click at [849, 326] on p "Je kunt alleen gebruikmaken van de bedenktijd wanneer het product niet is gebru…" at bounding box center [791, 301] width 953 height 104
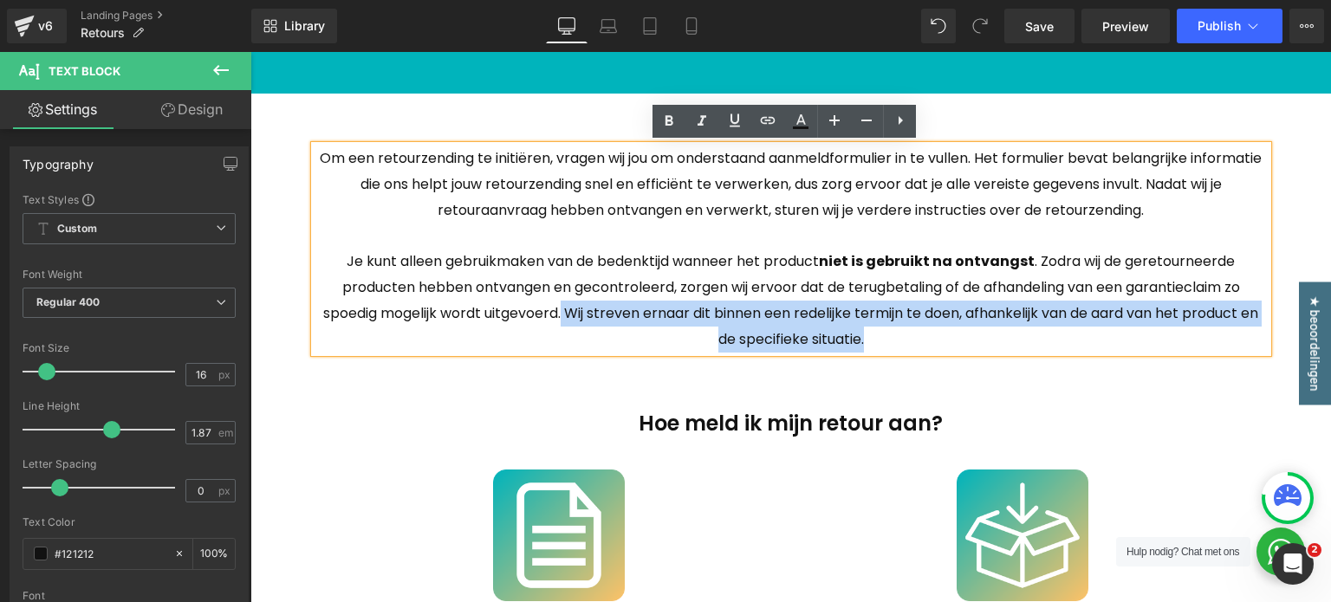
drag, startPoint x: 875, startPoint y: 342, endPoint x: 553, endPoint y: 317, distance: 322.5
click at [553, 317] on p "Je kunt alleen gebruikmaken van de bedenktijd wanneer het product niet is gebru…" at bounding box center [791, 301] width 953 height 104
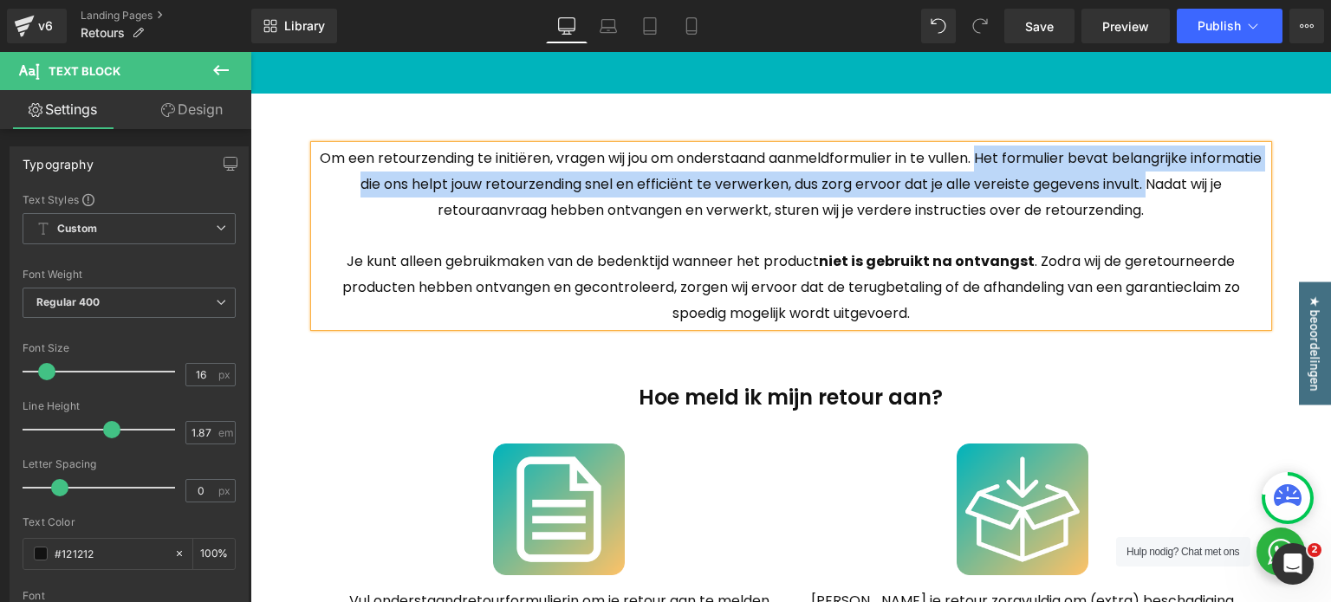
drag, startPoint x: 1016, startPoint y: 159, endPoint x: 1181, endPoint y: 193, distance: 169.1
click at [1181, 193] on p "Om een retourzending te initiëren, vragen wij jou om onderstaand aanmeldformuli…" at bounding box center [791, 185] width 953 height 78
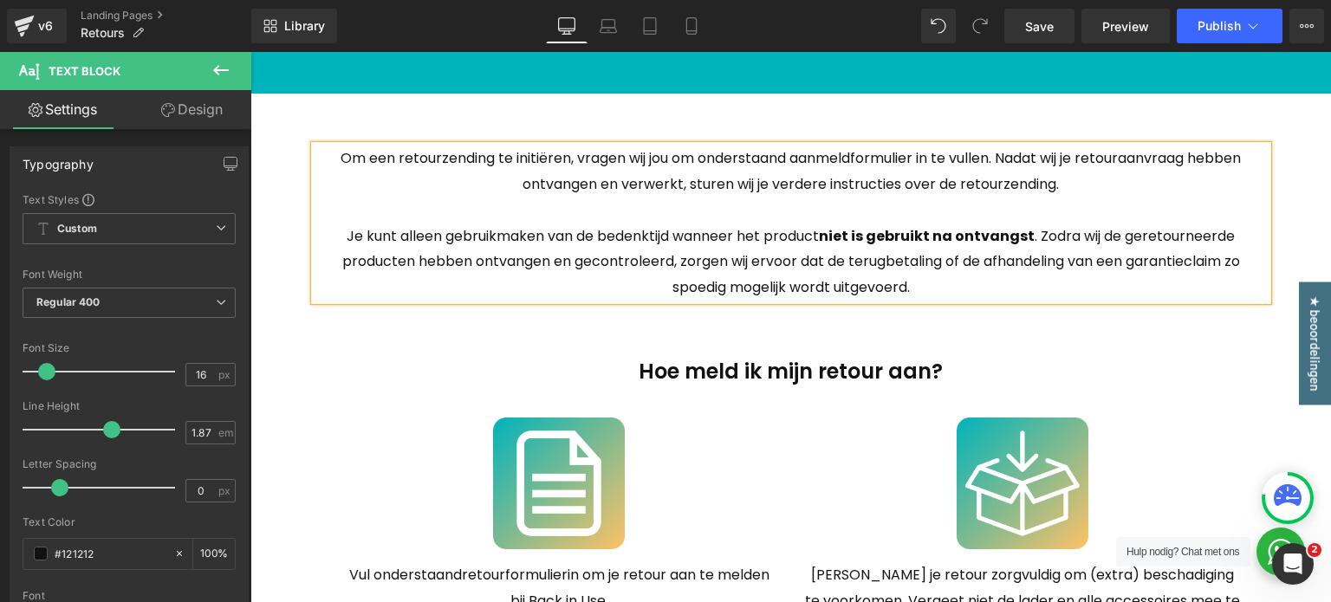
click at [1167, 226] on p "Je kunt alleen gebruikmaken van de bedenktijd wanneer het product niet is gebru…" at bounding box center [791, 263] width 953 height 78
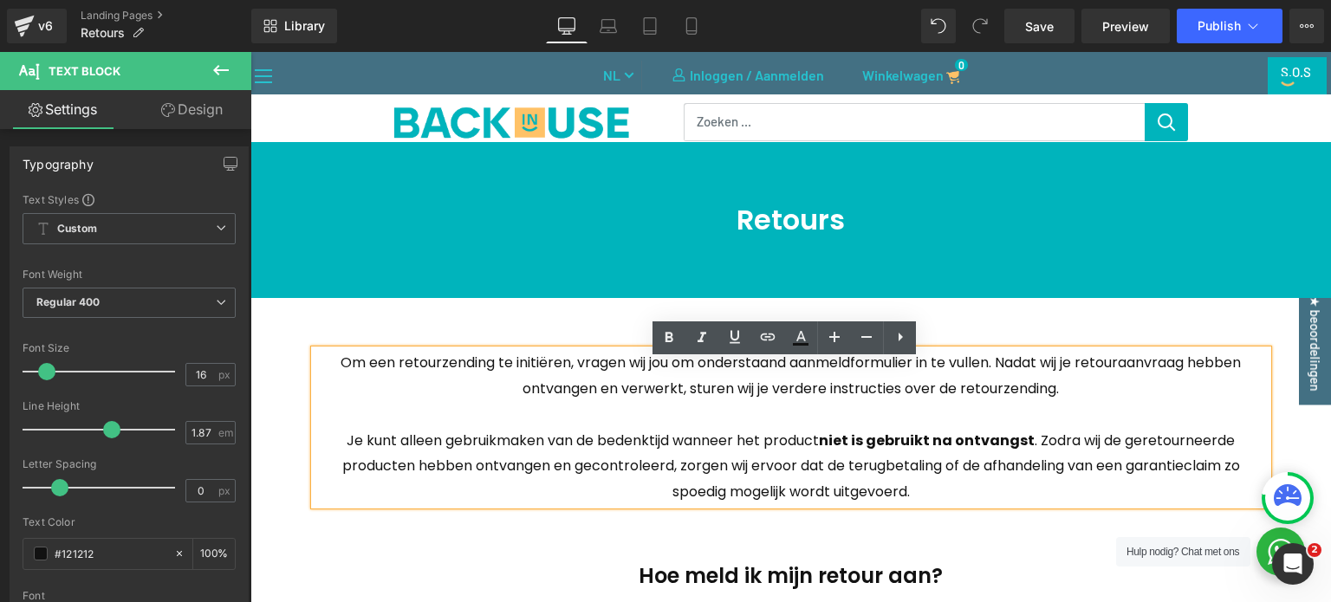
scroll to position [87, 0]
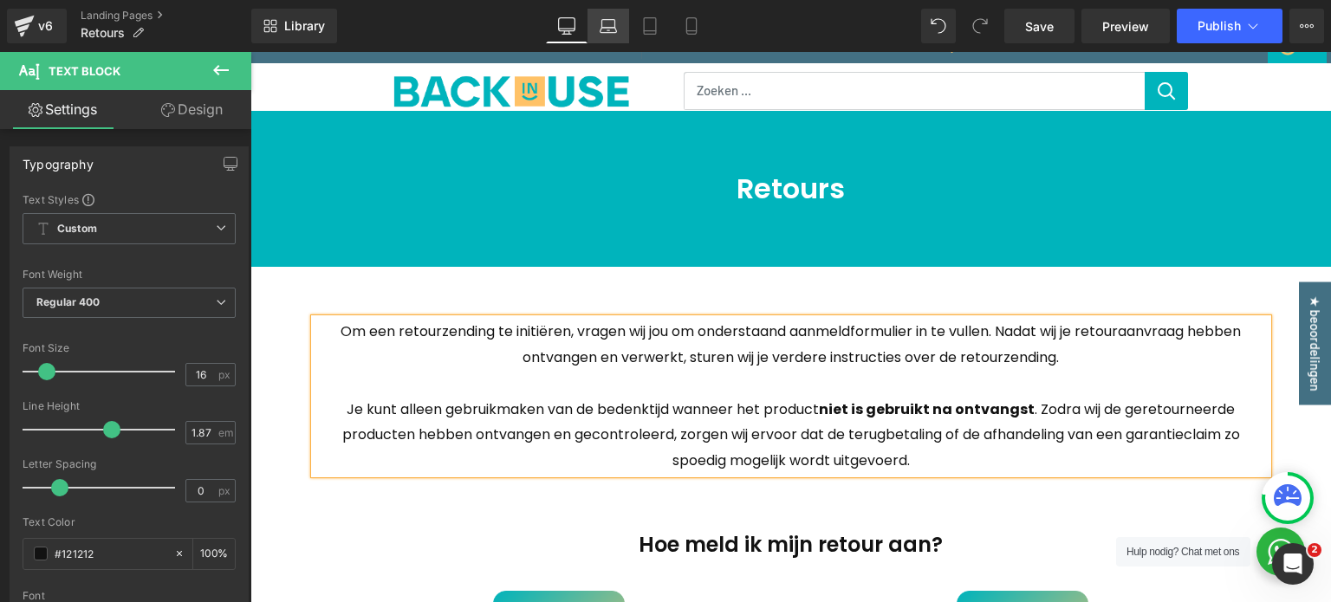
click at [602, 30] on icon at bounding box center [608, 25] width 17 height 17
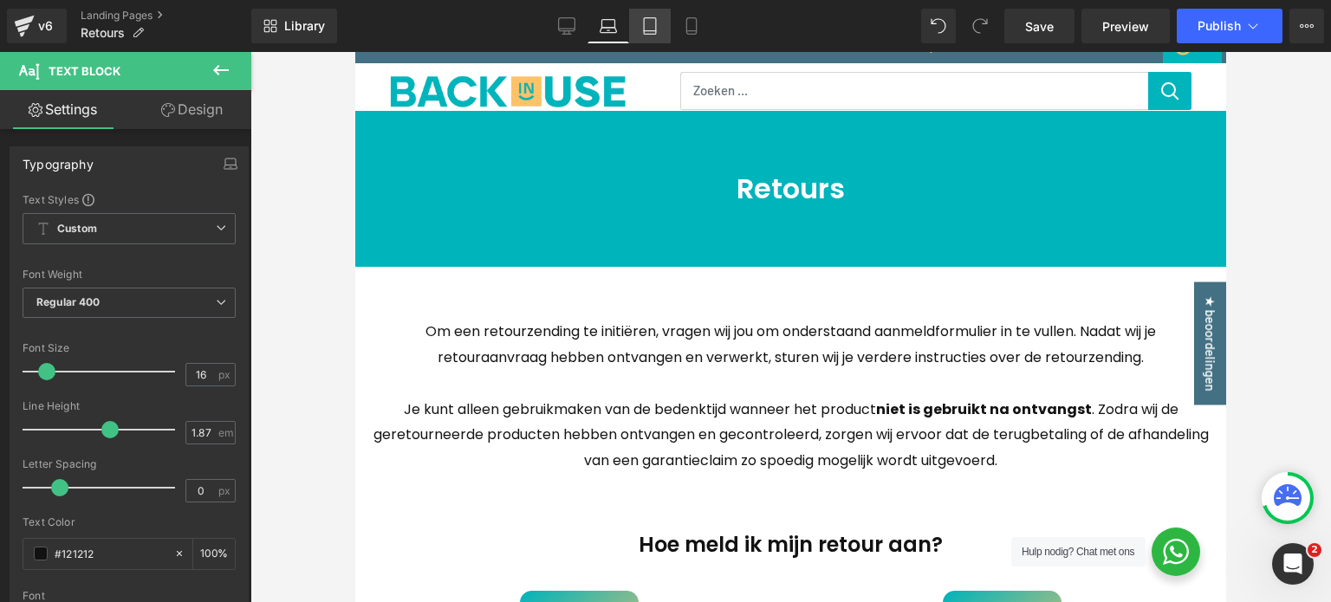
click at [631, 27] on link "Tablet" at bounding box center [650, 26] width 42 height 35
type input "100"
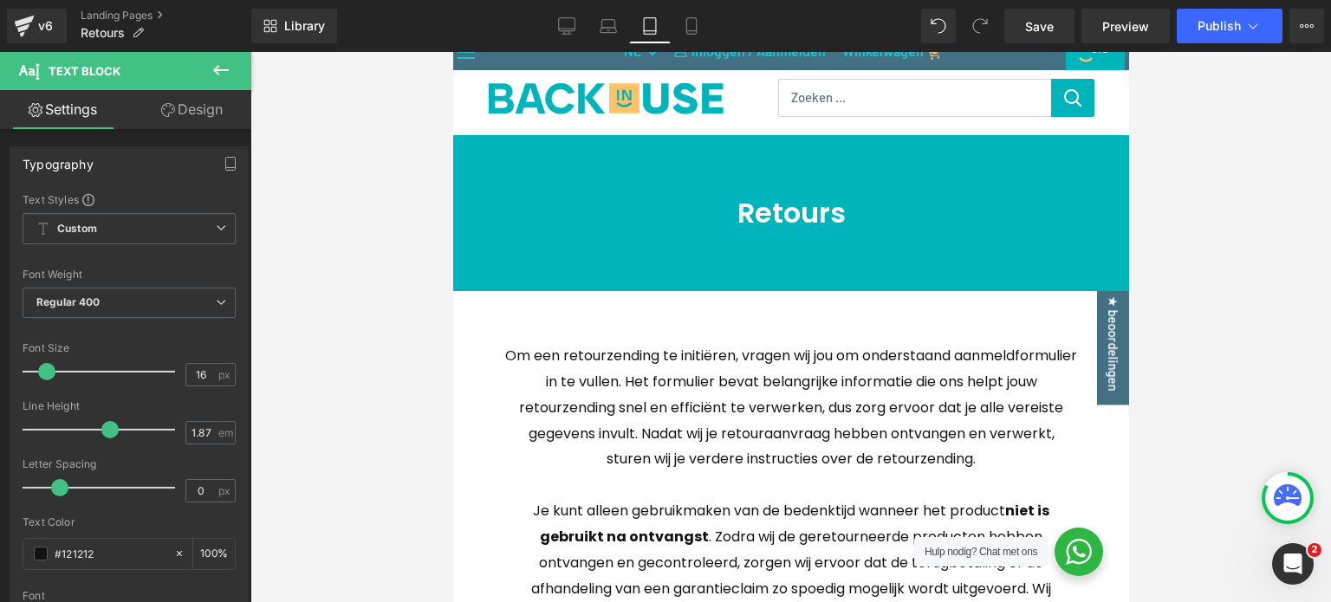
scroll to position [173, 0]
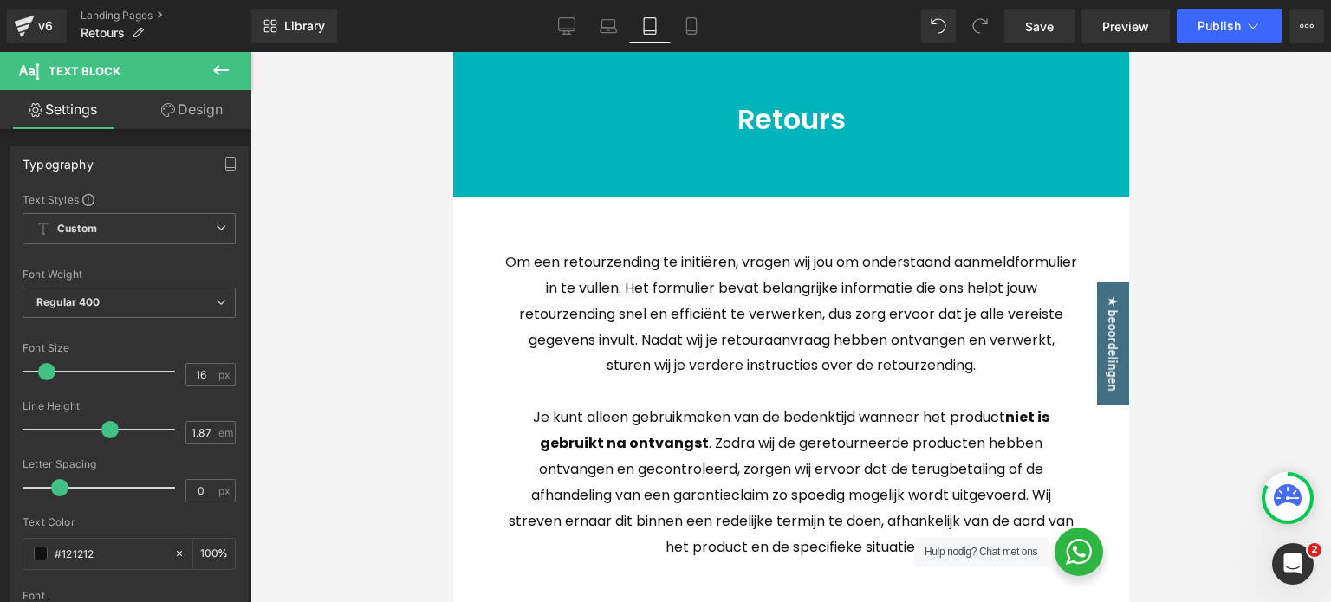
drag, startPoint x: 867, startPoint y: 328, endPoint x: 706, endPoint y: 333, distance: 161.3
click at [867, 328] on p "Om een retourzending te initiëren, vragen wij jou om onderstaand aanmeldformuli…" at bounding box center [790, 315] width 572 height 130
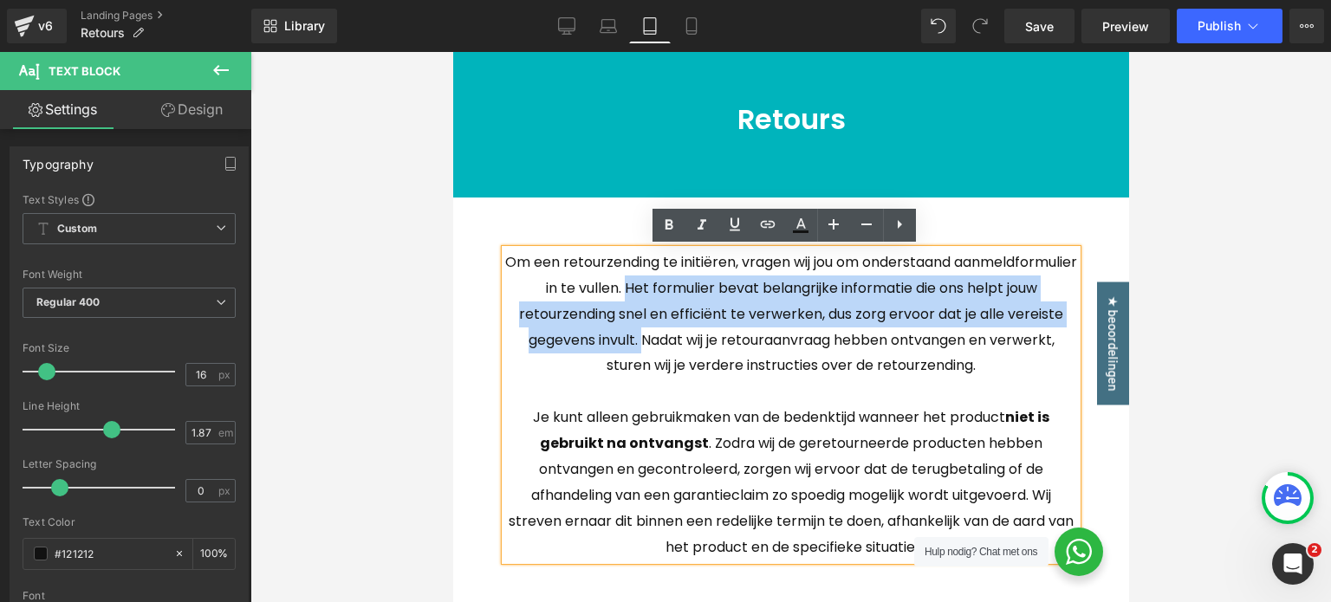
drag, startPoint x: 709, startPoint y: 340, endPoint x: 719, endPoint y: 293, distance: 47.9
click at [719, 293] on p "Om een retourzending te initiëren, vragen wij jou om onderstaand aanmeldformuli…" at bounding box center [790, 315] width 572 height 130
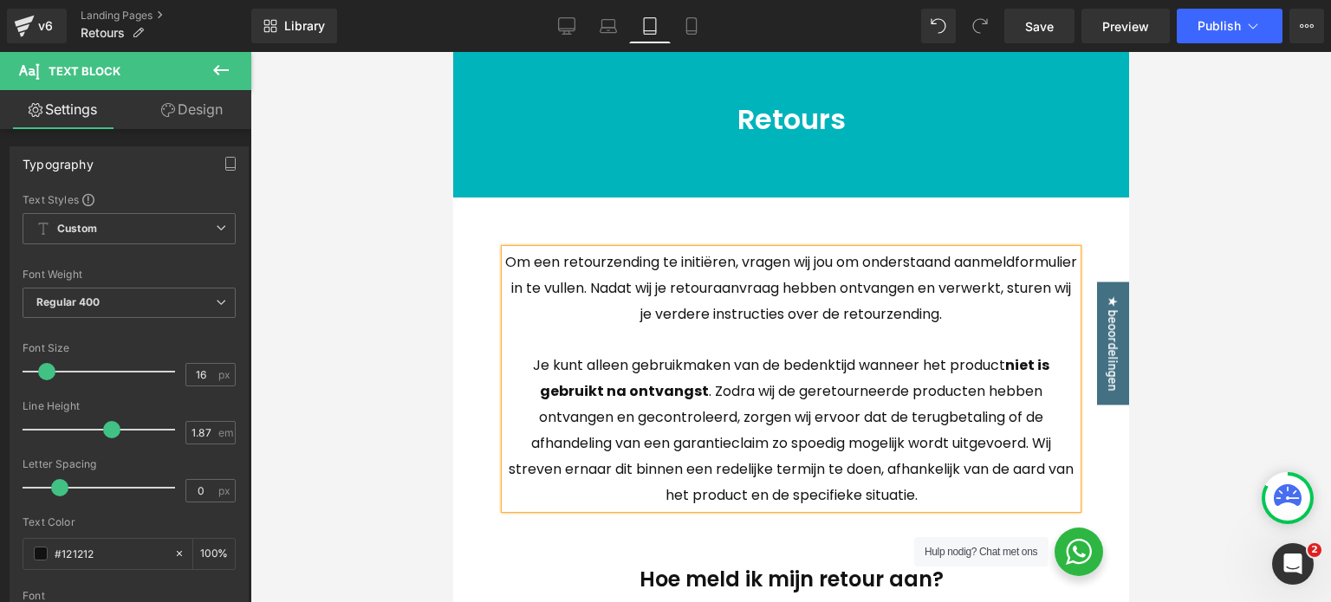
scroll to position [260, 0]
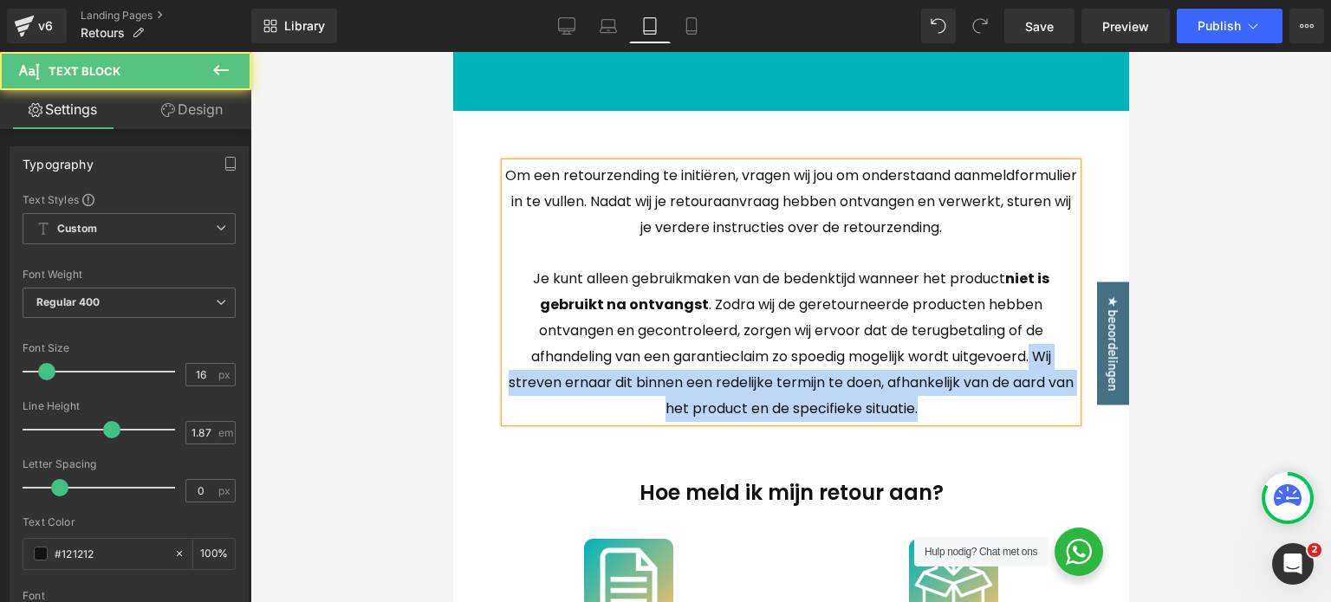
drag, startPoint x: 1029, startPoint y: 355, endPoint x: 1030, endPoint y: 411, distance: 55.5
click at [1030, 411] on p "Je kunt alleen gebruikmaken van de bedenktijd wanneer het product niet is gebru…" at bounding box center [790, 344] width 572 height 156
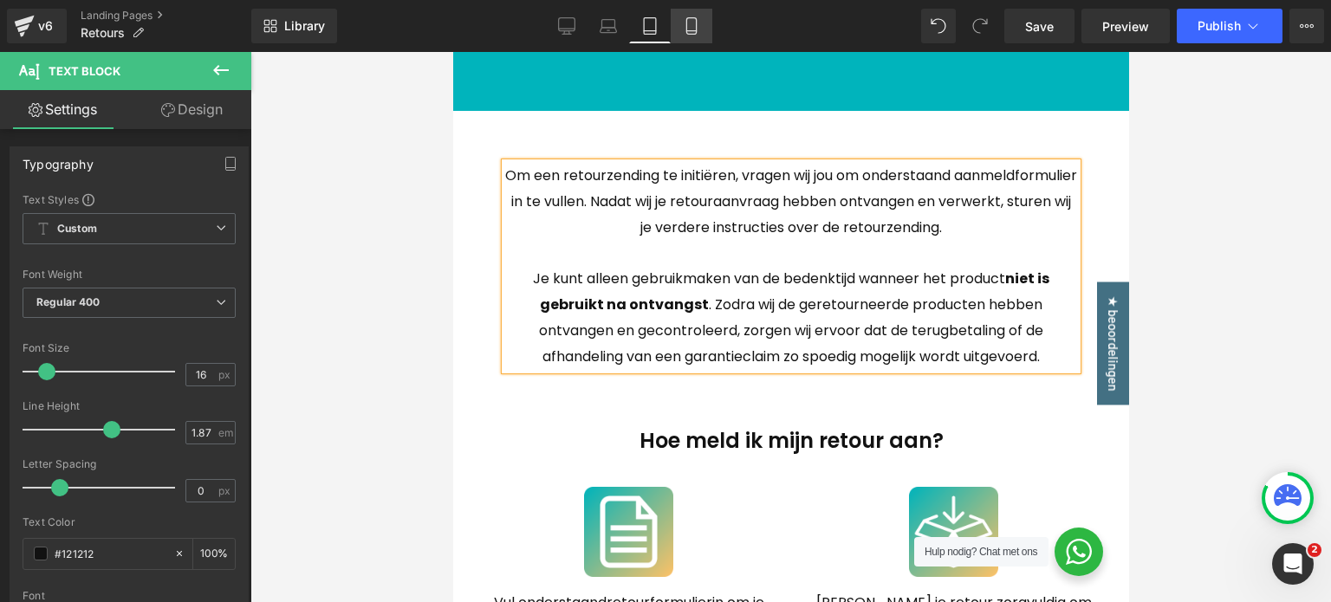
click at [693, 32] on icon at bounding box center [691, 25] width 17 height 17
type input "100"
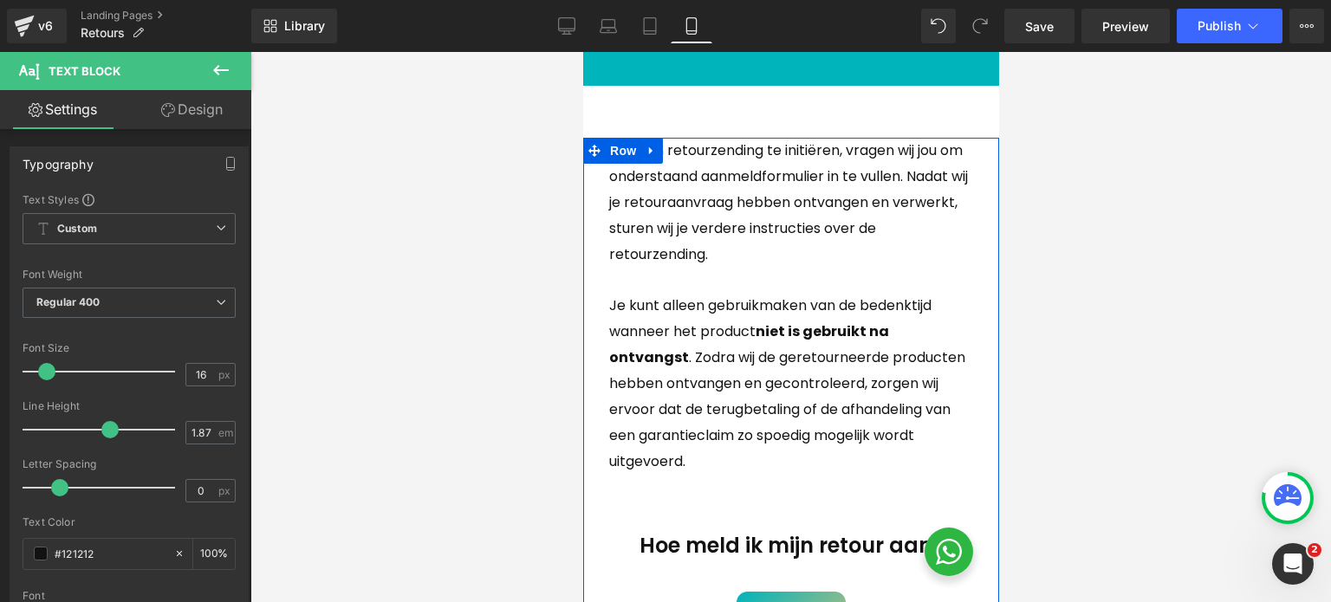
scroll to position [87, 0]
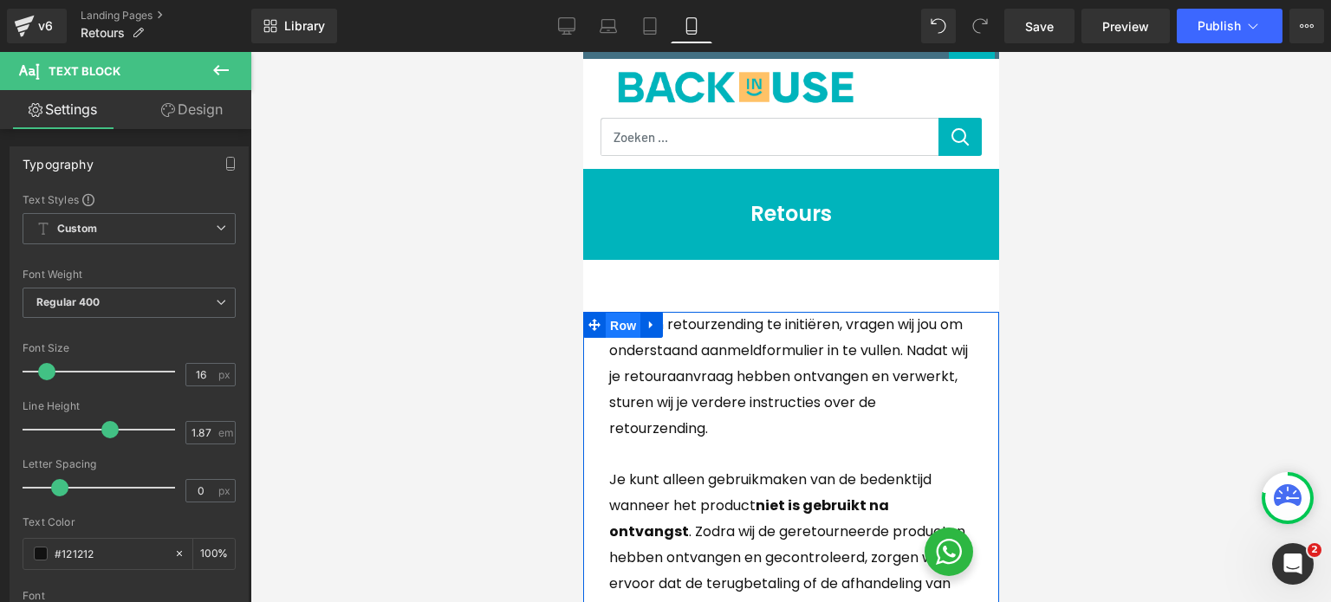
click at [615, 332] on span "Row" at bounding box center [622, 326] width 35 height 26
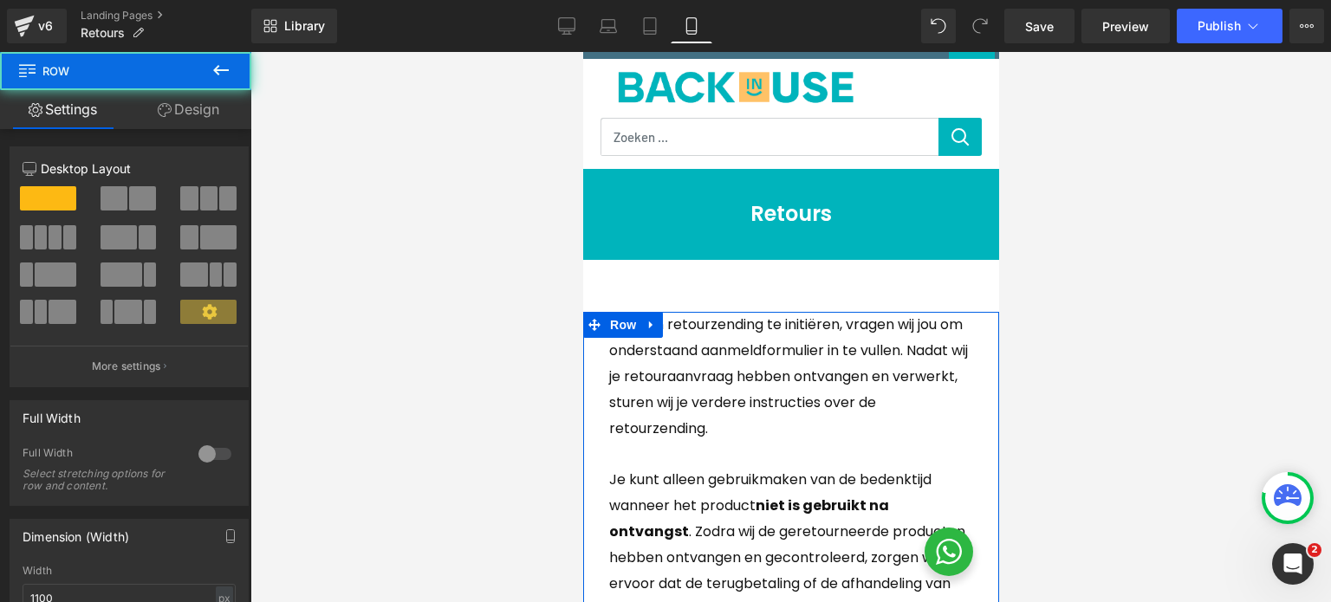
click at [200, 108] on link "Design" at bounding box center [189, 109] width 126 height 39
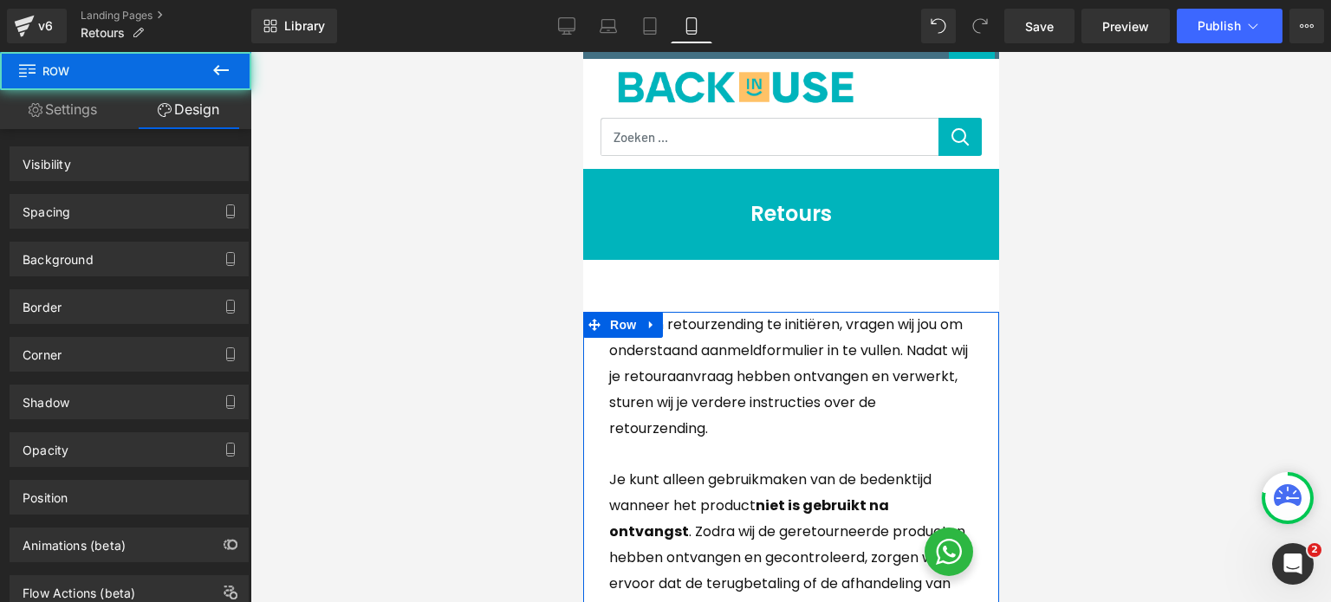
click at [90, 114] on link "Settings" at bounding box center [63, 109] width 126 height 39
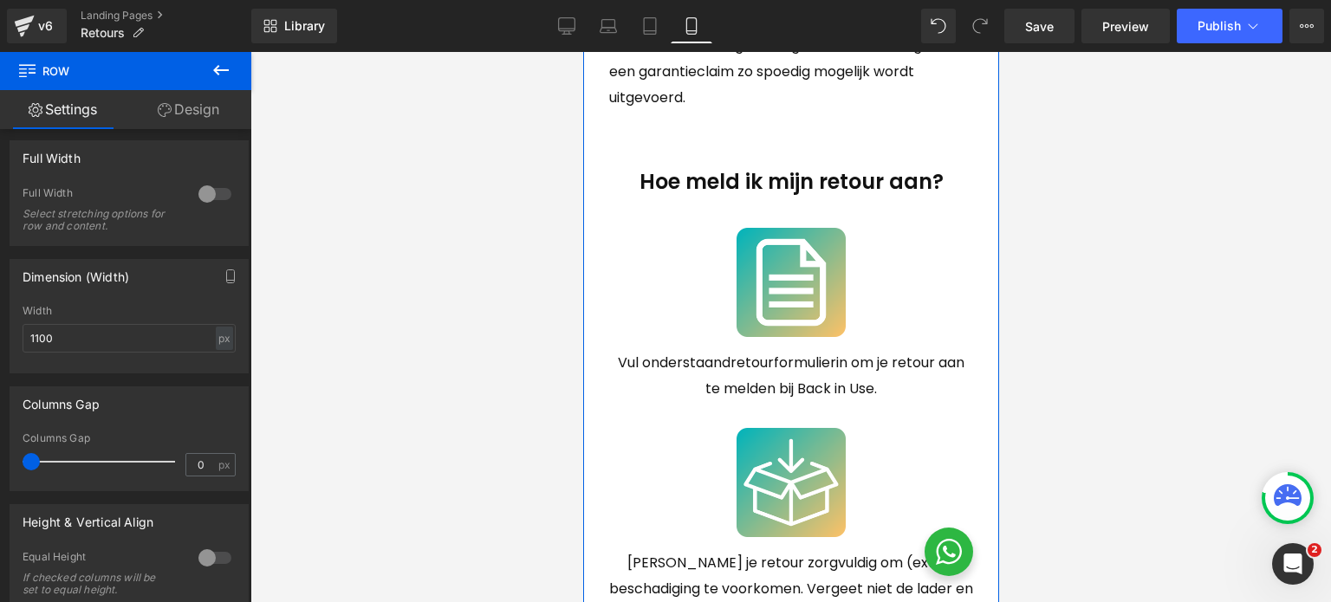
scroll to position [520, 0]
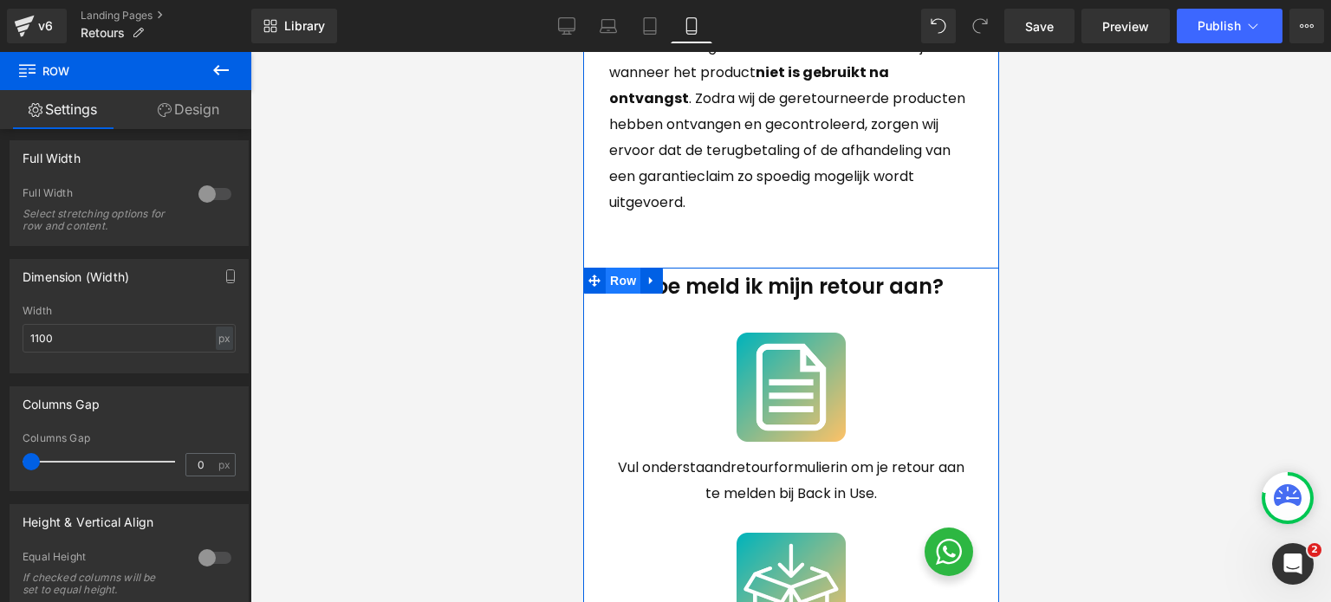
click at [623, 284] on span "Row" at bounding box center [622, 281] width 35 height 26
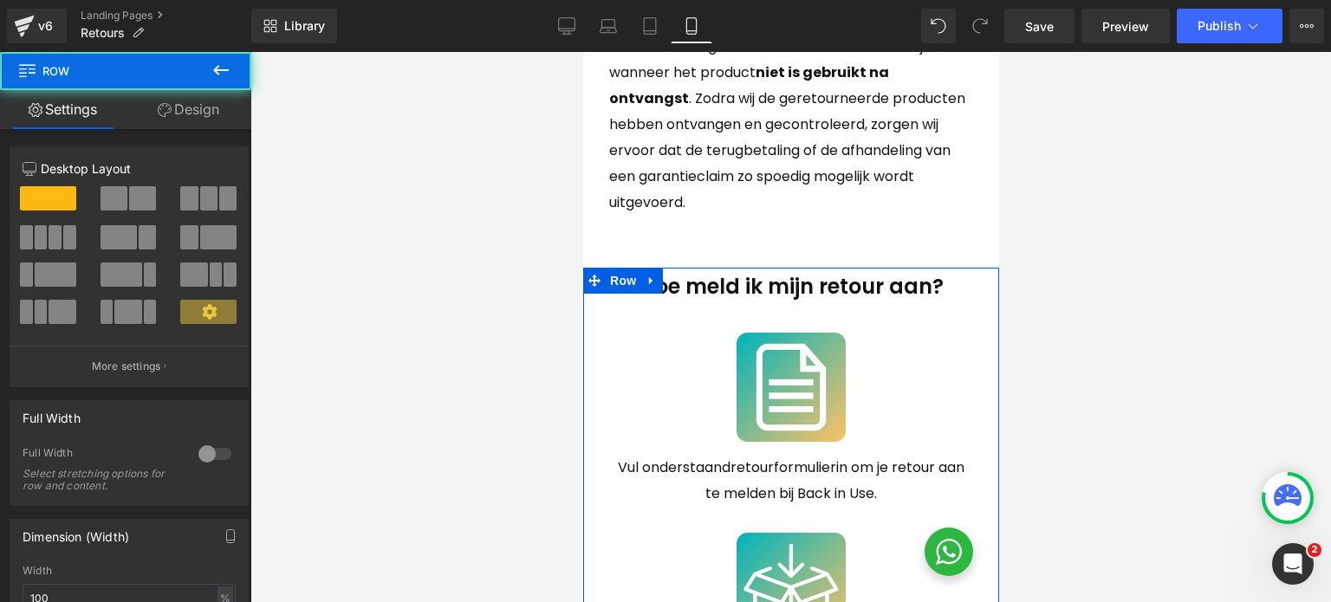
click at [198, 114] on link "Design" at bounding box center [189, 109] width 126 height 39
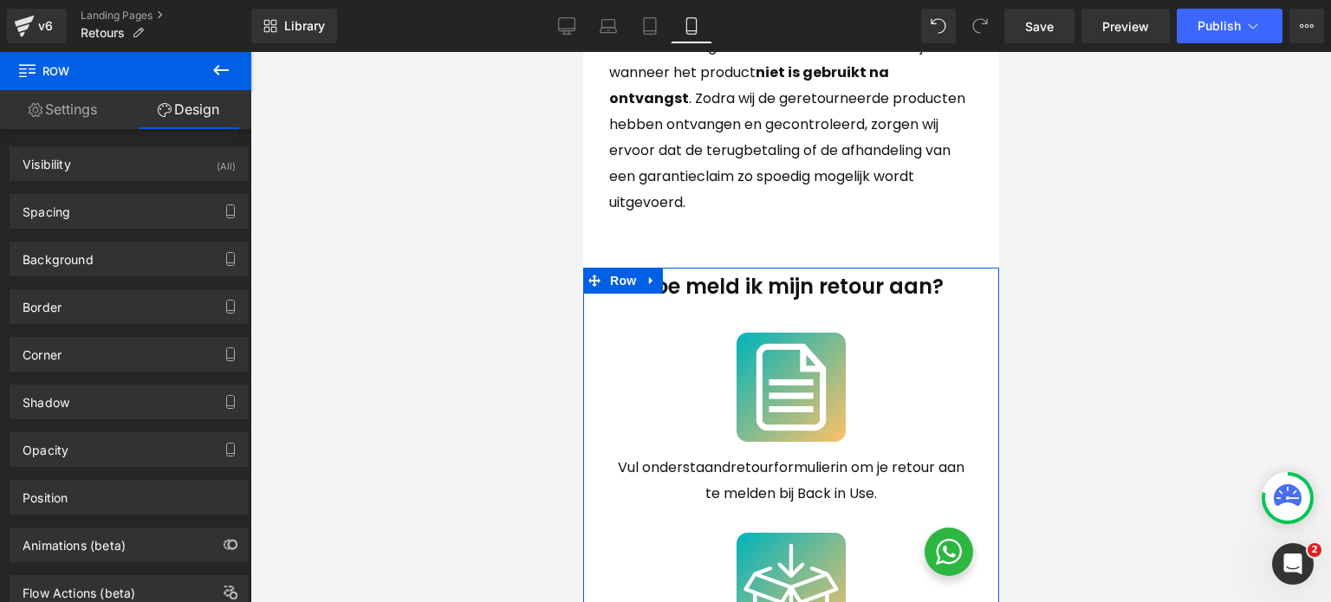
click at [101, 112] on link "Settings" at bounding box center [63, 109] width 126 height 39
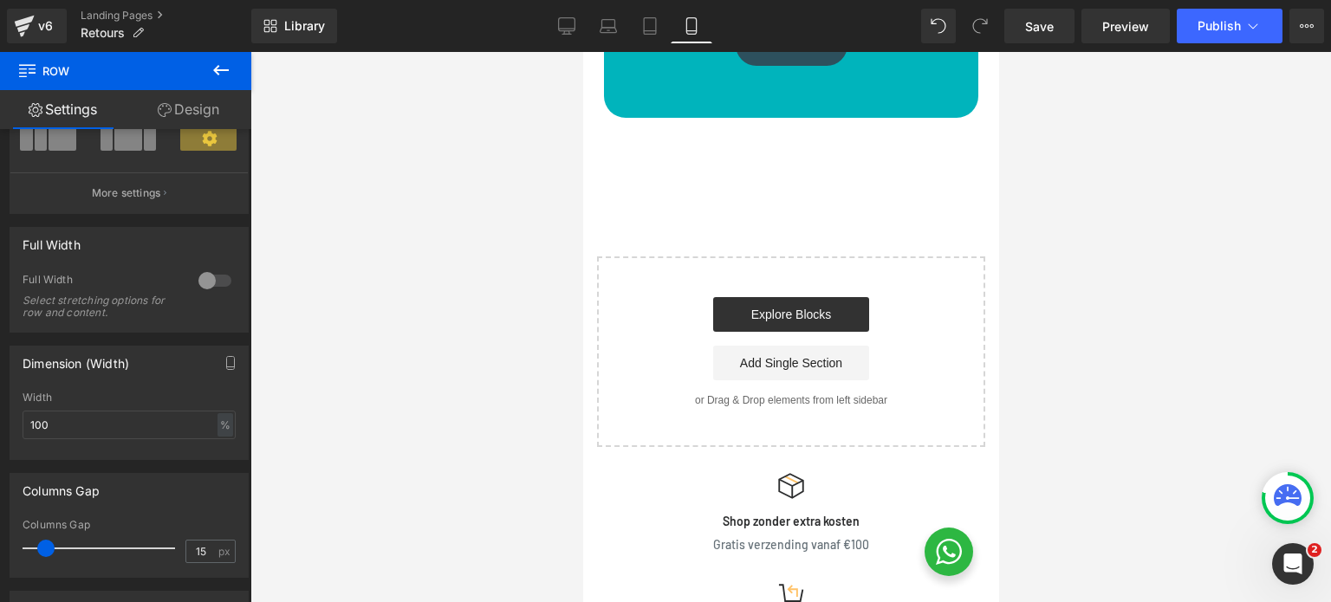
scroll to position [2254, 0]
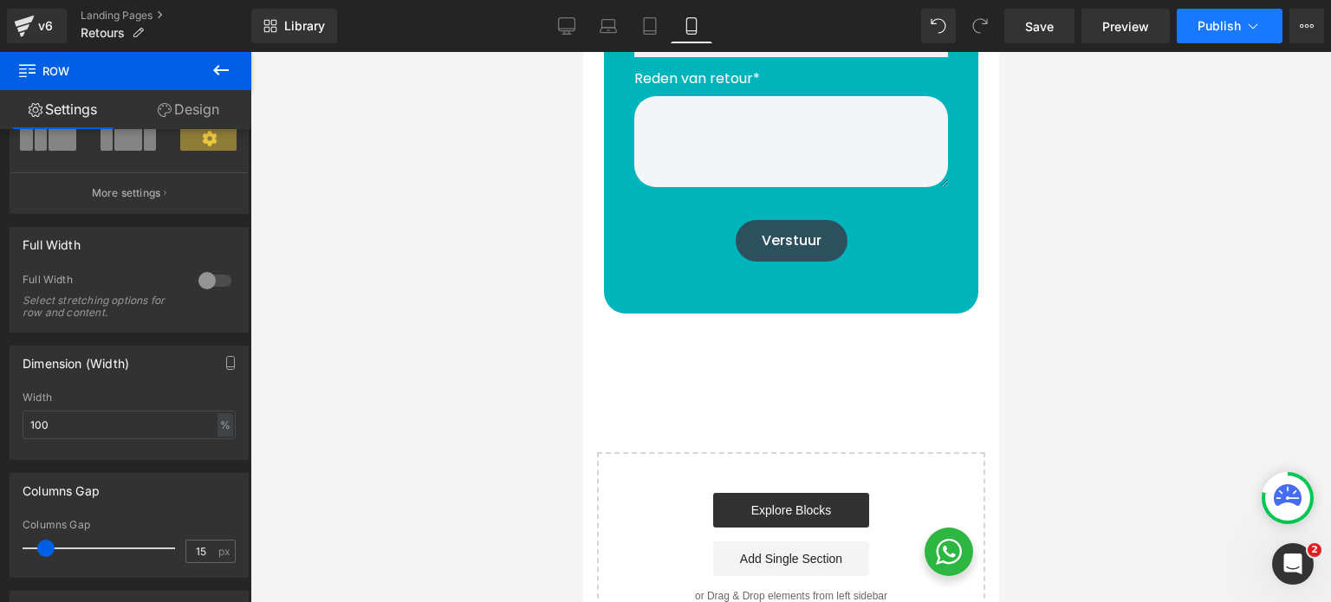
click at [1238, 29] on span "Publish" at bounding box center [1219, 26] width 43 height 14
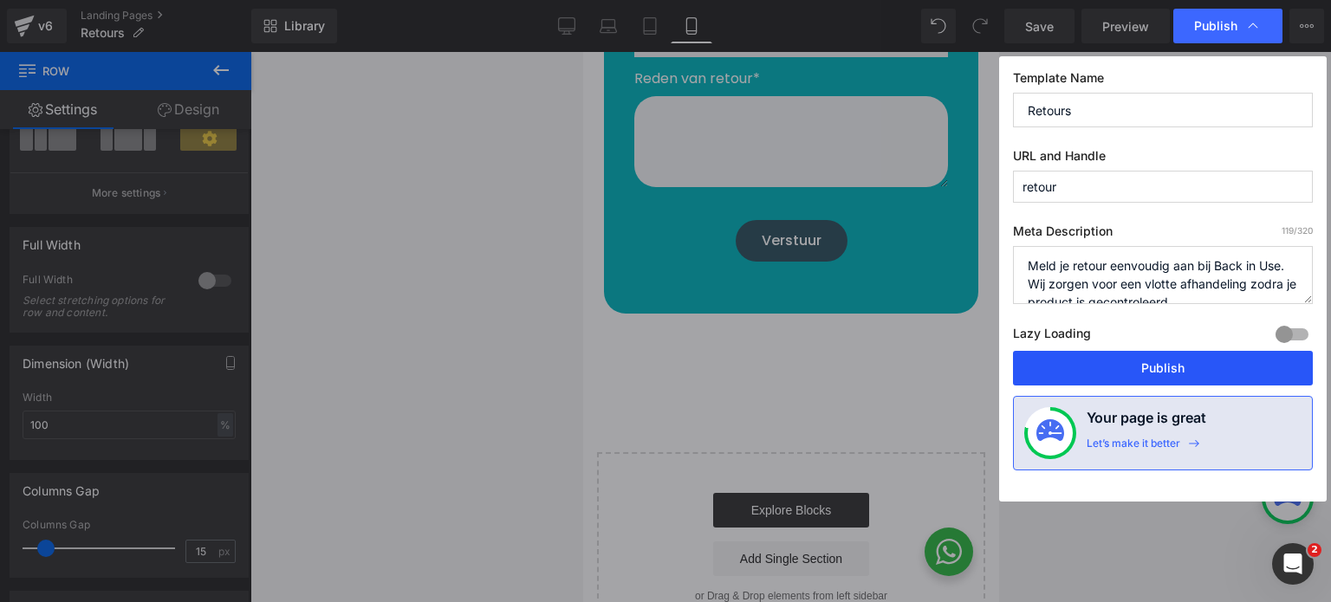
click at [1179, 359] on button "Publish" at bounding box center [1163, 368] width 300 height 35
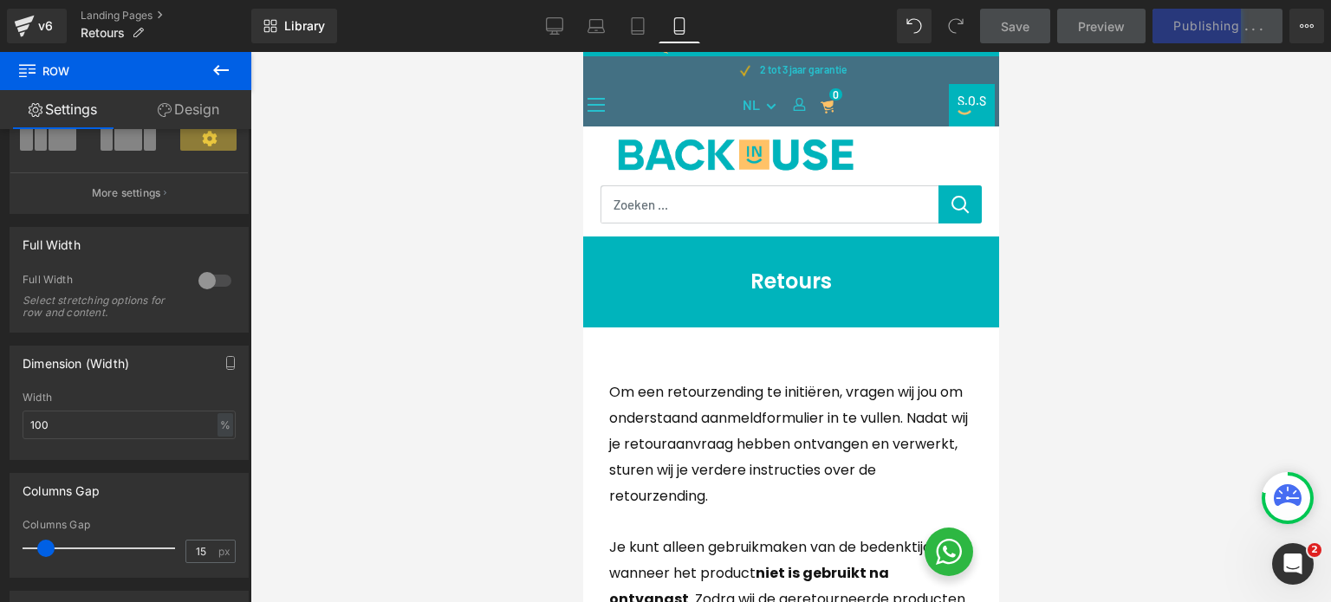
scroll to position [0, 0]
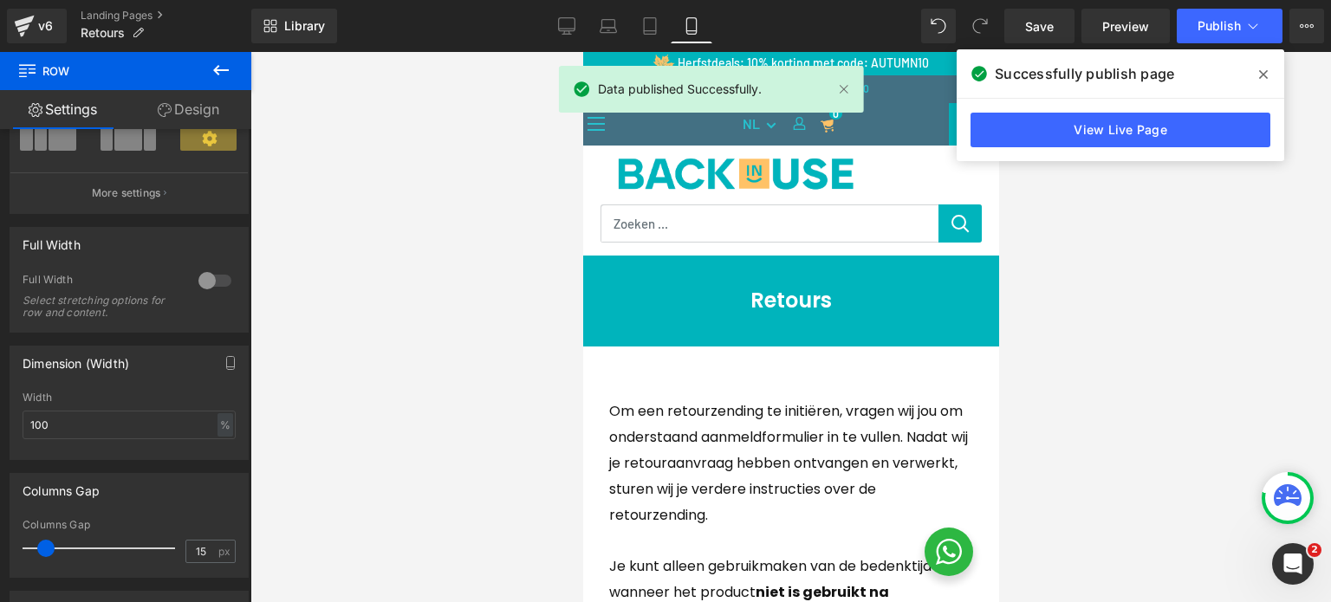
click at [1266, 71] on icon at bounding box center [1263, 74] width 9 height 9
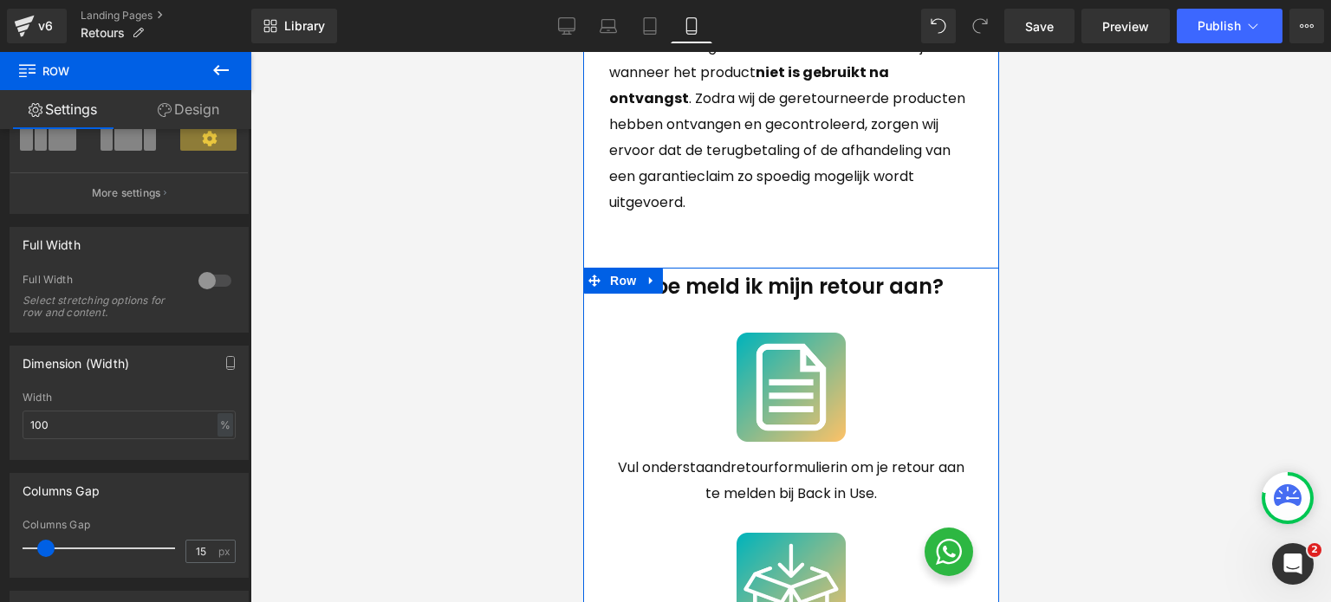
scroll to position [347, 0]
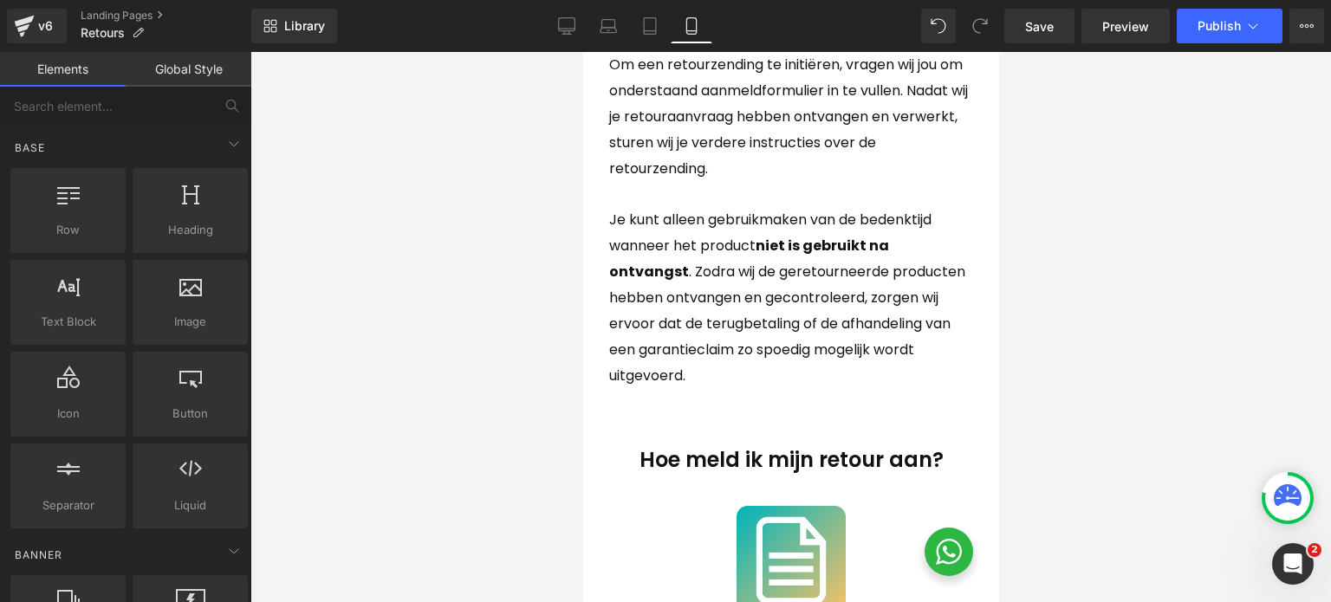
click at [1177, 297] on div at bounding box center [790, 327] width 1081 height 550
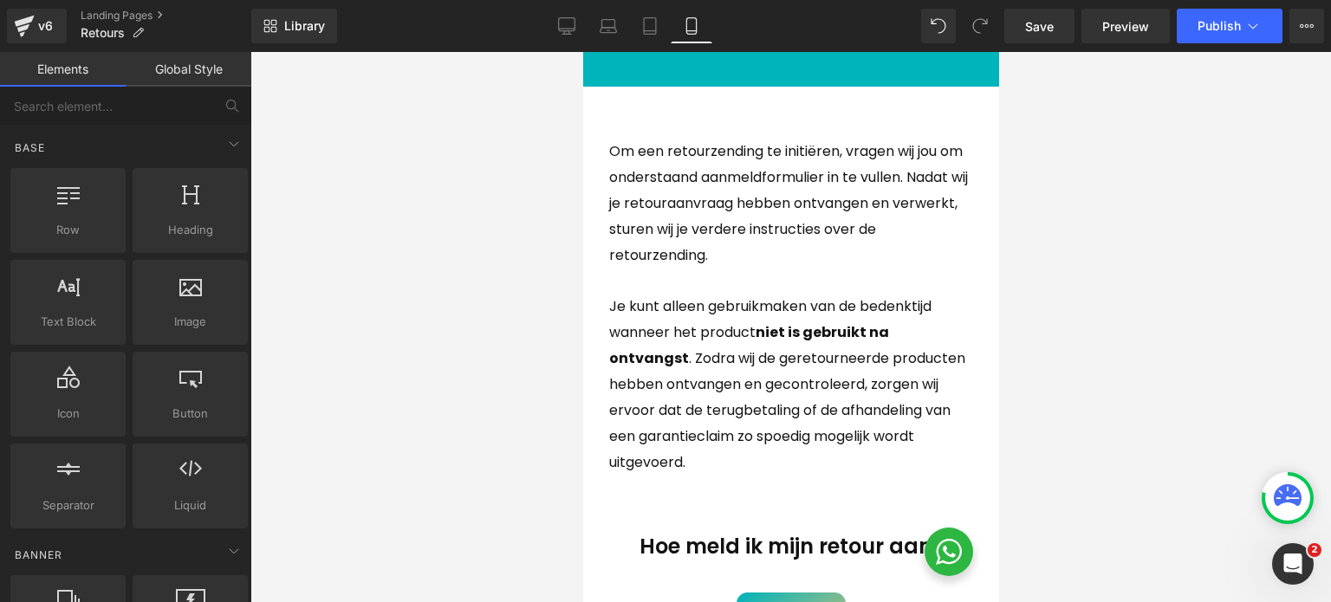
scroll to position [0, 0]
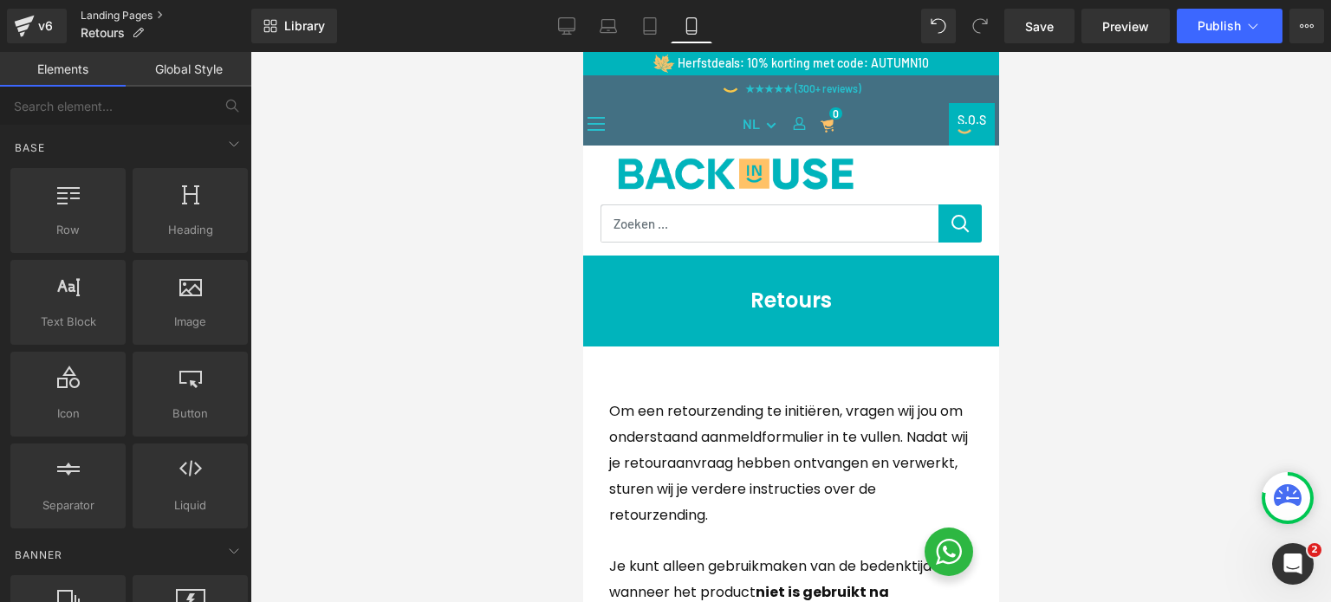
click at [97, 18] on link "Landing Pages" at bounding box center [166, 16] width 171 height 14
